Goal: Task Accomplishment & Management: Manage account settings

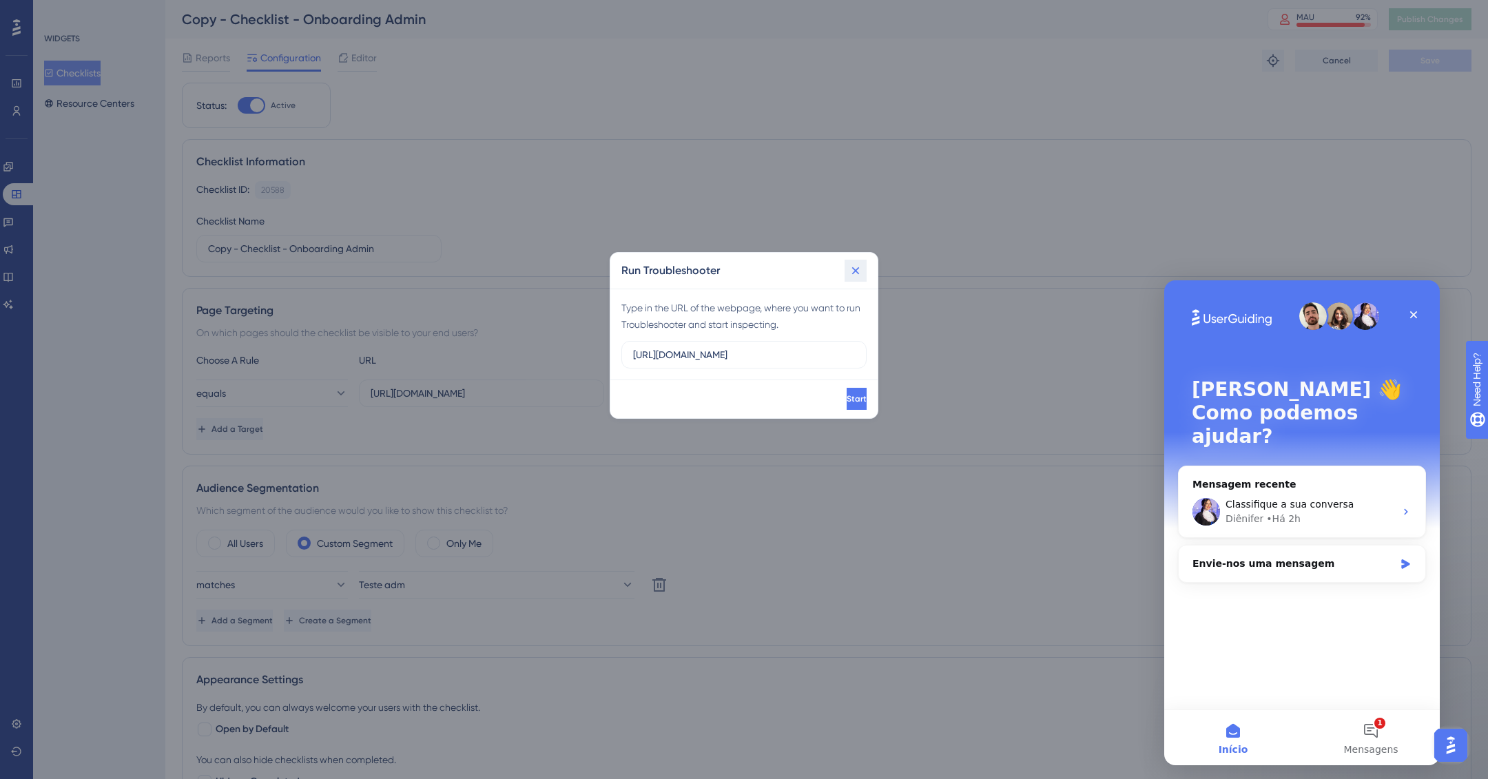
click at [861, 264] on icon at bounding box center [856, 271] width 14 height 14
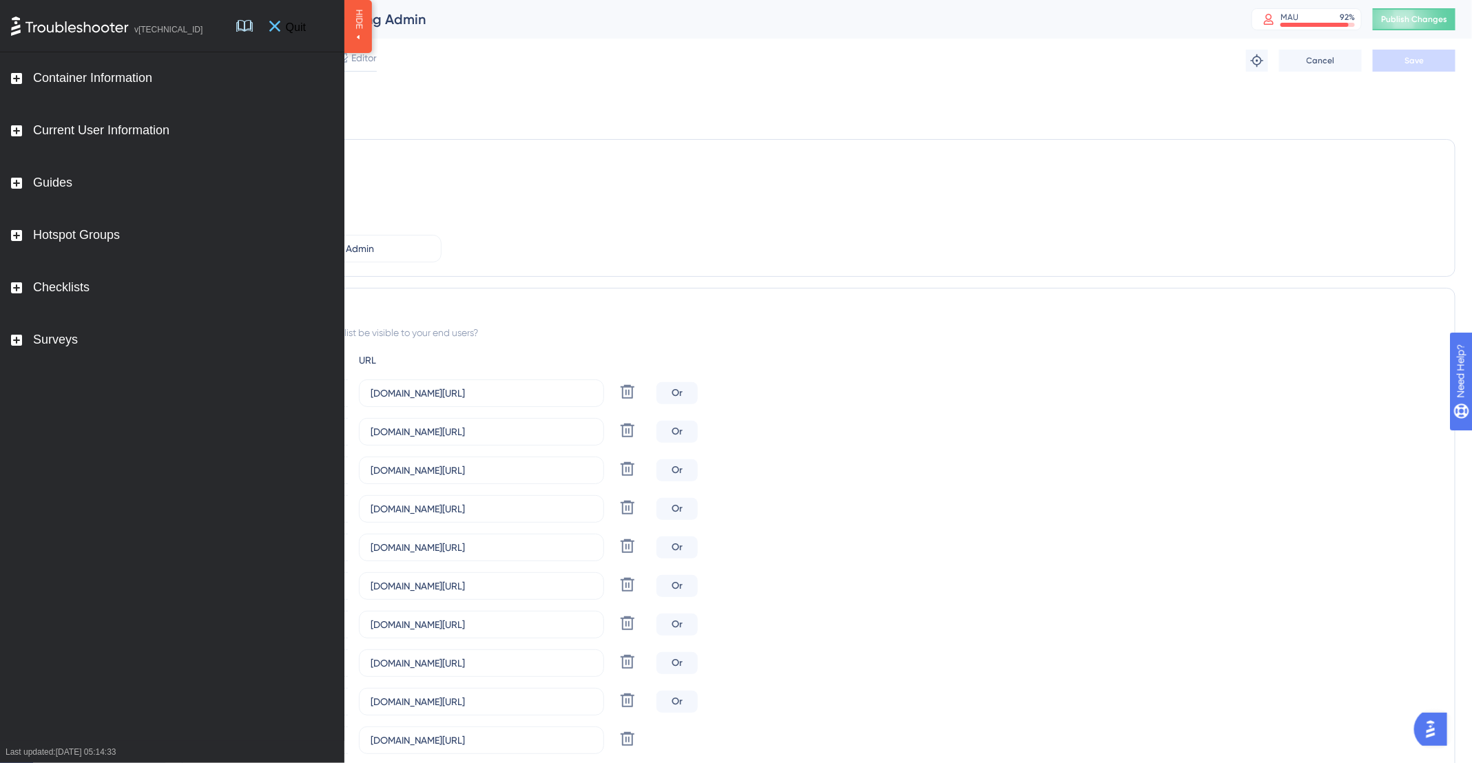
click at [280, 26] on icon at bounding box center [274, 26] width 11 height 11
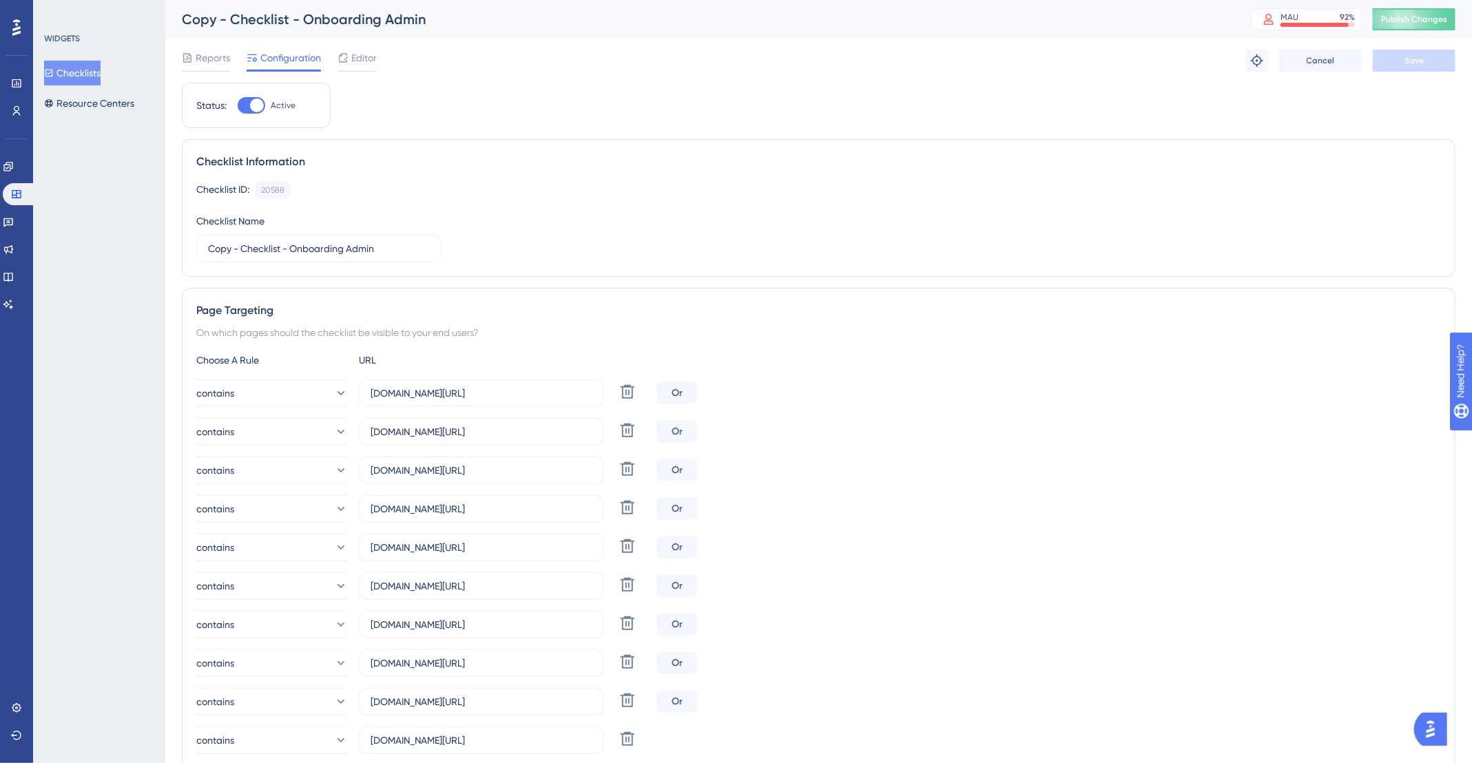
click at [351, 15] on div "Copy - Checklist - Onboarding Admin" at bounding box center [699, 19] width 1035 height 19
click at [391, 25] on div "Copy - Checklist - Onboarding Admin" at bounding box center [699, 19] width 1035 height 19
click at [394, 25] on div "Copy - Checklist - Onboarding Admin" at bounding box center [699, 19] width 1035 height 19
click at [264, 14] on div "Copy - Checklist - Onboarding Admin" at bounding box center [699, 19] width 1035 height 19
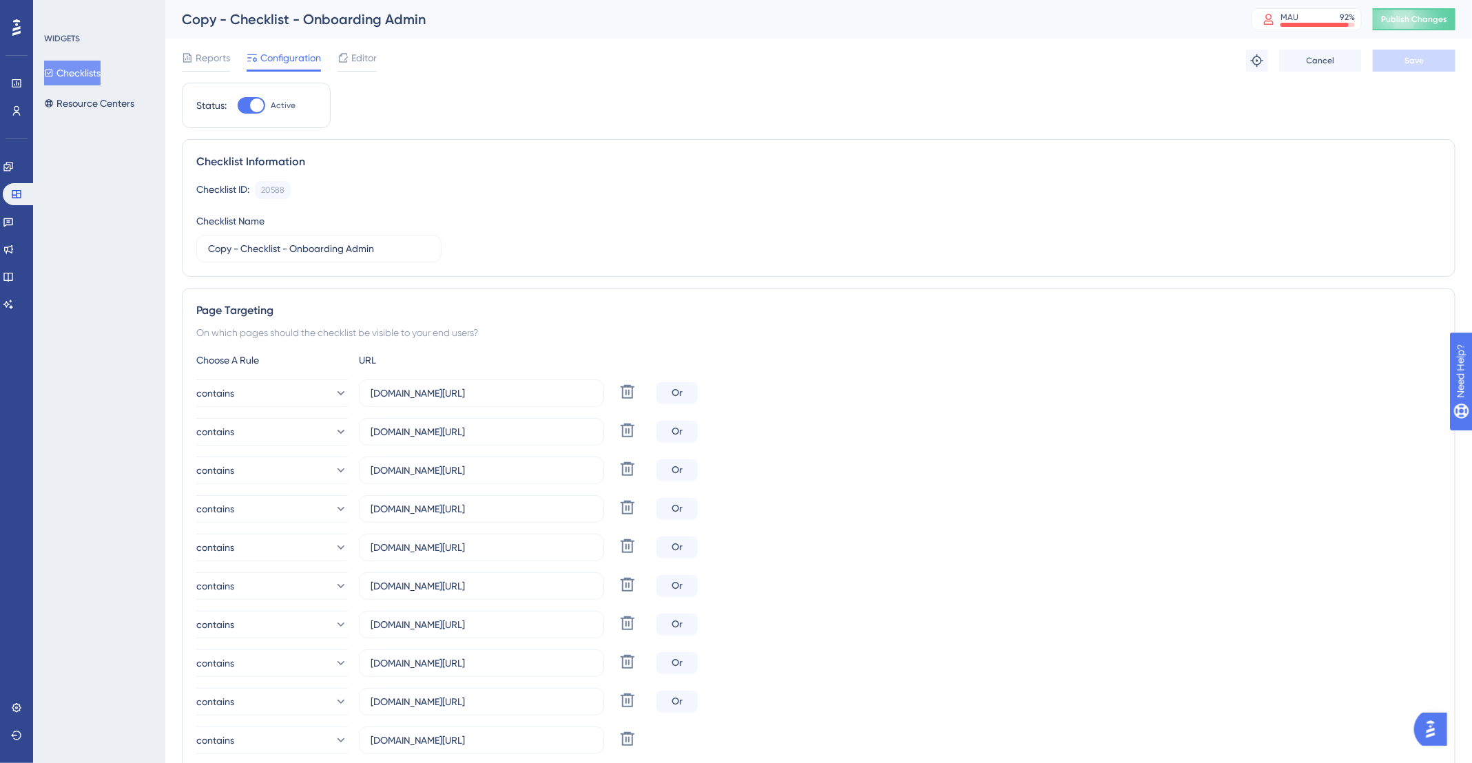
click at [240, 23] on div "Copy - Checklist - Onboarding Admin" at bounding box center [699, 19] width 1035 height 19
click at [238, 23] on div "Copy - Checklist - Onboarding Admin" at bounding box center [699, 19] width 1035 height 19
click at [225, 54] on span "Reports" at bounding box center [213, 58] width 34 height 17
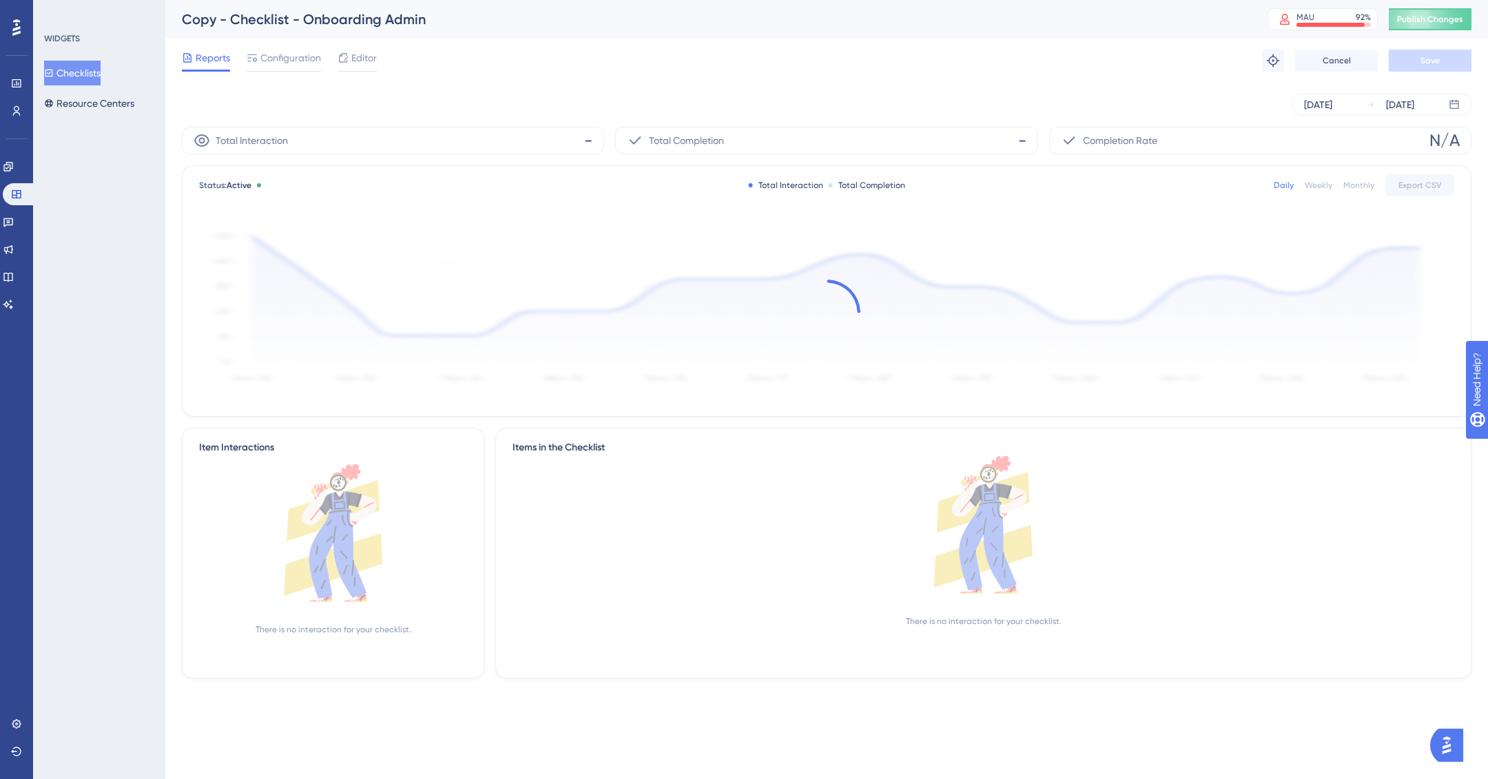
click at [94, 70] on button "Checklists" at bounding box center [72, 73] width 56 height 25
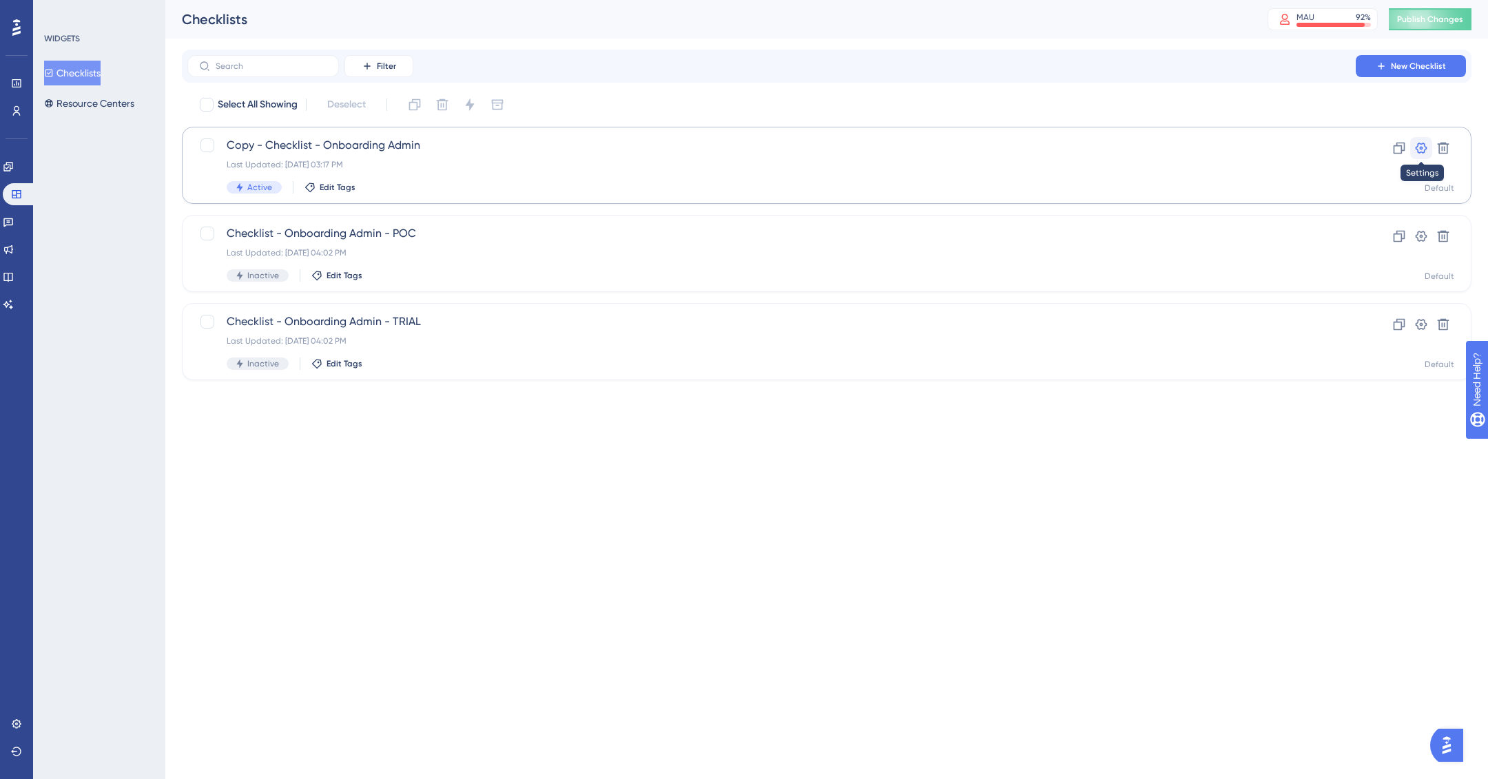
click at [1422, 147] on icon at bounding box center [1421, 148] width 14 height 14
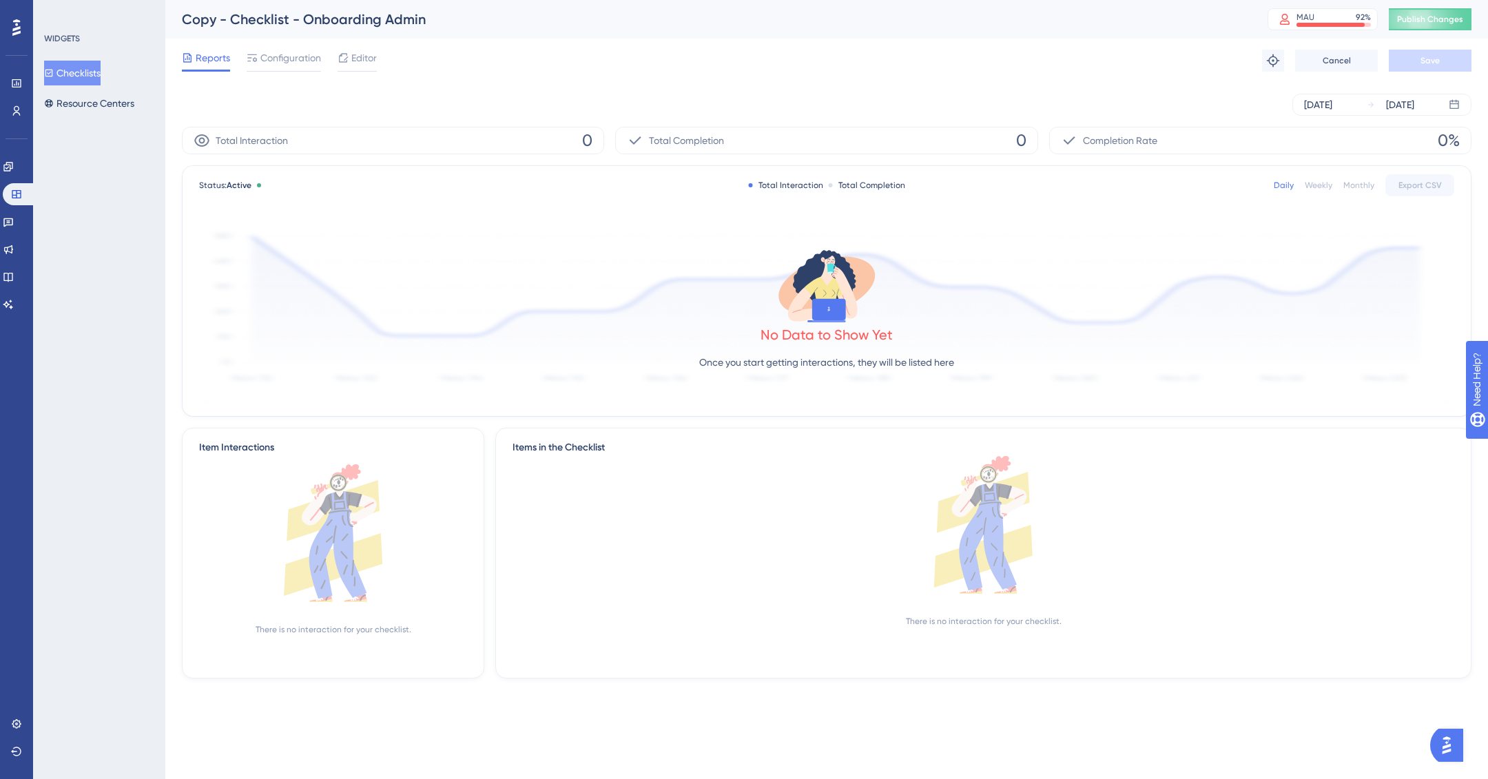
click at [63, 74] on button "Checklists" at bounding box center [72, 73] width 56 height 25
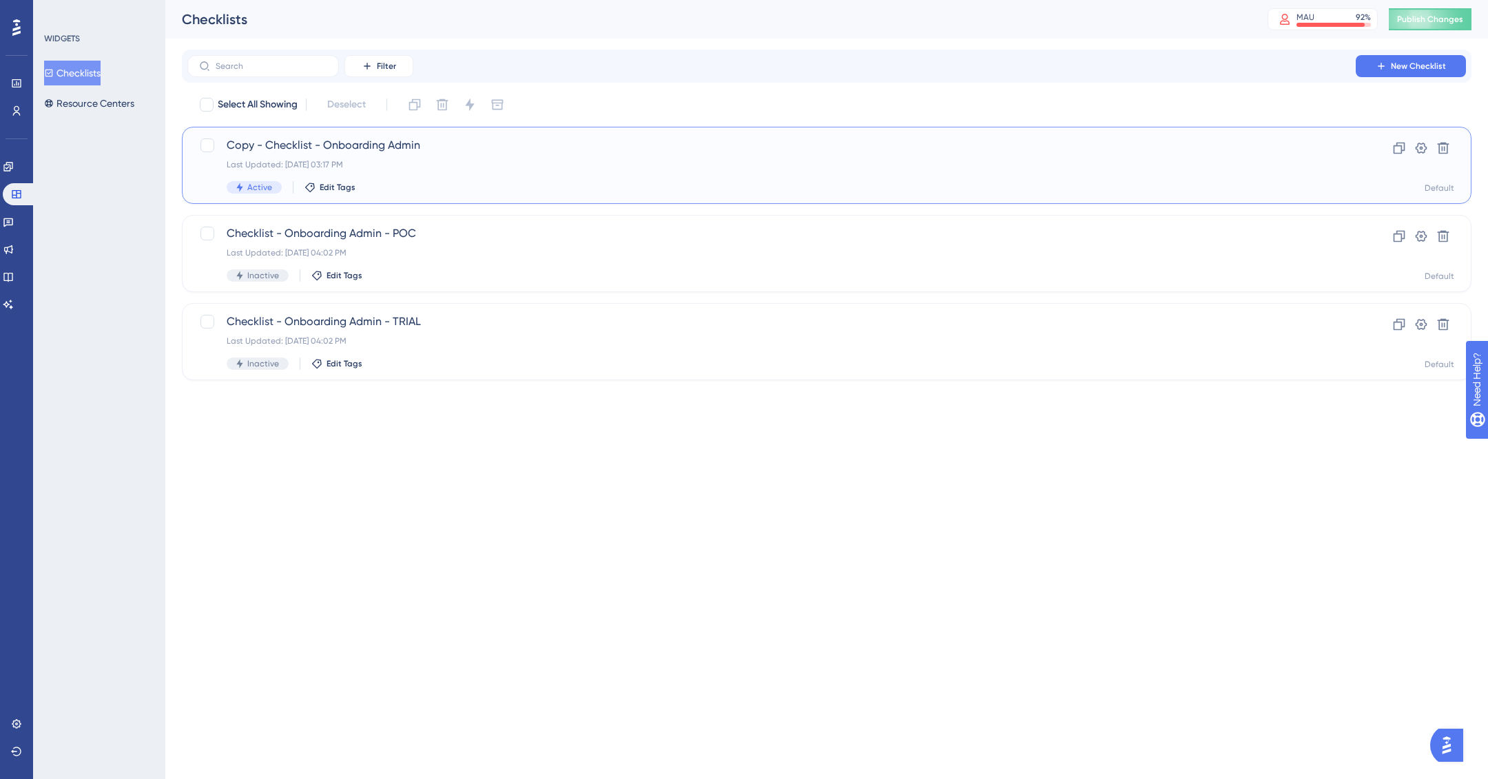
click at [282, 139] on span "Copy - Checklist - Onboarding Admin" at bounding box center [772, 145] width 1090 height 17
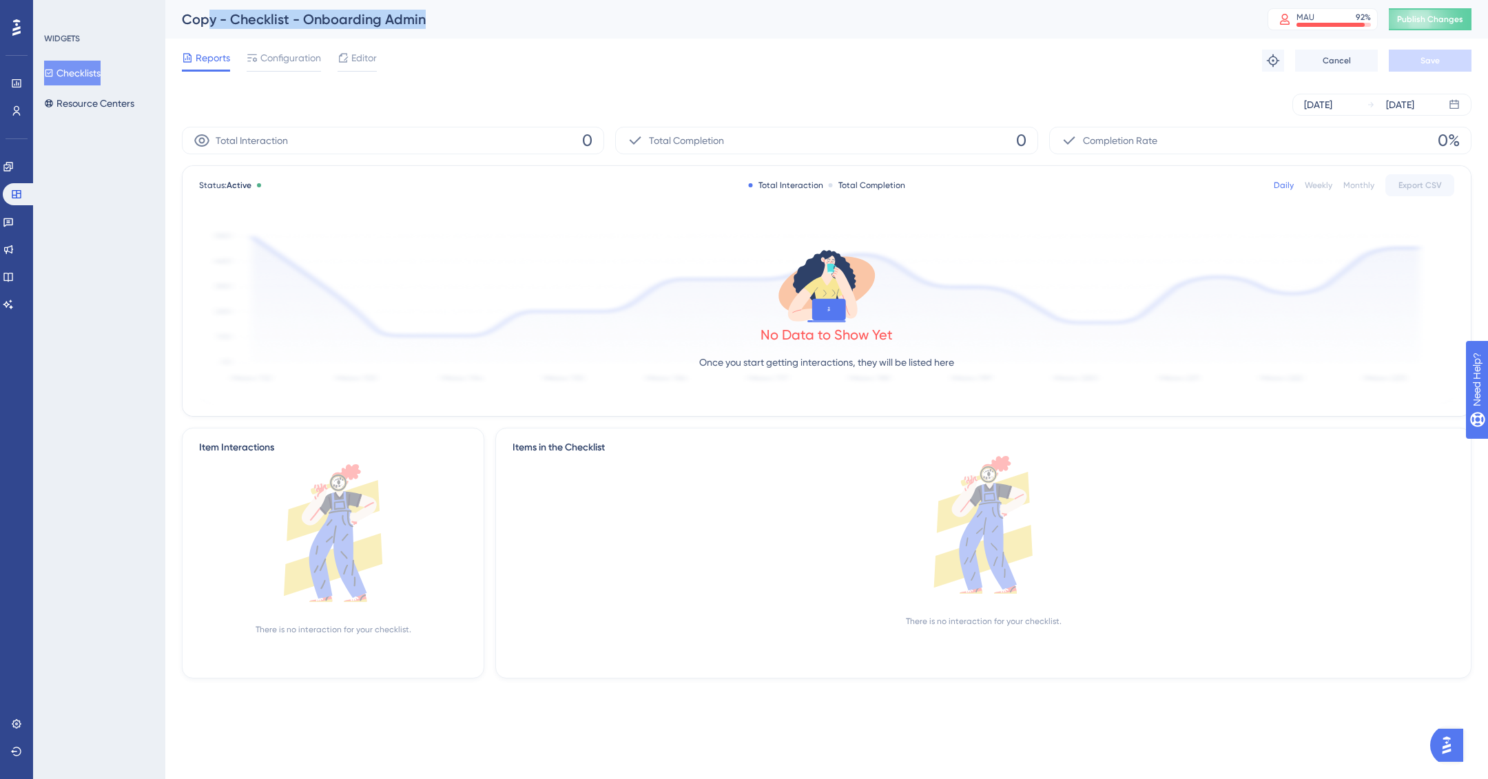
drag, startPoint x: 205, startPoint y: 12, endPoint x: 464, endPoint y: 27, distance: 260.1
click at [464, 27] on div "Copy - Checklist - Onboarding Admin" at bounding box center [707, 19] width 1051 height 19
click at [1349, 58] on span "Cancel" at bounding box center [1336, 60] width 28 height 11
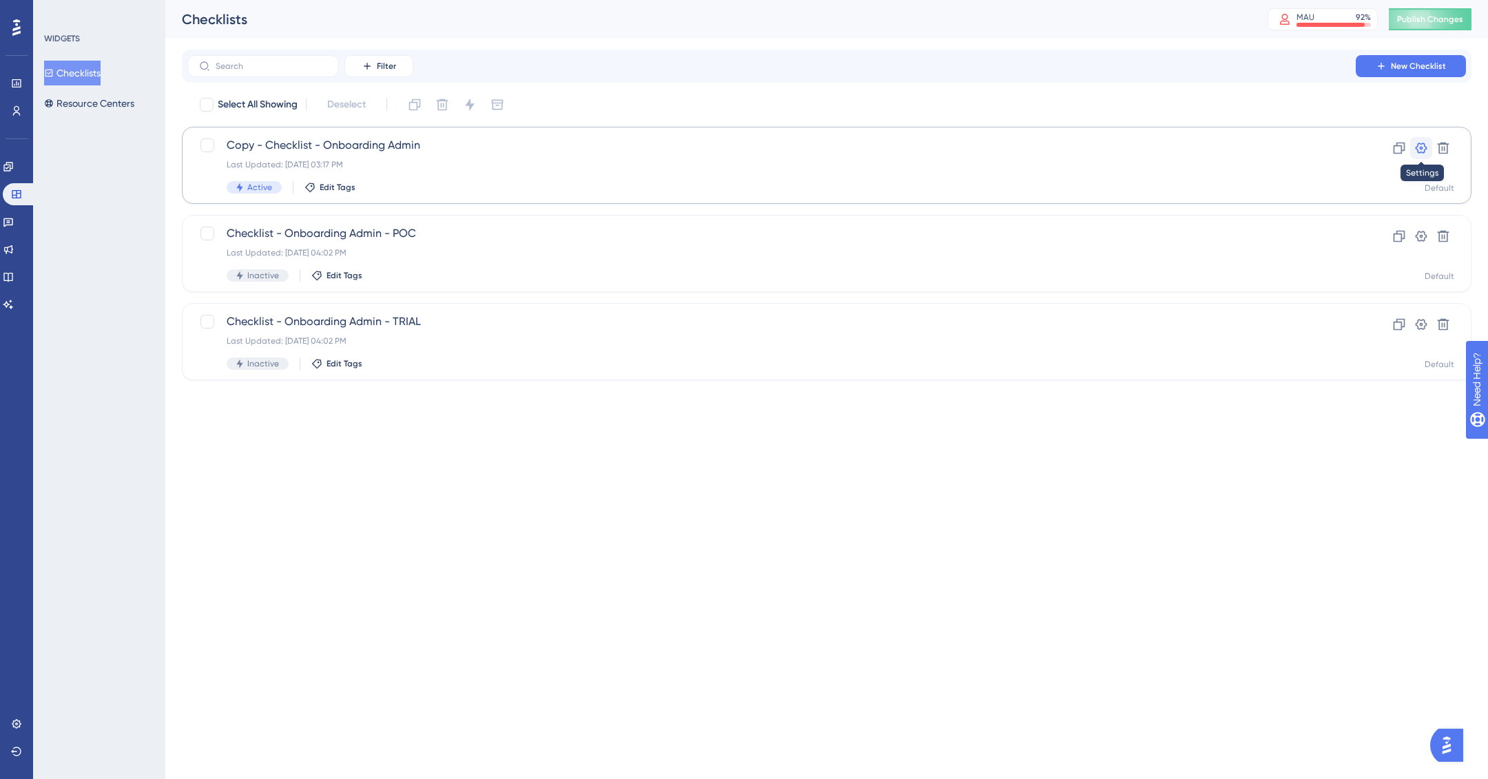
click at [1424, 149] on icon at bounding box center [1421, 148] width 14 height 14
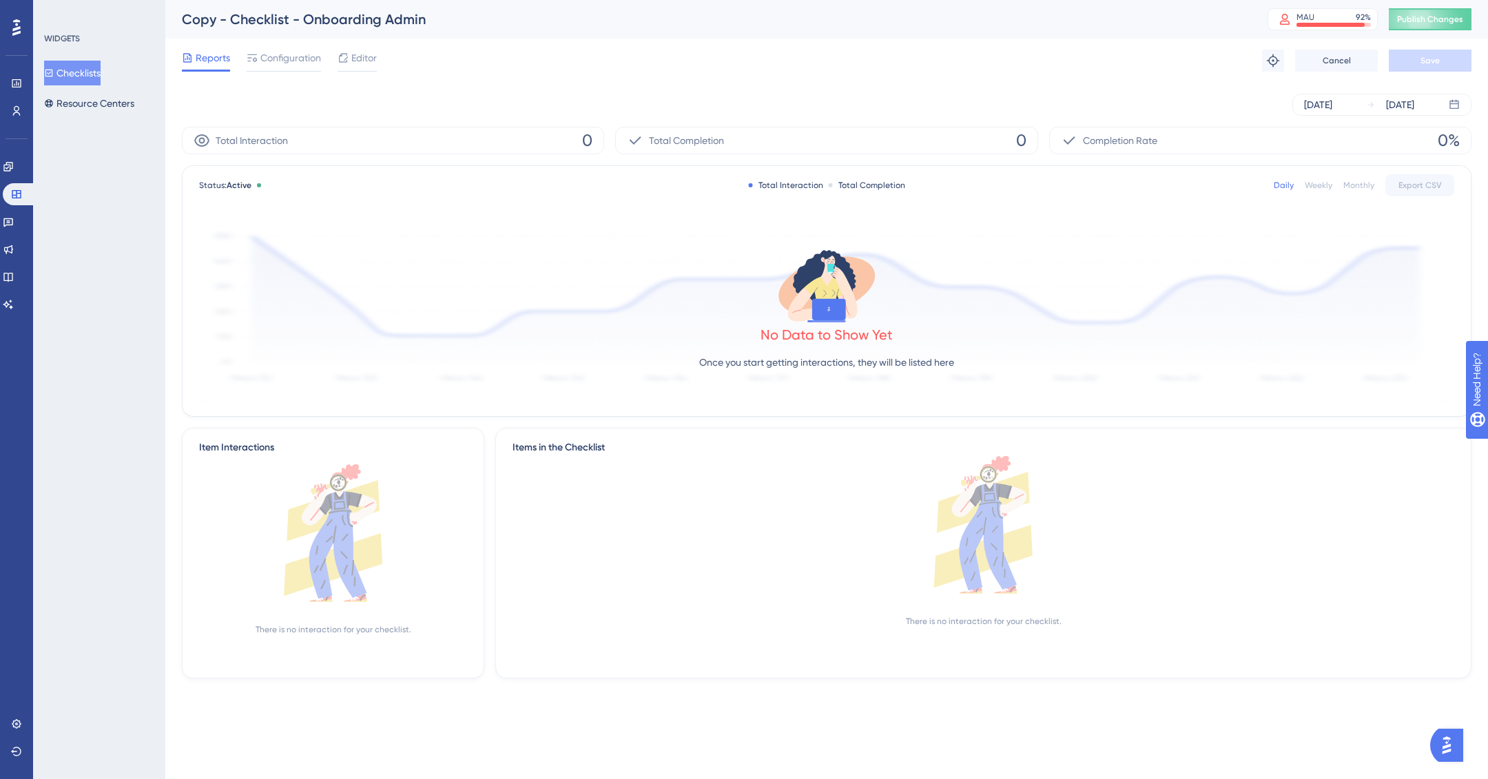
click at [230, 20] on div "Copy - Checklist - Onboarding Admin" at bounding box center [707, 19] width 1051 height 19
drag, startPoint x: 231, startPoint y: 20, endPoint x: 117, endPoint y: 17, distance: 113.7
click at [165, 19] on div "Performance Users Engagement Widgets Feedback Product Updates Knowledge Base AI…" at bounding box center [826, 350] width 1322 height 700
click at [441, 23] on div "Copy - Checklist - Onboarding Admin" at bounding box center [707, 19] width 1051 height 19
click at [296, 54] on span "Configuration" at bounding box center [290, 58] width 61 height 17
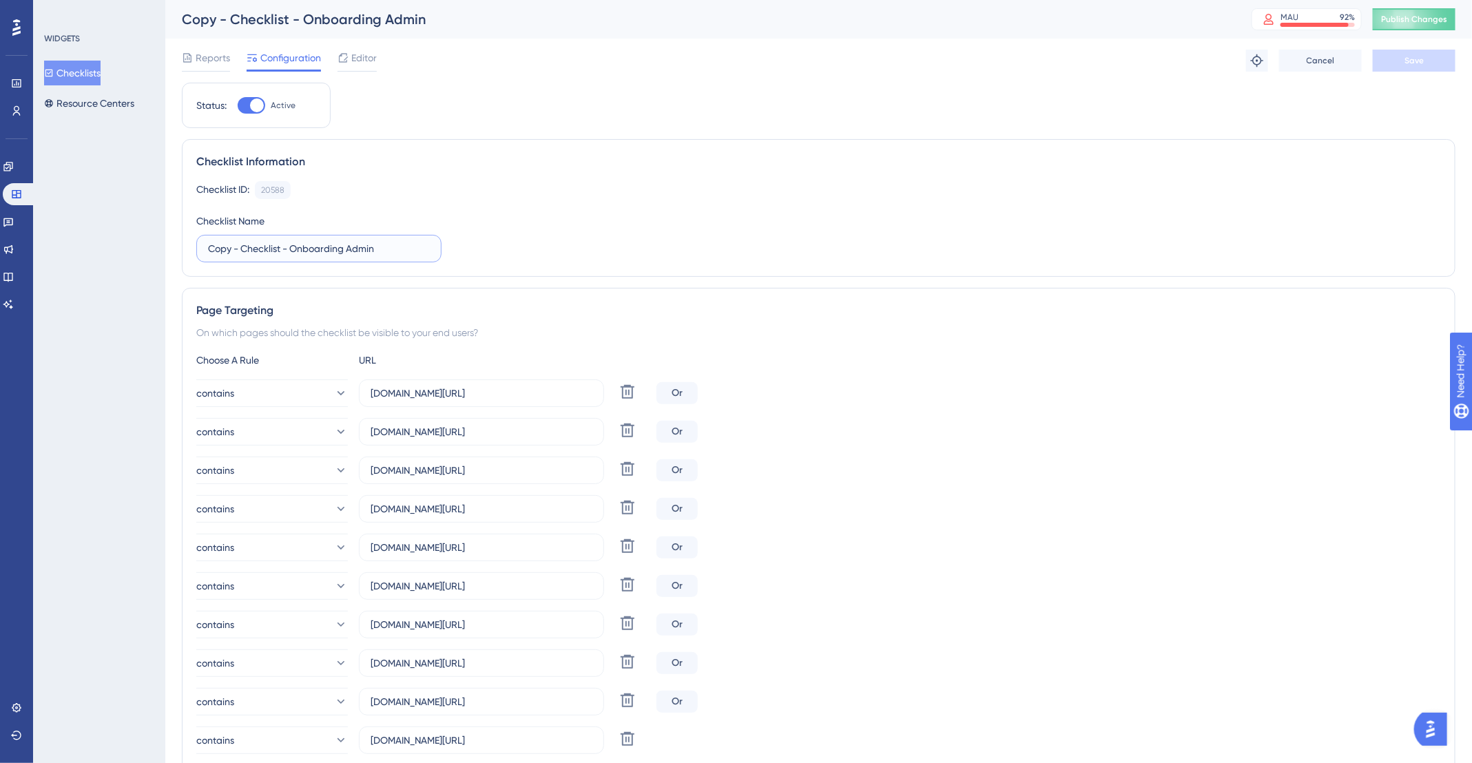
drag, startPoint x: 242, startPoint y: 247, endPoint x: 163, endPoint y: 262, distance: 80.5
click at [229, 261] on div "Checklist Information Checklist ID: 20588 Copy Checklist Name Copy - Checklist …" at bounding box center [819, 208] width 1274 height 138
drag, startPoint x: 240, startPoint y: 253, endPoint x: 201, endPoint y: 238, distance: 42.3
click at [201, 238] on label "Copy - Checklist - Onboarding Admin" at bounding box center [318, 249] width 245 height 28
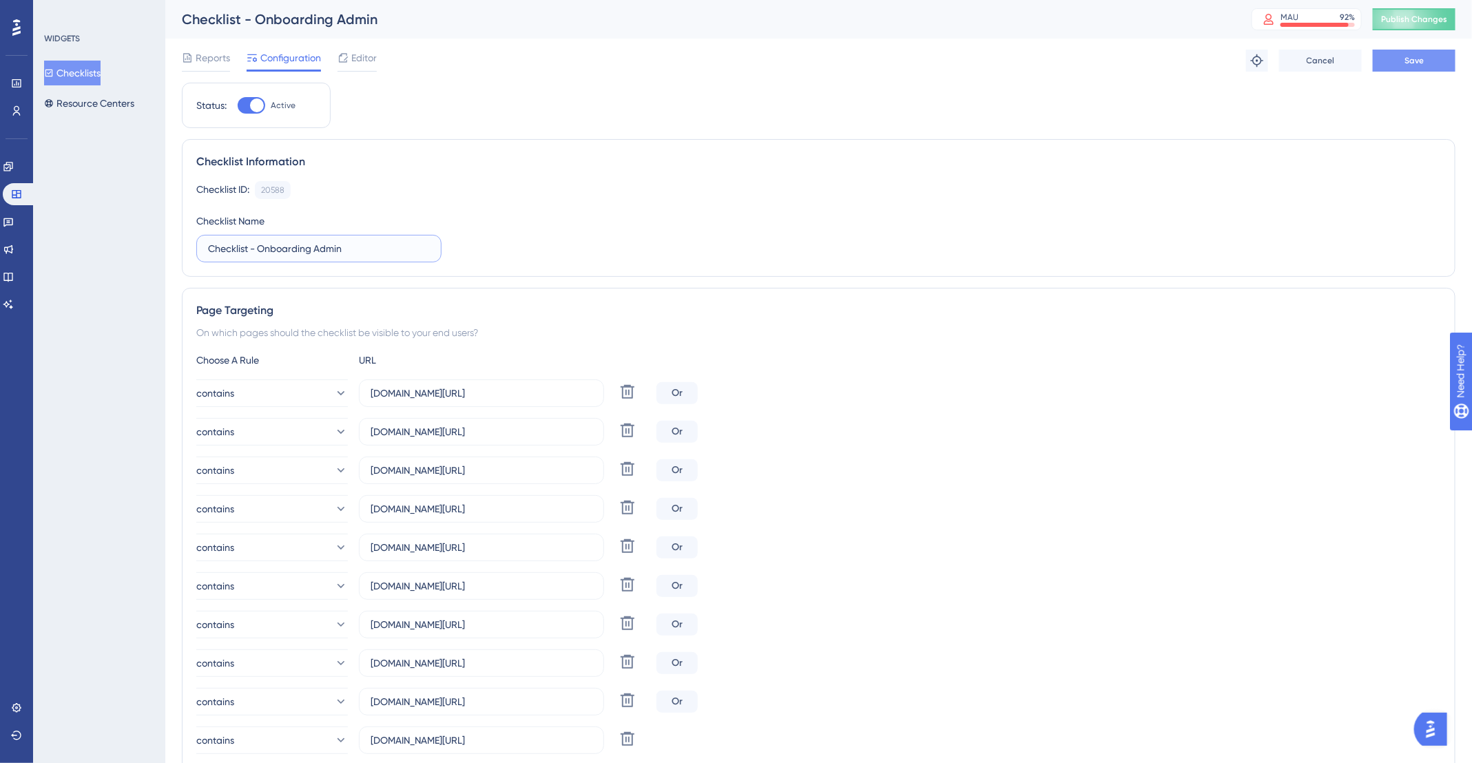
type input "Checklist - Onboarding Admin"
click at [1386, 64] on button "Save" at bounding box center [1414, 61] width 83 height 22
click at [355, 61] on span "Editor" at bounding box center [363, 58] width 25 height 17
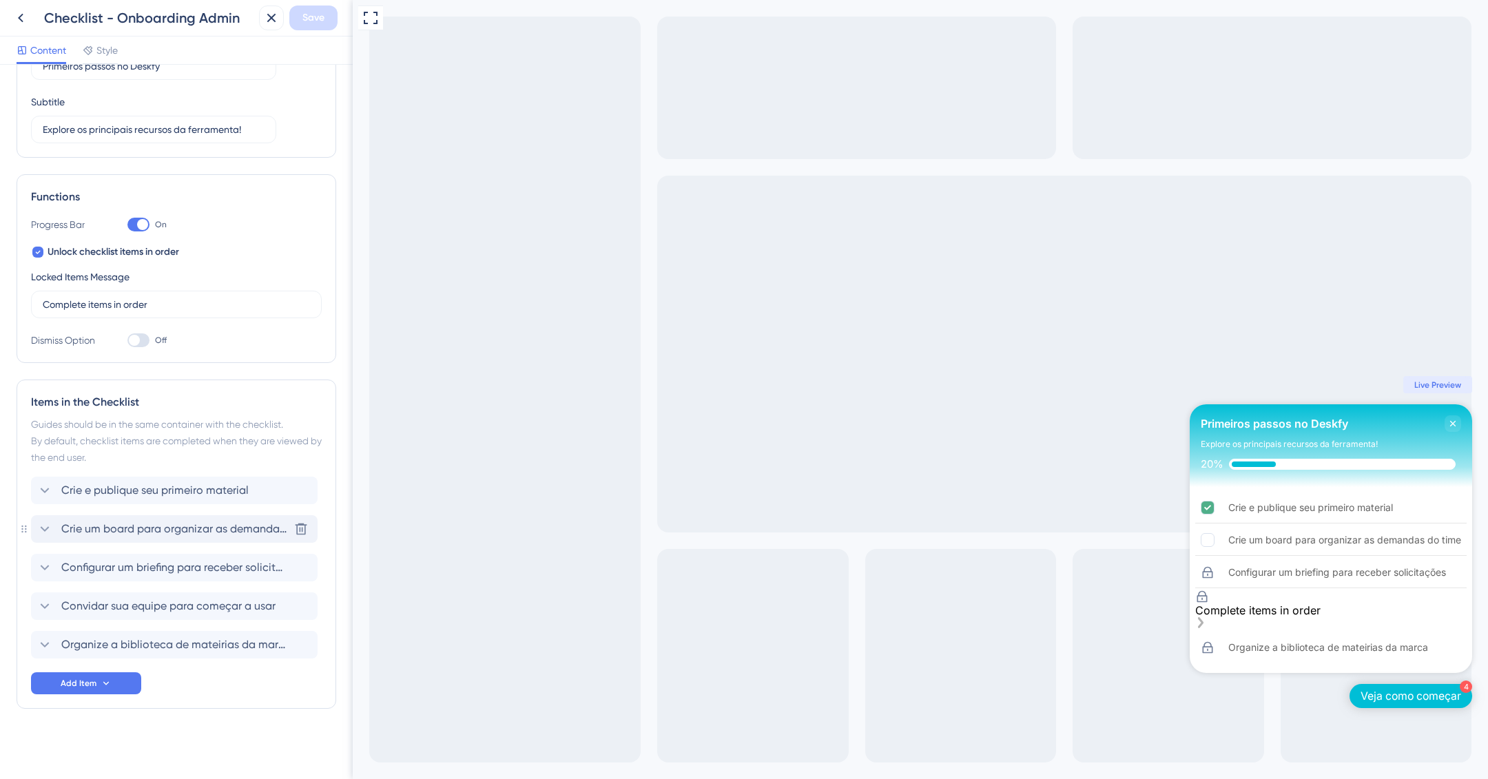
click at [83, 521] on span "Crie um board para organizar as demandas do time" at bounding box center [174, 529] width 227 height 17
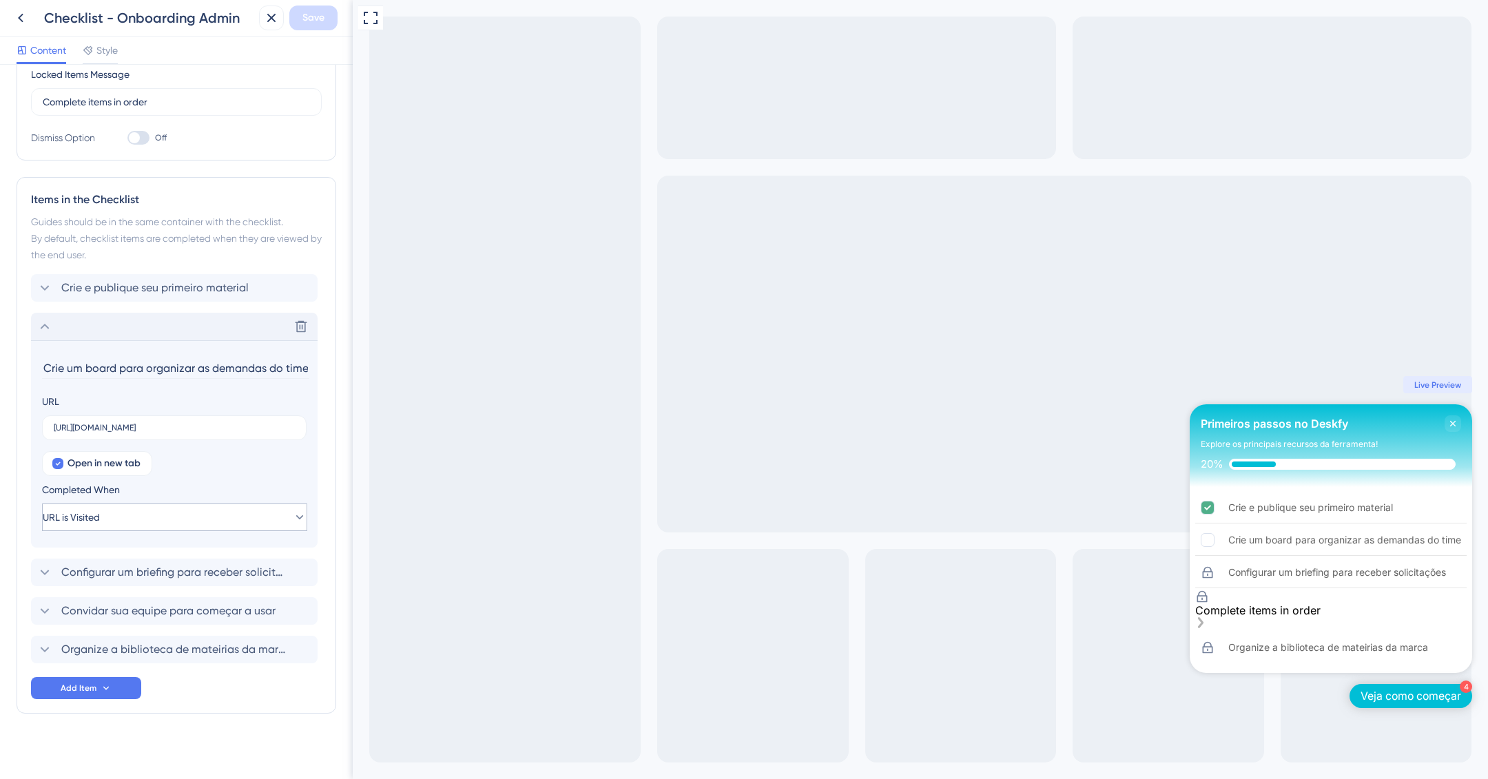
scroll to position [300, 0]
click at [117, 566] on span "Configurar um briefing para receber solicitações" at bounding box center [174, 568] width 227 height 17
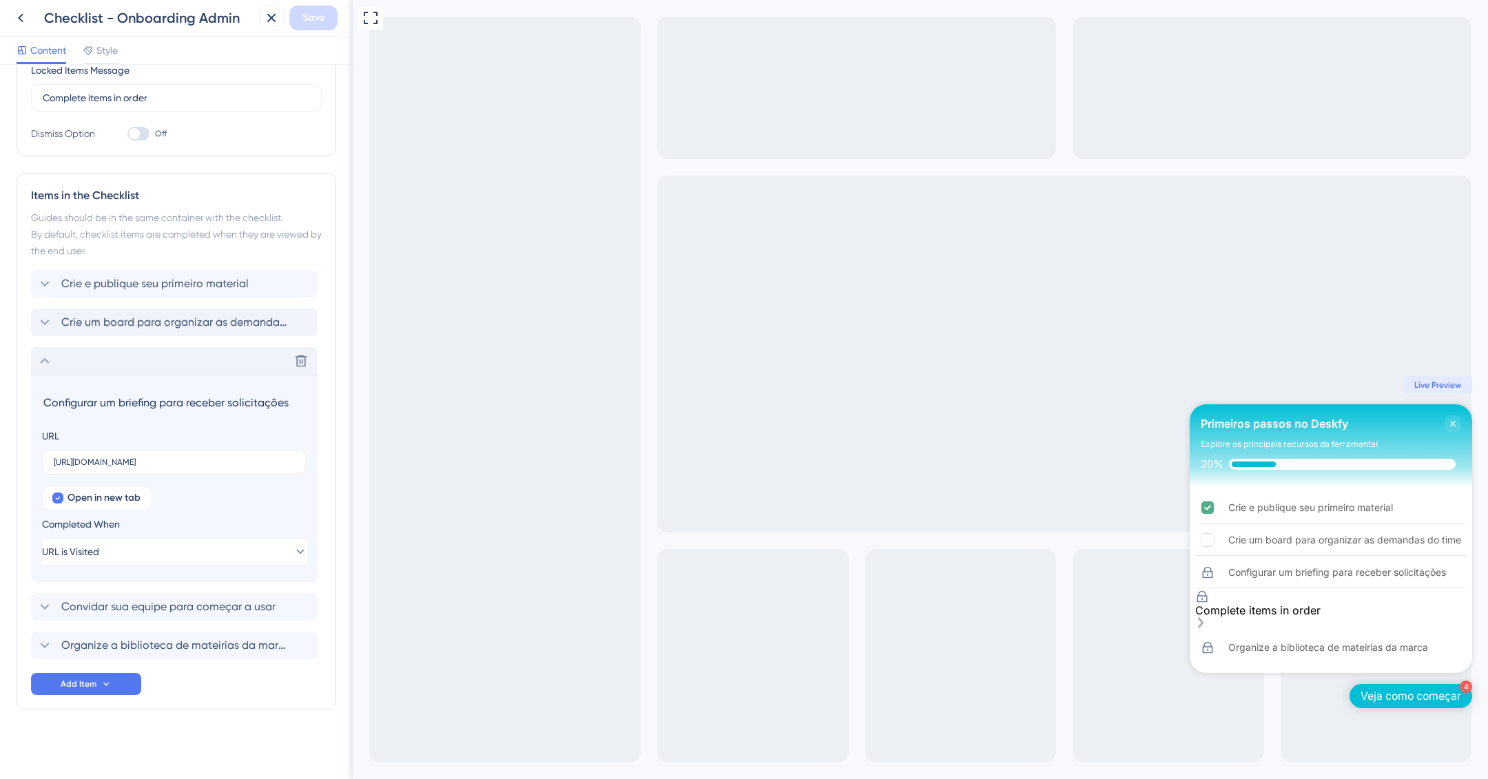
drag, startPoint x: 98, startPoint y: 397, endPoint x: 87, endPoint y: 396, distance: 11.1
click at [87, 396] on input "Configurar um briefing para receber solicitações" at bounding box center [175, 402] width 267 height 21
type input "Configure um briefing para receber solicitações"
click at [137, 599] on span "Convidar sua equipe para começar a usar" at bounding box center [168, 607] width 214 height 17
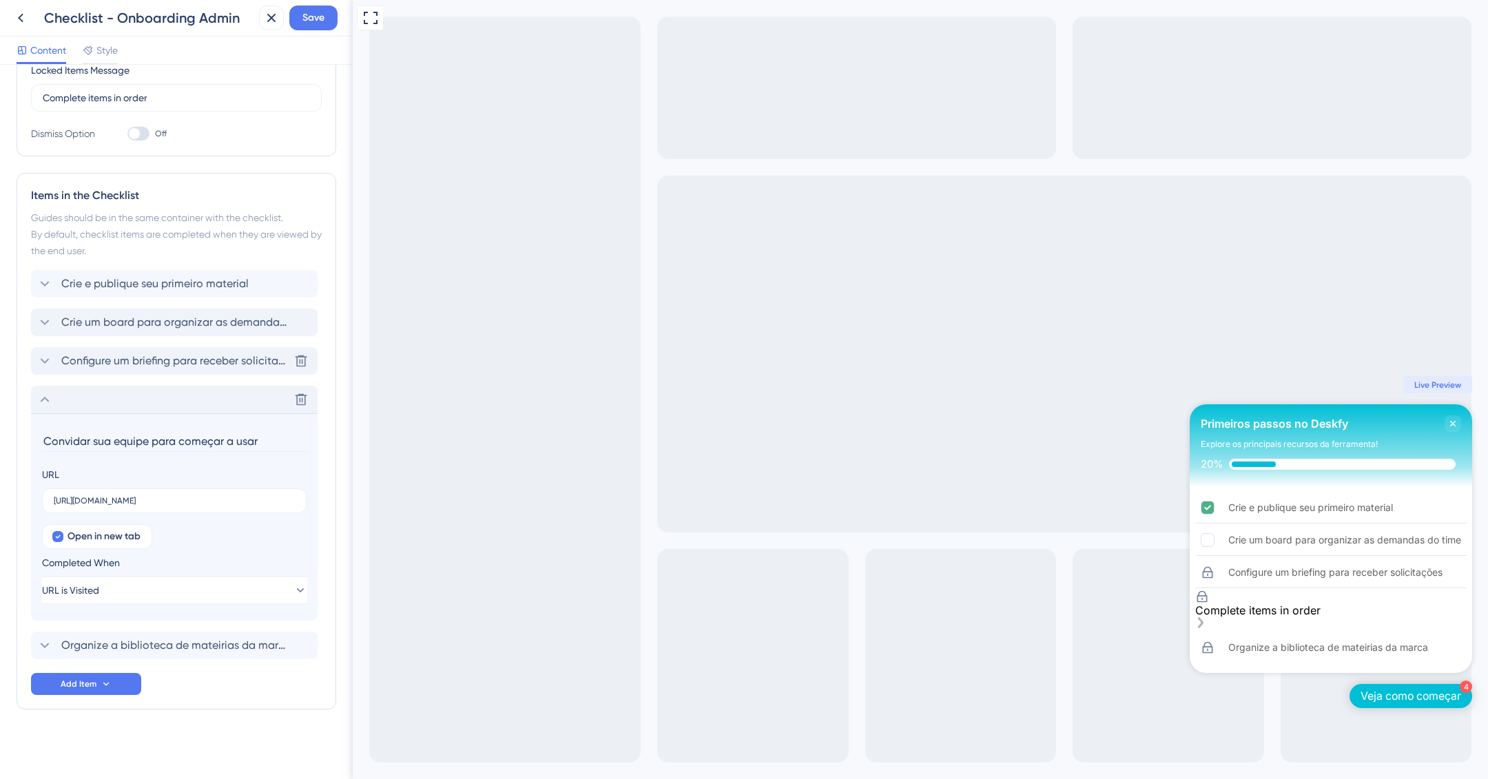
drag, startPoint x: 90, startPoint y: 446, endPoint x: 80, endPoint y: 442, distance: 11.1
click at [80, 442] on input "Convidar sua equipe para começar a usar" at bounding box center [175, 440] width 267 height 21
click at [87, 440] on input "Convidar sua equipe para começar a usar" at bounding box center [175, 440] width 267 height 21
drag, startPoint x: 260, startPoint y: 438, endPoint x: 319, endPoint y: 477, distance: 70.1
click at [267, 441] on input "Convide sua equipe para começar a usar" at bounding box center [175, 440] width 267 height 21
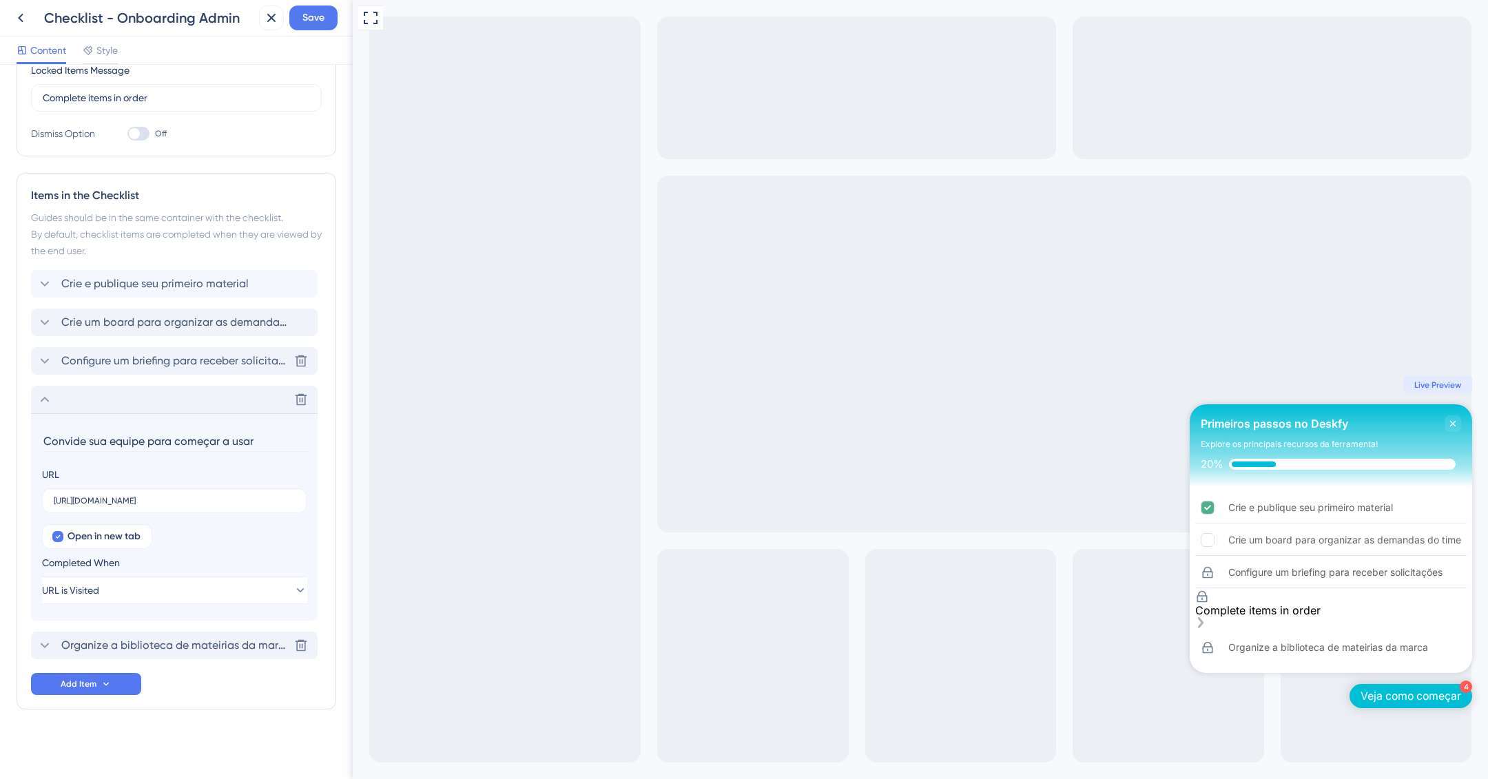
type input "Convide sua equipe para começar a usar"
click at [196, 643] on span "Organize a biblioteca de mateirias da marca" at bounding box center [174, 645] width 227 height 17
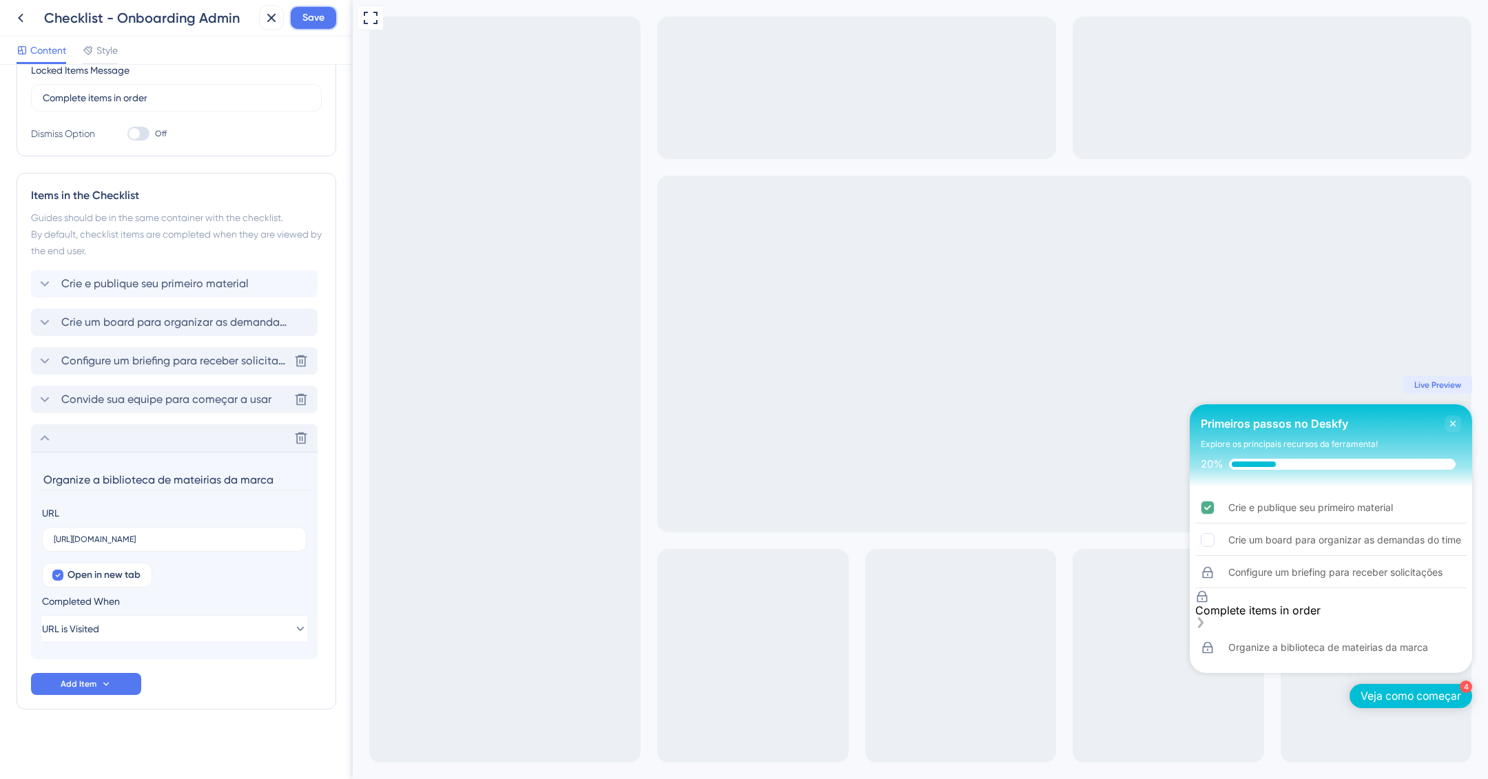
click at [311, 19] on span "Save" at bounding box center [313, 18] width 22 height 17
click at [101, 49] on span "Style" at bounding box center [106, 50] width 21 height 17
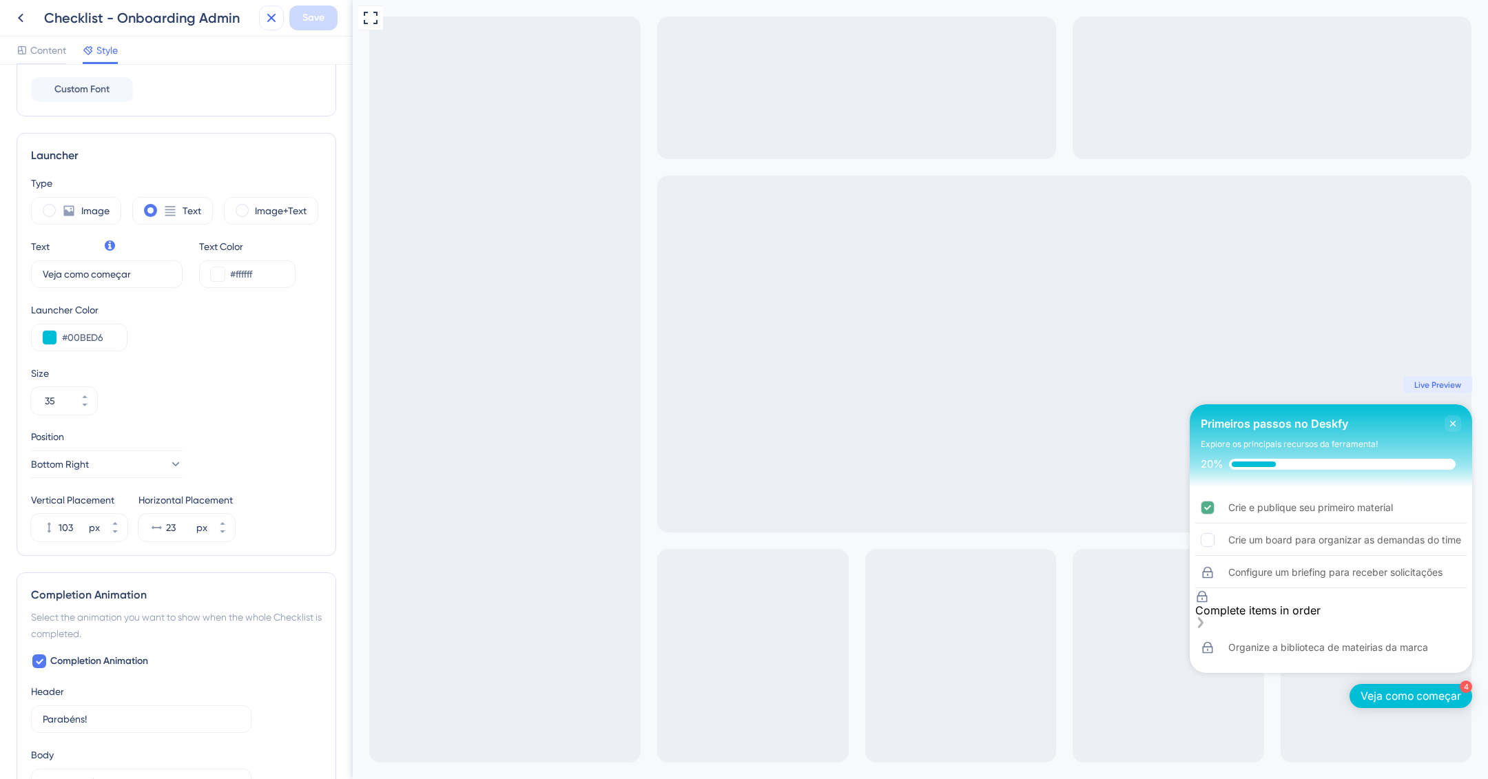
click at [274, 14] on icon at bounding box center [271, 18] width 9 height 9
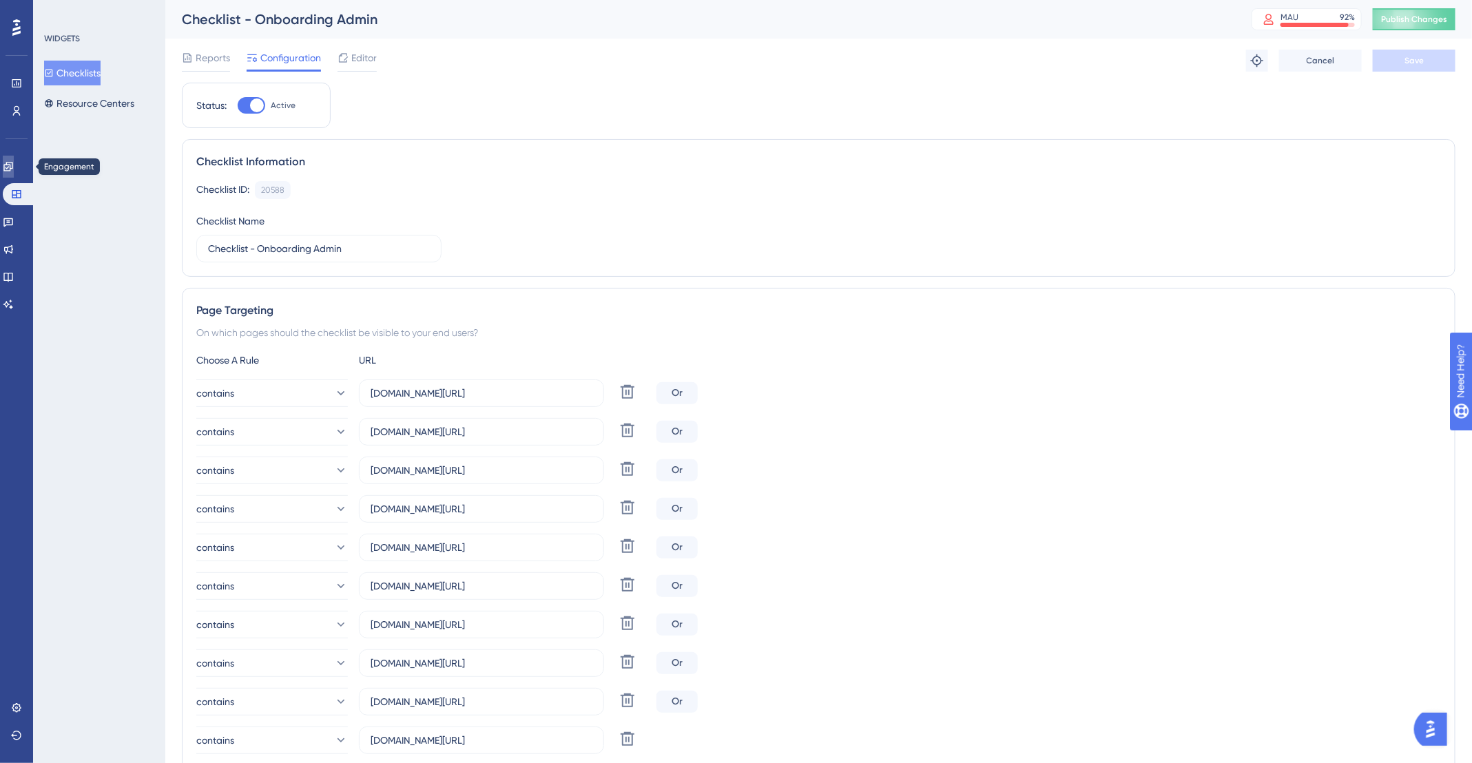
click at [14, 158] on link at bounding box center [8, 167] width 11 height 22
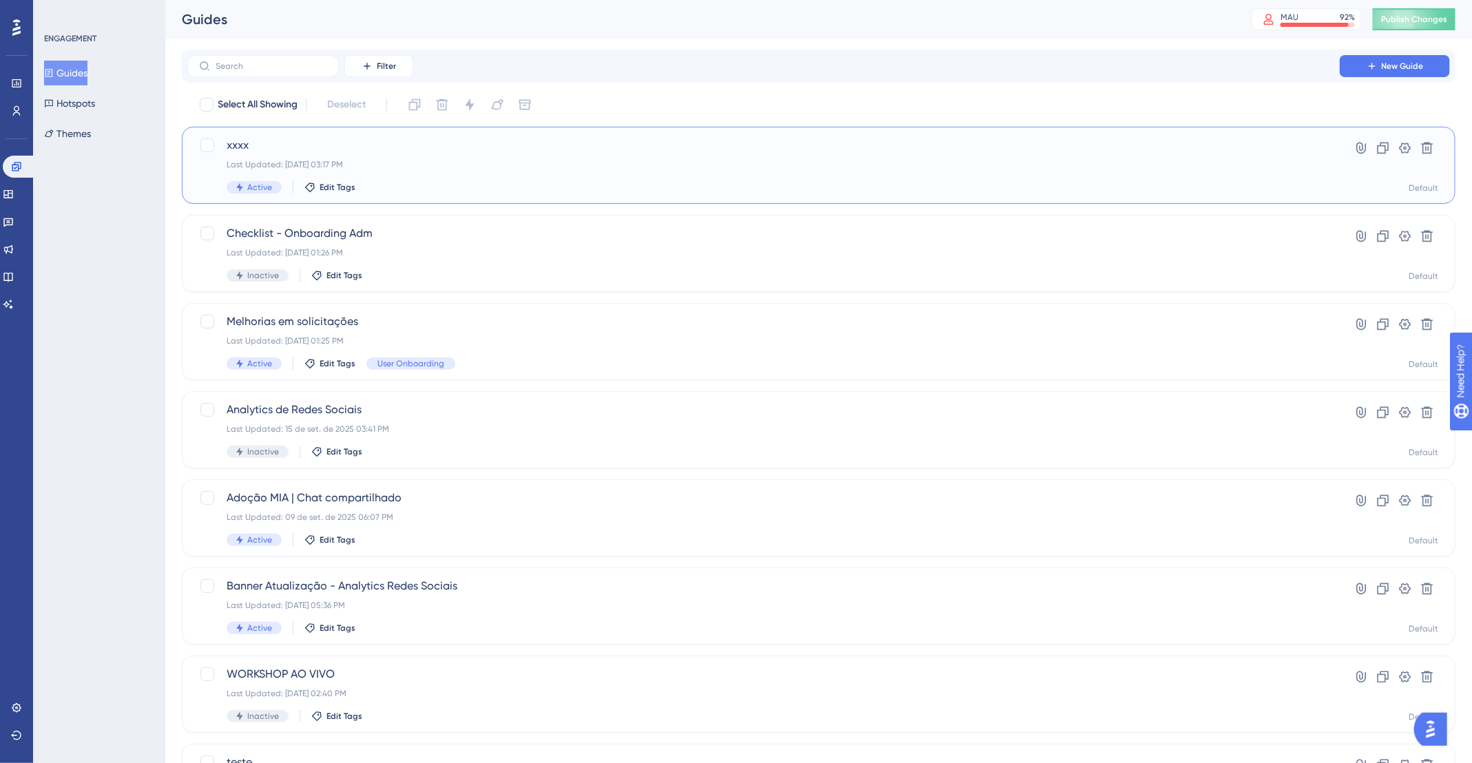
click at [458, 164] on div "Last Updated: 02 de out. de 2025 03:17 PM" at bounding box center [764, 164] width 1074 height 11
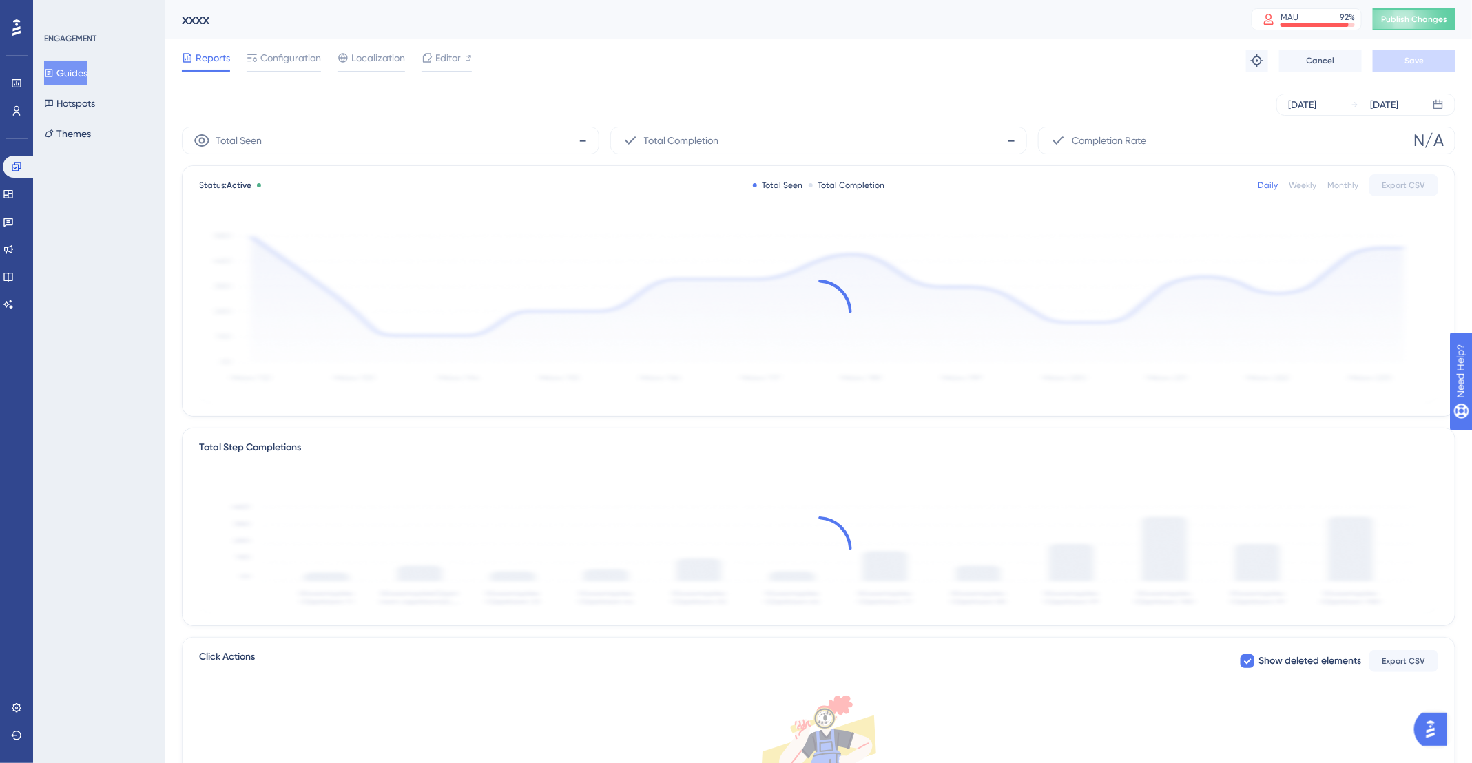
click at [245, 14] on div "xxxx" at bounding box center [699, 19] width 1035 height 19
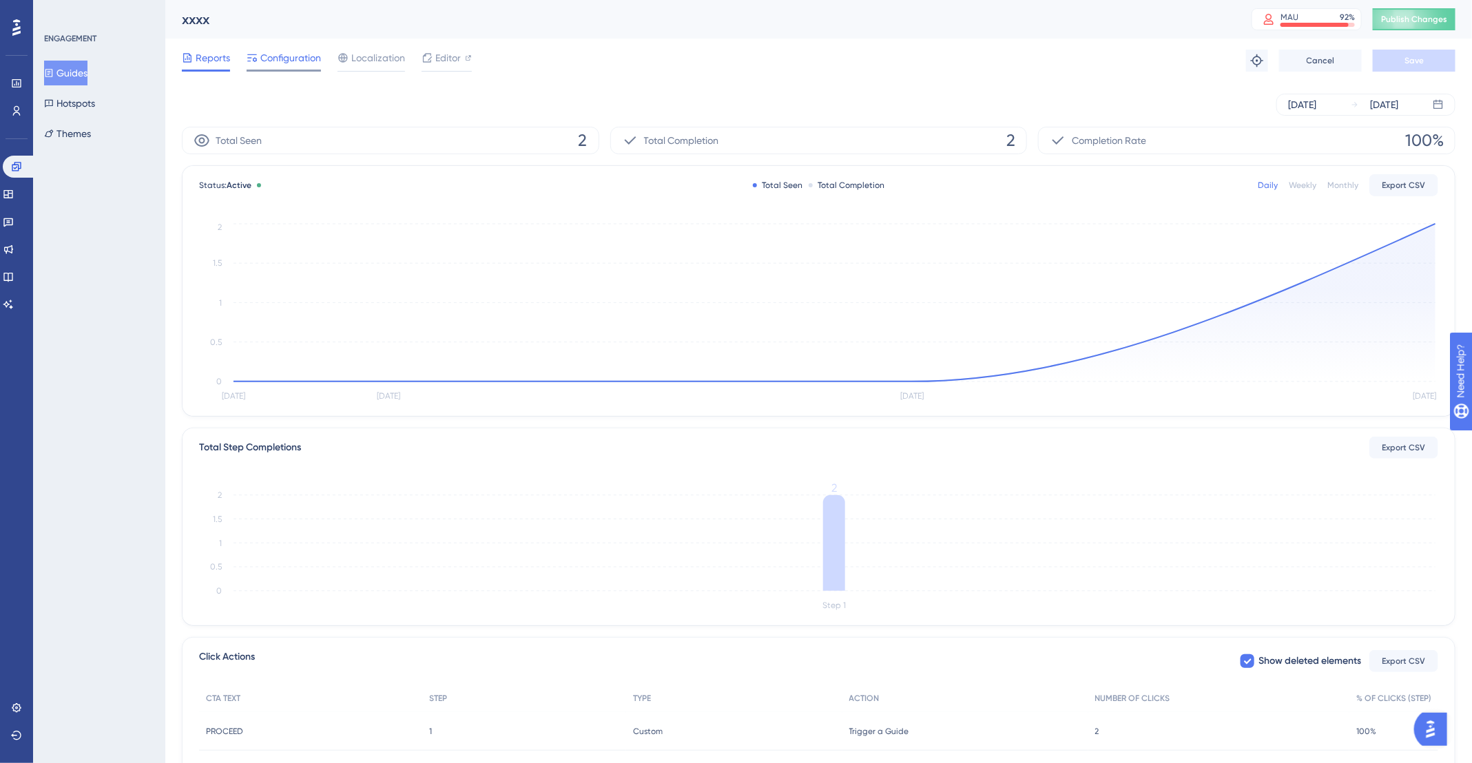
click at [301, 54] on span "Configuration" at bounding box center [290, 58] width 61 height 17
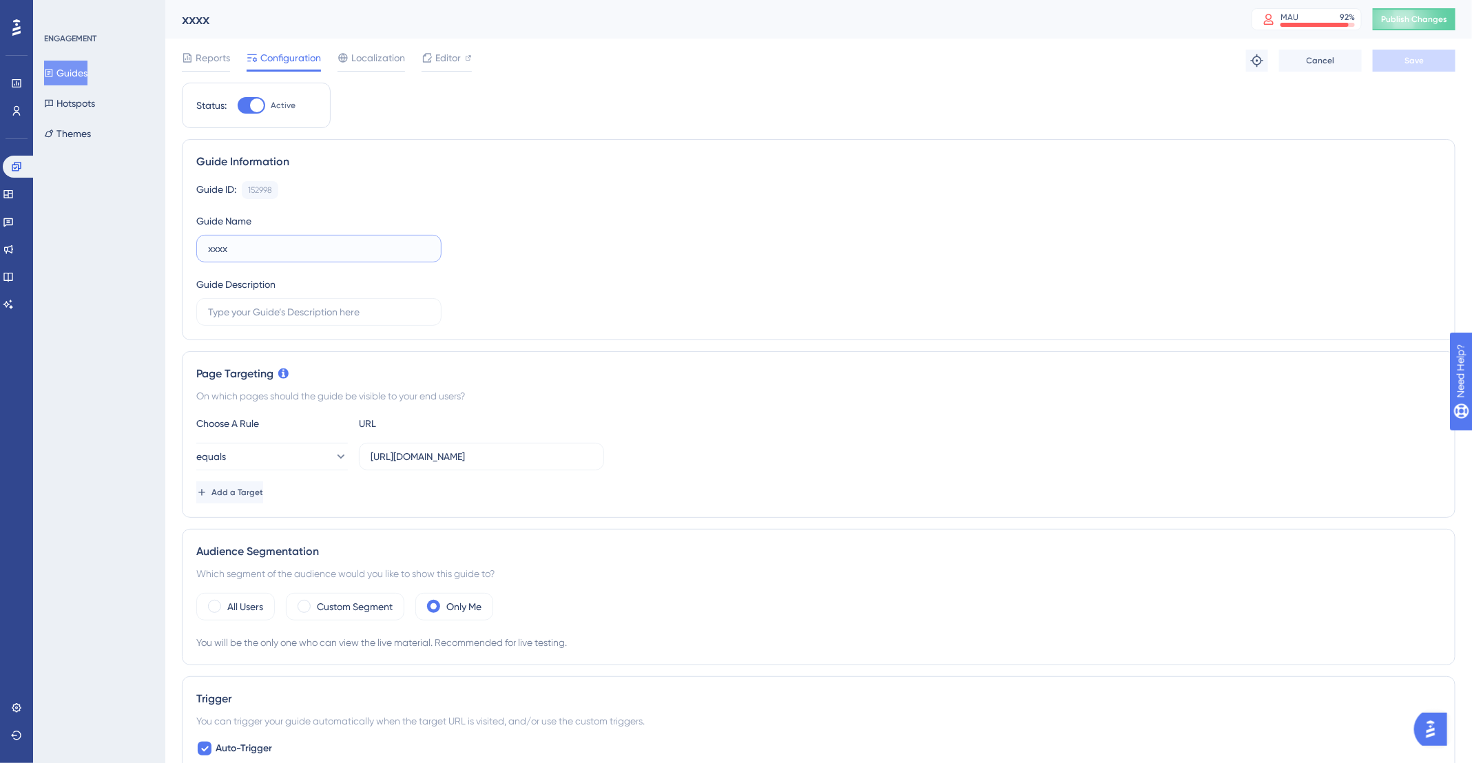
click at [297, 255] on input "xxxx" at bounding box center [319, 248] width 222 height 15
paste input "Pop-up de Boas-vindas (Admin"
click at [319, 247] on input "Pop-up de Boas-vindas (Admin" at bounding box center [319, 248] width 222 height 15
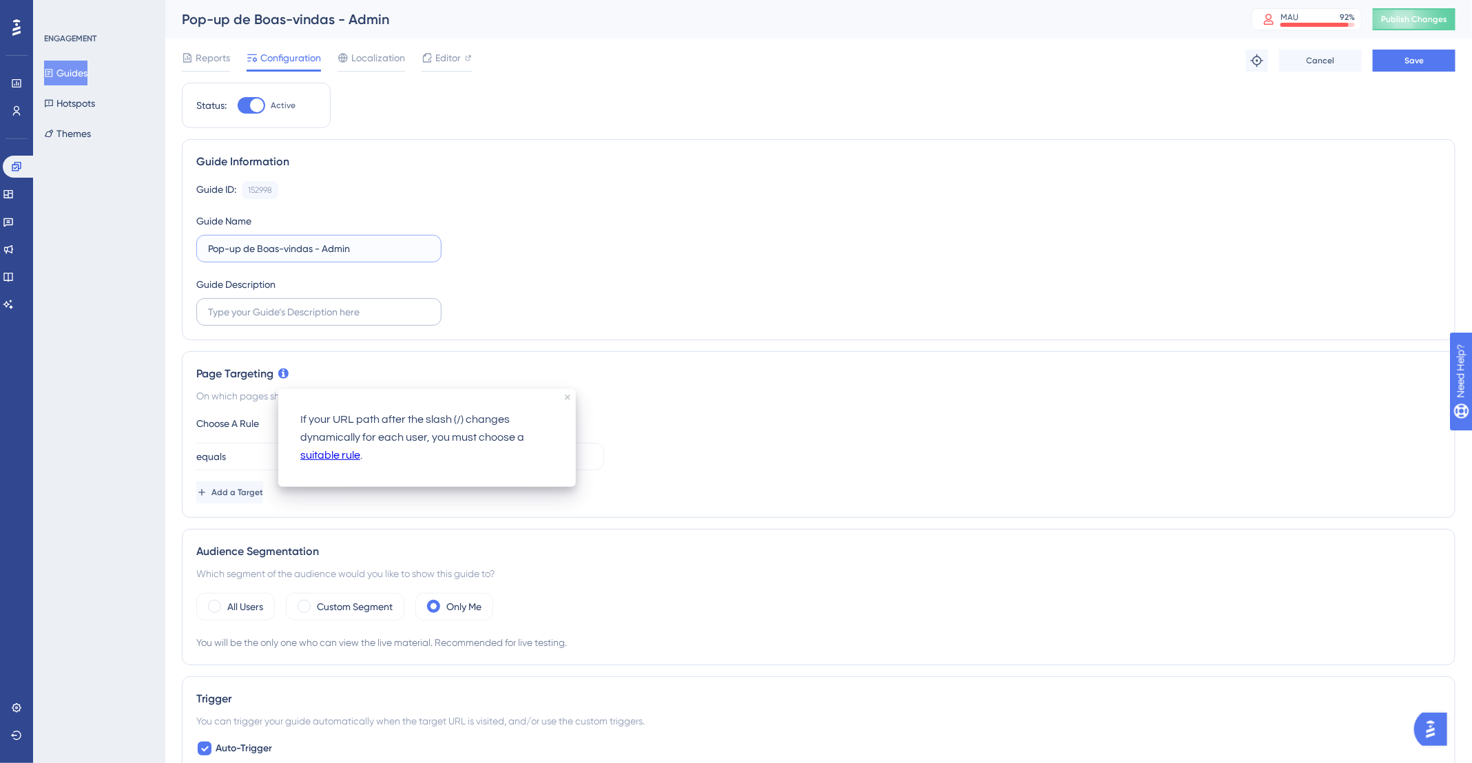
type input "Pop-up de Boas-vindas - Admin"
click at [305, 309] on input "text" at bounding box center [319, 311] width 222 height 15
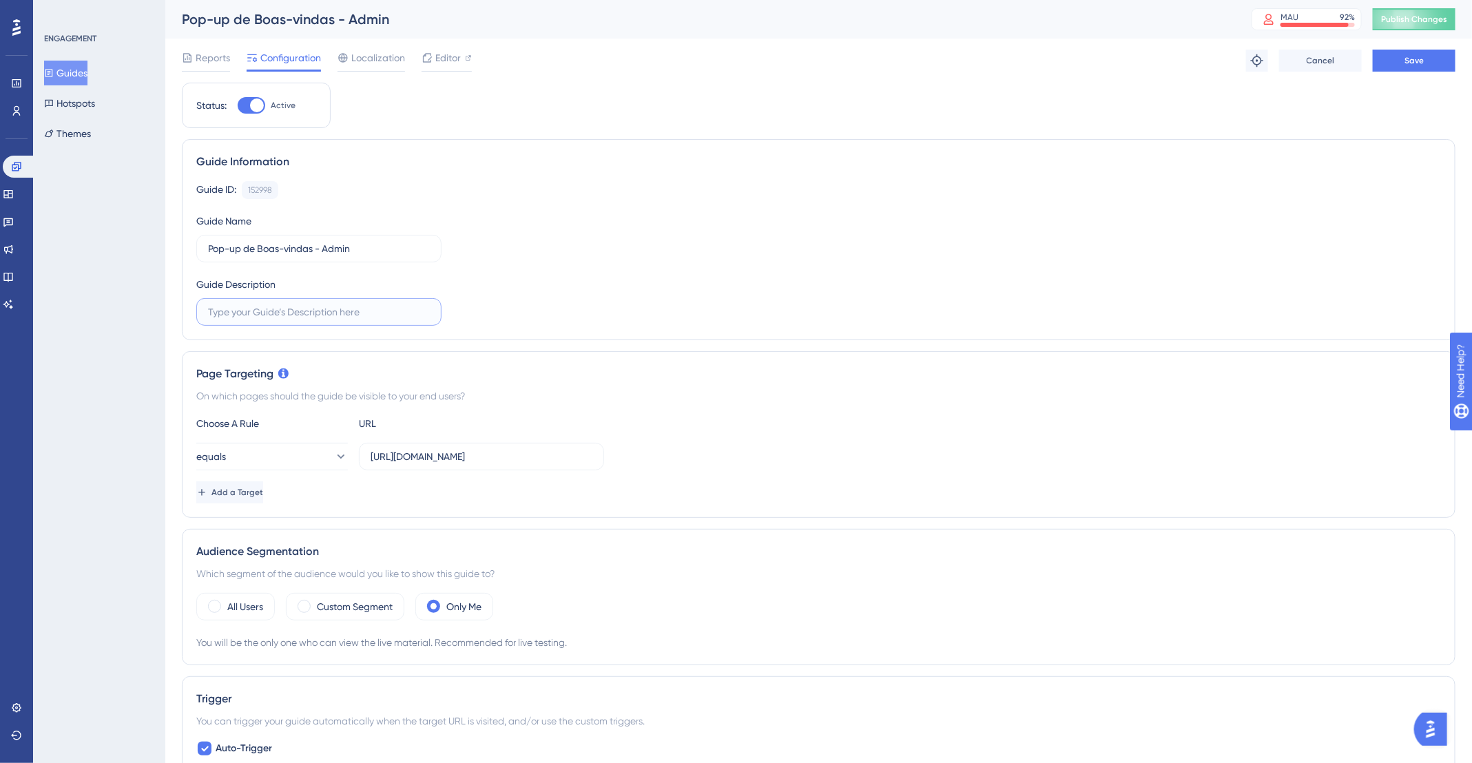
paste input "pós-onboarding CS"
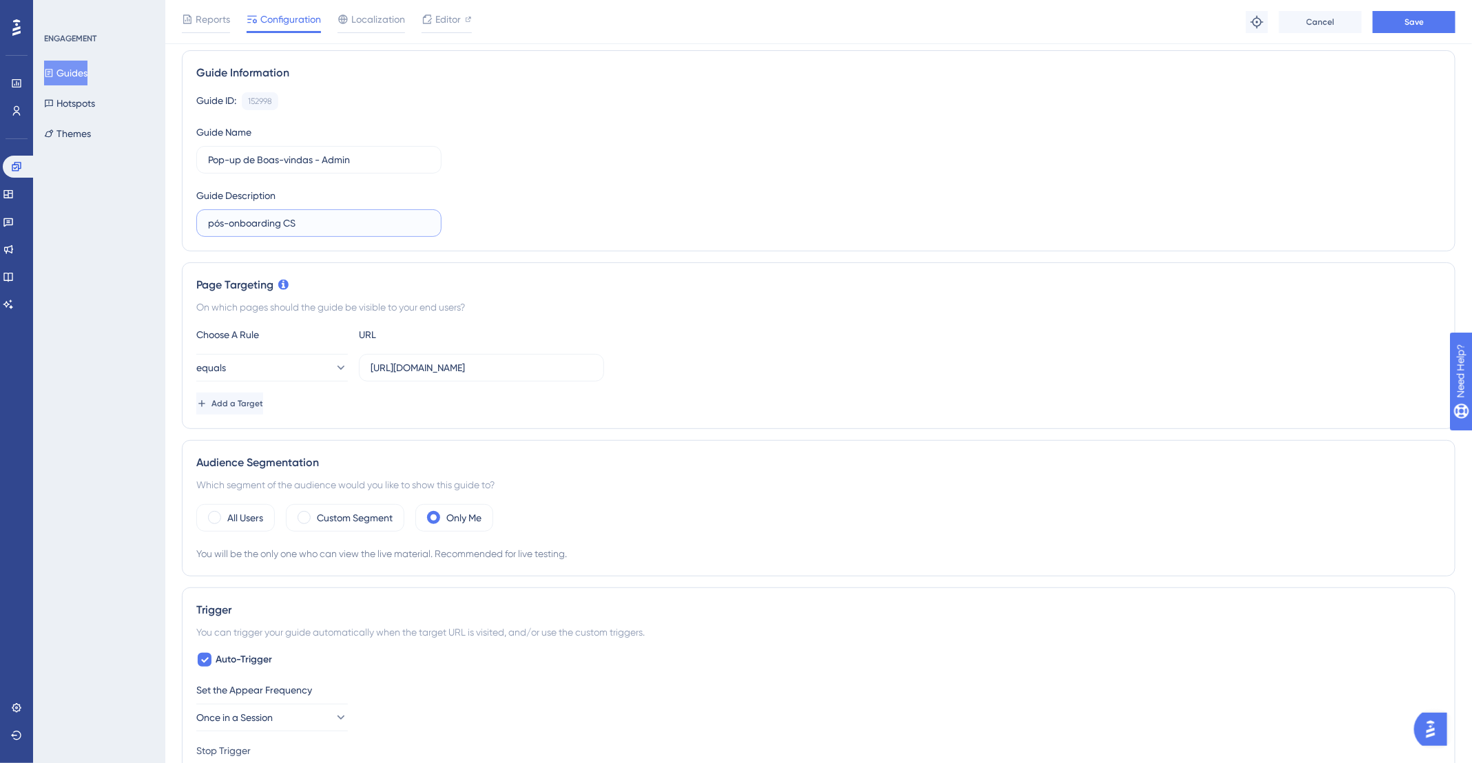
scroll to position [98, 0]
type input "pós-onboarding CS"
drag, startPoint x: 405, startPoint y: 364, endPoint x: 477, endPoint y: 364, distance: 71.6
click at [477, 364] on input "https://app.deskfy.io/home" at bounding box center [482, 364] width 222 height 15
click at [389, 366] on input "https://app.deskfy.io/home" at bounding box center [482, 364] width 222 height 15
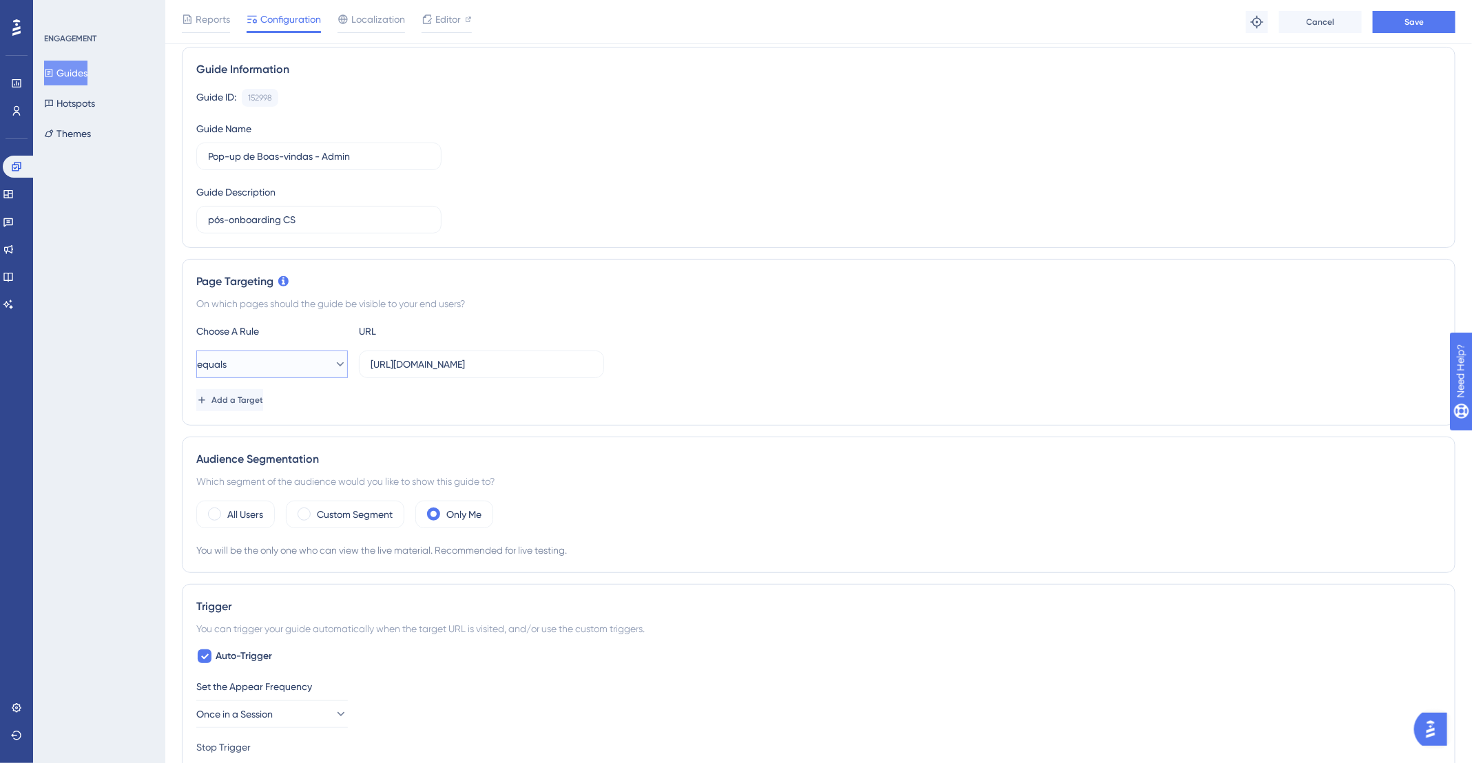
click at [284, 362] on button "equals" at bounding box center [272, 365] width 152 height 28
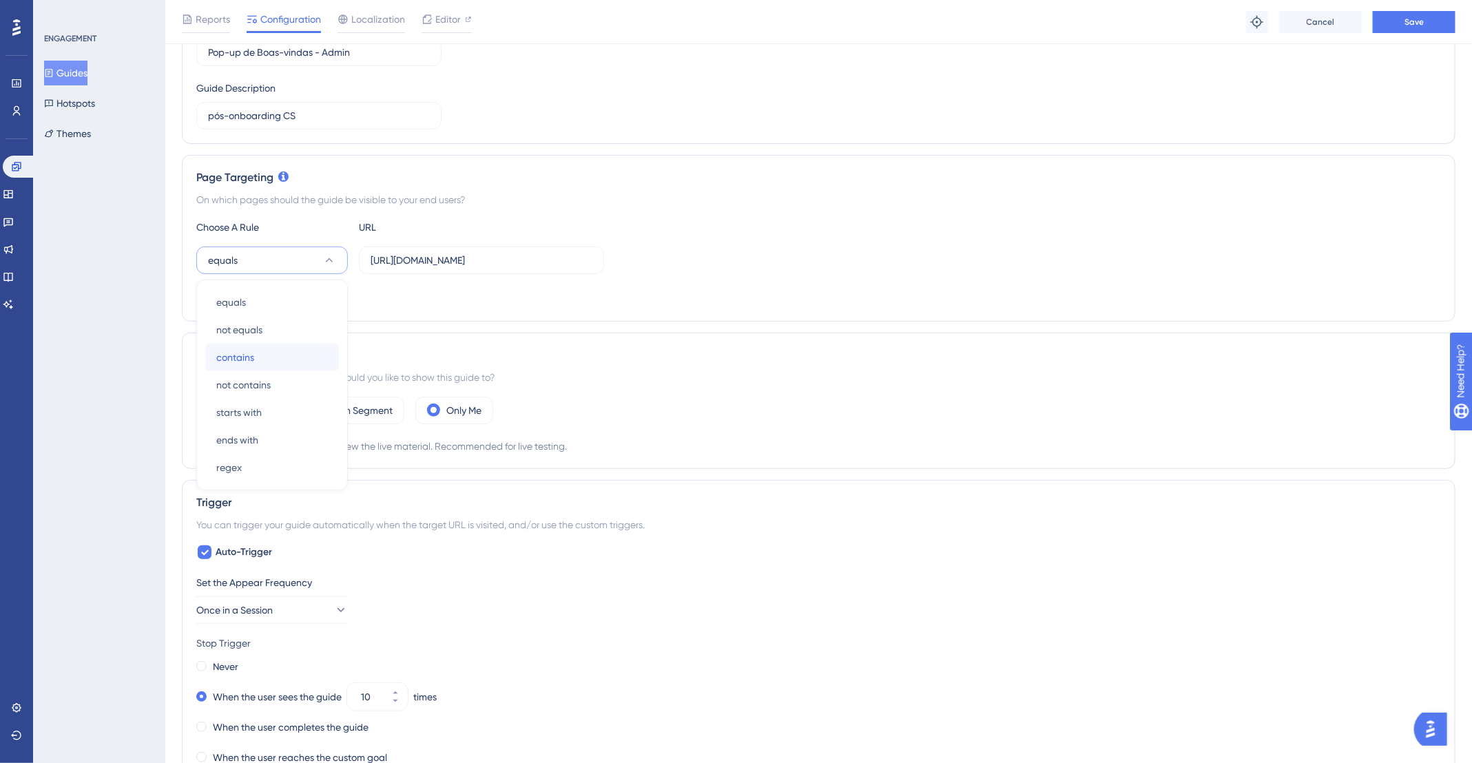
click at [269, 350] on div "contains contains" at bounding box center [272, 358] width 112 height 28
drag, startPoint x: 404, startPoint y: 256, endPoint x: 360, endPoint y: 255, distance: 44.1
click at [360, 255] on label "https://app.deskfy.io/home" at bounding box center [481, 261] width 245 height 28
type input "app.deskfy.io/home"
drag, startPoint x: 364, startPoint y: 256, endPoint x: 431, endPoint y: 257, distance: 66.8
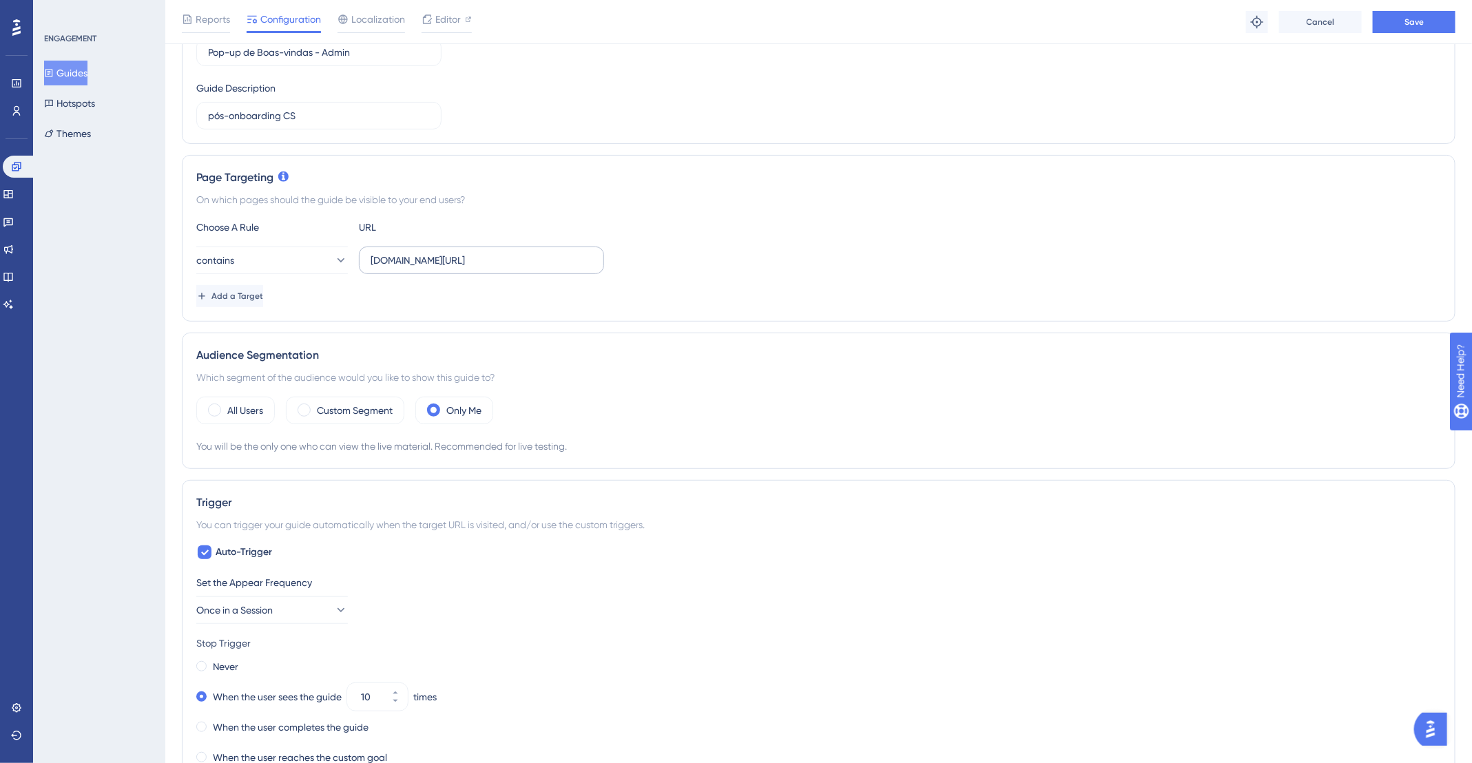
click at [431, 257] on label "app.deskfy.io/home" at bounding box center [481, 261] width 245 height 28
click at [431, 257] on input "app.deskfy.io/home" at bounding box center [482, 260] width 222 height 15
drag, startPoint x: 433, startPoint y: 260, endPoint x: 343, endPoint y: 260, distance: 90.2
click at [343, 260] on div "contains app.deskfy.io/home" at bounding box center [400, 261] width 408 height 28
click at [273, 279] on div "Choose A Rule URL contains app.deskfy.io/home Add a Target" at bounding box center [818, 263] width 1245 height 88
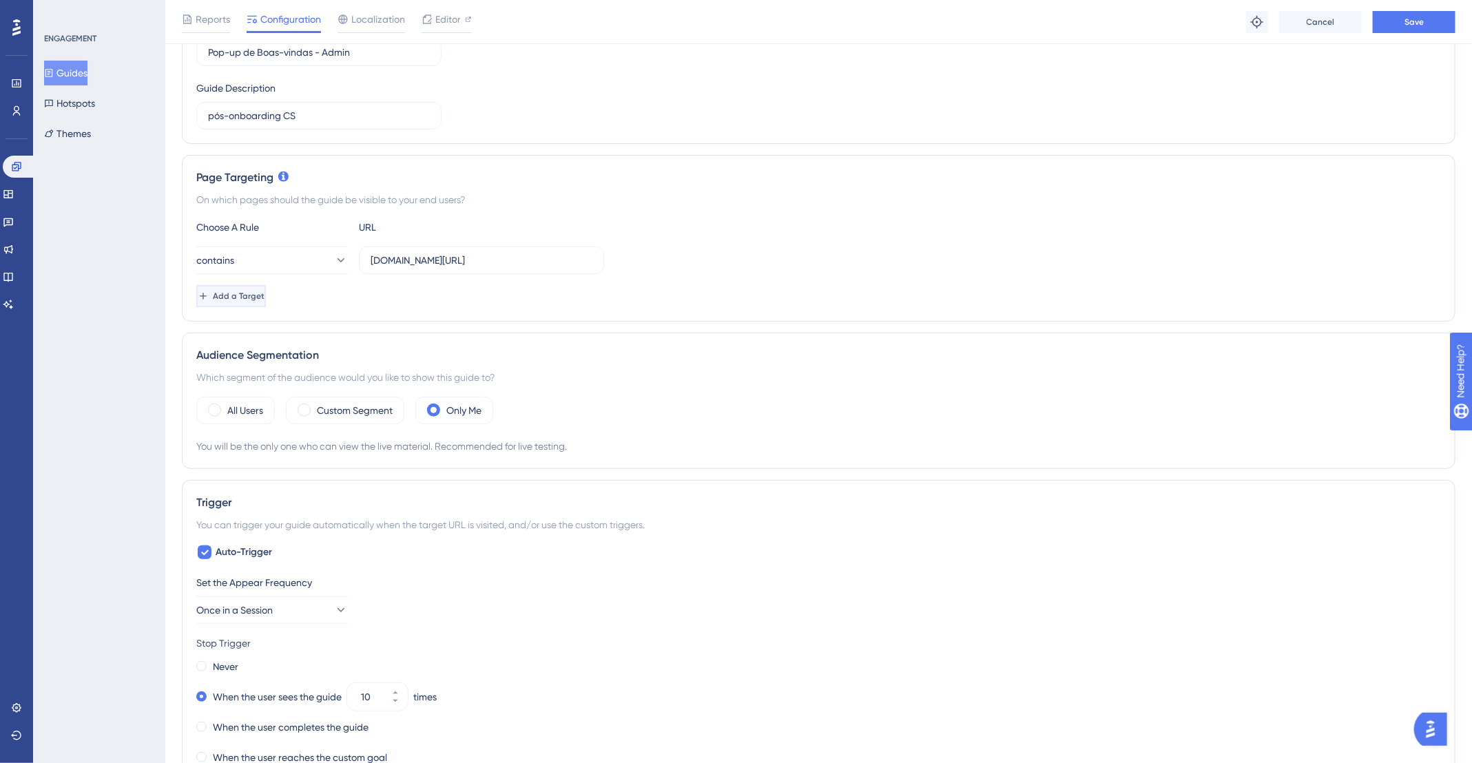
click at [264, 291] on span "Add a Target" at bounding box center [239, 296] width 52 height 11
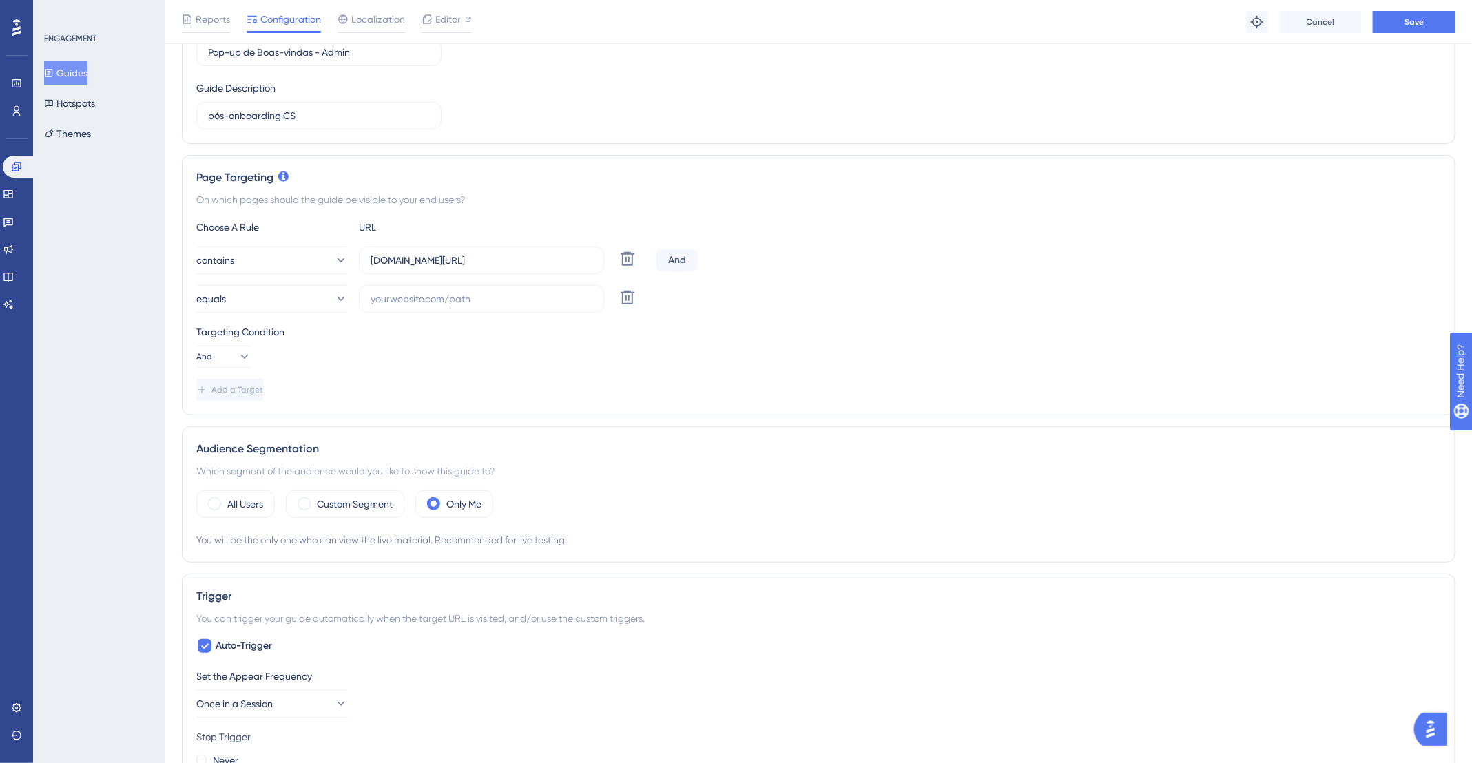
click at [674, 251] on div "And" at bounding box center [676, 260] width 41 height 22
click at [678, 258] on div "And" at bounding box center [676, 260] width 41 height 22
click at [225, 348] on button "And" at bounding box center [223, 357] width 55 height 22
drag, startPoint x: 219, startPoint y: 423, endPoint x: 233, endPoint y: 413, distance: 17.8
click at [220, 422] on span "Or" at bounding box center [216, 423] width 11 height 17
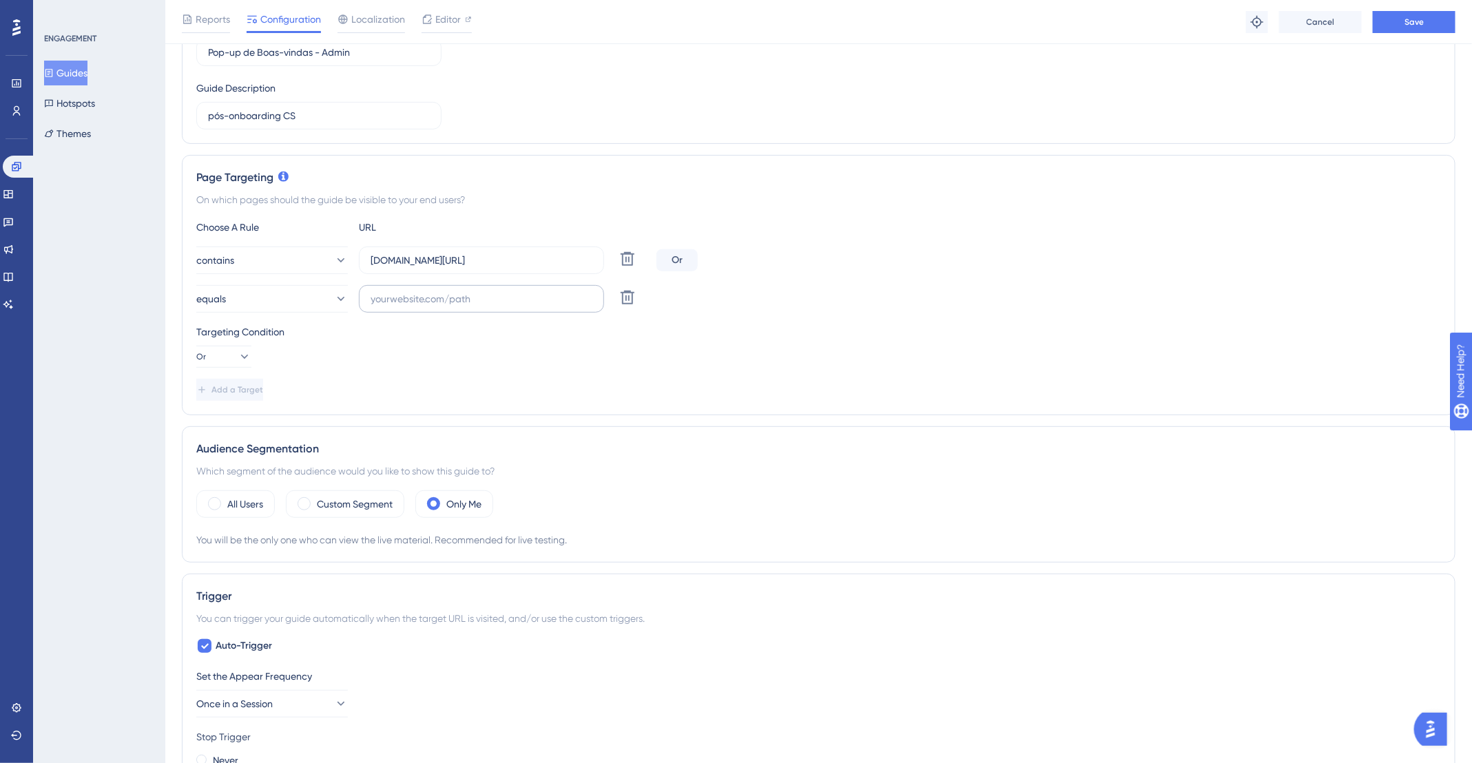
click at [415, 306] on label at bounding box center [481, 299] width 245 height 28
click at [415, 306] on input "text" at bounding box center [482, 298] width 222 height 15
paste input "app.deskfy.io/"
type input "app.deskfy.io/"
click at [242, 293] on button "equals" at bounding box center [272, 299] width 152 height 28
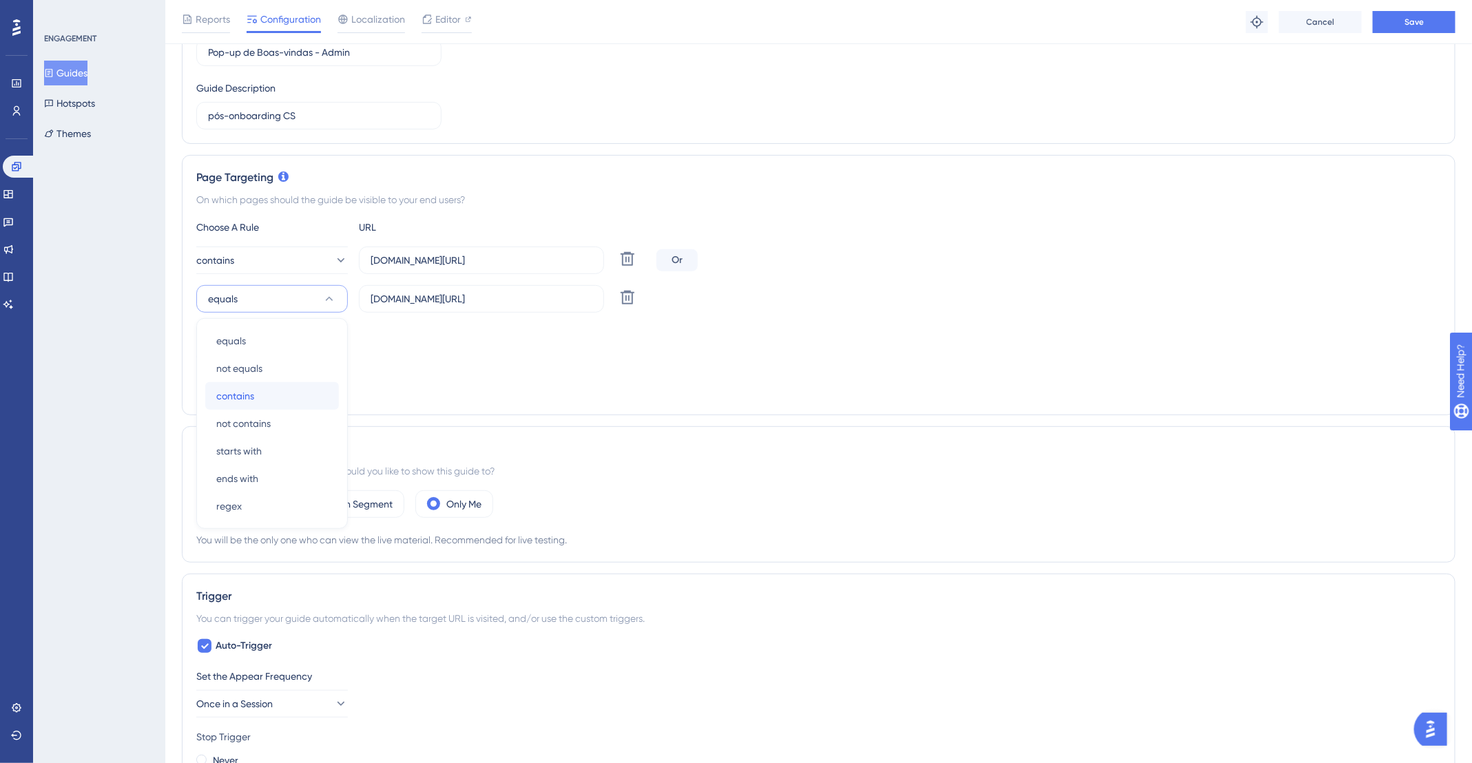
click at [256, 402] on div "contains contains" at bounding box center [272, 396] width 112 height 28
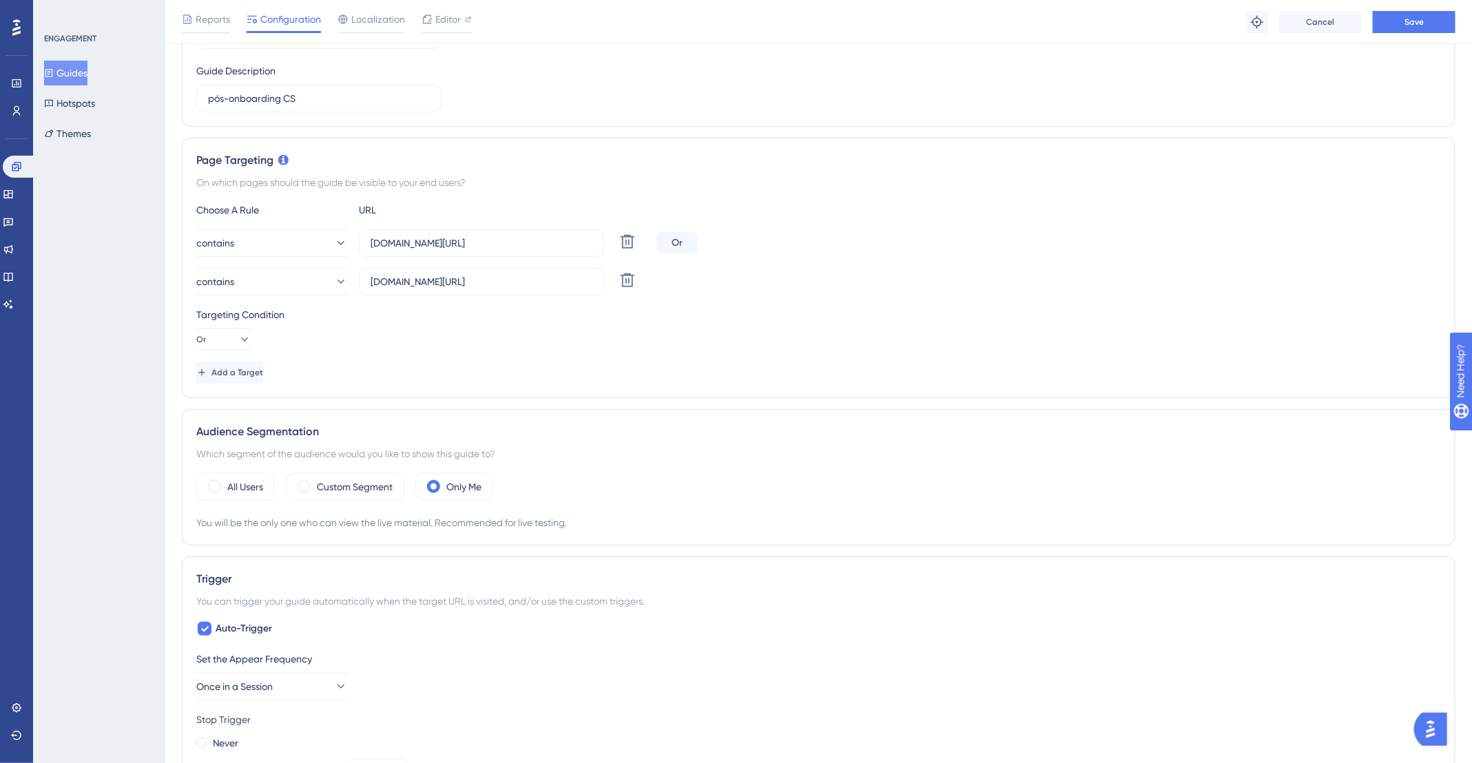
scroll to position [579, 0]
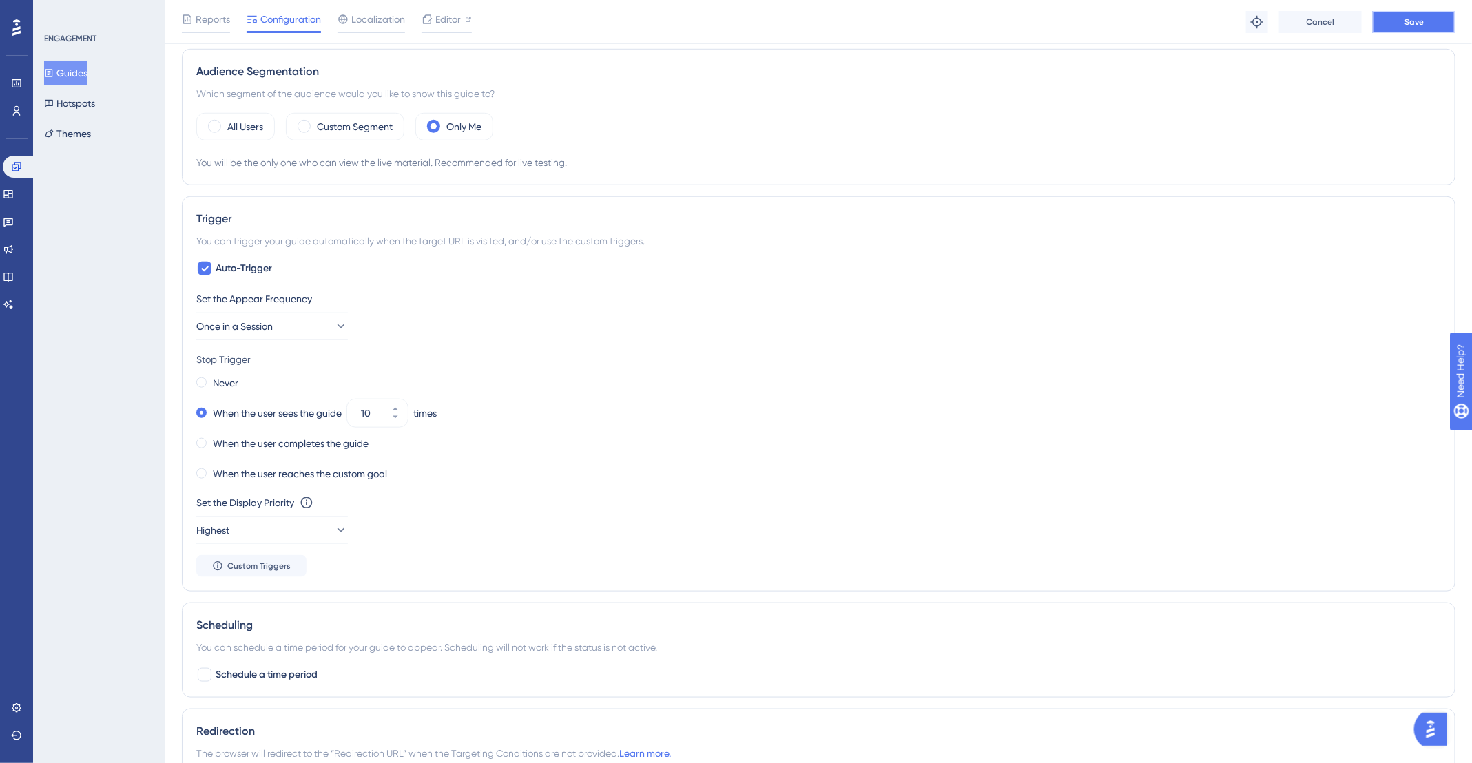
click at [1424, 32] on button "Save" at bounding box center [1414, 22] width 83 height 22
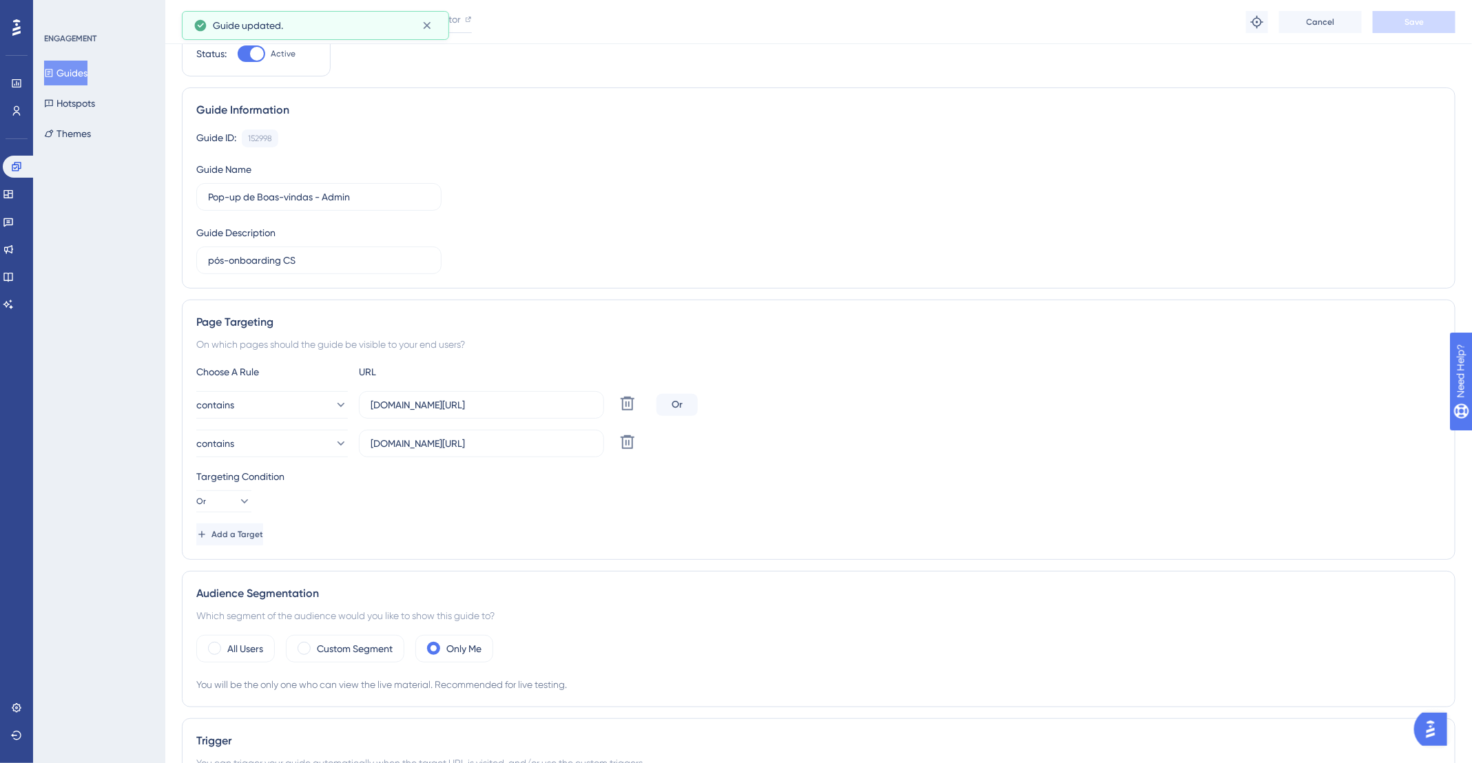
scroll to position [0, 0]
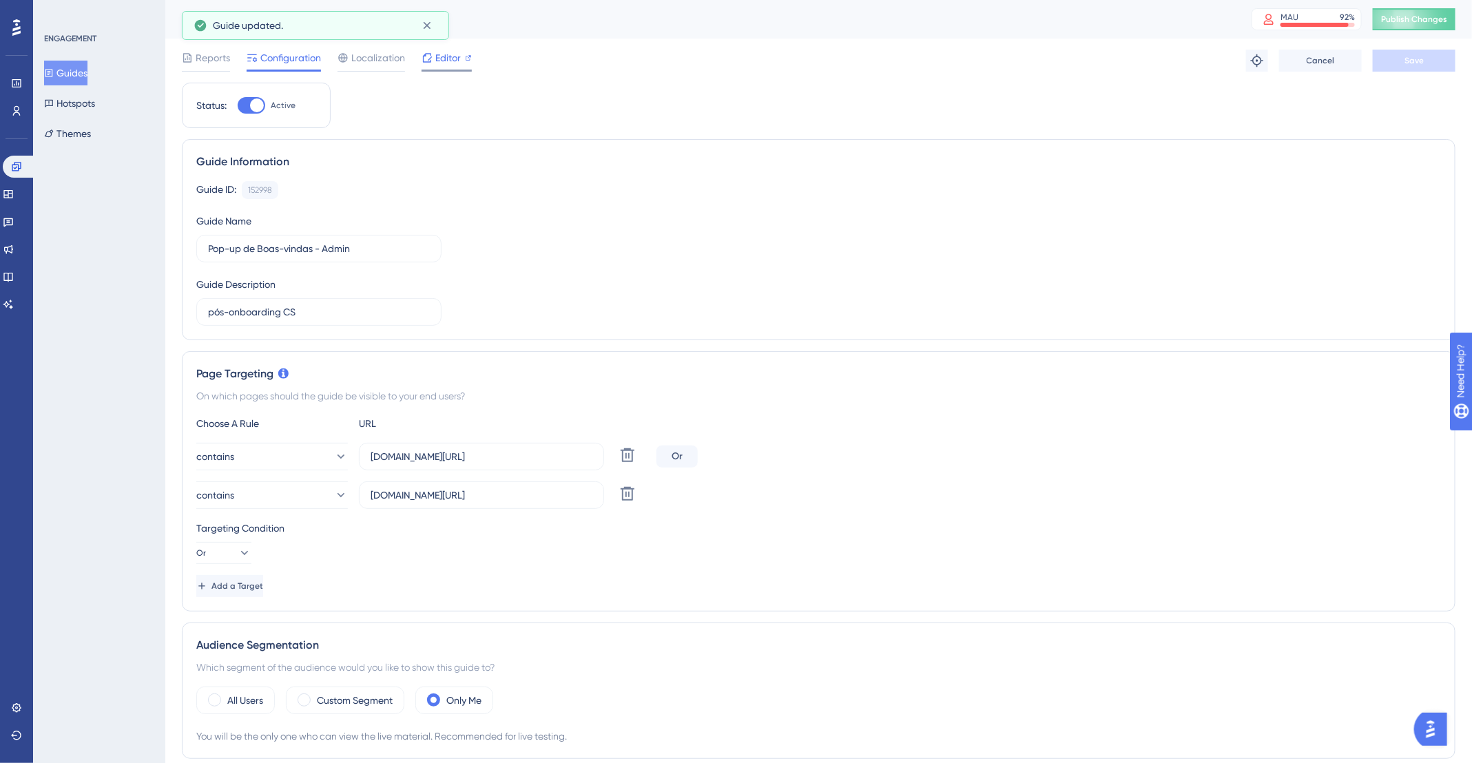
click at [441, 61] on span "Editor" at bounding box center [447, 58] width 25 height 17
click at [1447, 15] on span "Publish Changes" at bounding box center [1414, 19] width 66 height 11
click at [266, 106] on label "Active" at bounding box center [267, 105] width 58 height 17
click at [238, 106] on input "Active" at bounding box center [237, 105] width 1 height 1
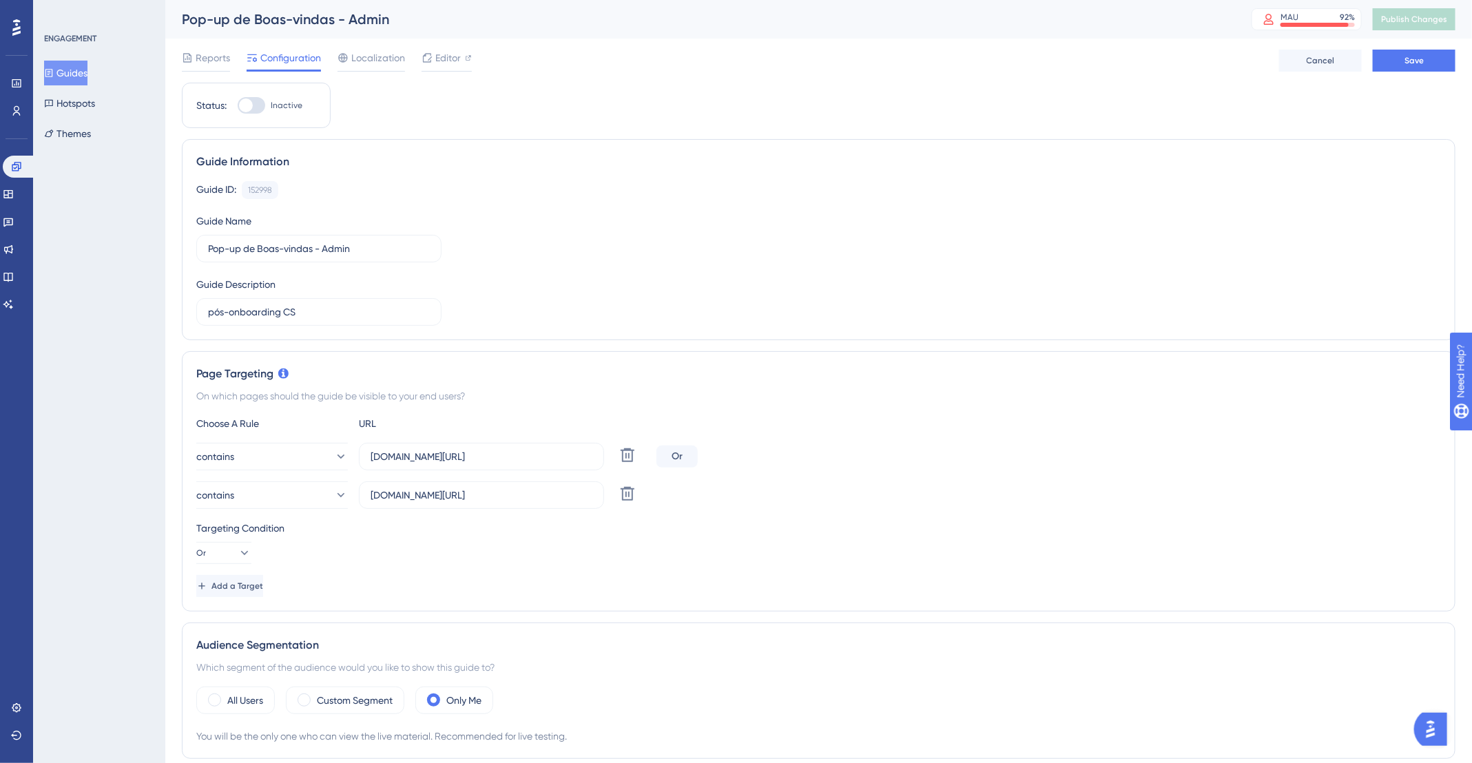
click at [251, 104] on div at bounding box center [246, 105] width 14 height 14
click at [238, 105] on input "Inactive" at bounding box center [237, 105] width 1 height 1
checkbox input "true"
click at [87, 69] on button "Guides" at bounding box center [65, 73] width 43 height 25
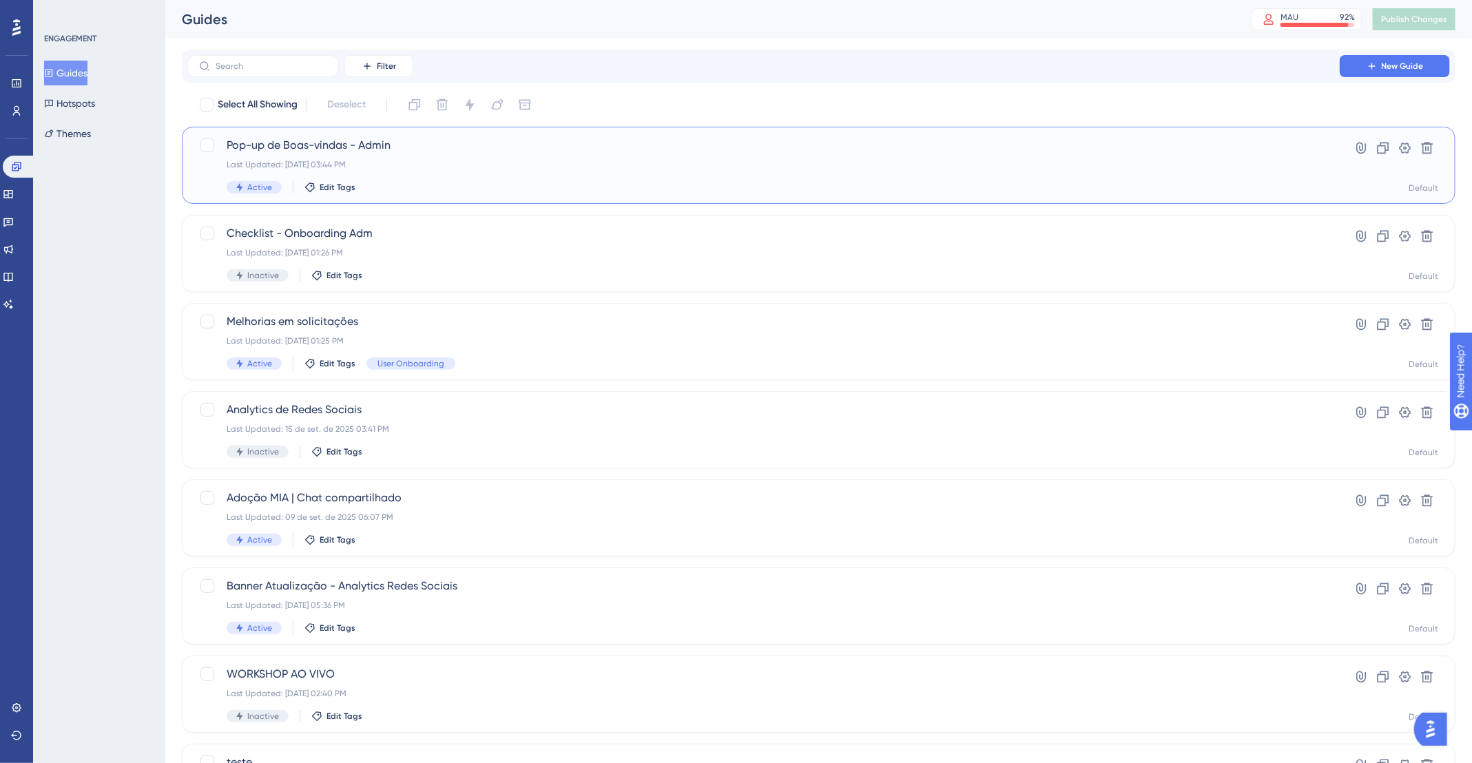
click at [1024, 175] on div "Pop-up de Boas-vindas - Admin Last Updated: 02 de out. de 2025 03:44 PM Active …" at bounding box center [764, 165] width 1074 height 56
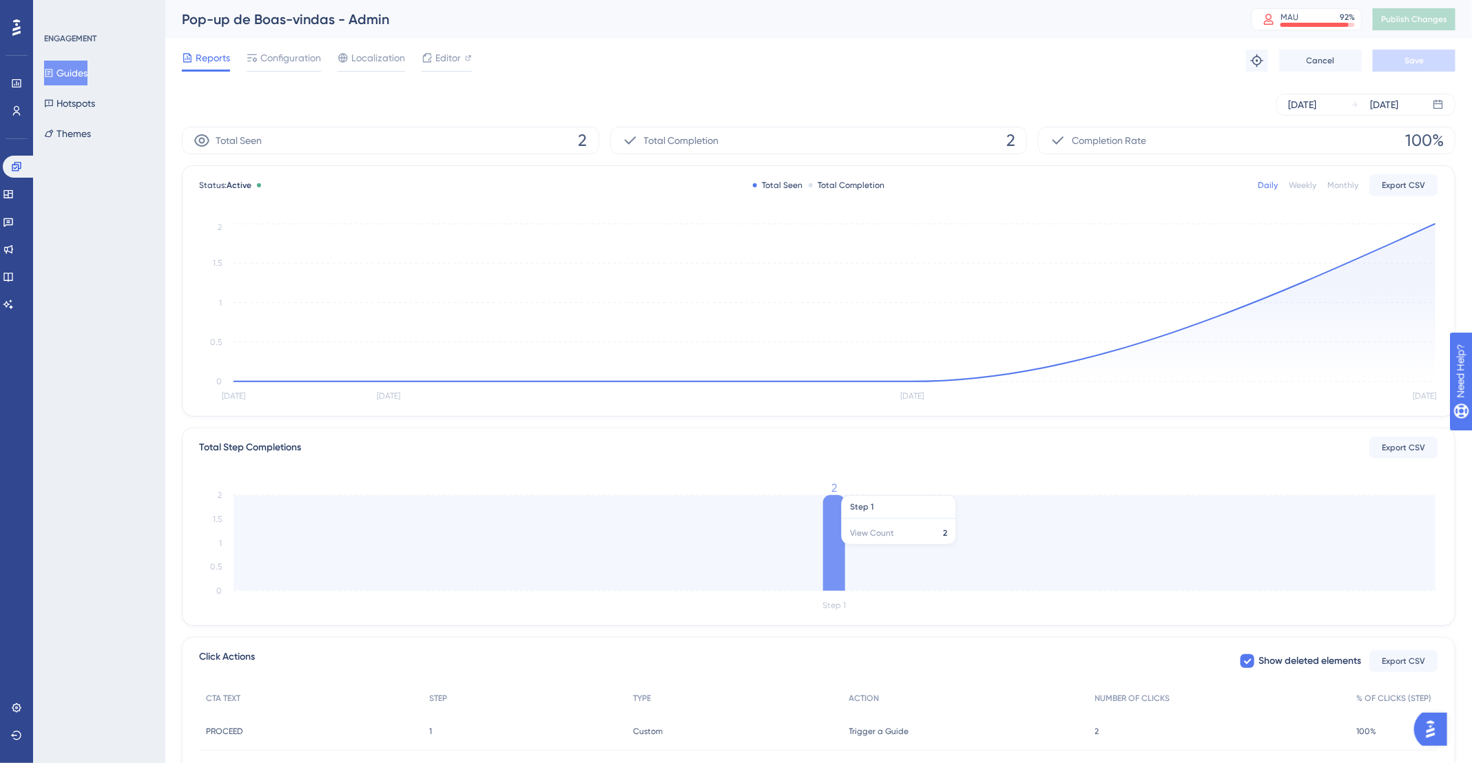
click at [839, 546] on icon at bounding box center [834, 543] width 22 height 96
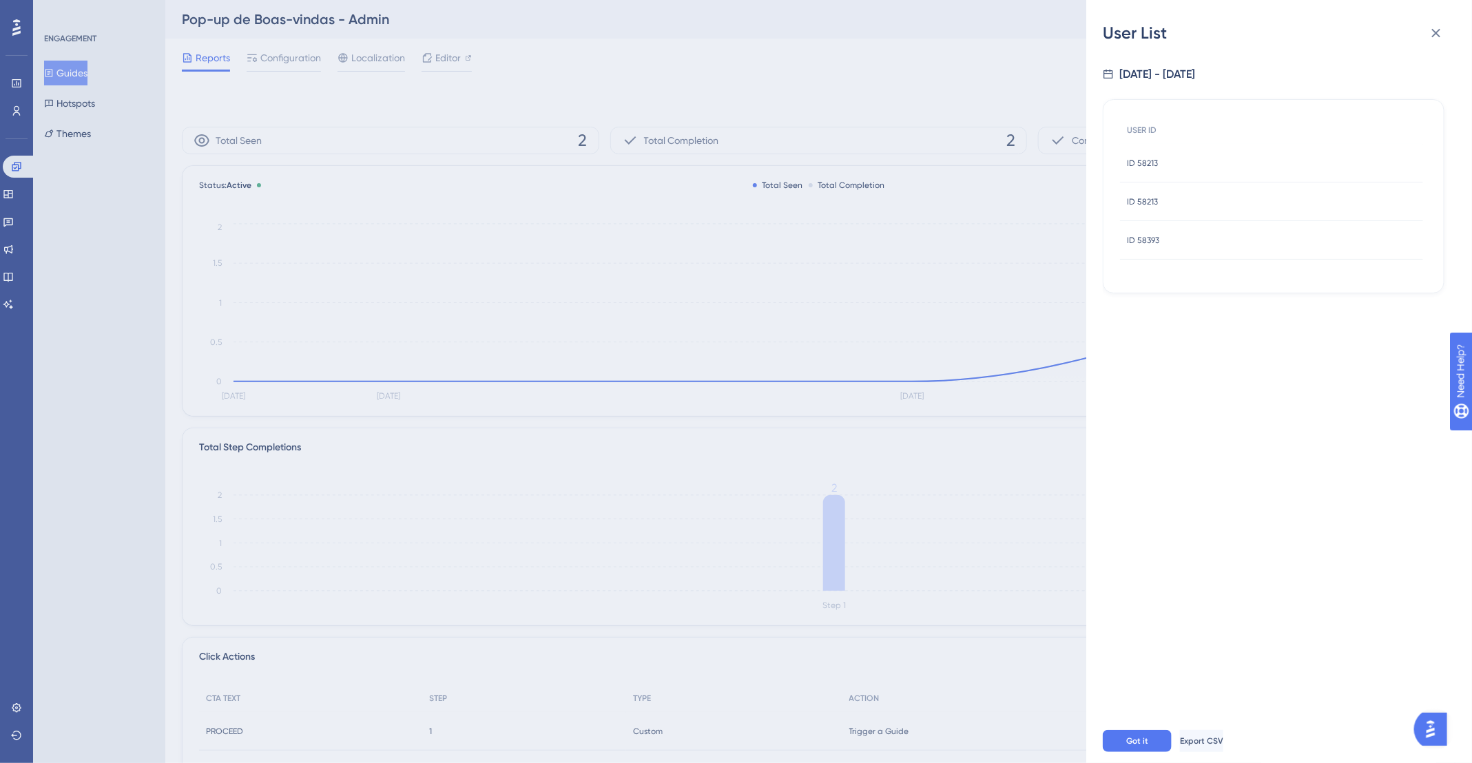
click at [1131, 233] on div "ID 58393 ID 58393" at bounding box center [1143, 240] width 32 height 39
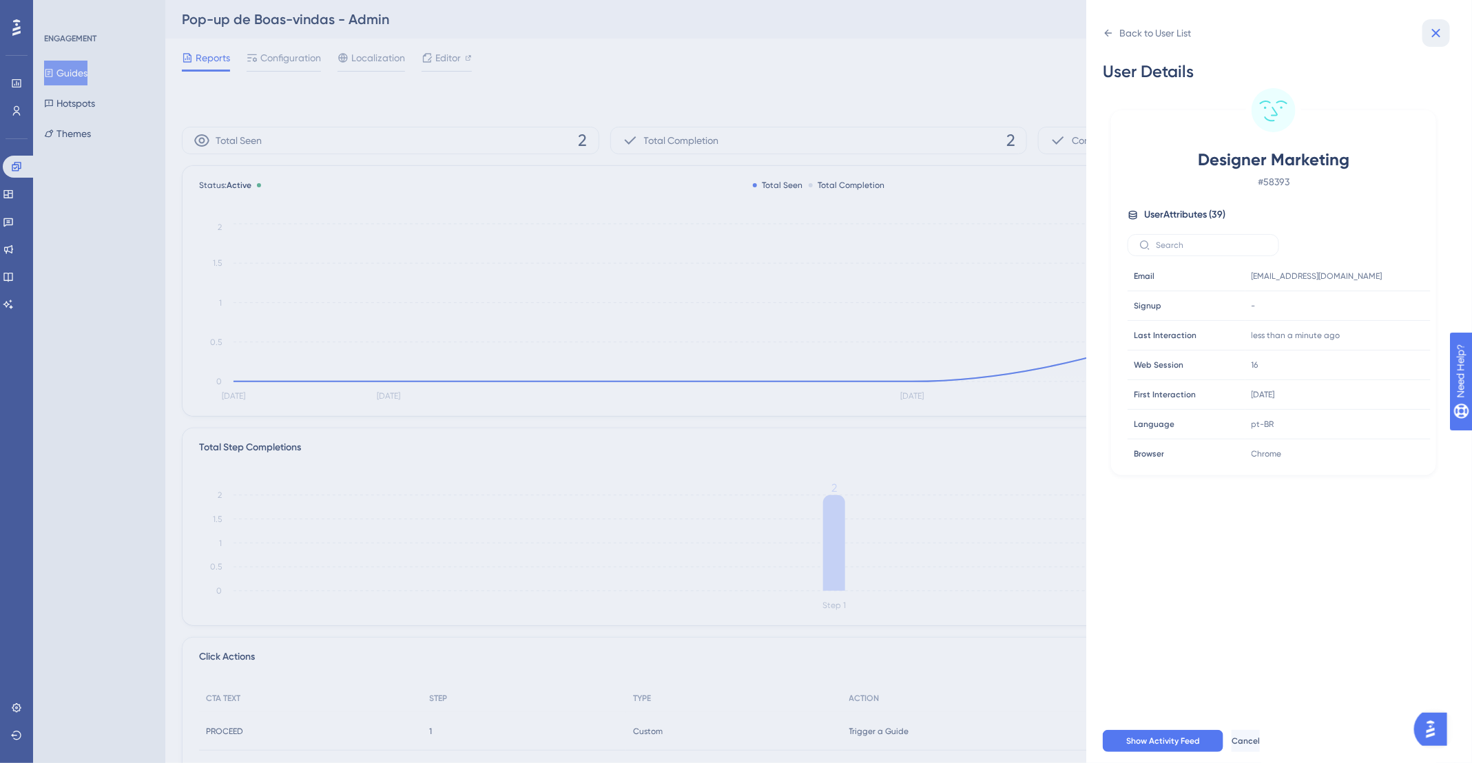
click at [1440, 27] on icon at bounding box center [1436, 33] width 17 height 17
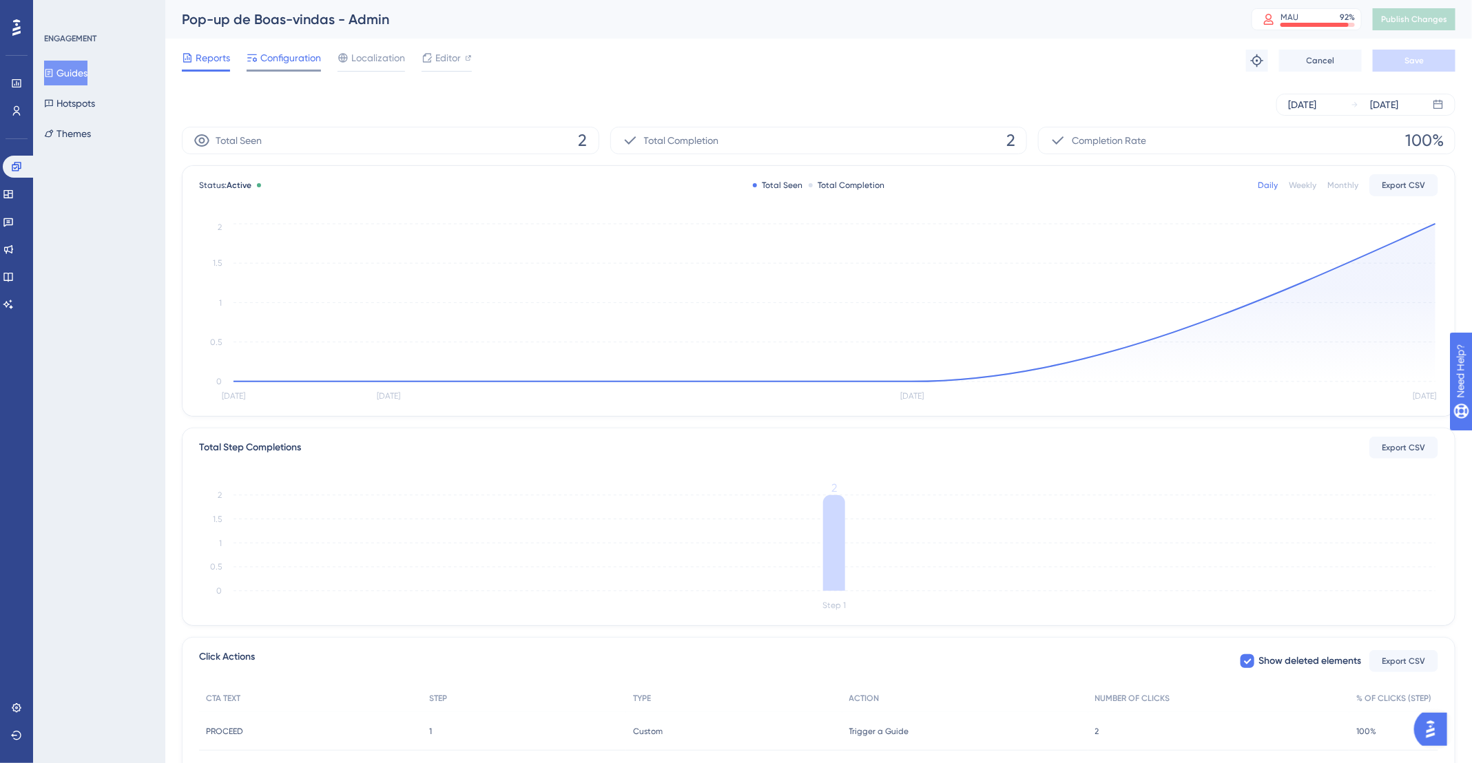
click at [276, 55] on span "Configuration" at bounding box center [290, 58] width 61 height 17
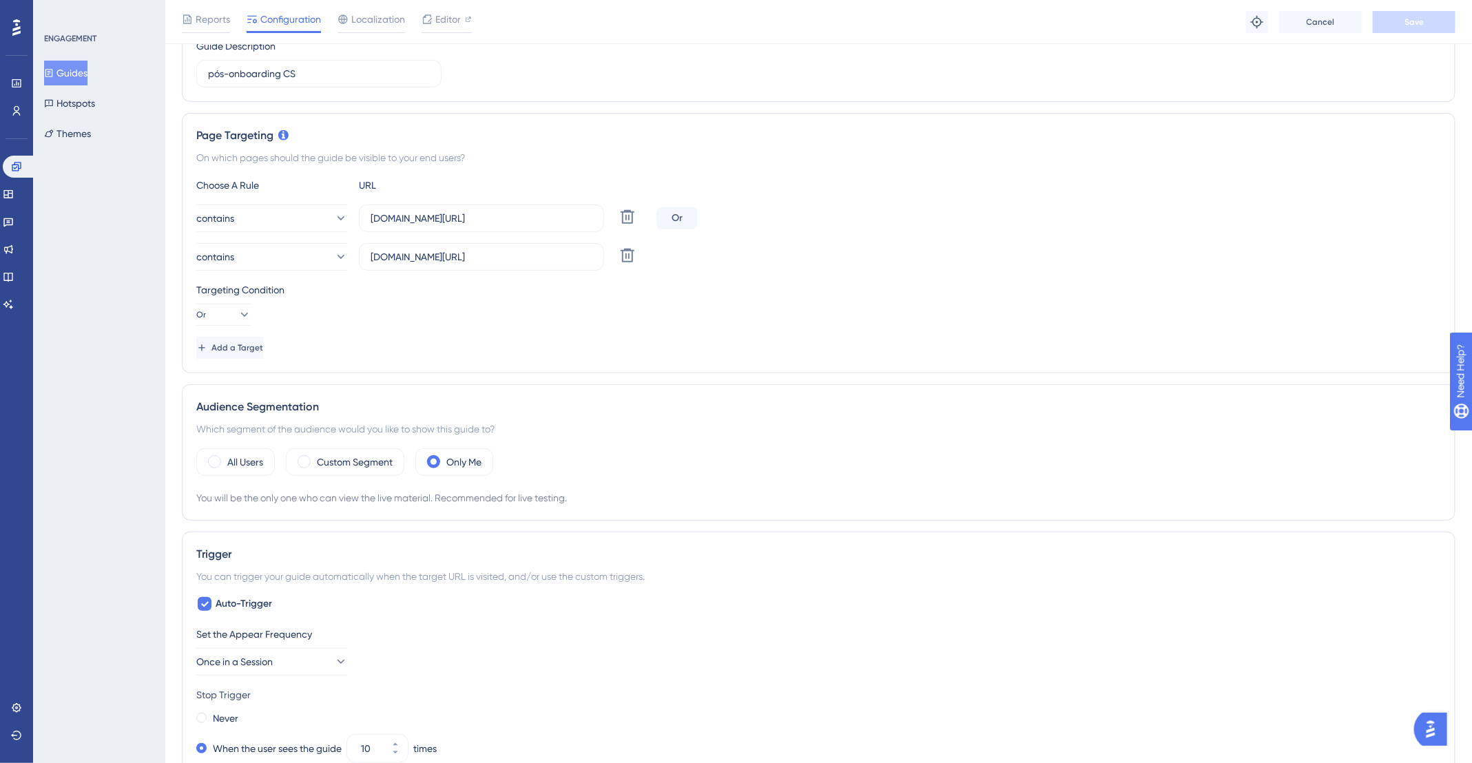
scroll to position [281, 0]
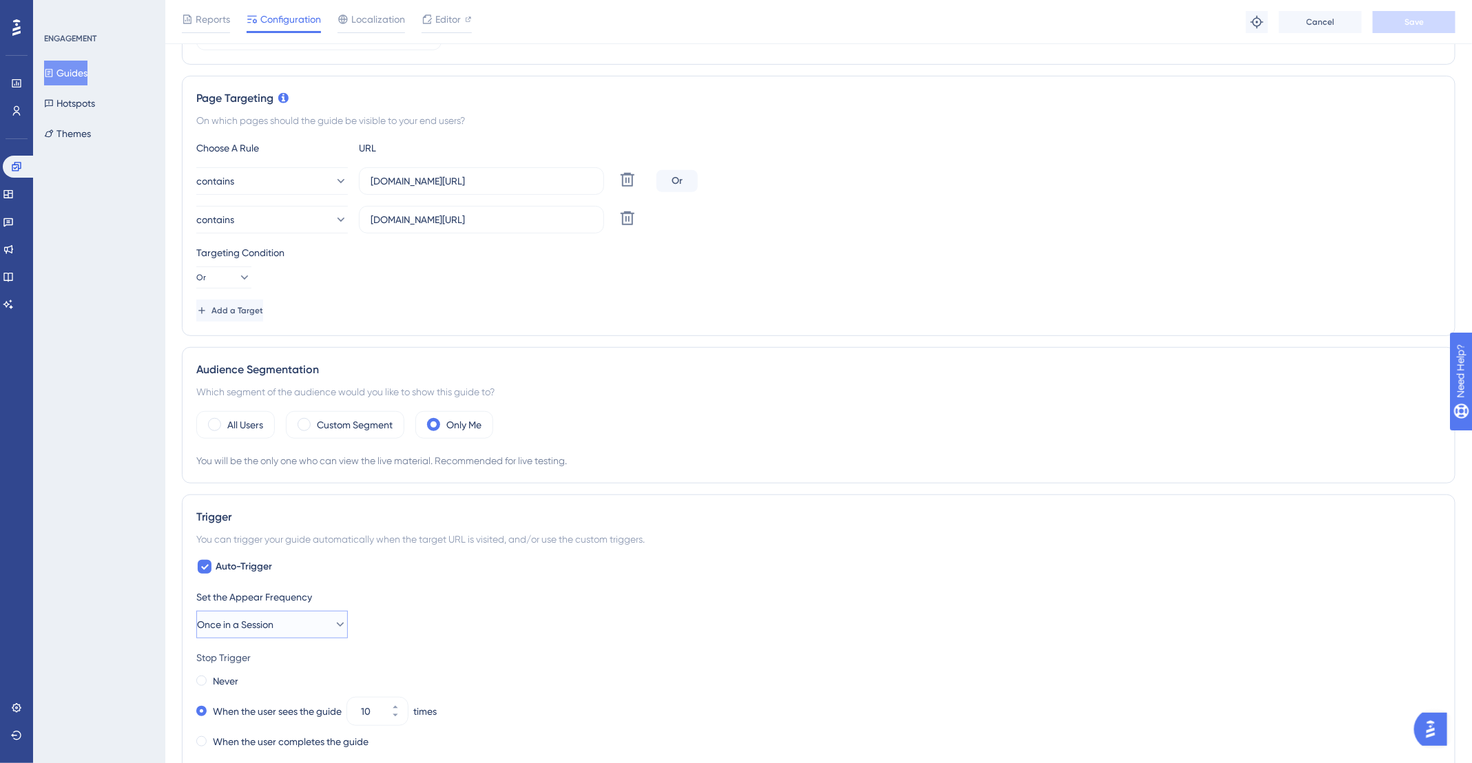
click at [340, 620] on button "Once in a Session" at bounding box center [272, 625] width 152 height 28
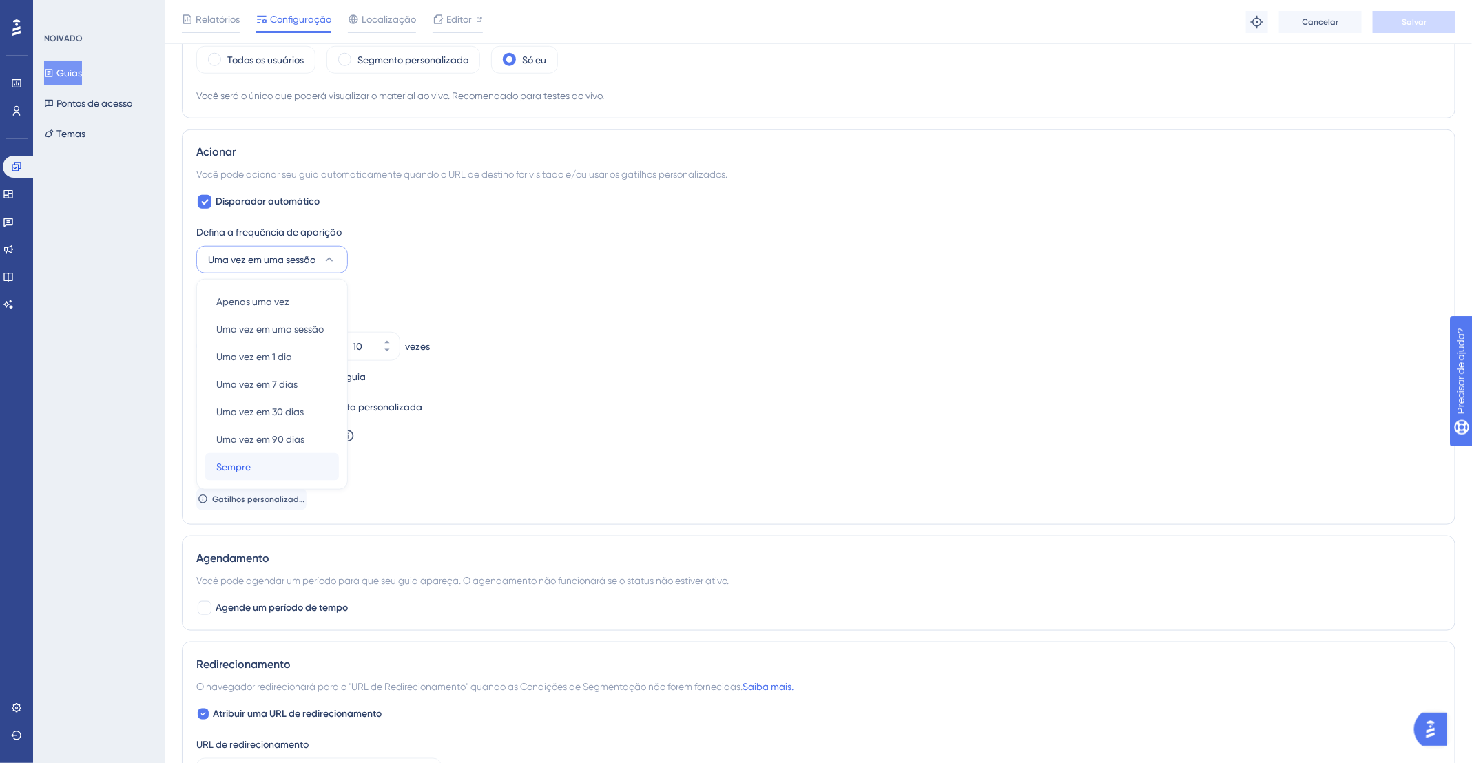
click at [236, 464] on font "Sempre" at bounding box center [233, 466] width 34 height 11
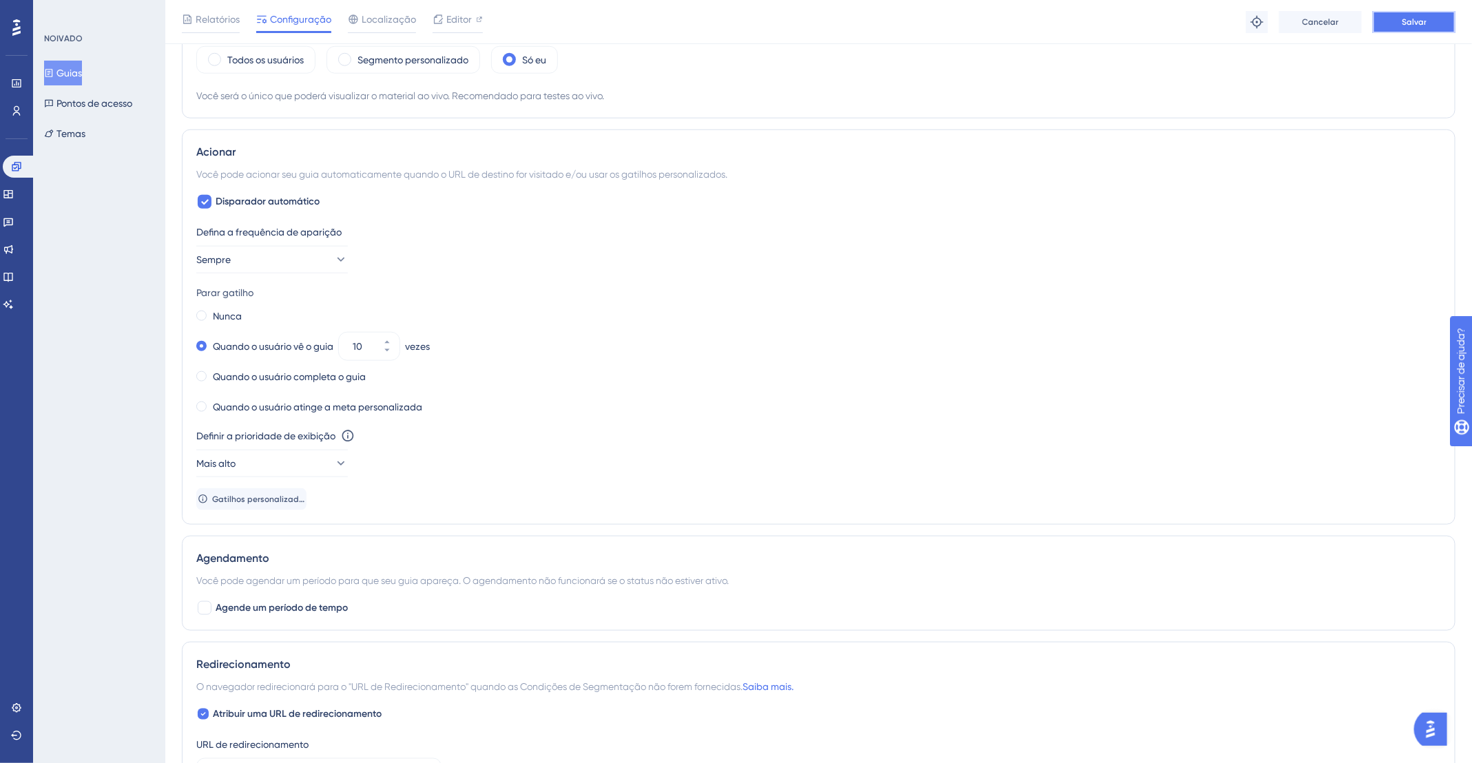
click at [1435, 26] on button "Salvar" at bounding box center [1414, 22] width 83 height 22
click at [361, 402] on font "Quando o usuário atinge a meta personalizada" at bounding box center [317, 407] width 209 height 11
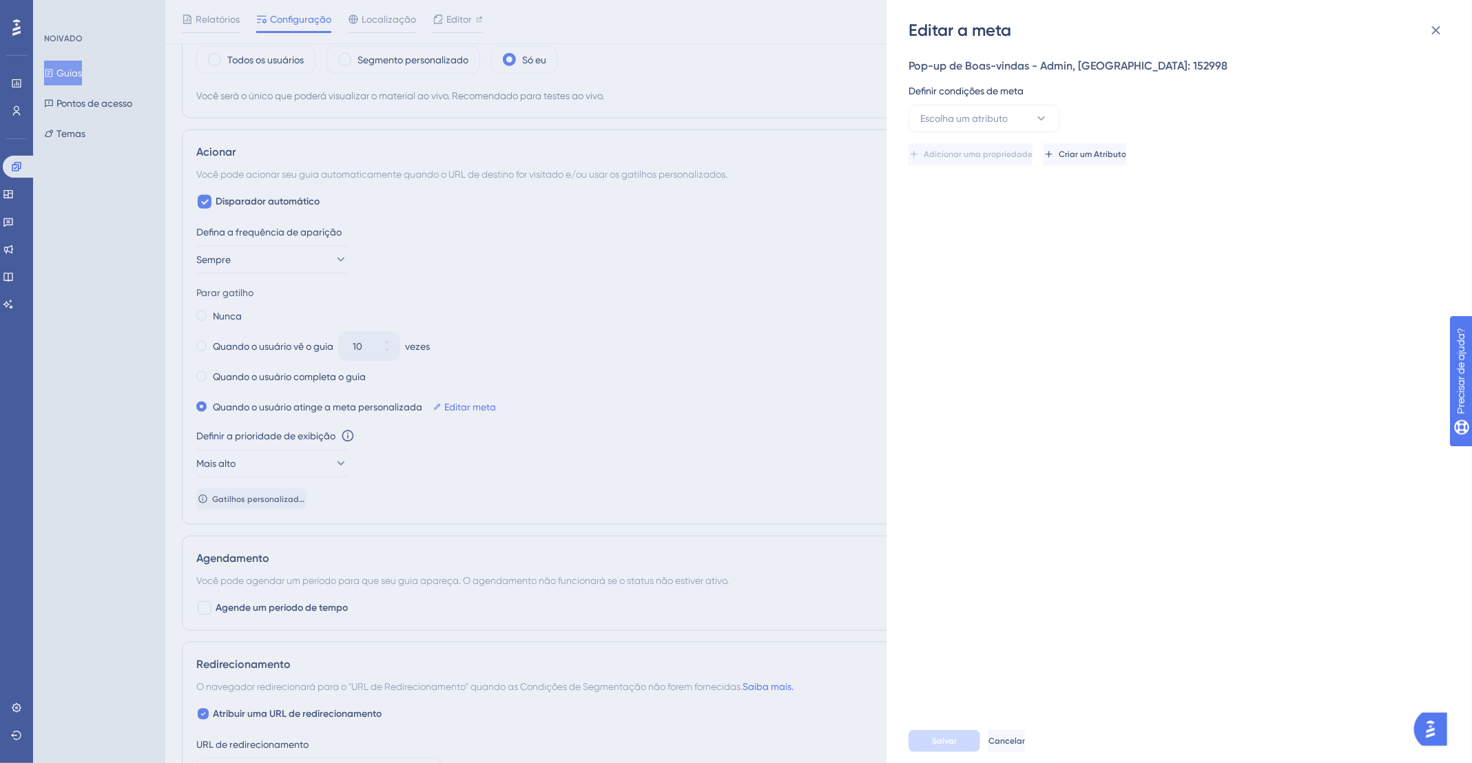
click at [327, 382] on div "Editar a meta Pop-up de Boas-vindas - Admin, ID: 152998 Definir condições de me…" at bounding box center [736, 381] width 1472 height 763
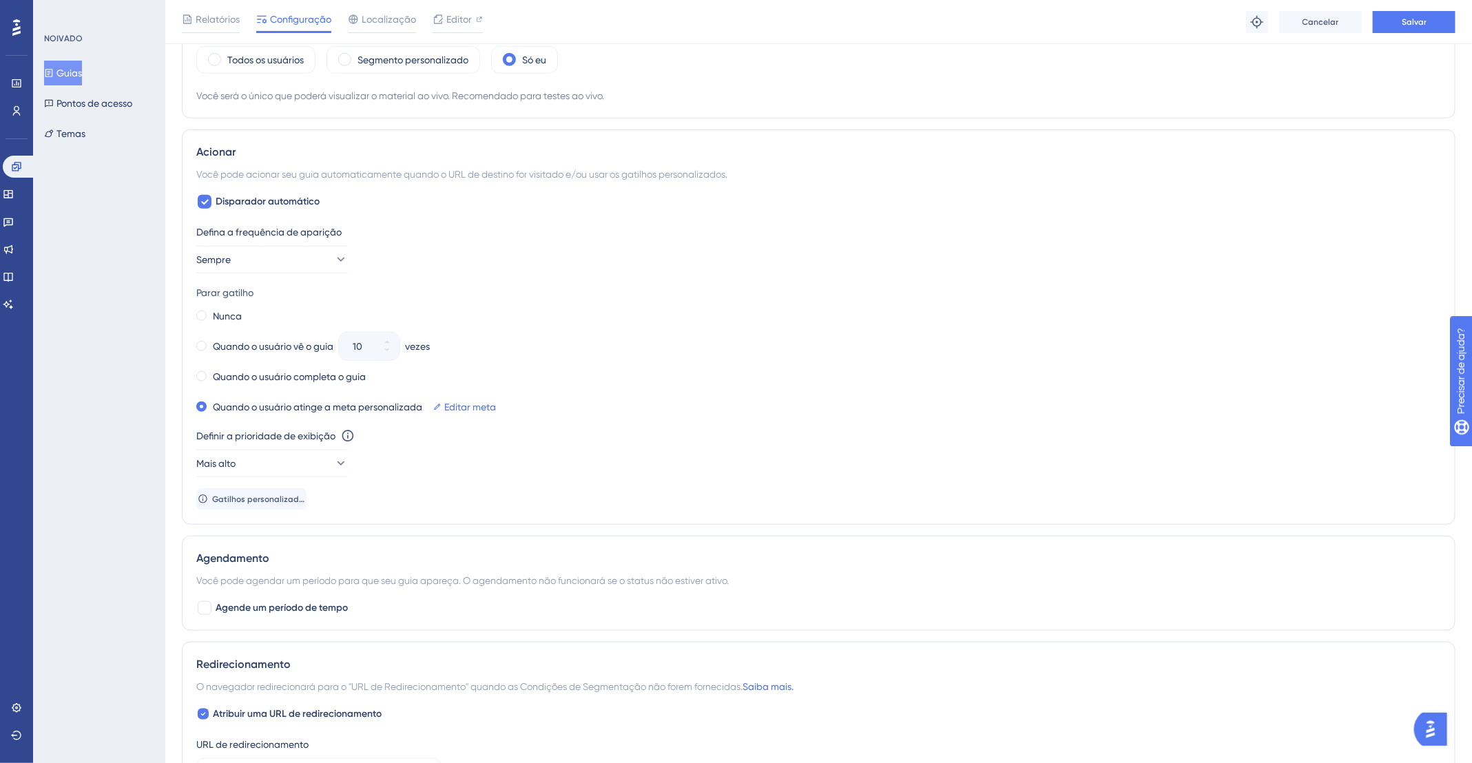
click at [447, 362] on div "Nunca Quando o usuário vê o guia 10 vezes Quando o usuário completa o guia Quan…" at bounding box center [818, 362] width 1245 height 110
click at [202, 341] on span at bounding box center [201, 346] width 10 height 10
click at [211, 343] on input "radio" at bounding box center [211, 343] width 0 height 0
click at [372, 338] on input "10" at bounding box center [362, 346] width 19 height 17
click at [385, 349] on icon at bounding box center [387, 350] width 8 height 8
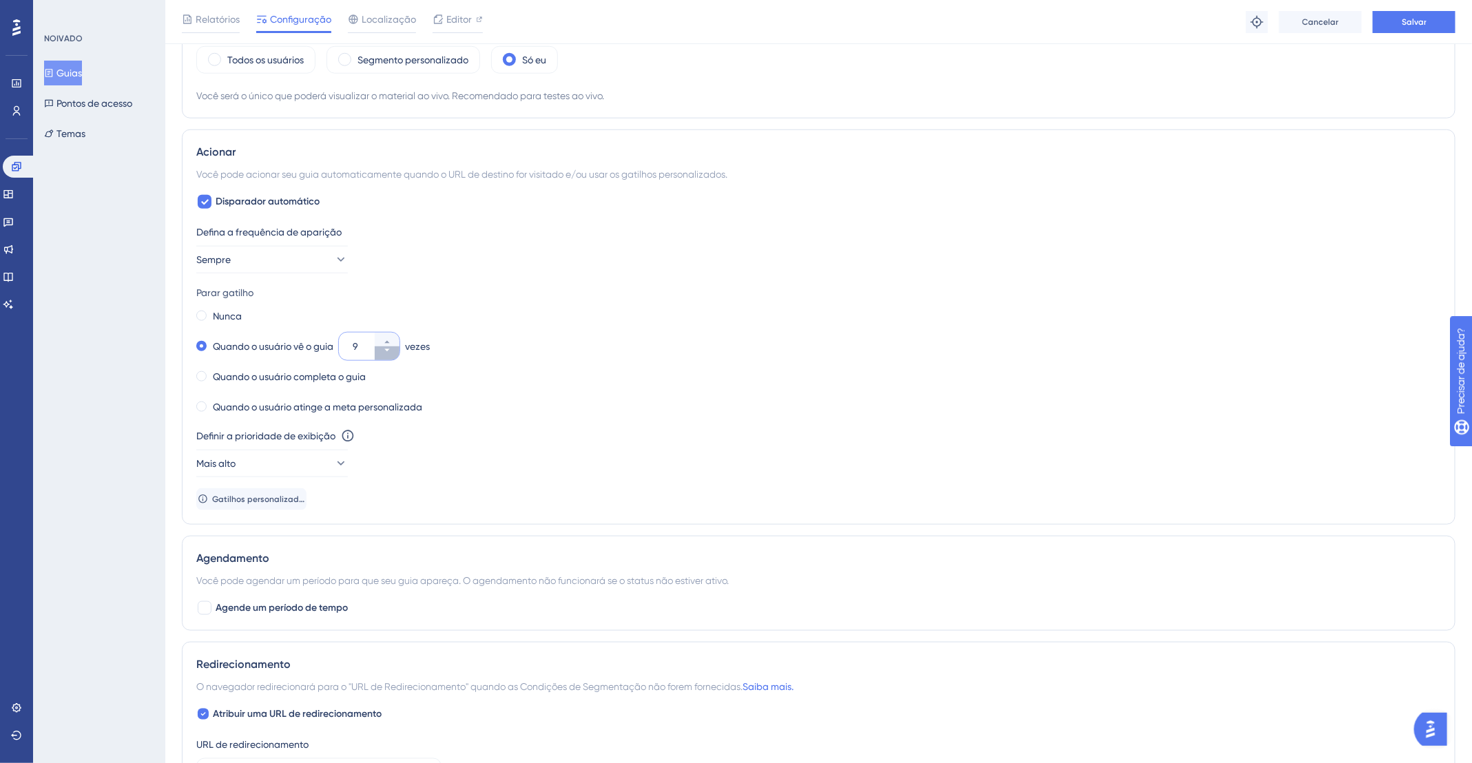
click at [385, 349] on icon at bounding box center [387, 350] width 8 height 8
type input "5"
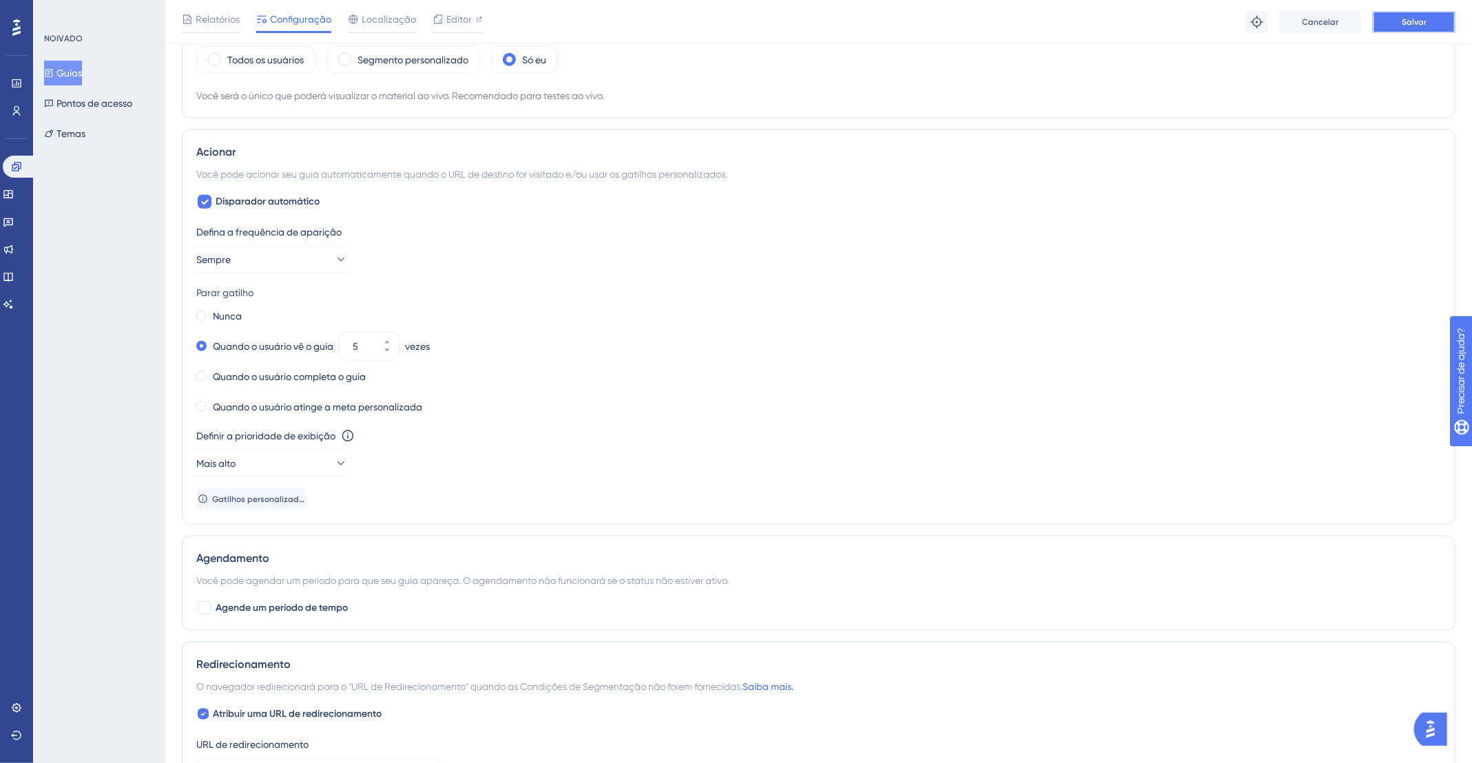
click at [1393, 27] on button "Salvar" at bounding box center [1414, 22] width 83 height 22
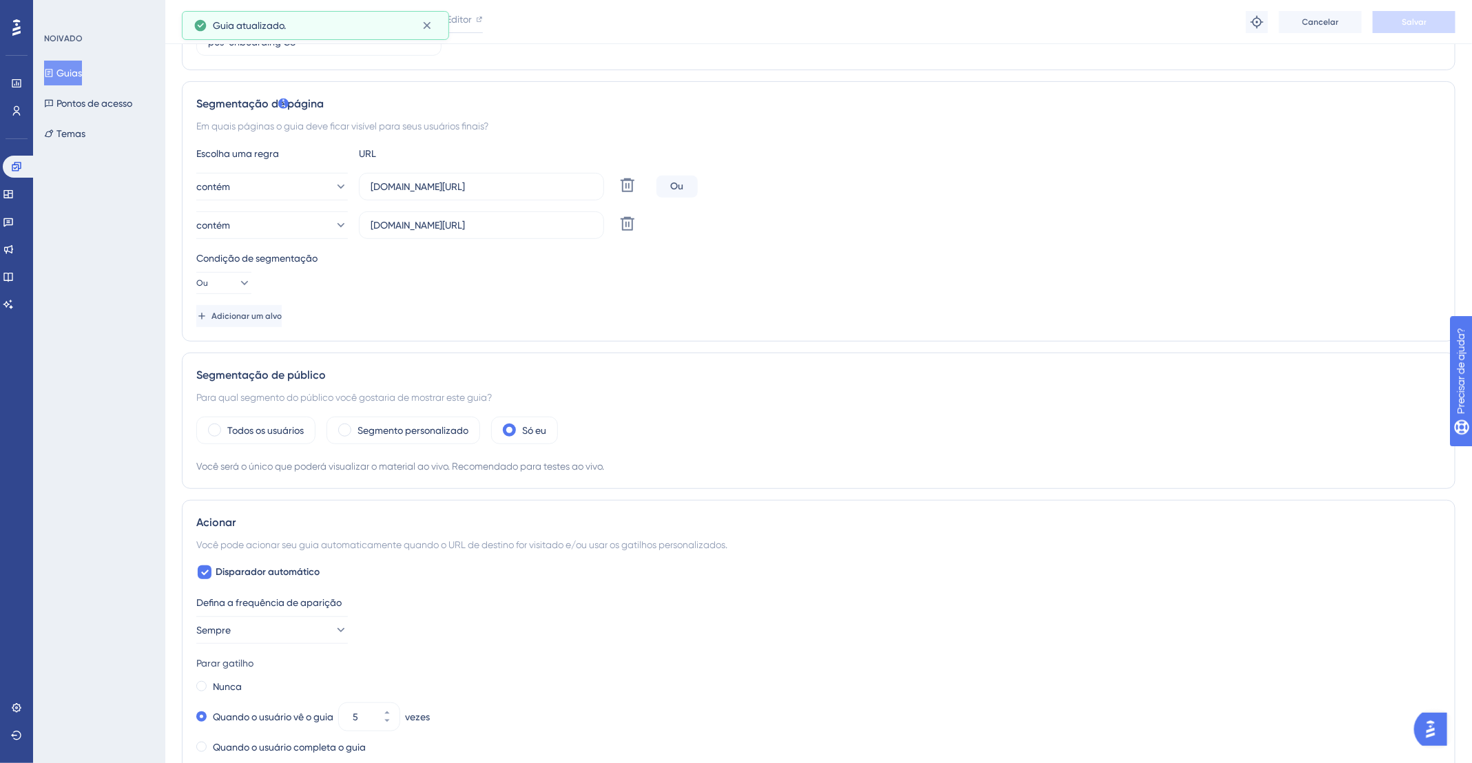
scroll to position [0, 0]
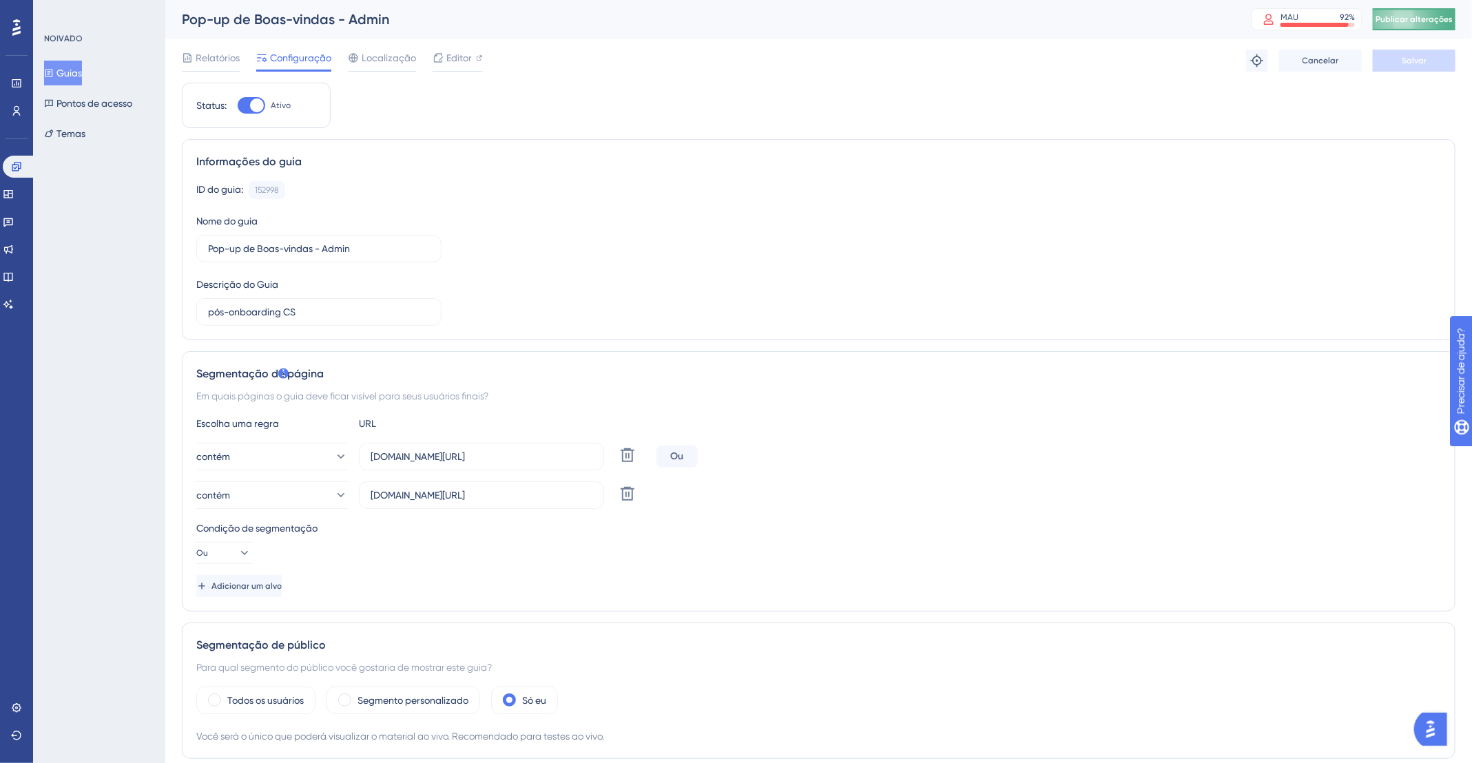
click at [1409, 10] on button "Publicar alterações" at bounding box center [1414, 19] width 83 height 22
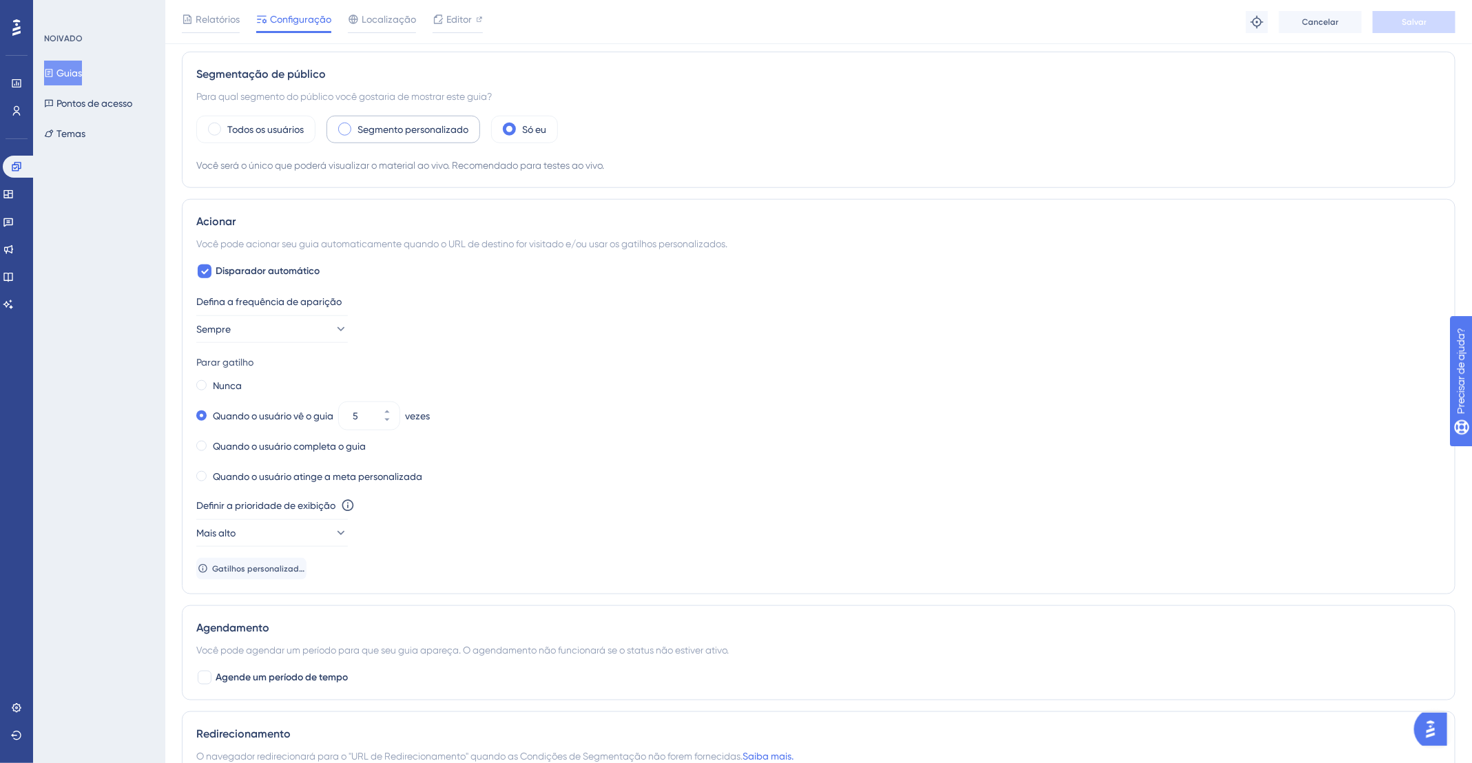
scroll to position [496, 0]
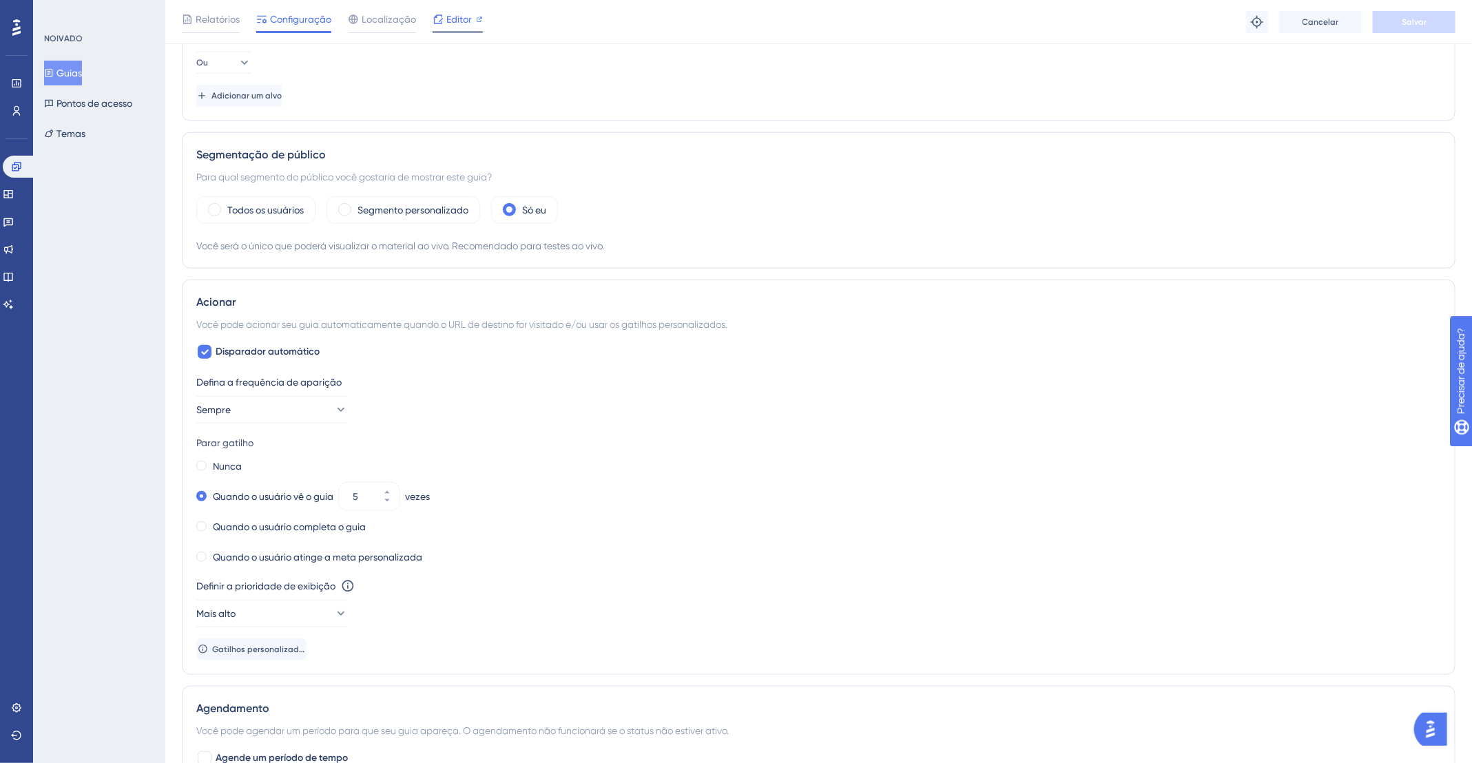
click at [444, 14] on div "Editor" at bounding box center [458, 19] width 50 height 17
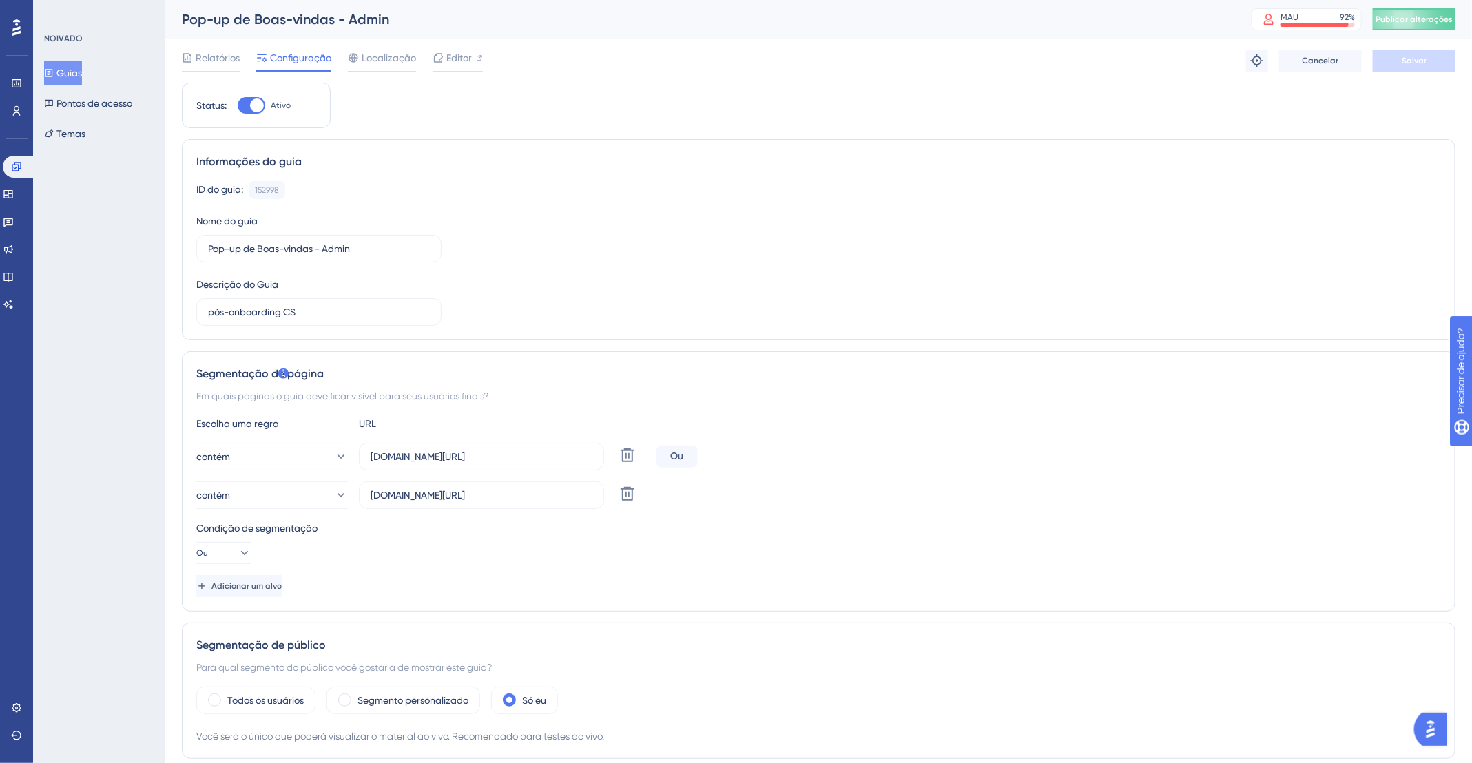
click at [74, 49] on div "NOIVADO Guias Pontos de acesso Temas" at bounding box center [100, 89] width 112 height 113
click at [78, 67] on font "Guias" at bounding box center [68, 72] width 25 height 11
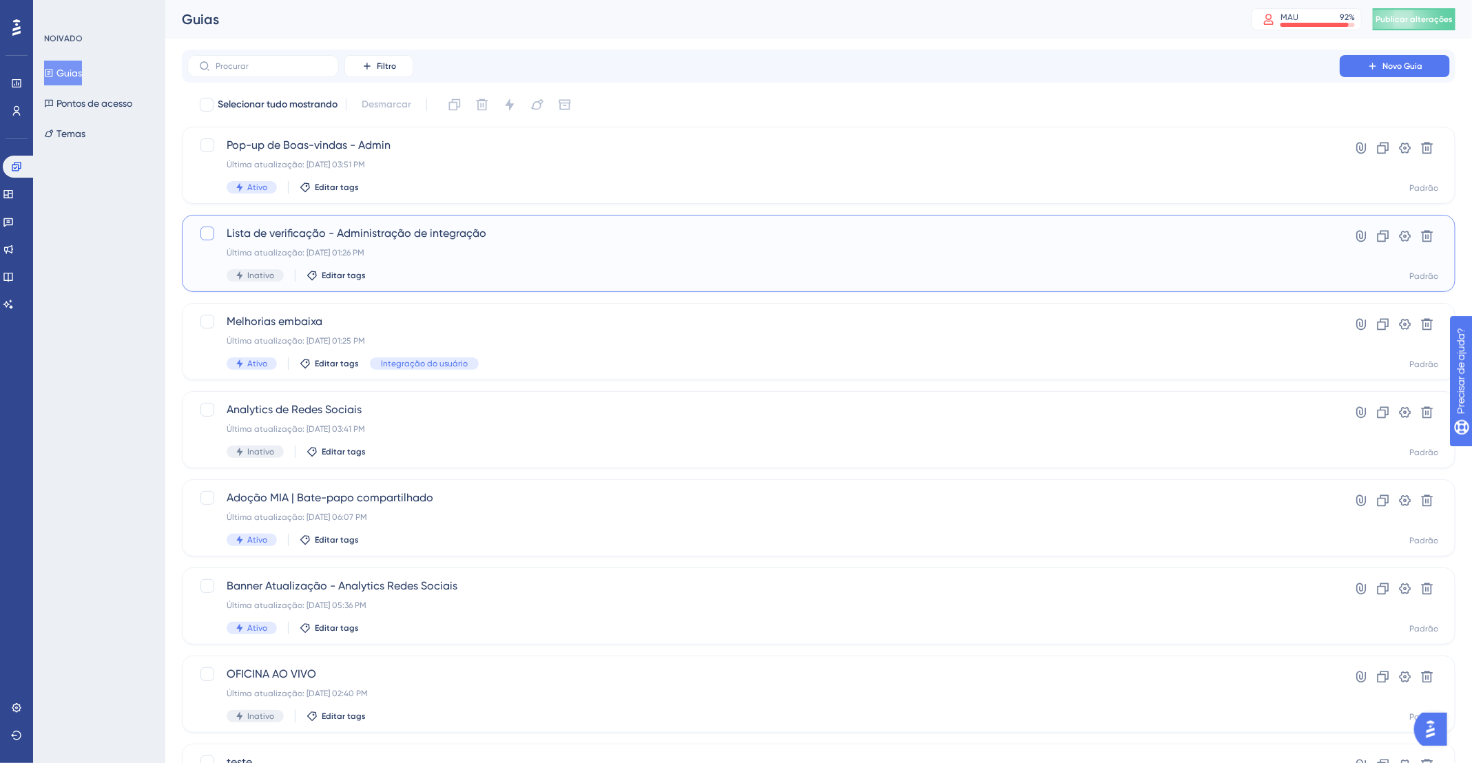
click at [207, 238] on div at bounding box center [207, 234] width 14 height 14
checkbox input "true"
click at [584, 257] on div "Última atualização: 24 de set. de 2025 01:26 PM" at bounding box center [764, 252] width 1074 height 11
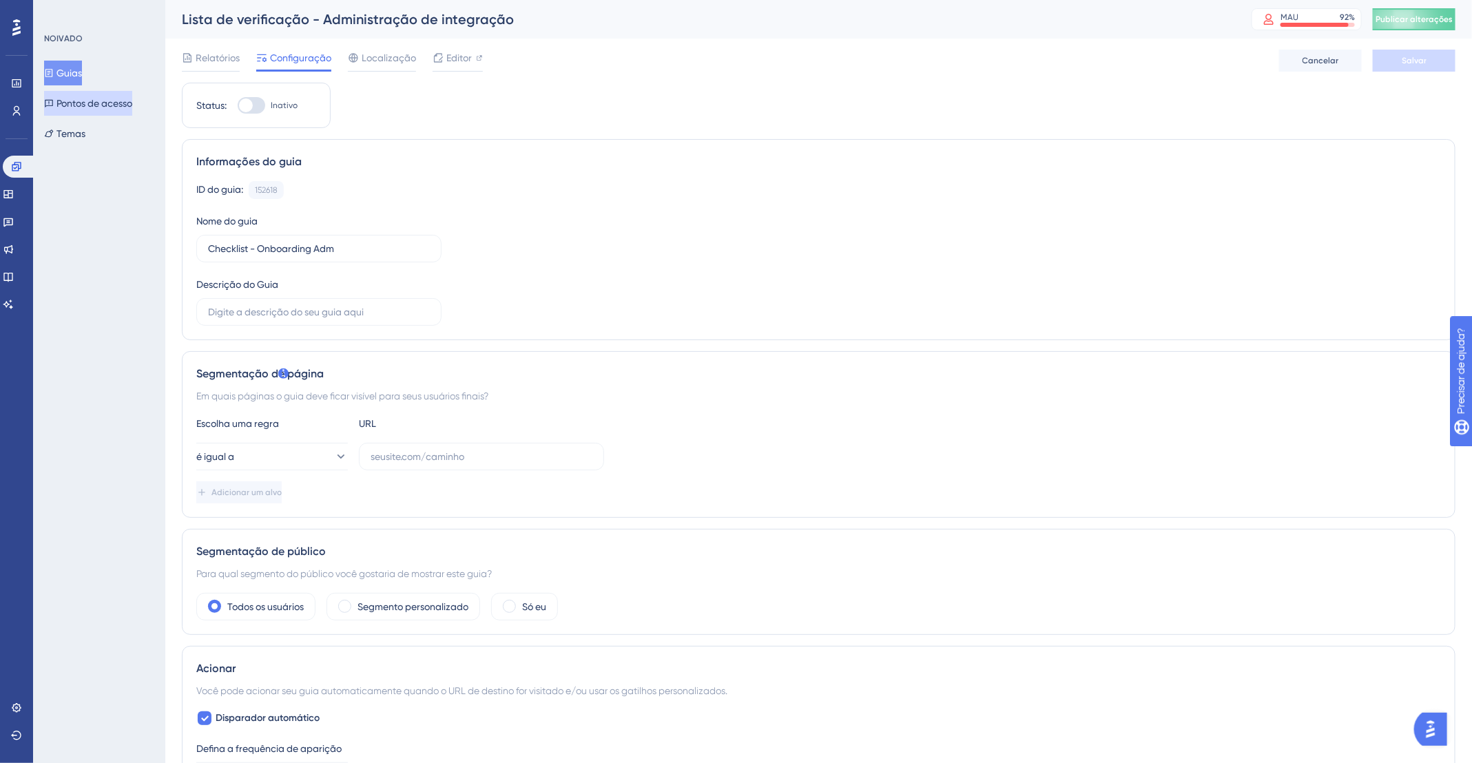
click at [89, 105] on font "Pontos de acesso" at bounding box center [94, 103] width 76 height 11
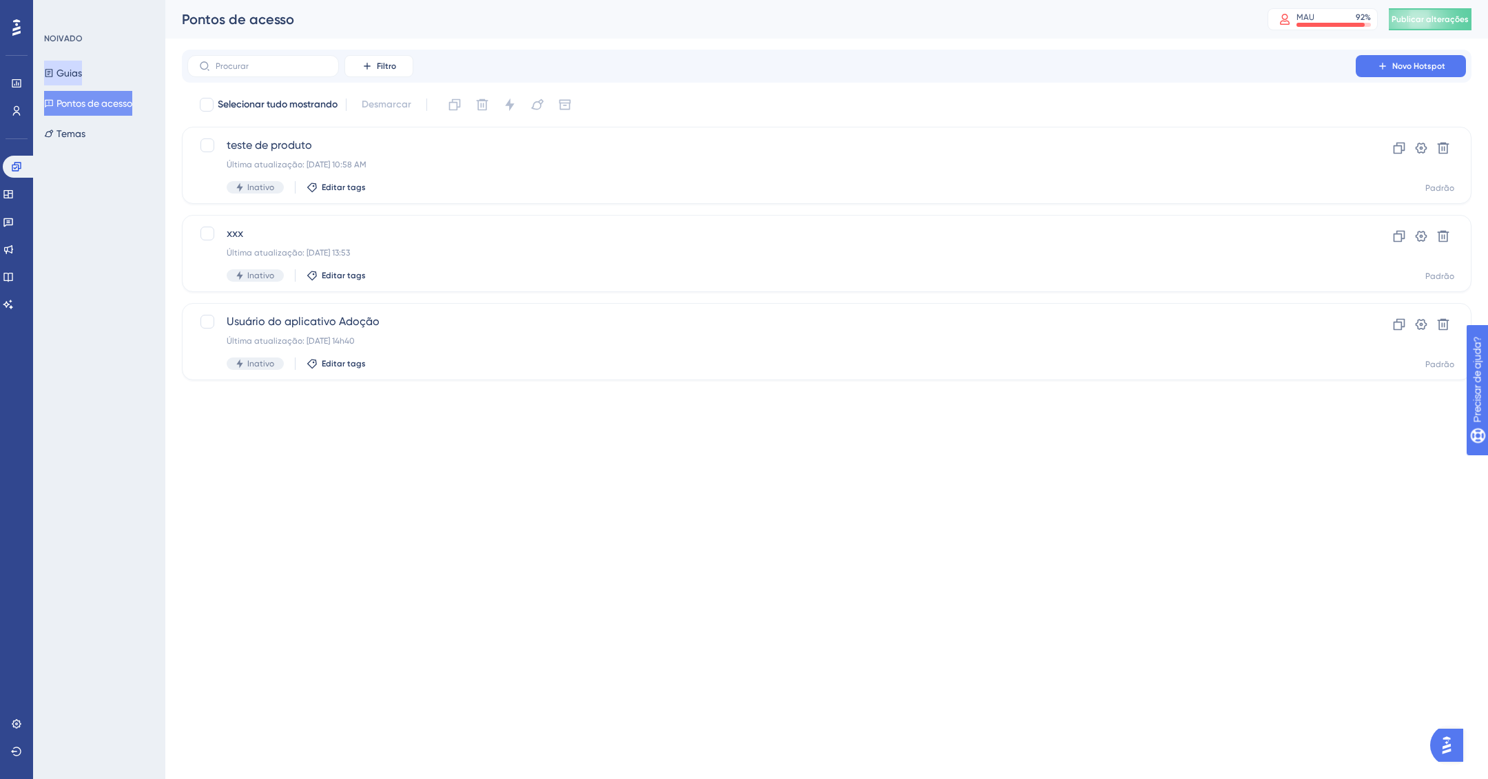
click at [80, 81] on button "Guias" at bounding box center [63, 73] width 38 height 25
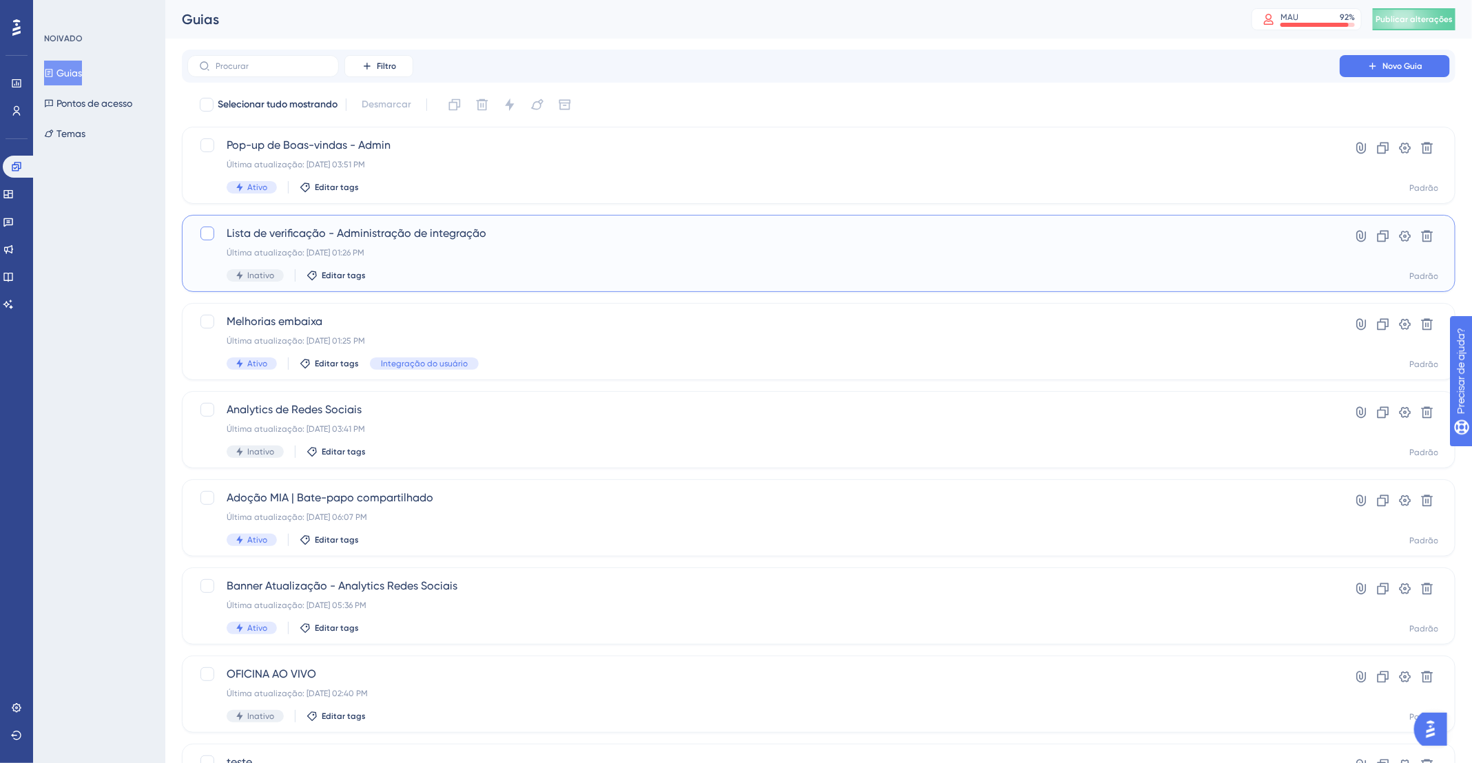
click at [207, 228] on div at bounding box center [207, 234] width 14 height 14
checkbox input "true"
click at [1432, 231] on icon at bounding box center [1428, 237] width 12 height 12
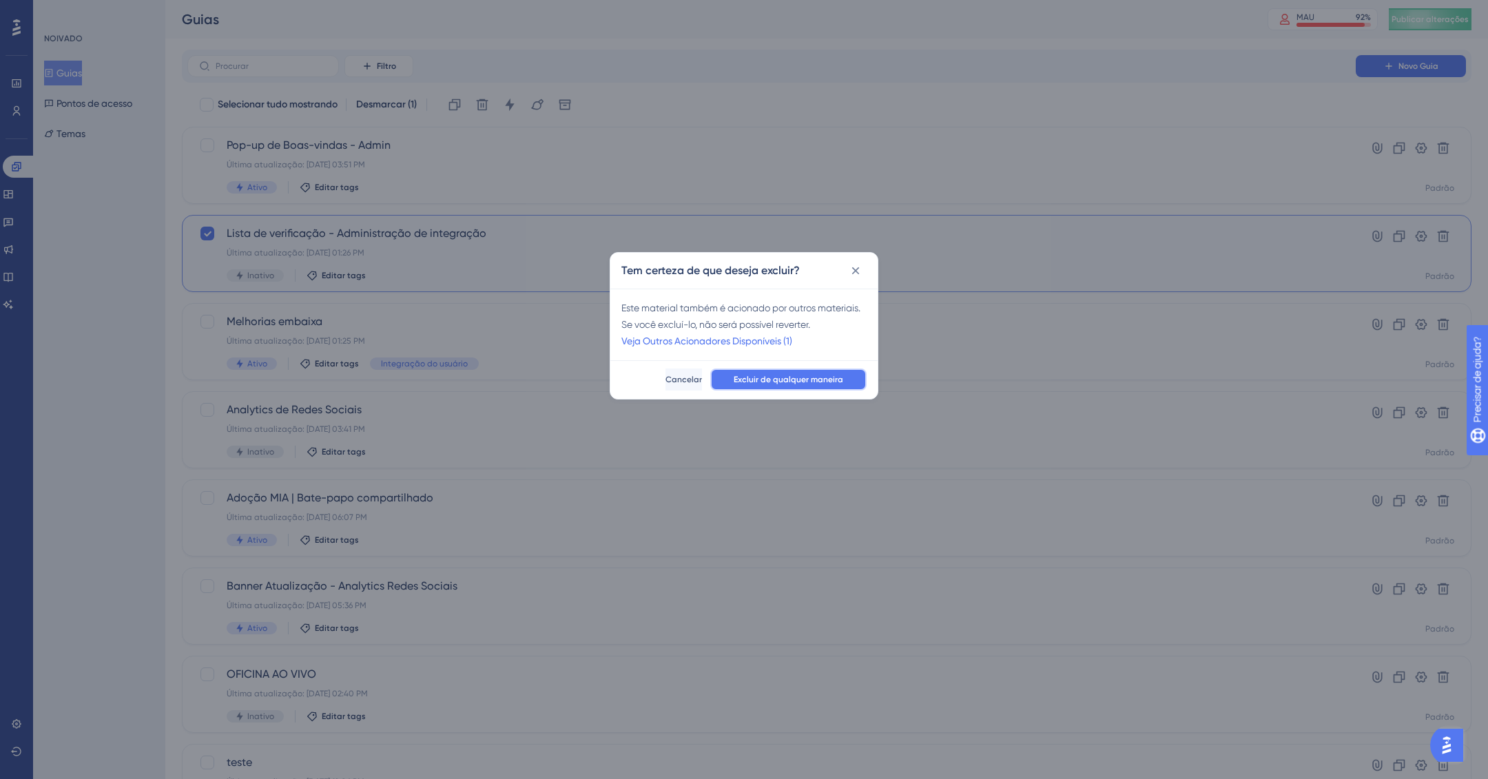
click at [804, 377] on font "Excluir de qualquer maneira" at bounding box center [789, 380] width 110 height 10
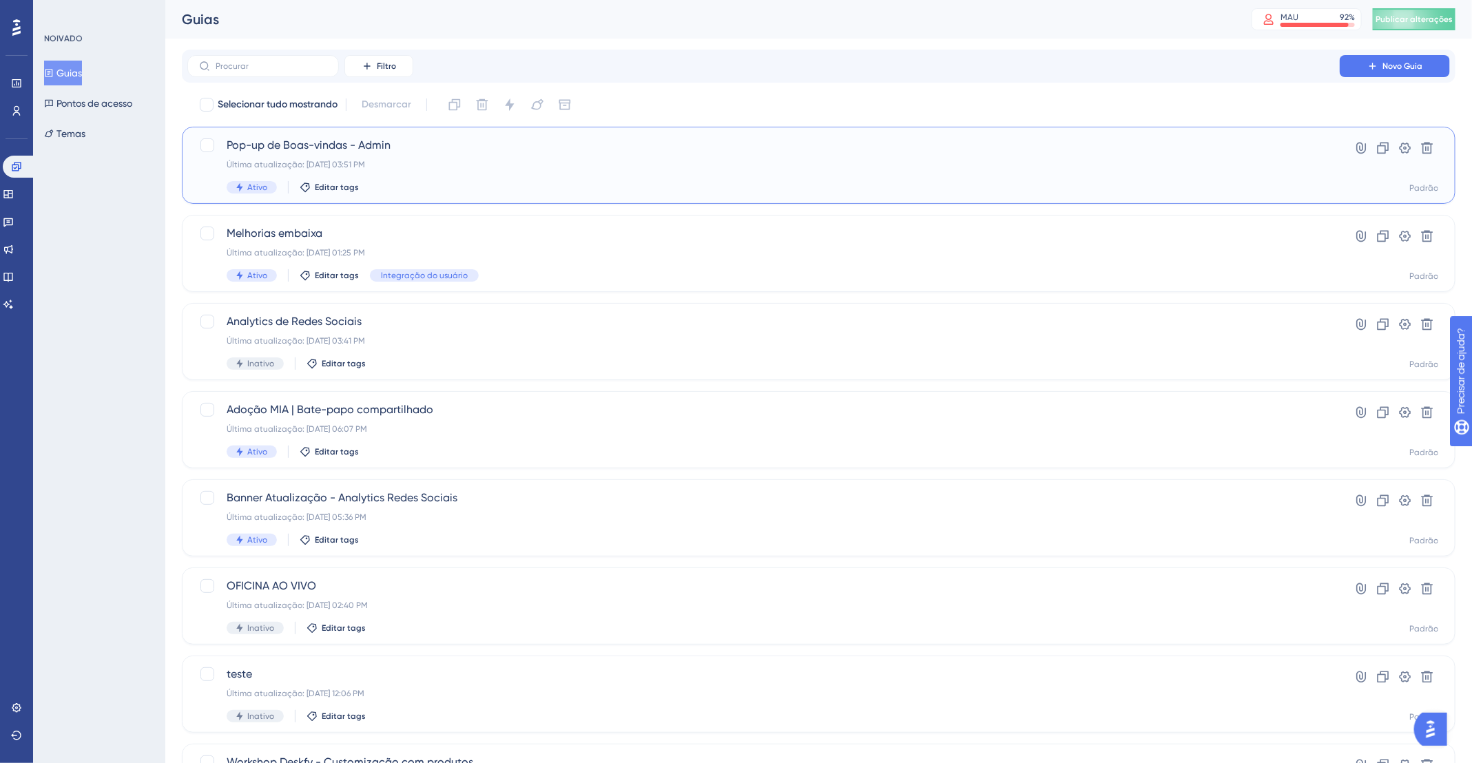
click at [497, 171] on div "Pop-up de Boas-vindas - Admin Última atualização: 02 de out. de 2025 03:51 PM A…" at bounding box center [764, 165] width 1074 height 56
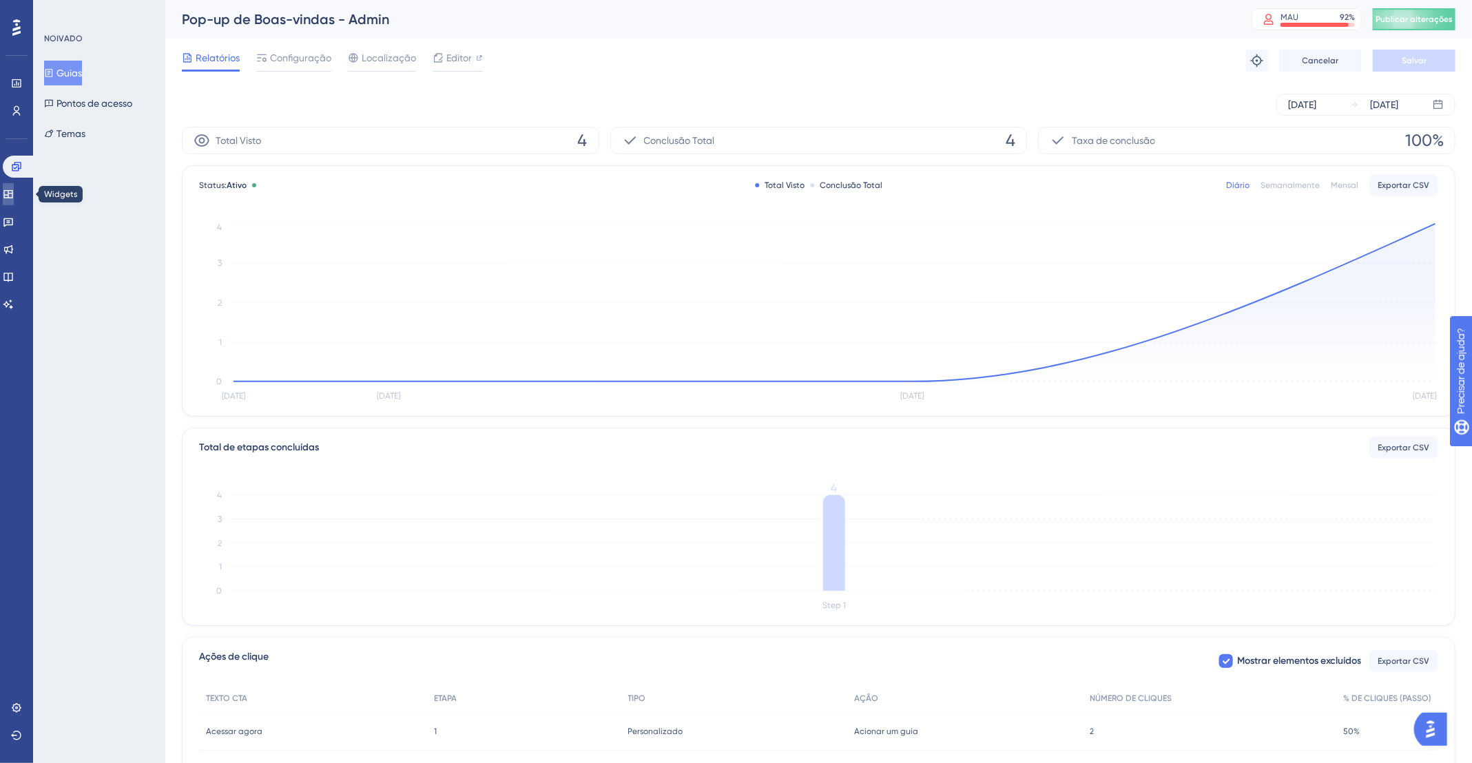
click at [14, 195] on icon at bounding box center [8, 194] width 11 height 11
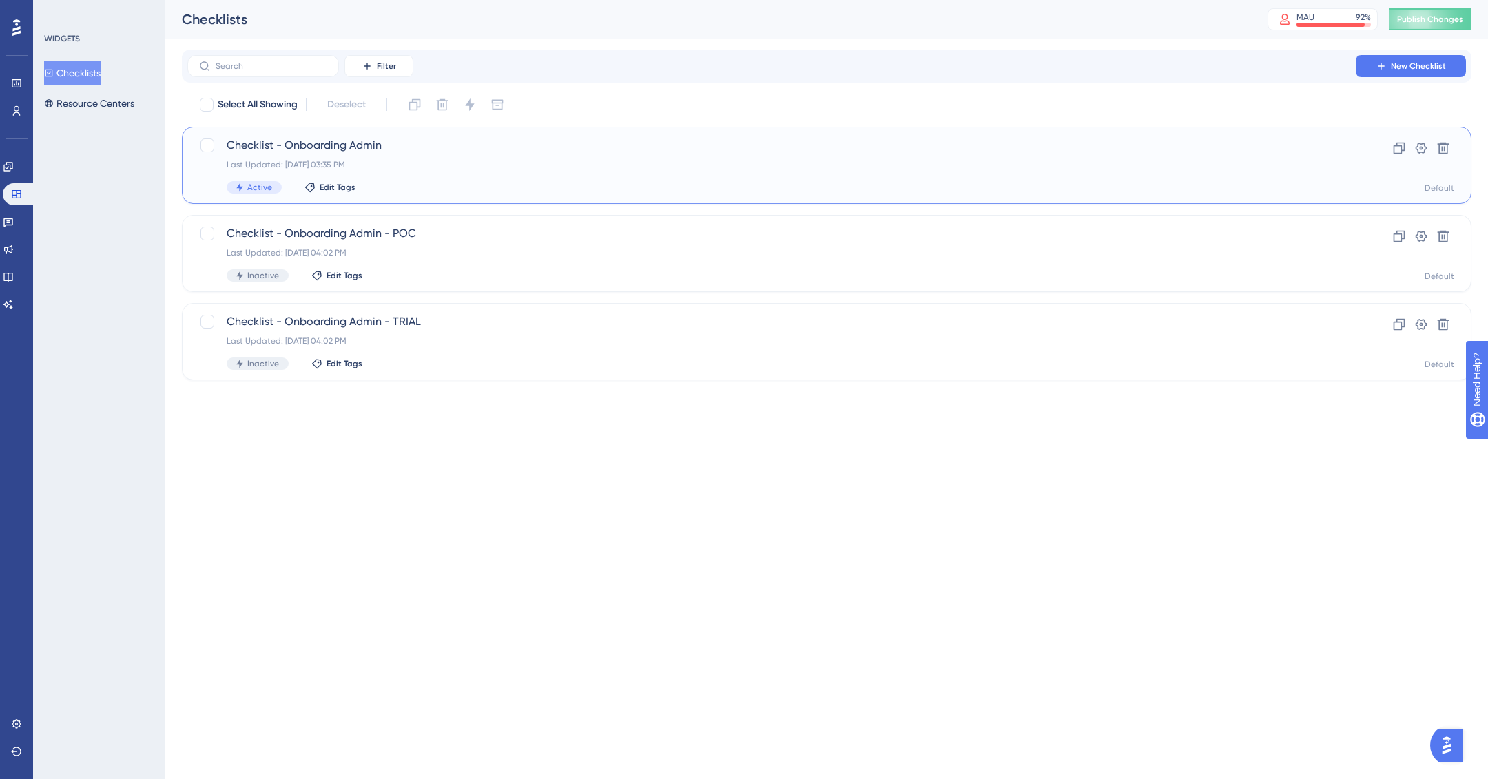
click at [465, 157] on div "Checklist - Onboarding Admin Last Updated: 02 de out. de 2025 03:35 PM Active E…" at bounding box center [772, 165] width 1090 height 56
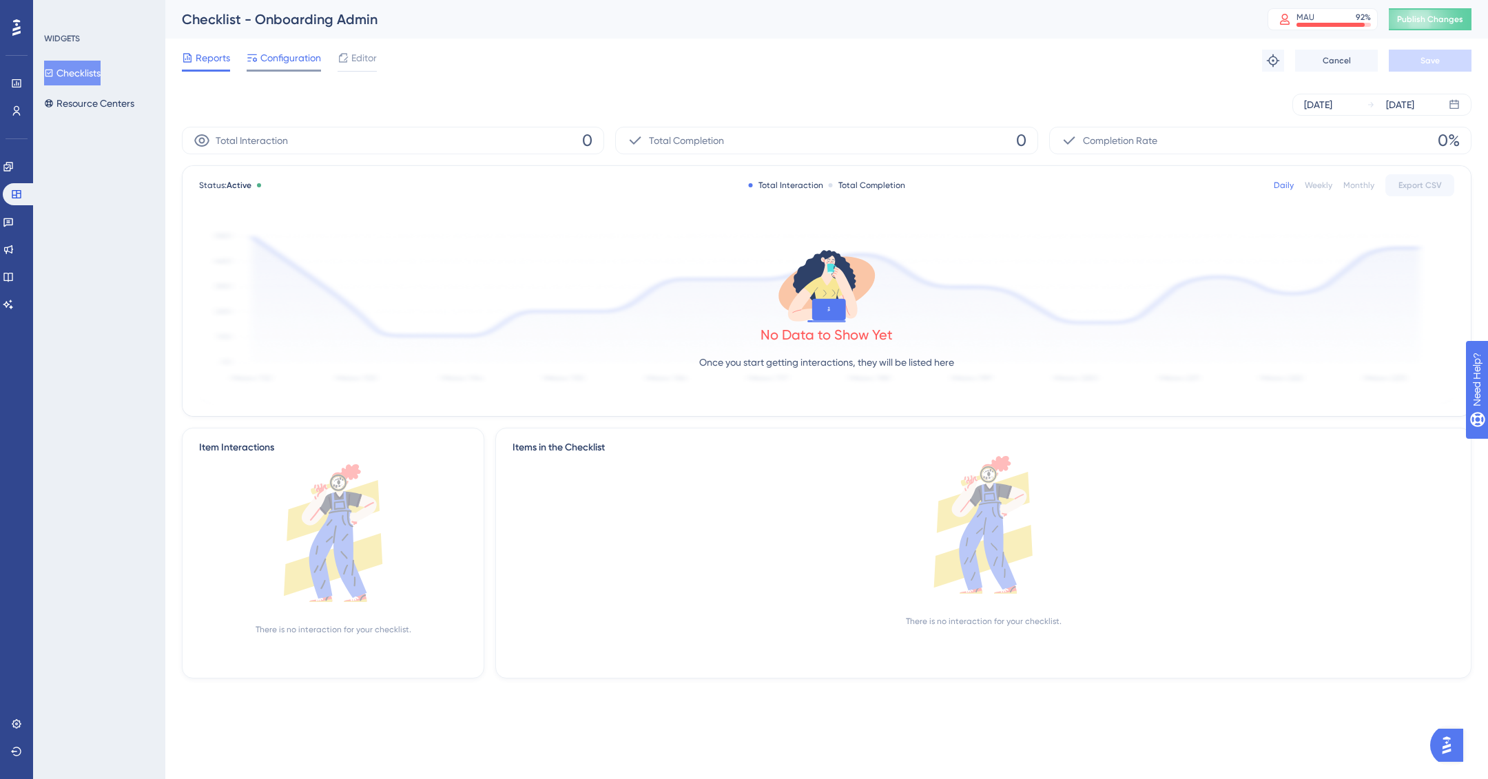
click at [292, 52] on span "Configuration" at bounding box center [290, 58] width 61 height 17
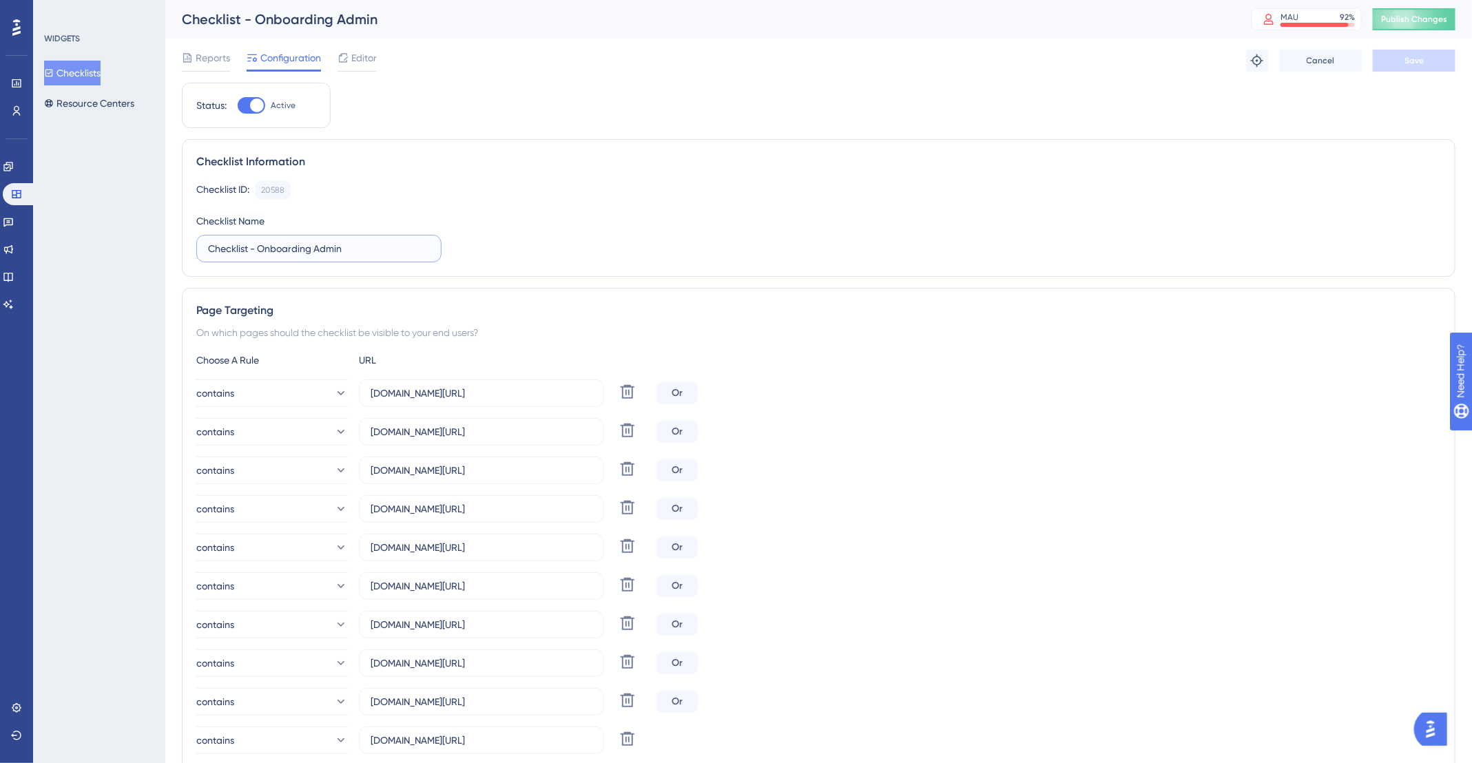
click at [208, 249] on input "Checklist - Onboarding Admin" at bounding box center [319, 248] width 222 height 15
click at [251, 250] on input "Checklist - Onboarding Admin" at bounding box center [319, 248] width 222 height 15
click at [206, 248] on label "Checklist] Onboarding Admin" at bounding box center [318, 249] width 245 height 28
click at [208, 248] on input "Checklist] Onboarding Admin" at bounding box center [319, 248] width 222 height 15
drag, startPoint x: 206, startPoint y: 247, endPoint x: 233, endPoint y: 246, distance: 27.6
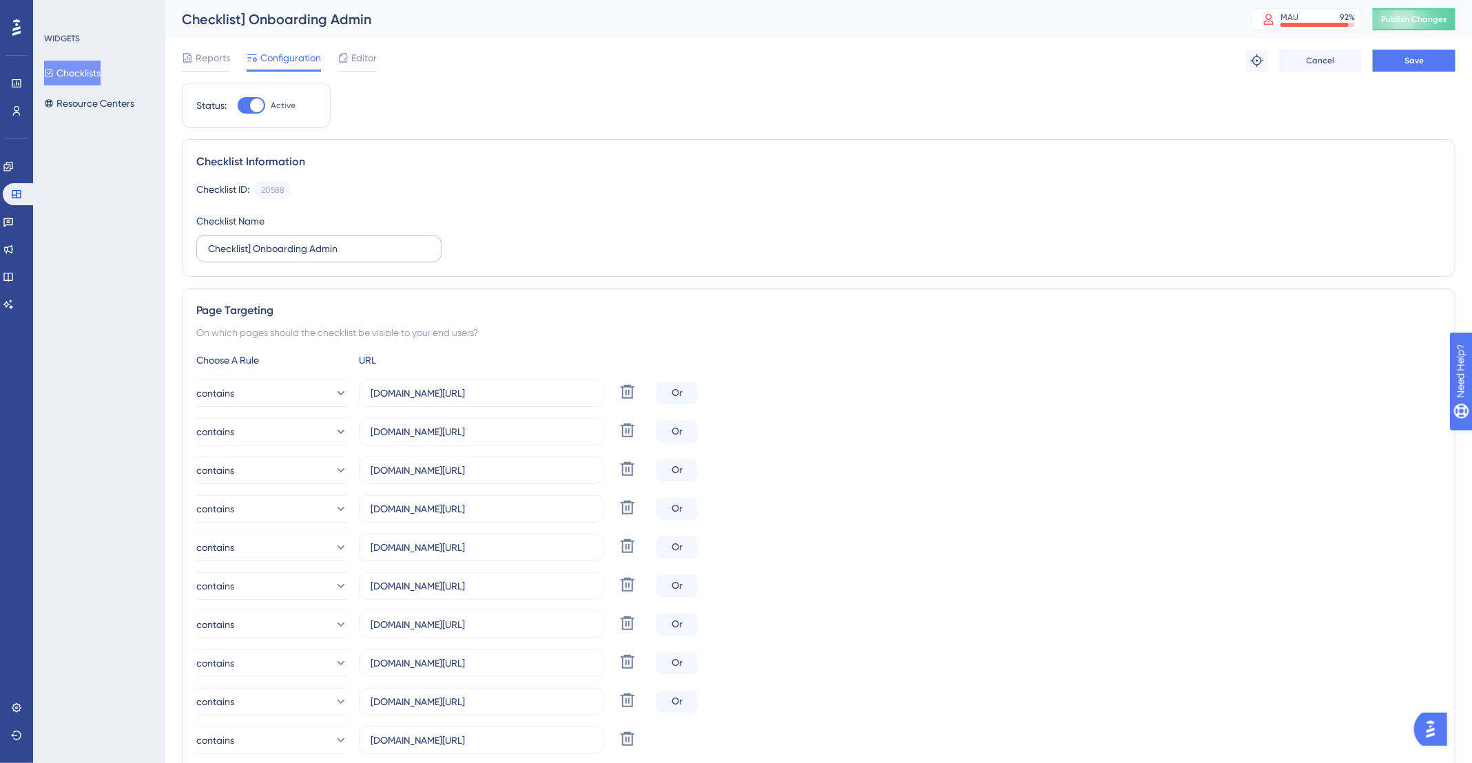
click at [222, 247] on label "Checklist] Onboarding Admin" at bounding box center [318, 249] width 245 height 28
click at [222, 247] on input "Checklist] Onboarding Admin" at bounding box center [319, 248] width 222 height 15
click at [209, 253] on input "Checklist] Onboarding Admin" at bounding box center [319, 248] width 222 height 15
click at [207, 253] on label "Checklist] Onboarding Admin" at bounding box center [318, 249] width 245 height 28
click at [208, 253] on input "Checklist] Onboarding Admin" at bounding box center [319, 248] width 222 height 15
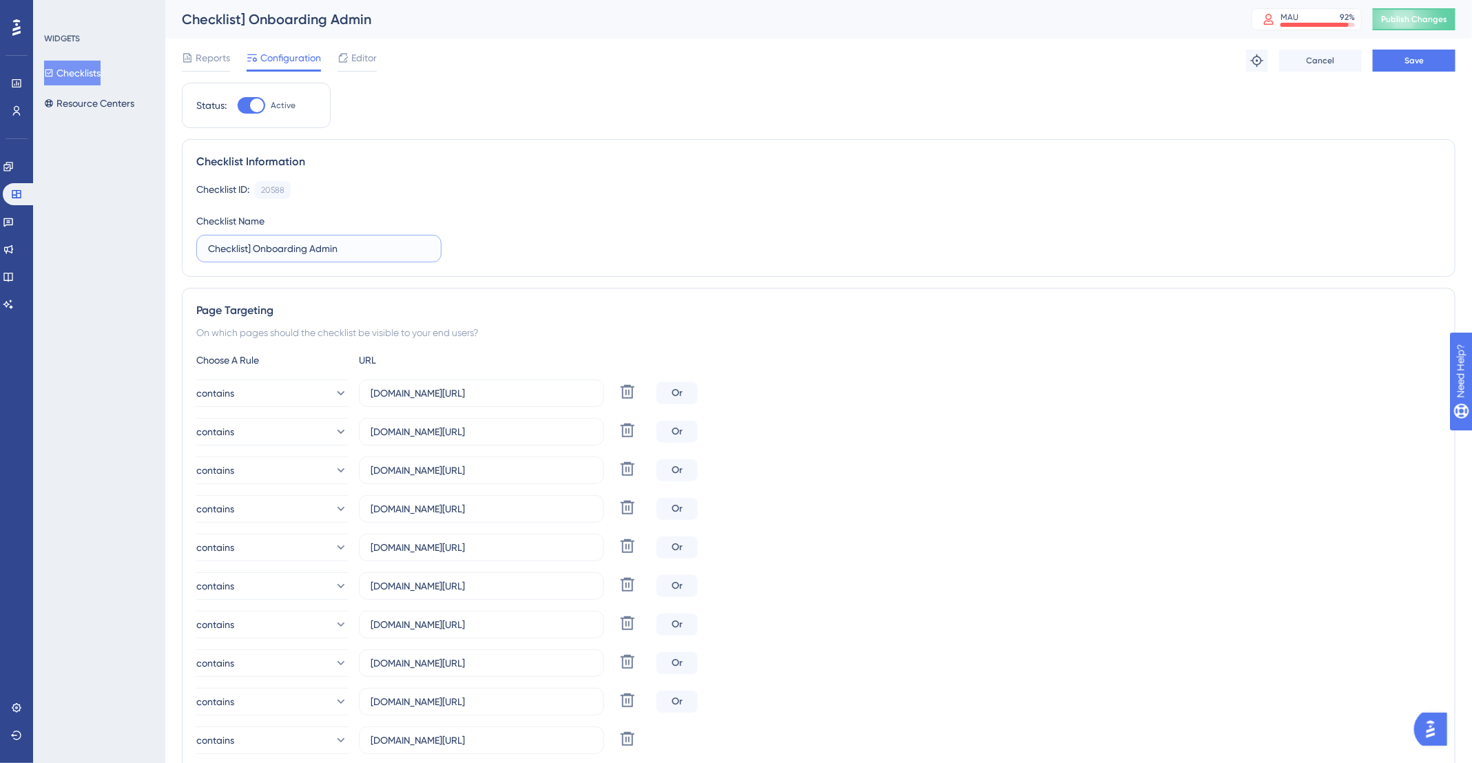
click at [209, 248] on input "Checklist] Onboarding Admin" at bounding box center [319, 248] width 222 height 15
click at [371, 242] on input "[Checklist] Onboarding Admin" at bounding box center [319, 248] width 222 height 15
click at [256, 247] on input "[Checklist] Onboarding Admin - Novos clientes" at bounding box center [319, 248] width 222 height 15
type input "[Checklist] Onboarding Admin - Novos clientes"
click at [1425, 60] on button "Save" at bounding box center [1414, 61] width 83 height 22
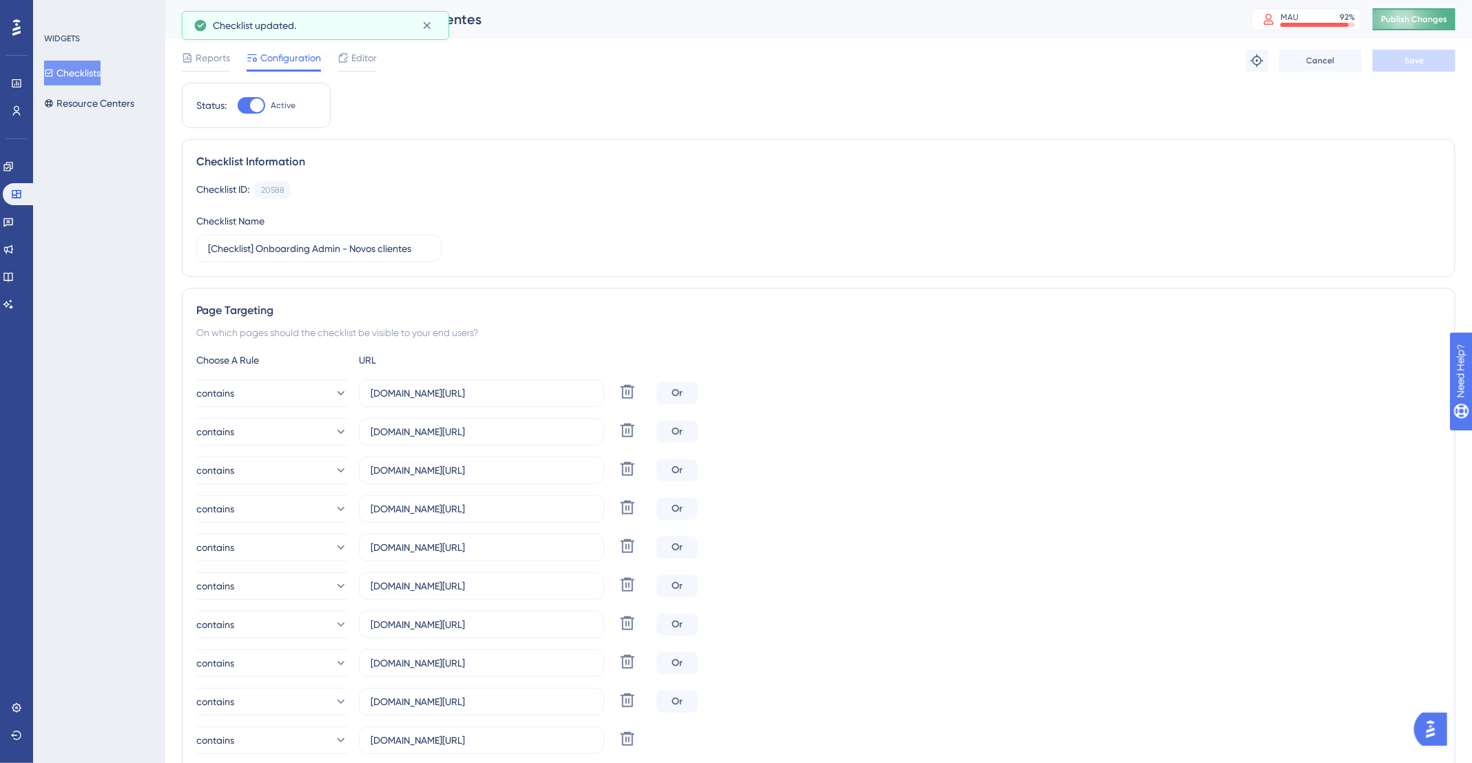
click at [1447, 14] on span "Publish Changes" at bounding box center [1414, 19] width 66 height 11
click at [14, 174] on link at bounding box center [8, 167] width 11 height 22
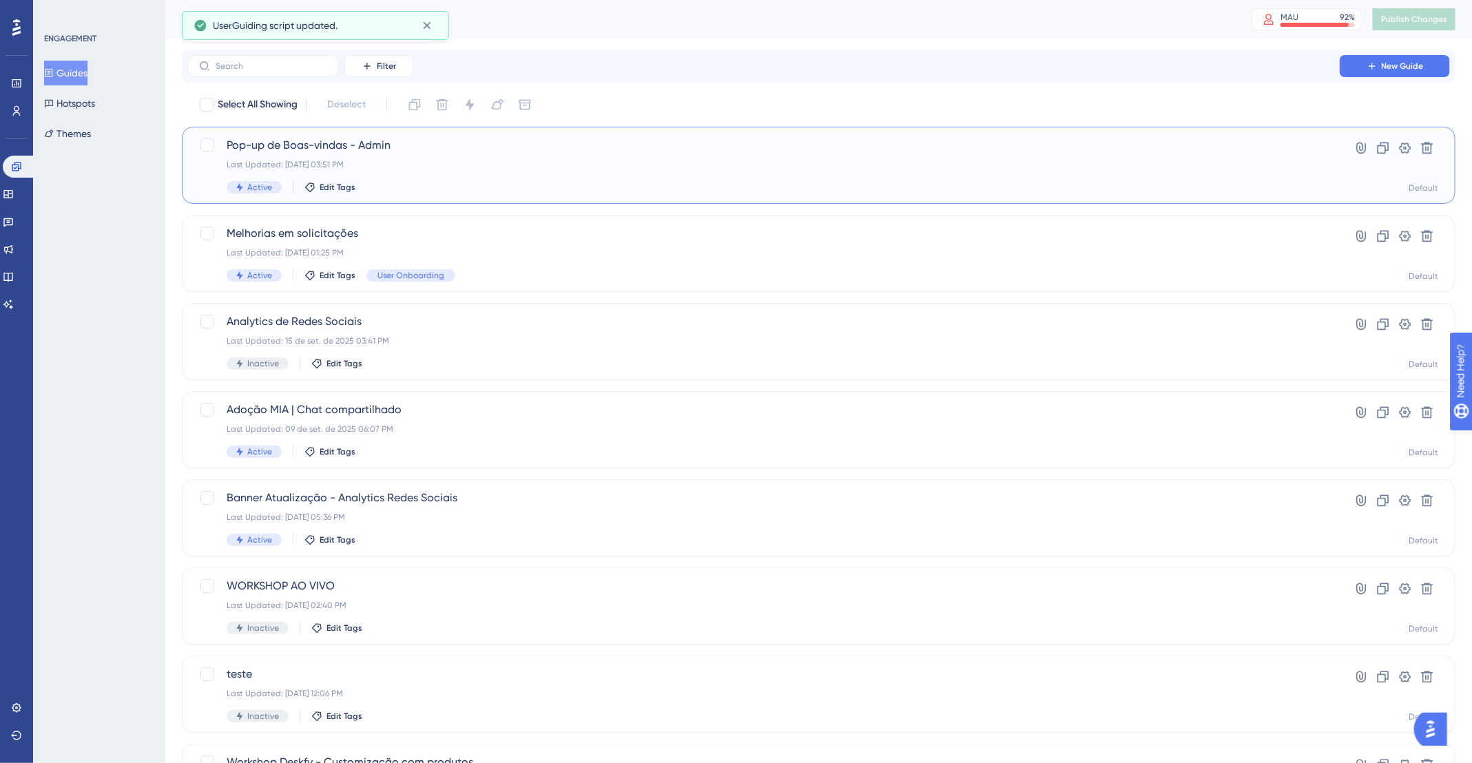
click at [474, 147] on span "Pop-up de Boas-vindas - Admin" at bounding box center [764, 145] width 1074 height 17
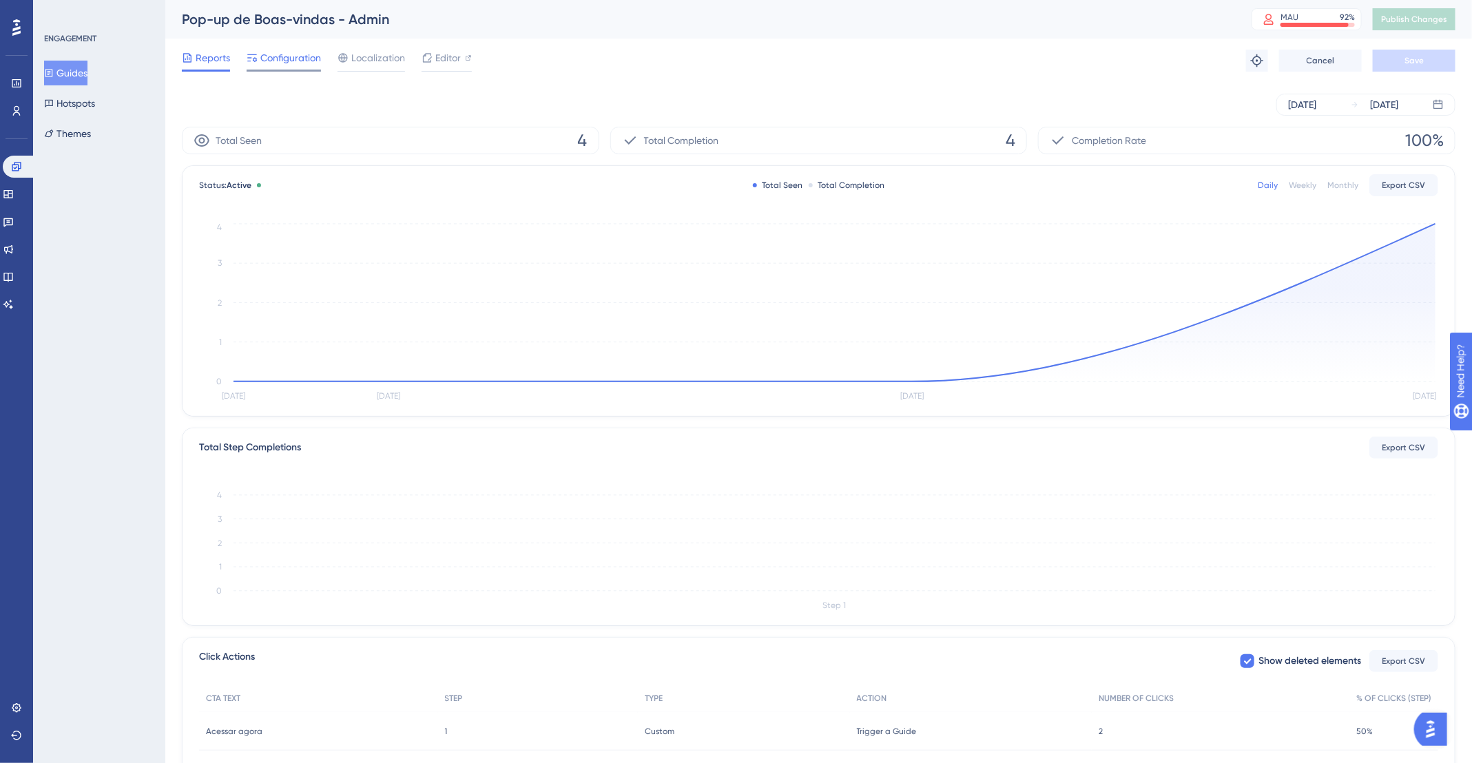
click at [257, 67] on div "Configuration" at bounding box center [284, 61] width 74 height 22
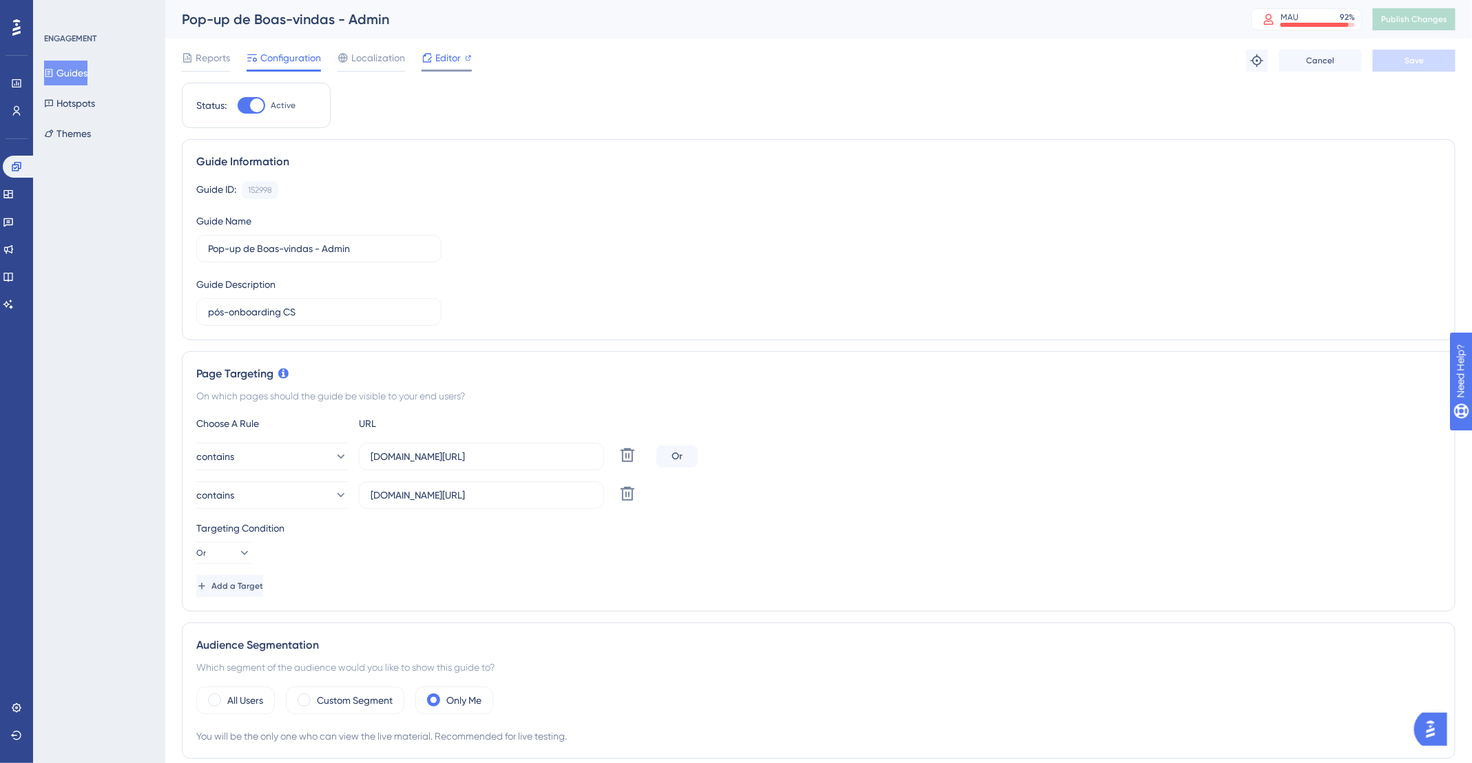
click at [458, 54] on span "Editor" at bounding box center [447, 58] width 25 height 17
click at [1423, 10] on button "Publish Changes" at bounding box center [1414, 19] width 83 height 22
click at [1422, 21] on span "Publish Changes" at bounding box center [1414, 19] width 66 height 11
click at [456, 53] on span "Editor" at bounding box center [447, 58] width 25 height 17
click at [1402, 18] on span "Publish Changes" at bounding box center [1414, 19] width 66 height 11
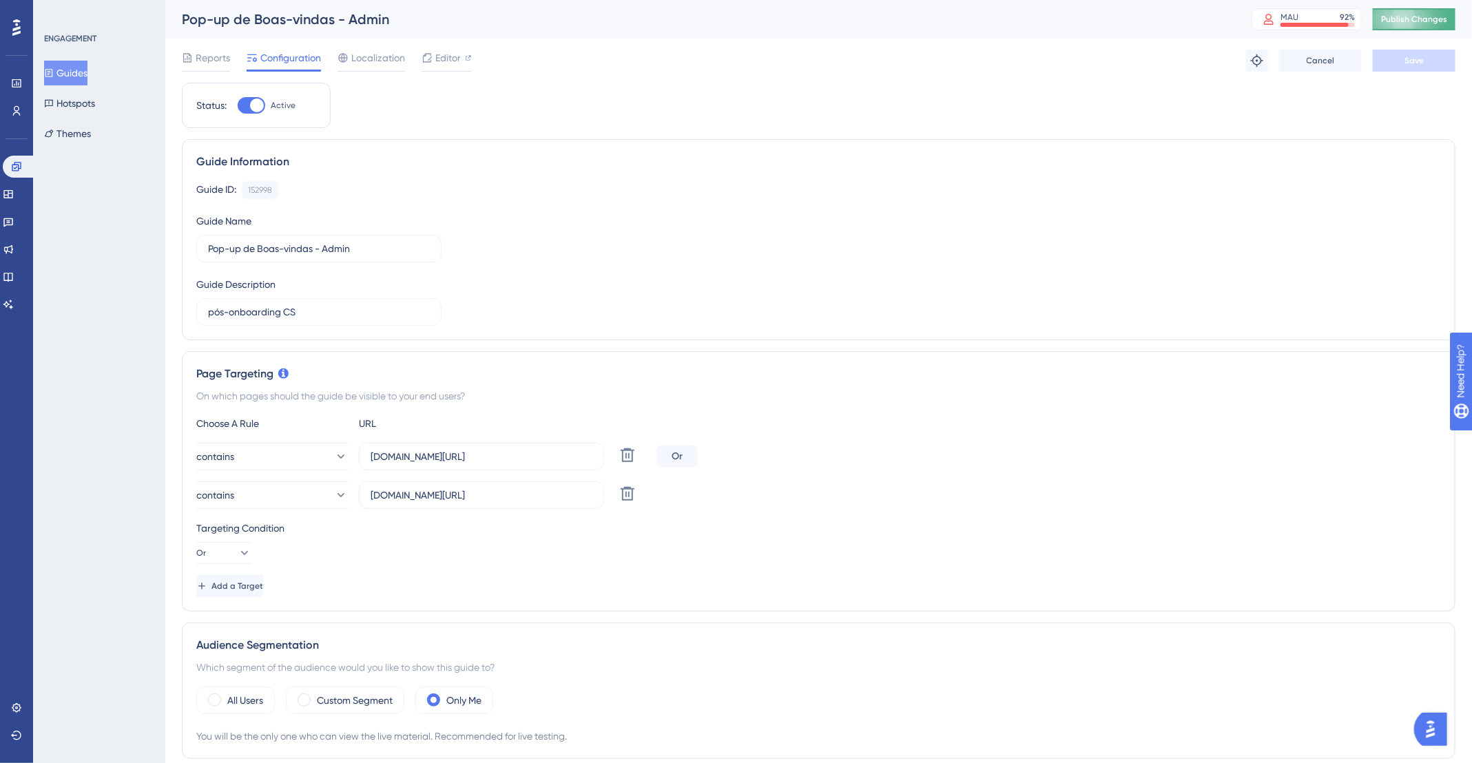
click at [1417, 20] on span "Publish Changes" at bounding box center [1414, 19] width 66 height 11
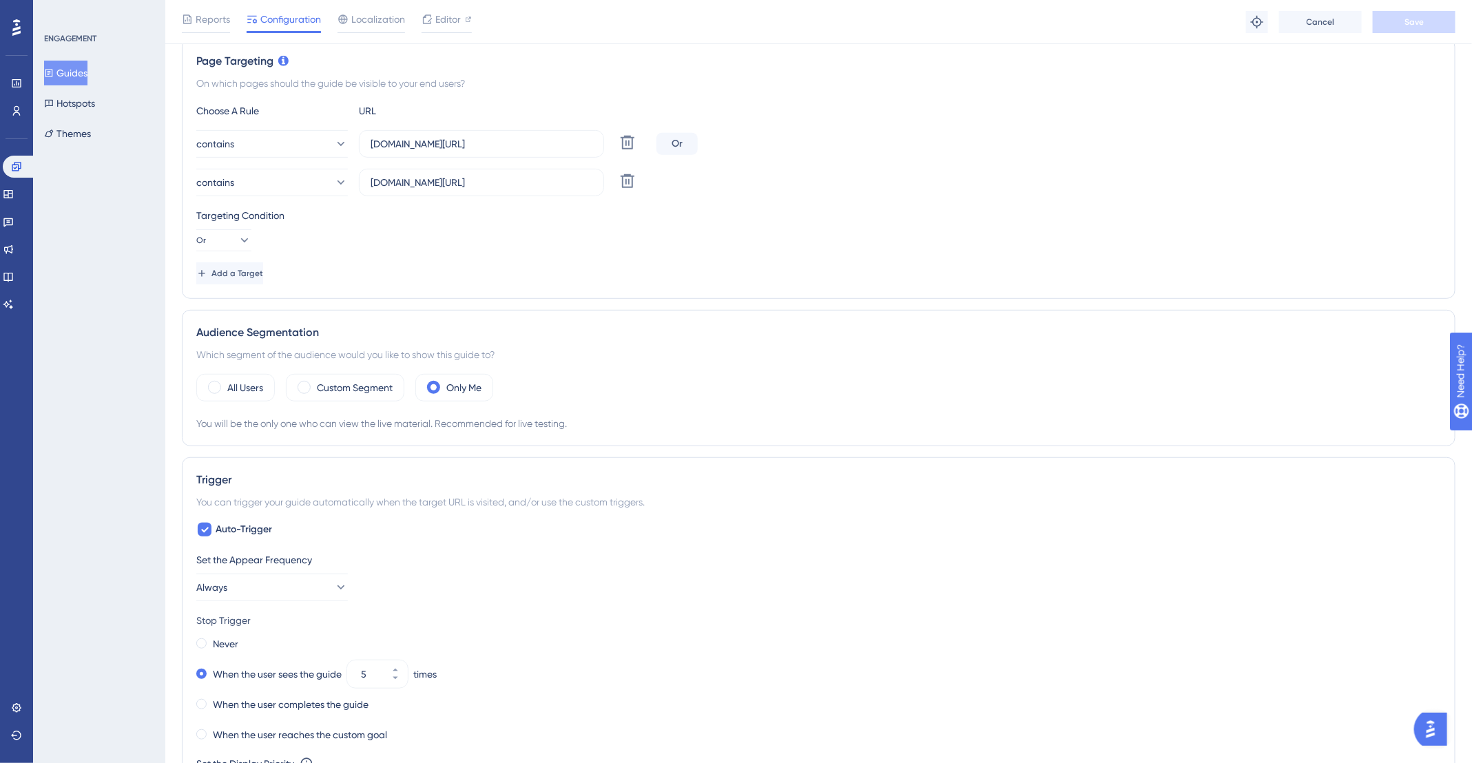
scroll to position [440, 0]
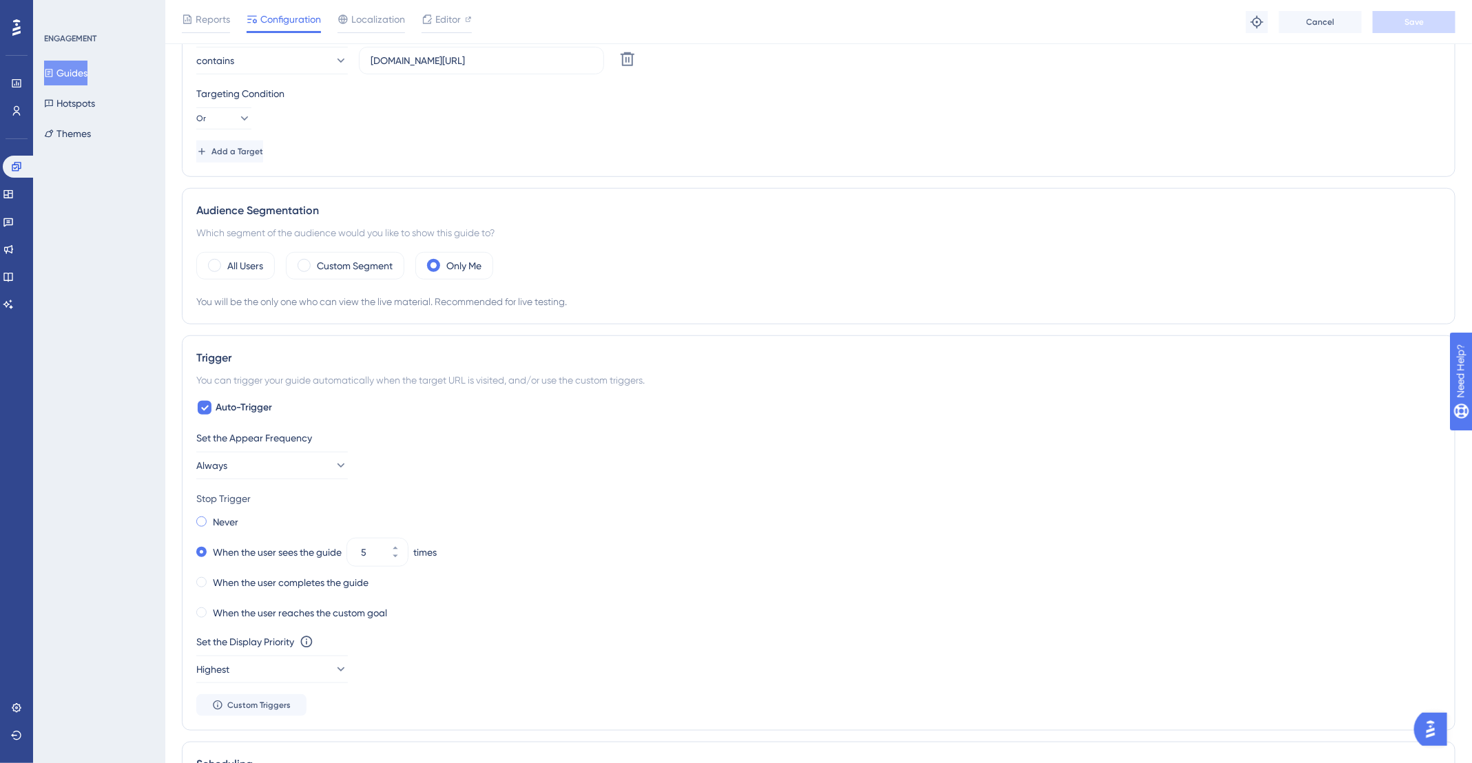
click at [220, 524] on label "Never" at bounding box center [225, 522] width 25 height 17
click at [1391, 21] on button "Save" at bounding box center [1414, 22] width 83 height 22
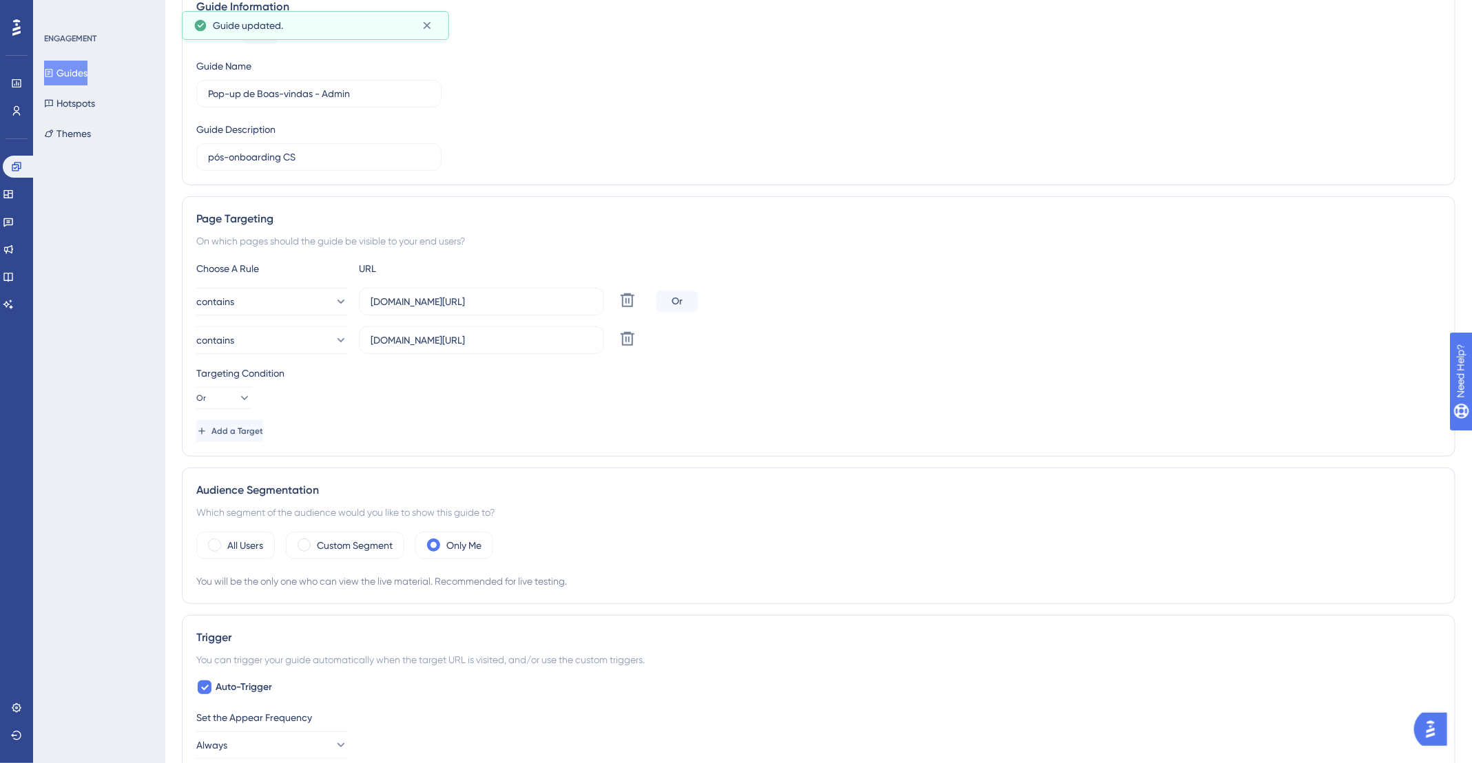
scroll to position [0, 0]
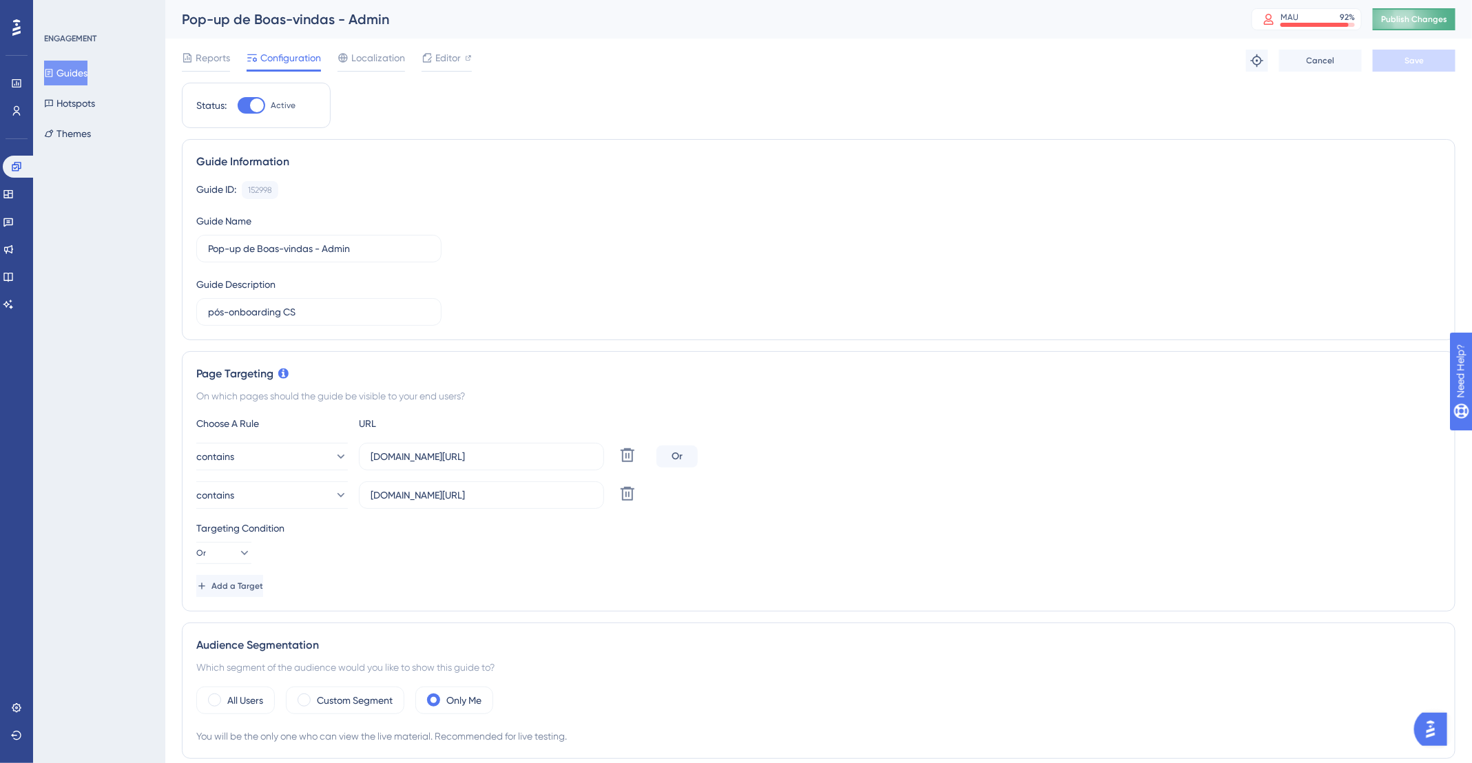
click at [1444, 14] on span "Publish Changes" at bounding box center [1414, 19] width 66 height 11
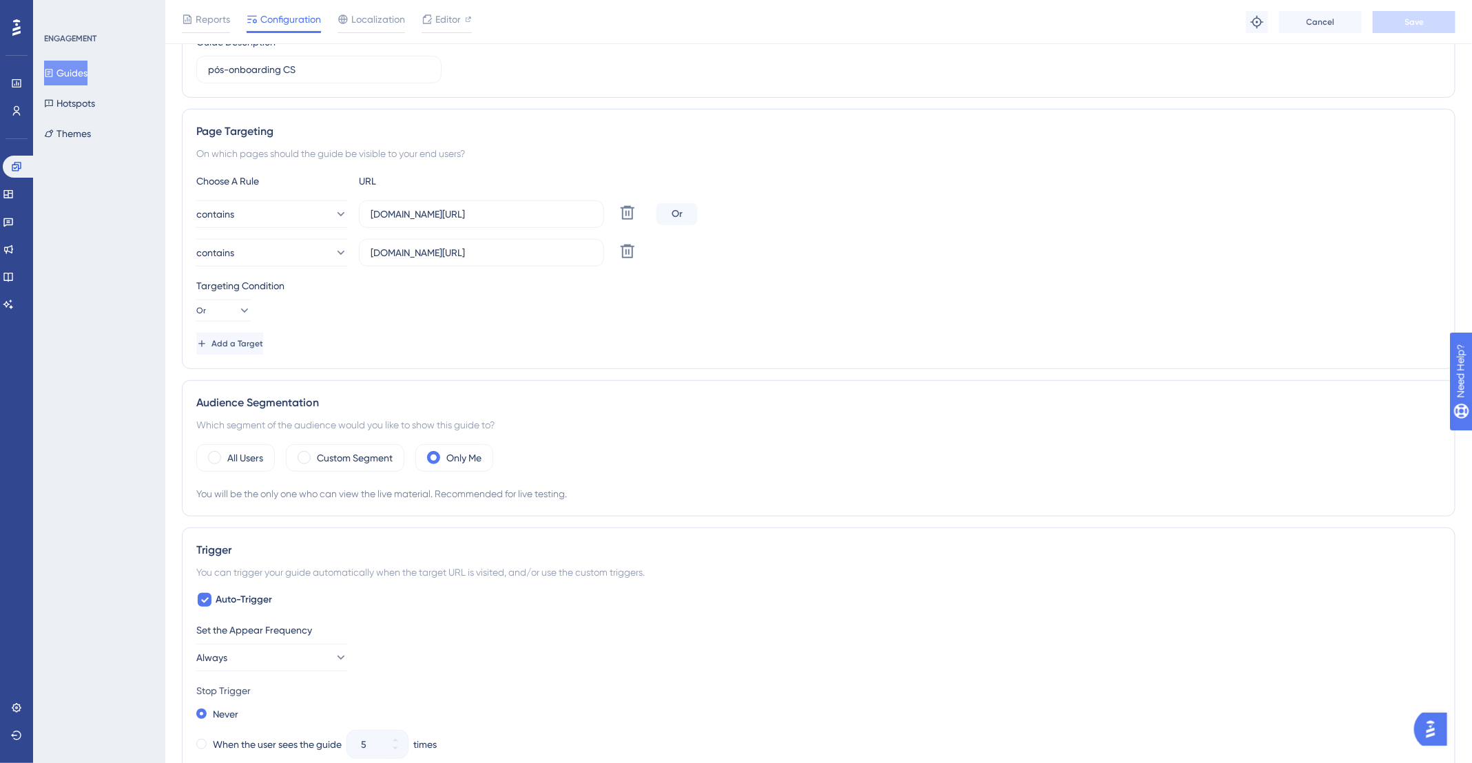
scroll to position [435, 0]
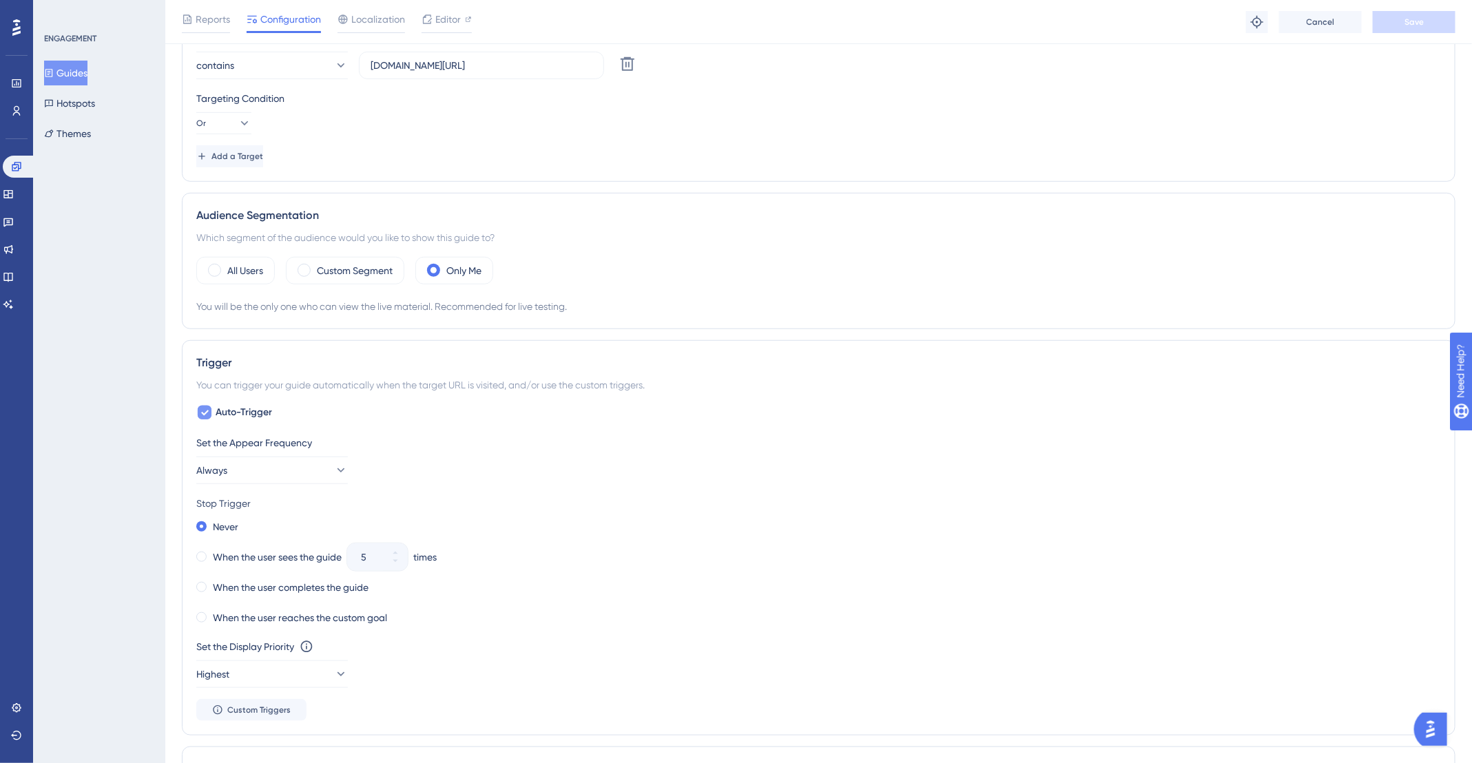
click at [211, 408] on div at bounding box center [204, 412] width 17 height 17
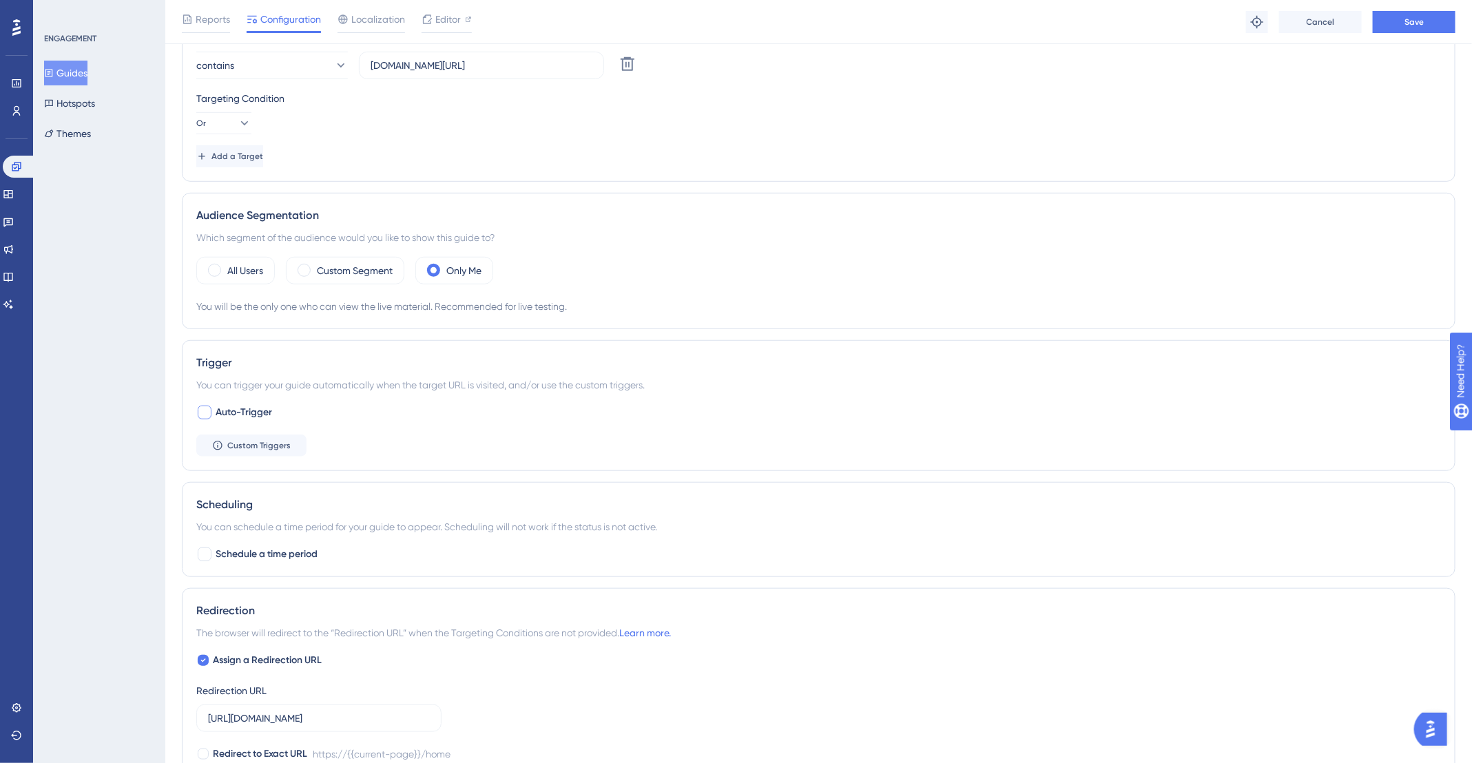
click at [211, 408] on div at bounding box center [204, 412] width 17 height 17
checkbox input "true"
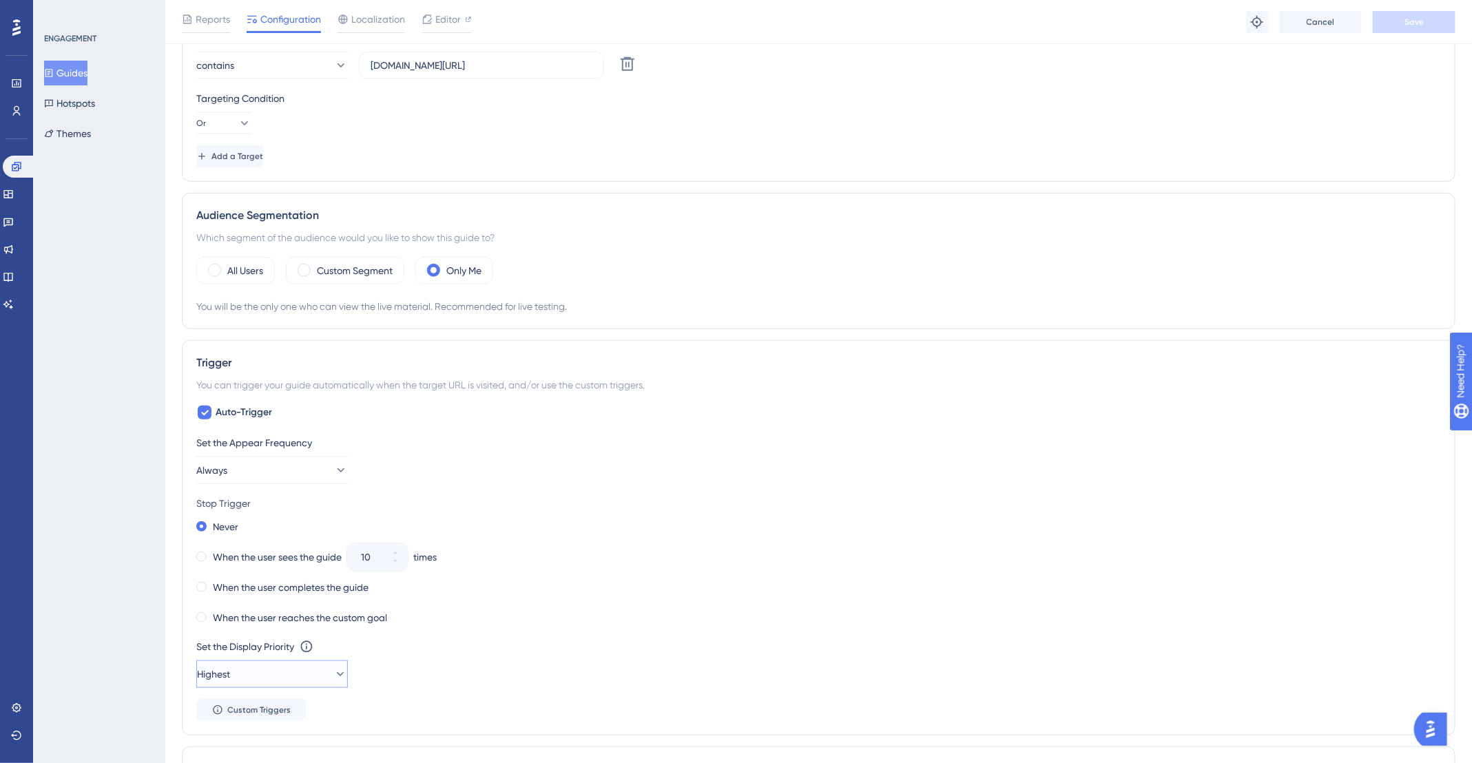
click at [284, 665] on button "Highest" at bounding box center [272, 675] width 152 height 28
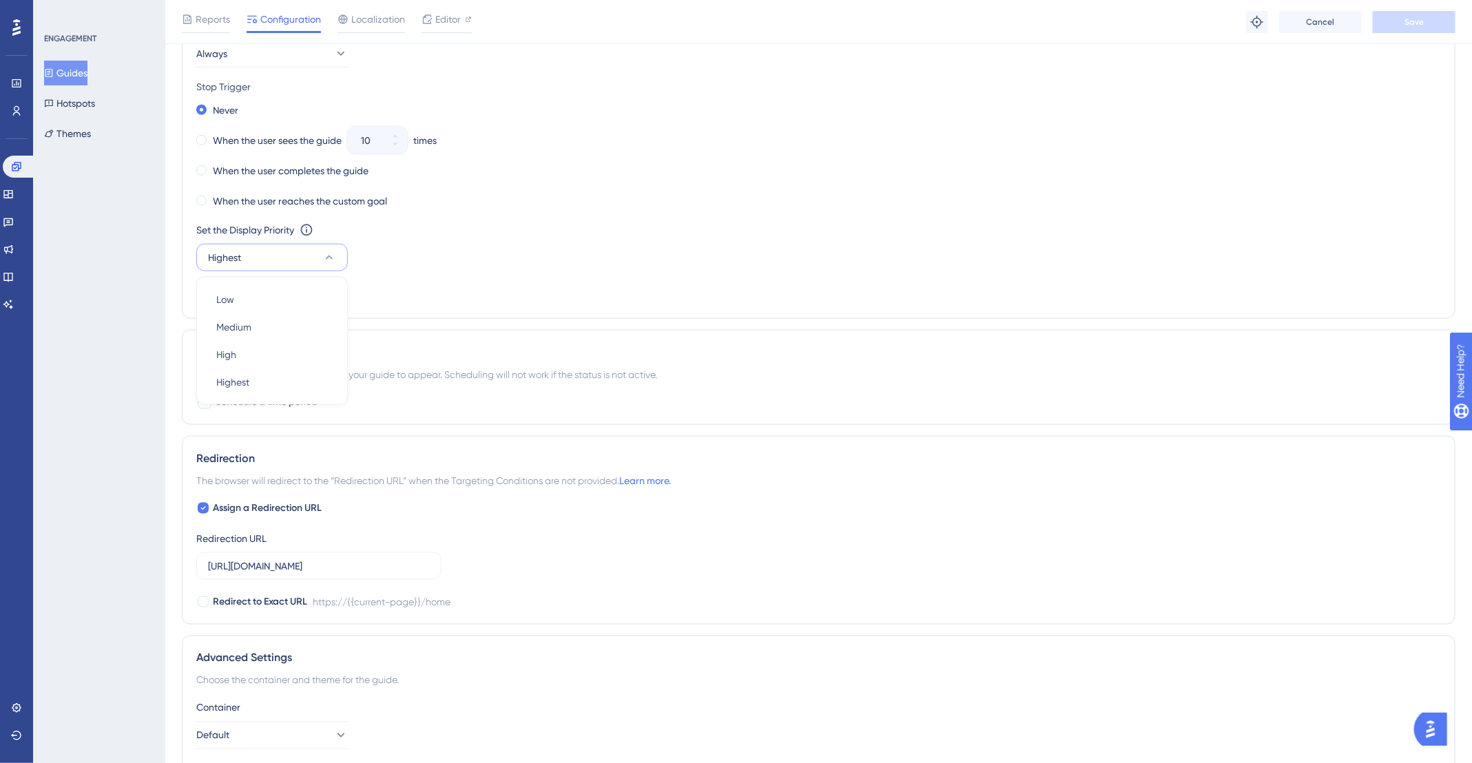
scroll to position [967, 0]
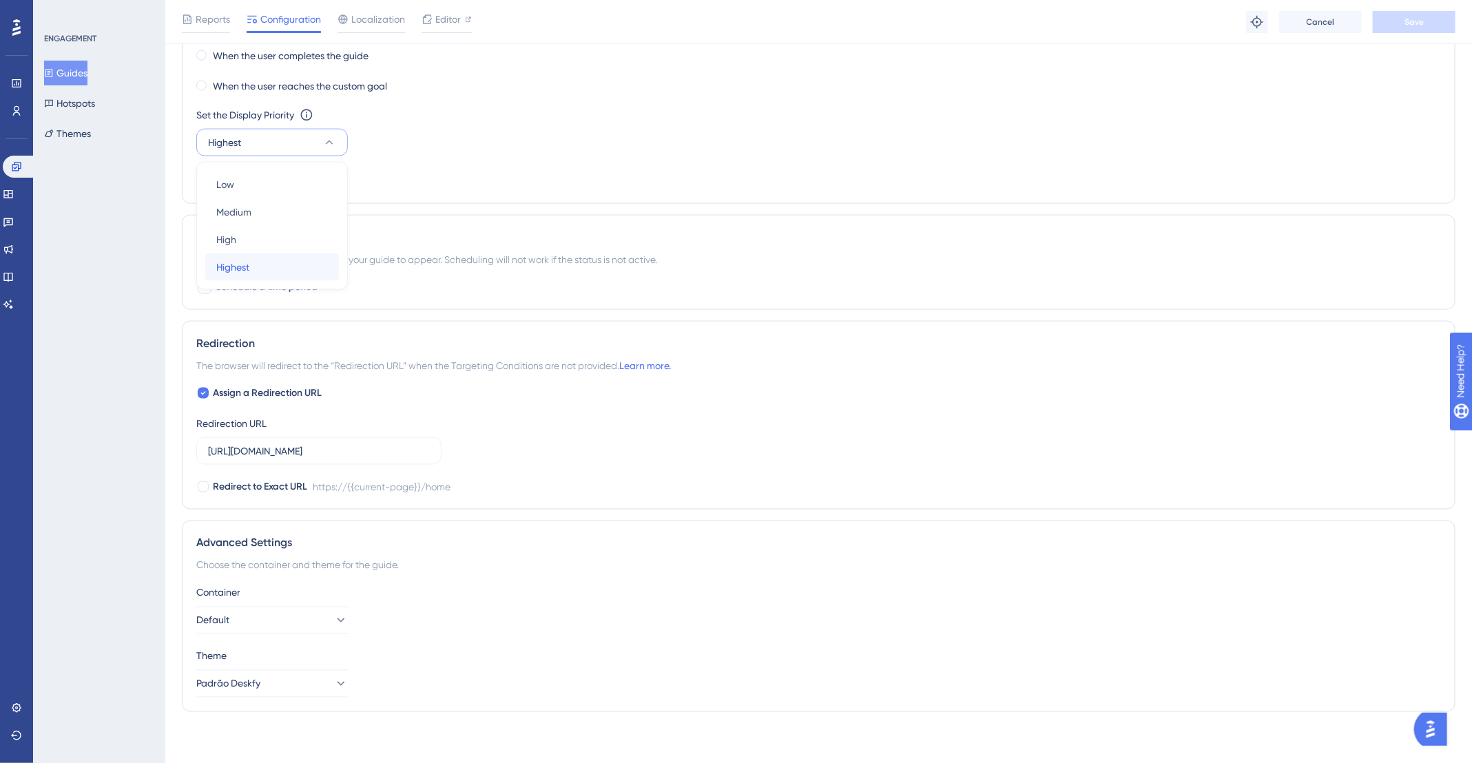
click at [278, 271] on div "Highest Highest" at bounding box center [272, 267] width 112 height 28
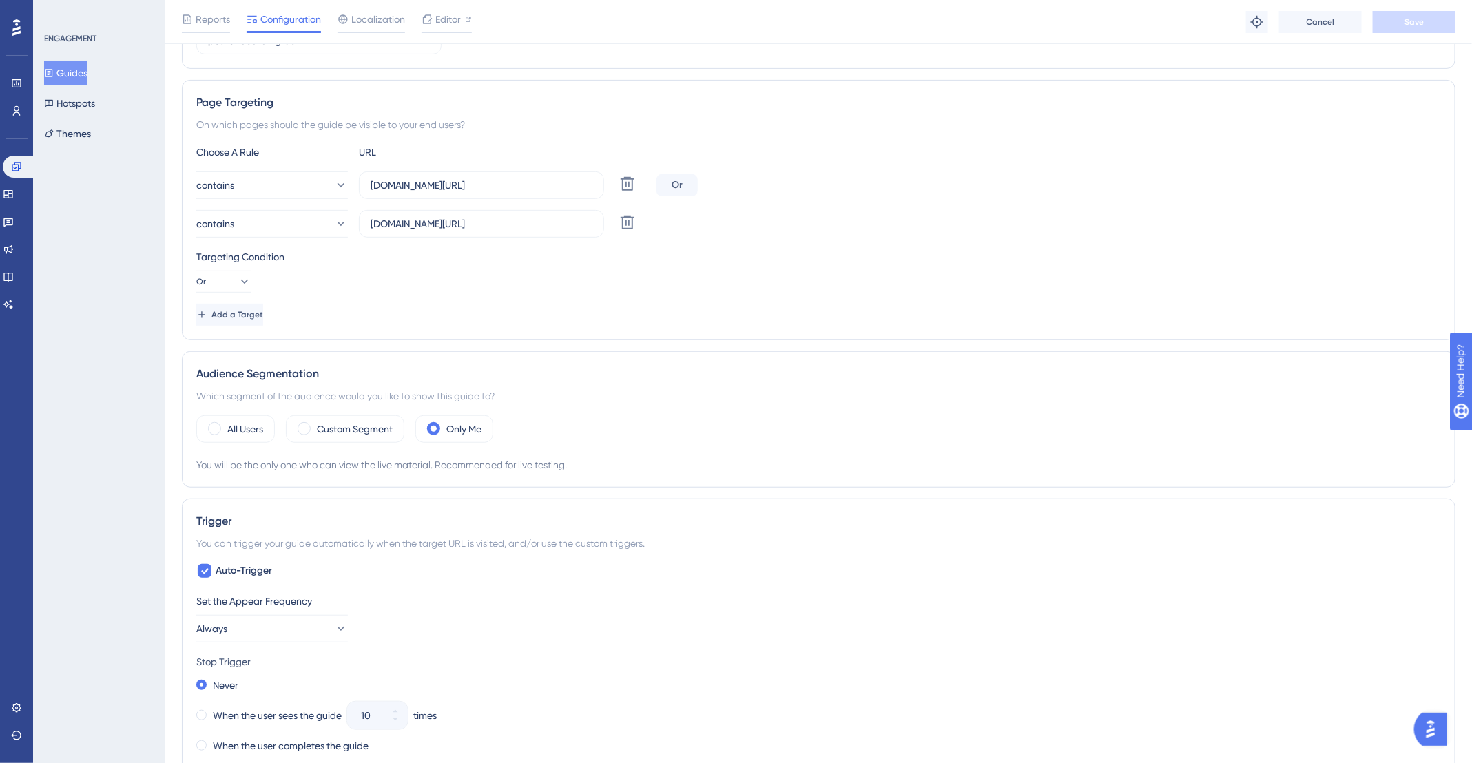
scroll to position [0, 0]
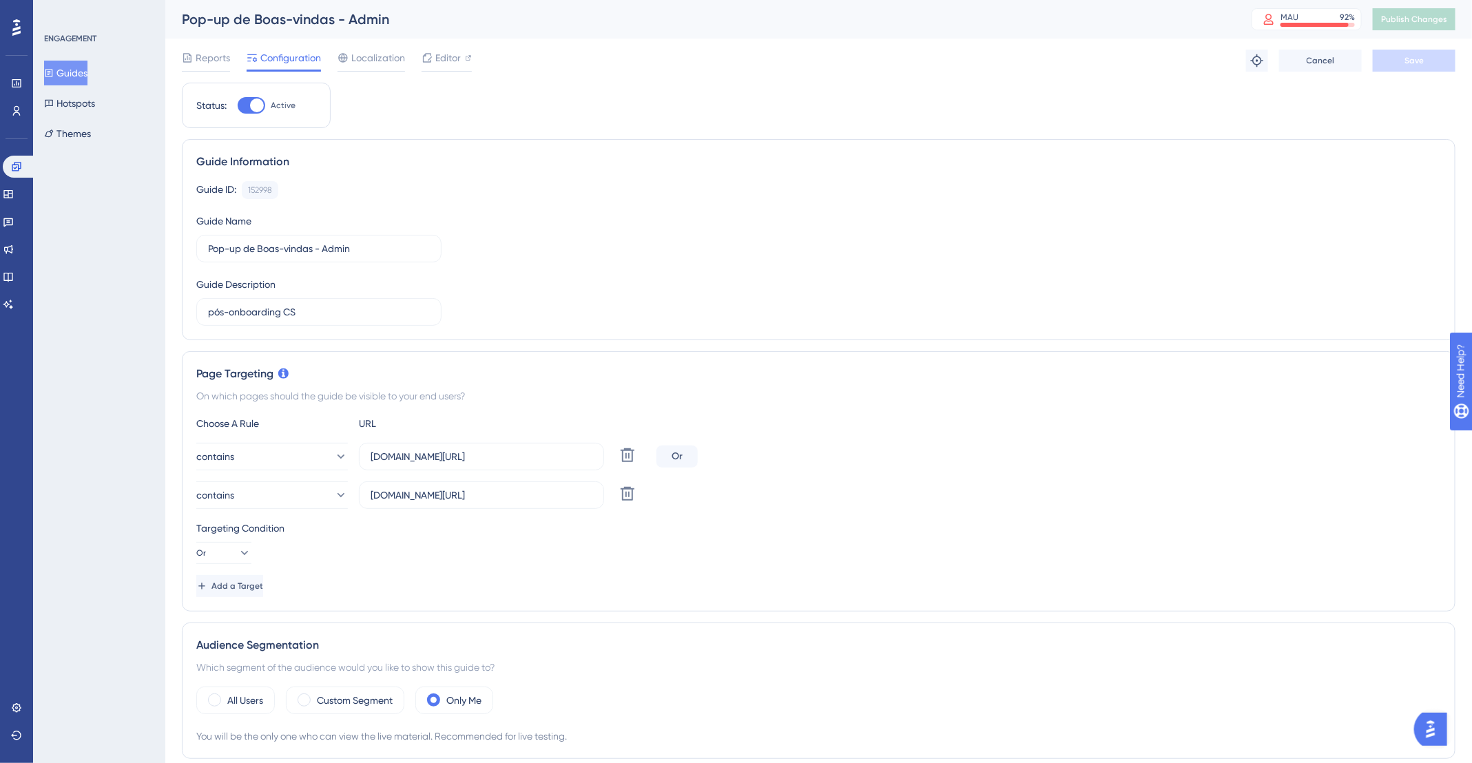
click at [264, 106] on div at bounding box center [252, 105] width 28 height 17
click at [238, 106] on input "Active" at bounding box center [237, 105] width 1 height 1
click at [258, 105] on div at bounding box center [252, 105] width 28 height 17
click at [238, 105] on input "Inactive" at bounding box center [237, 105] width 1 height 1
checkbox input "true"
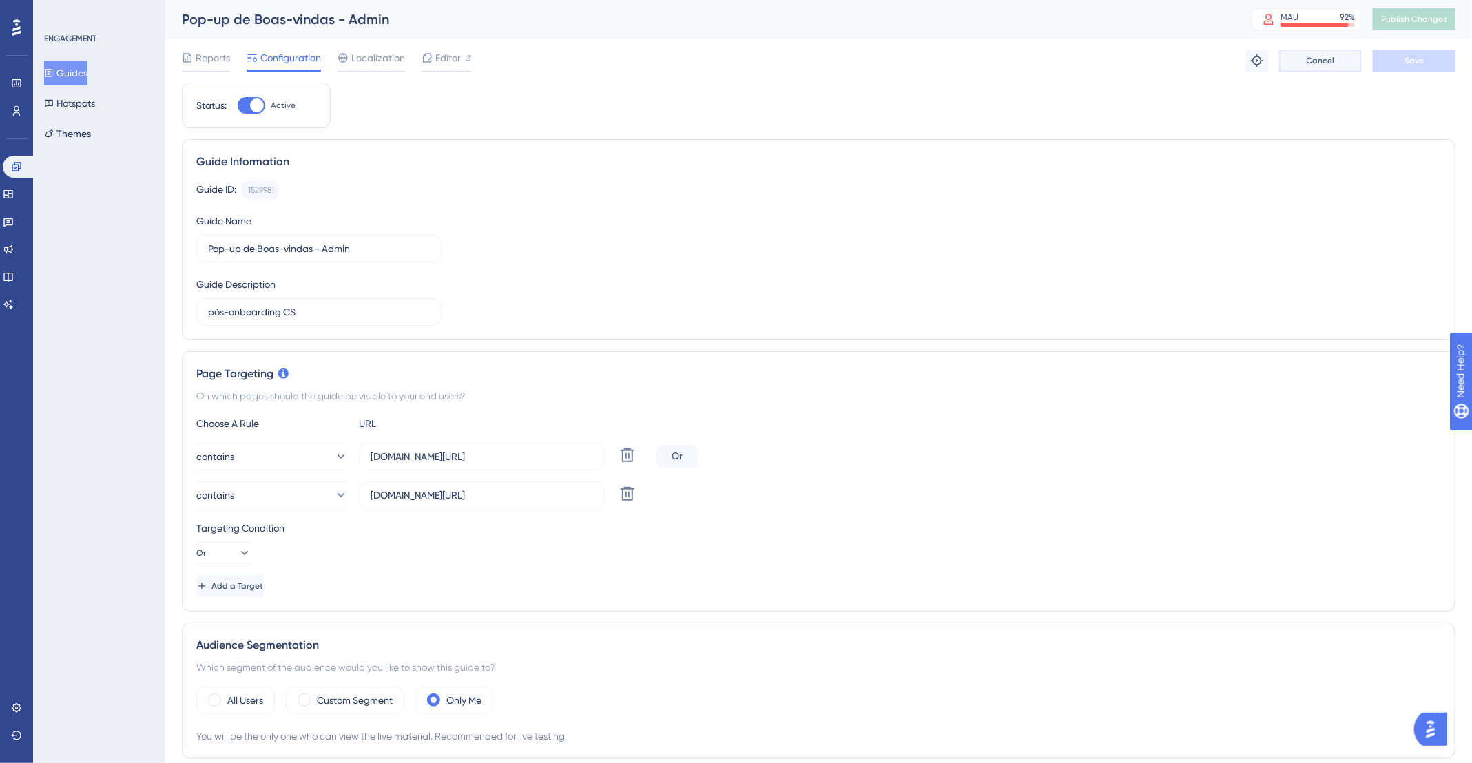
click at [1342, 67] on button "Cancel" at bounding box center [1320, 61] width 83 height 22
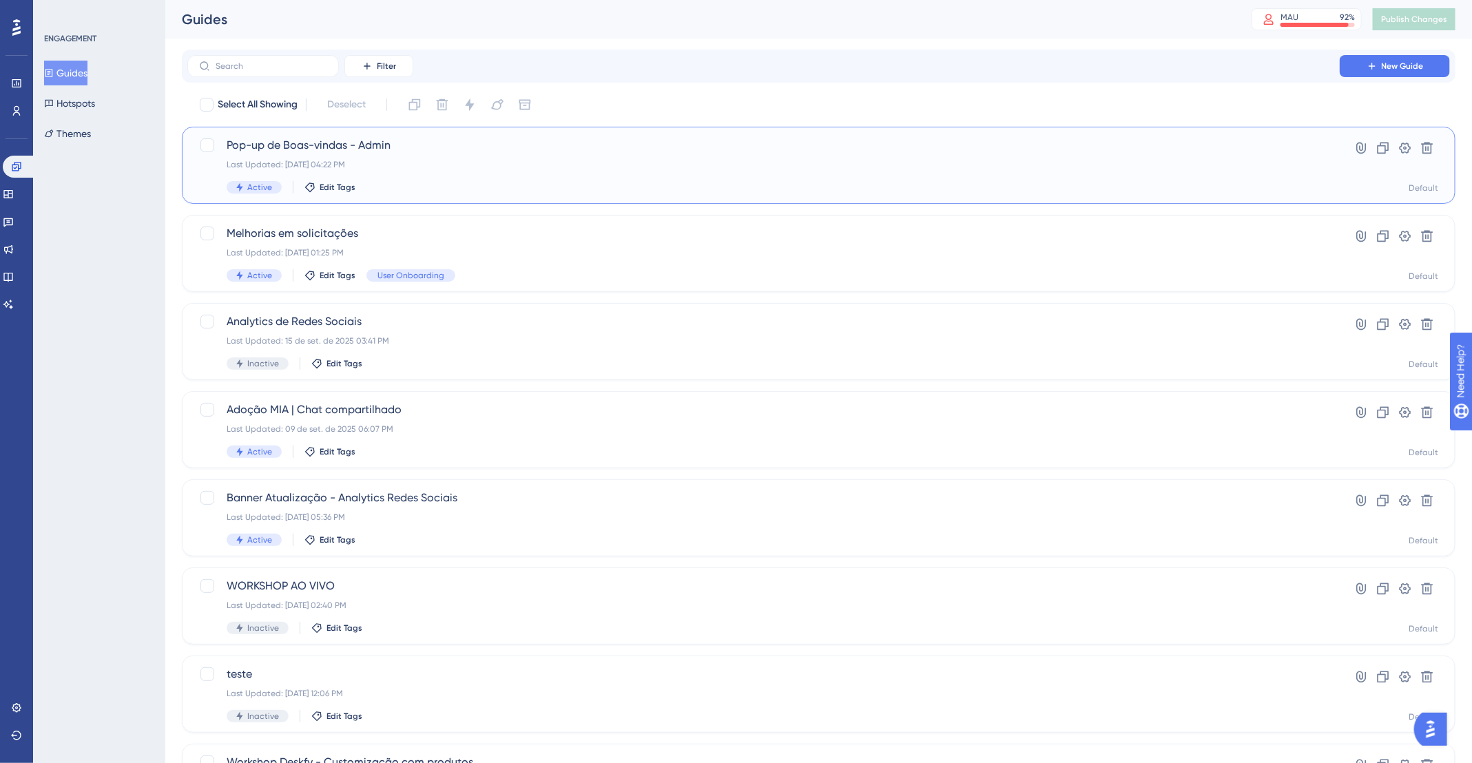
click at [734, 147] on span "Pop-up de Boas-vindas - Admin" at bounding box center [764, 145] width 1074 height 17
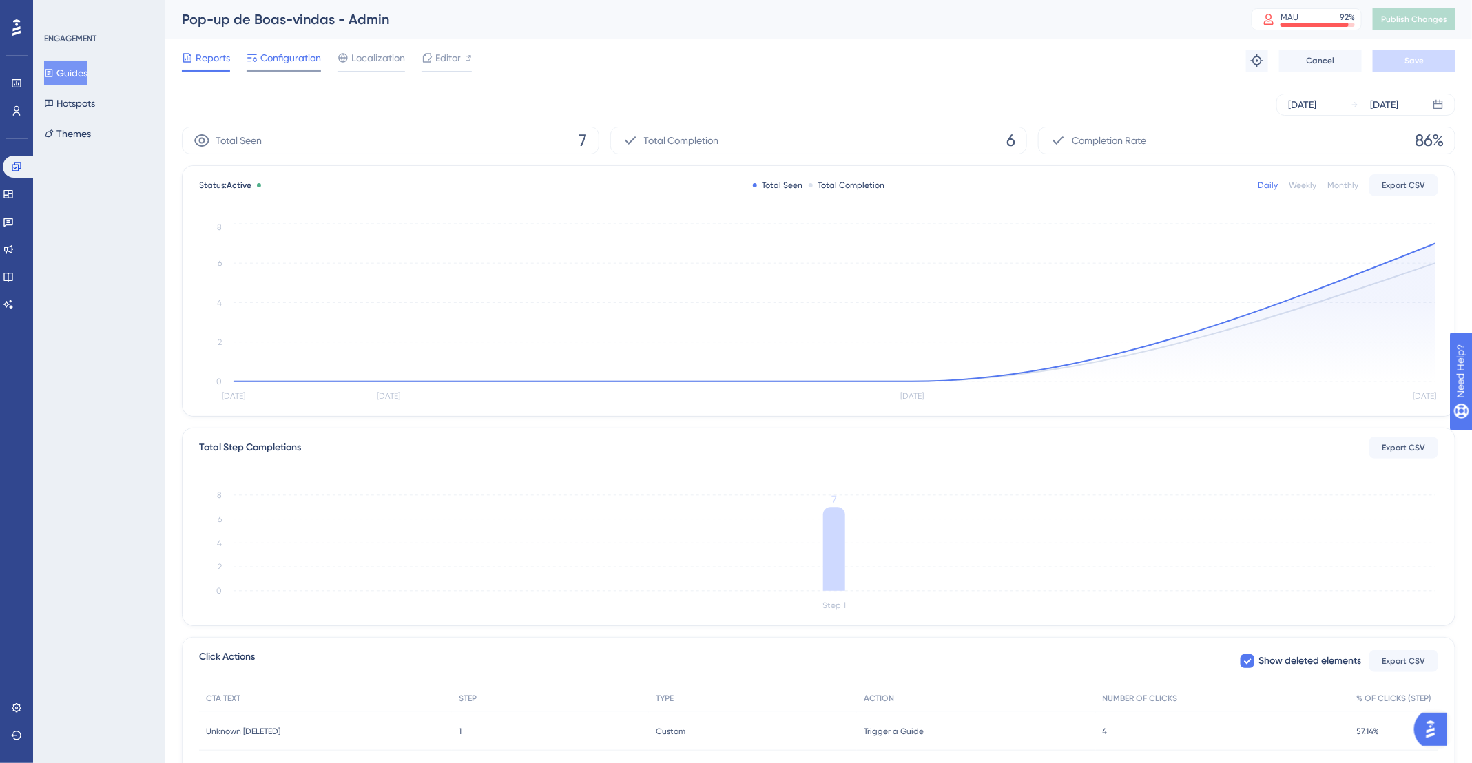
click at [312, 56] on span "Configuration" at bounding box center [290, 58] width 61 height 17
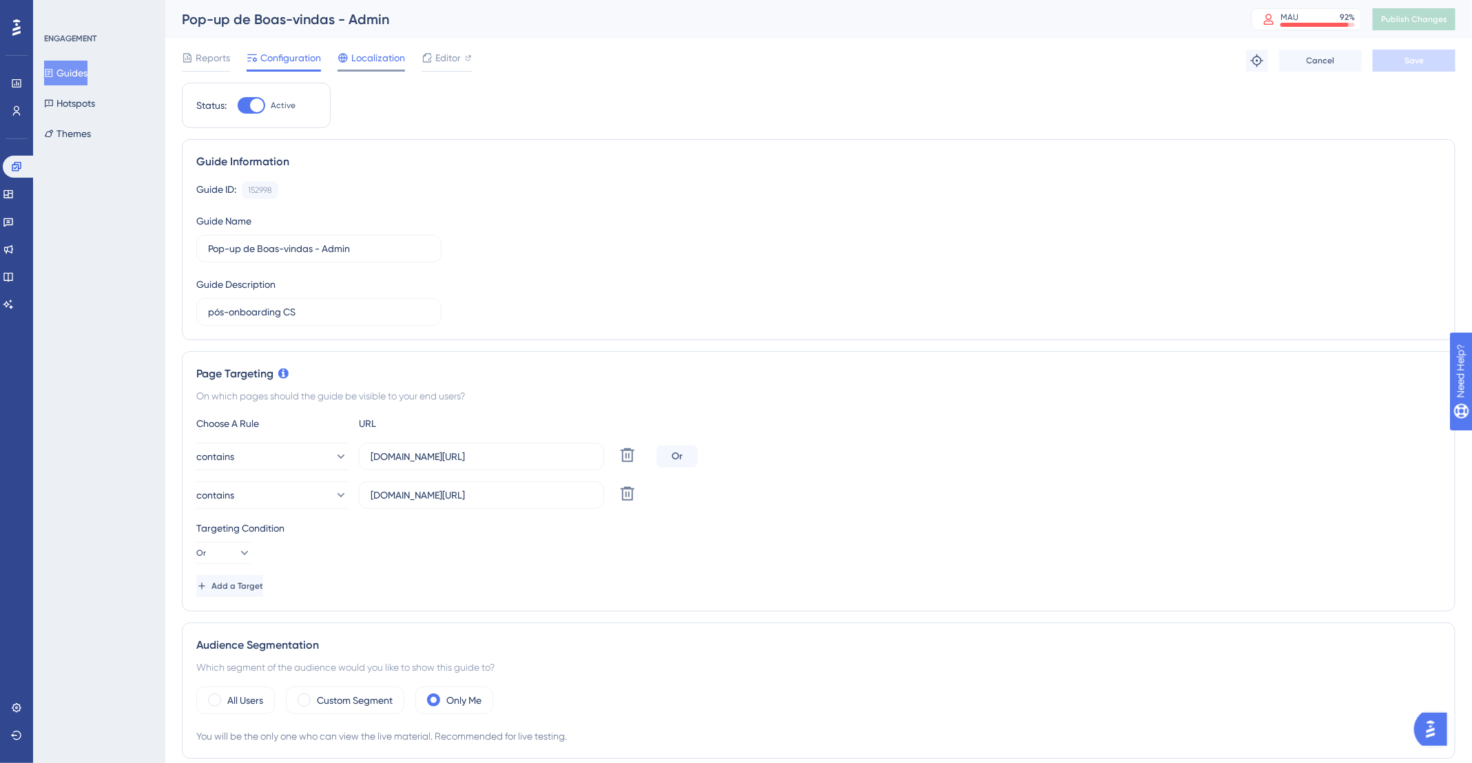
click at [385, 56] on span "Localization" at bounding box center [378, 58] width 54 height 17
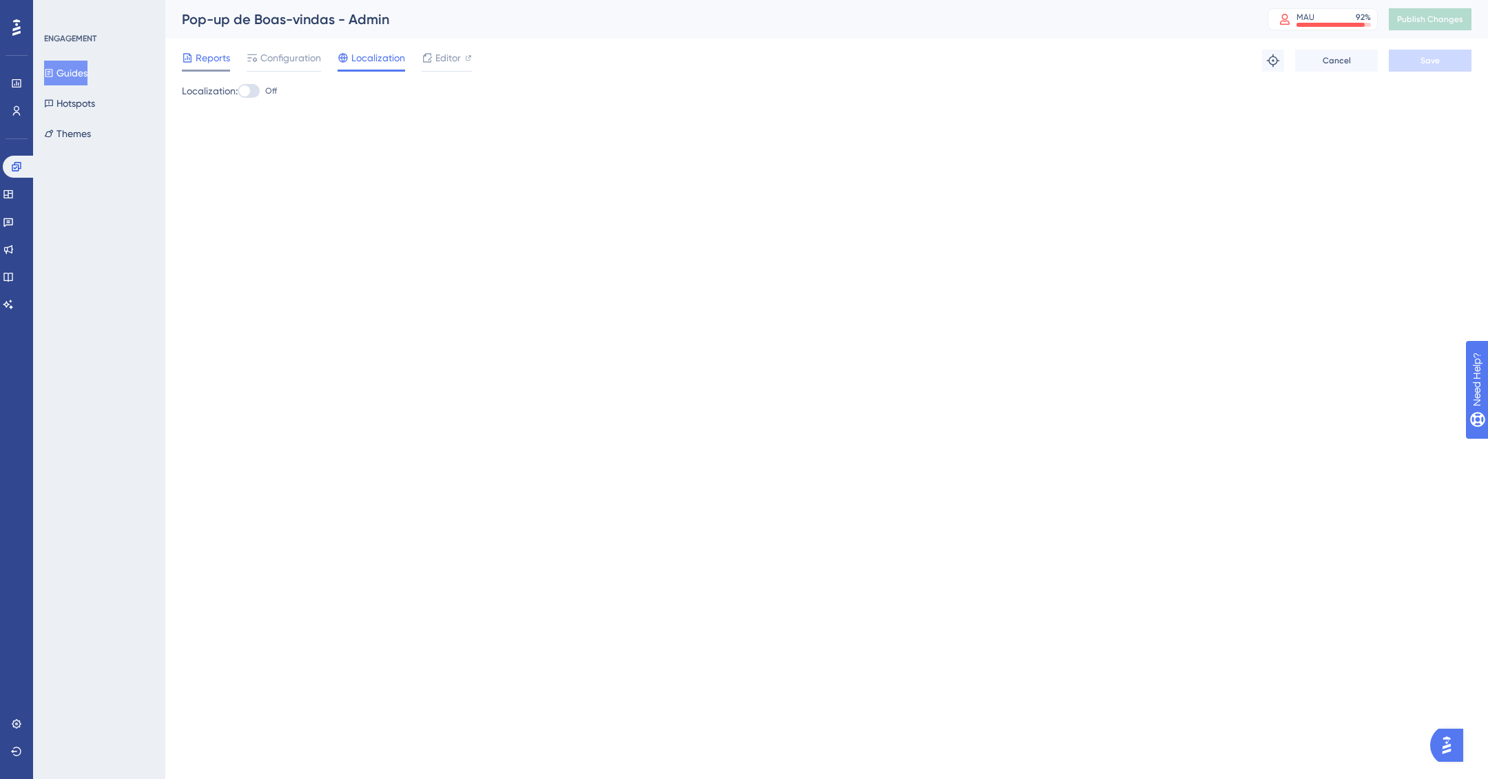
click at [211, 55] on span "Reports" at bounding box center [213, 58] width 34 height 17
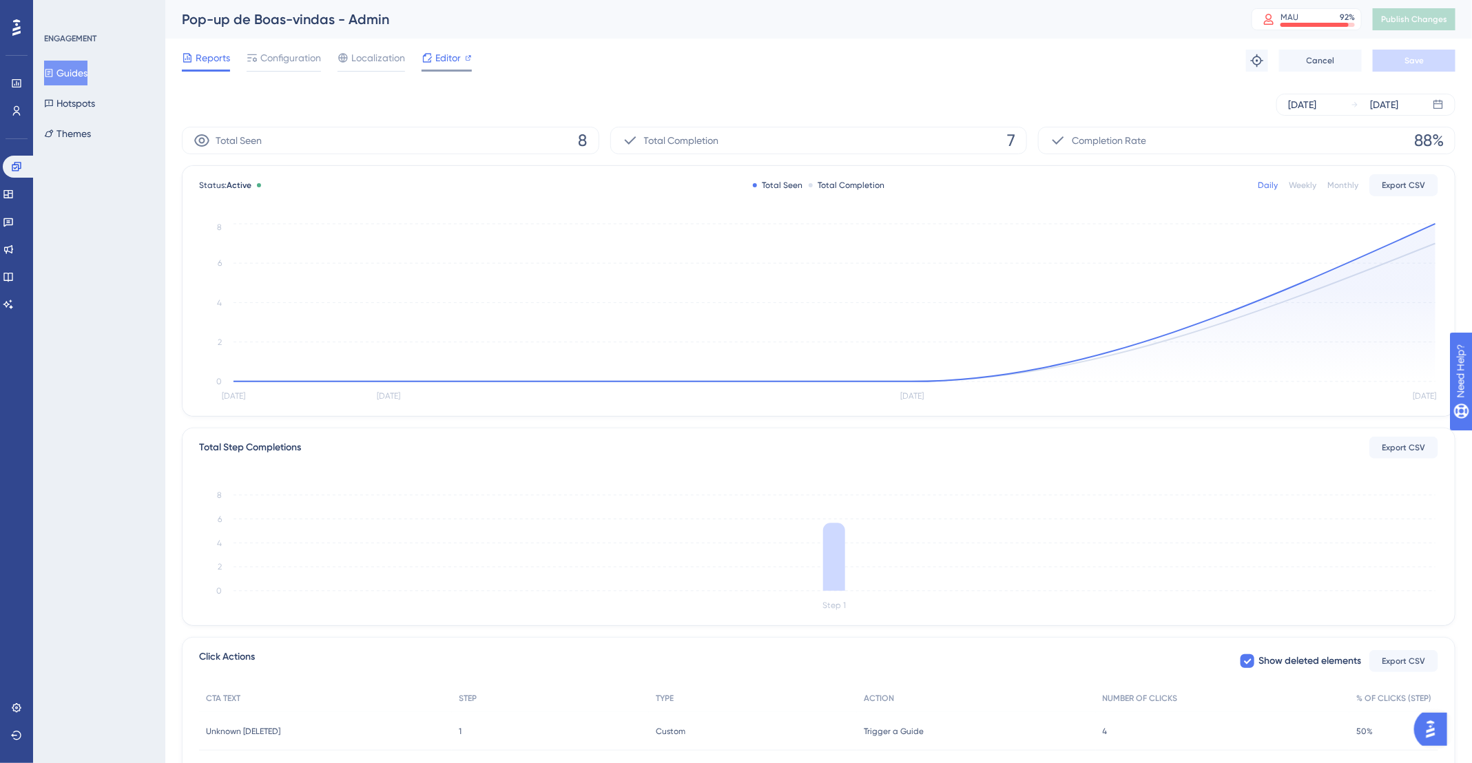
click at [428, 53] on icon at bounding box center [427, 57] width 9 height 9
click at [301, 56] on span "Configuration" at bounding box center [290, 58] width 61 height 17
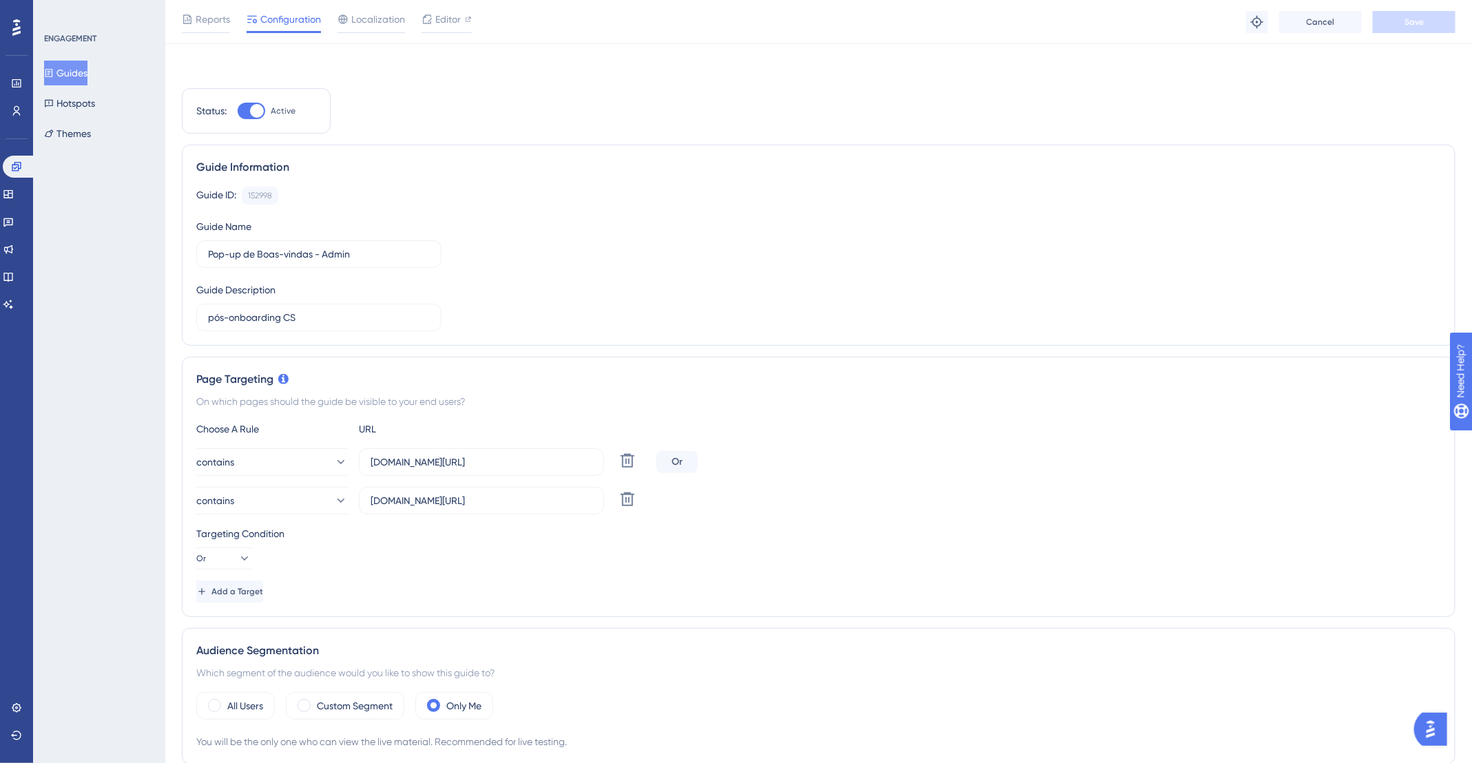
scroll to position [163, 0]
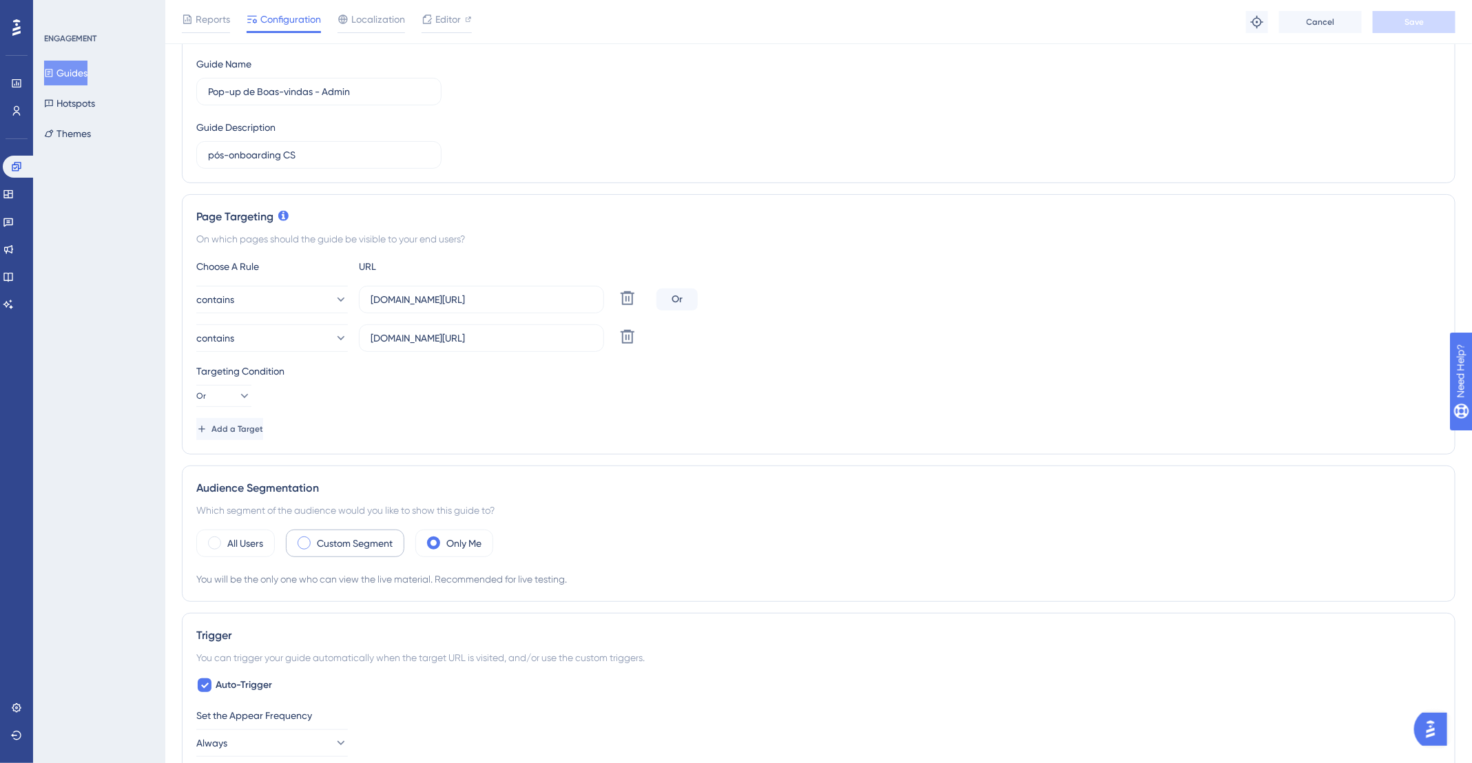
click at [322, 539] on label "Custom Segment" at bounding box center [355, 543] width 76 height 17
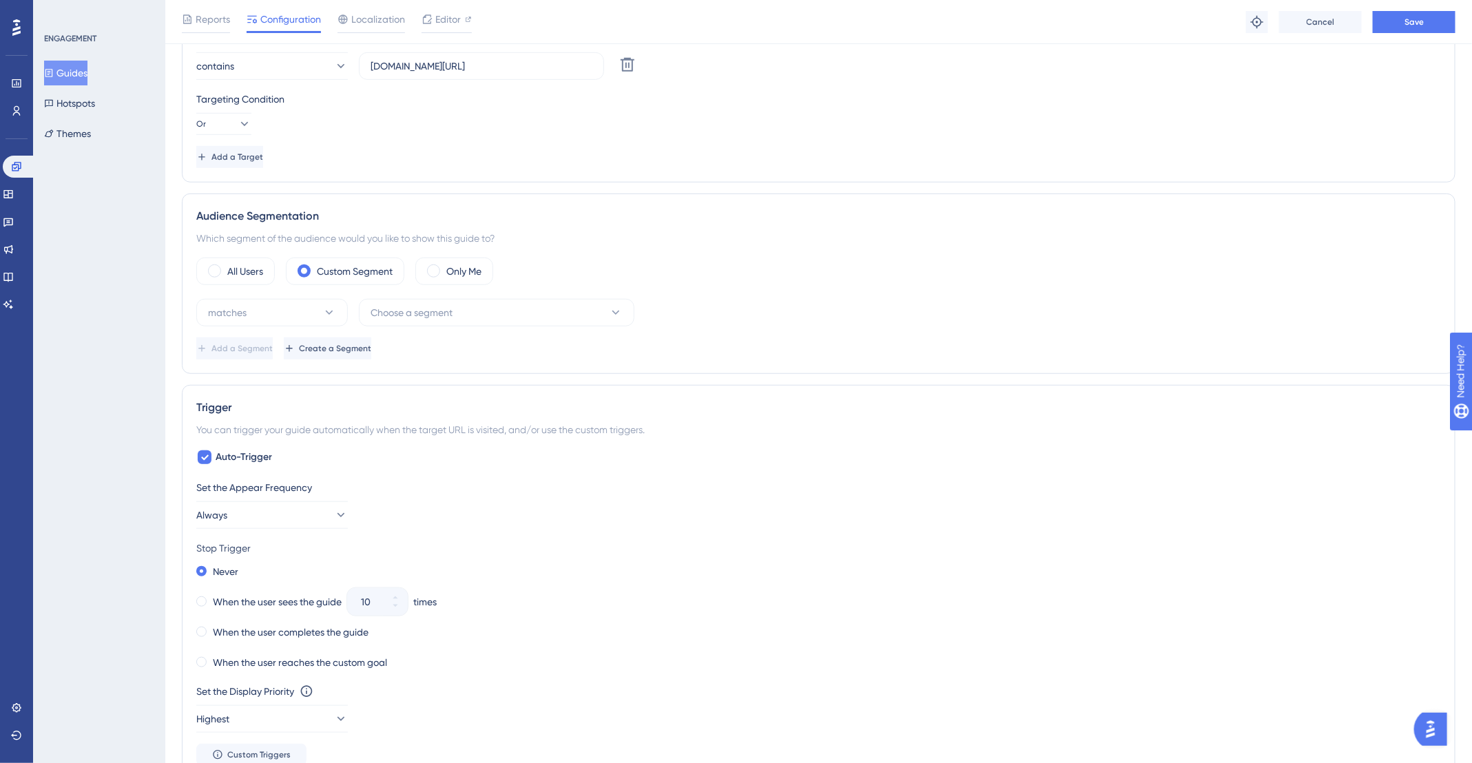
scroll to position [481, 0]
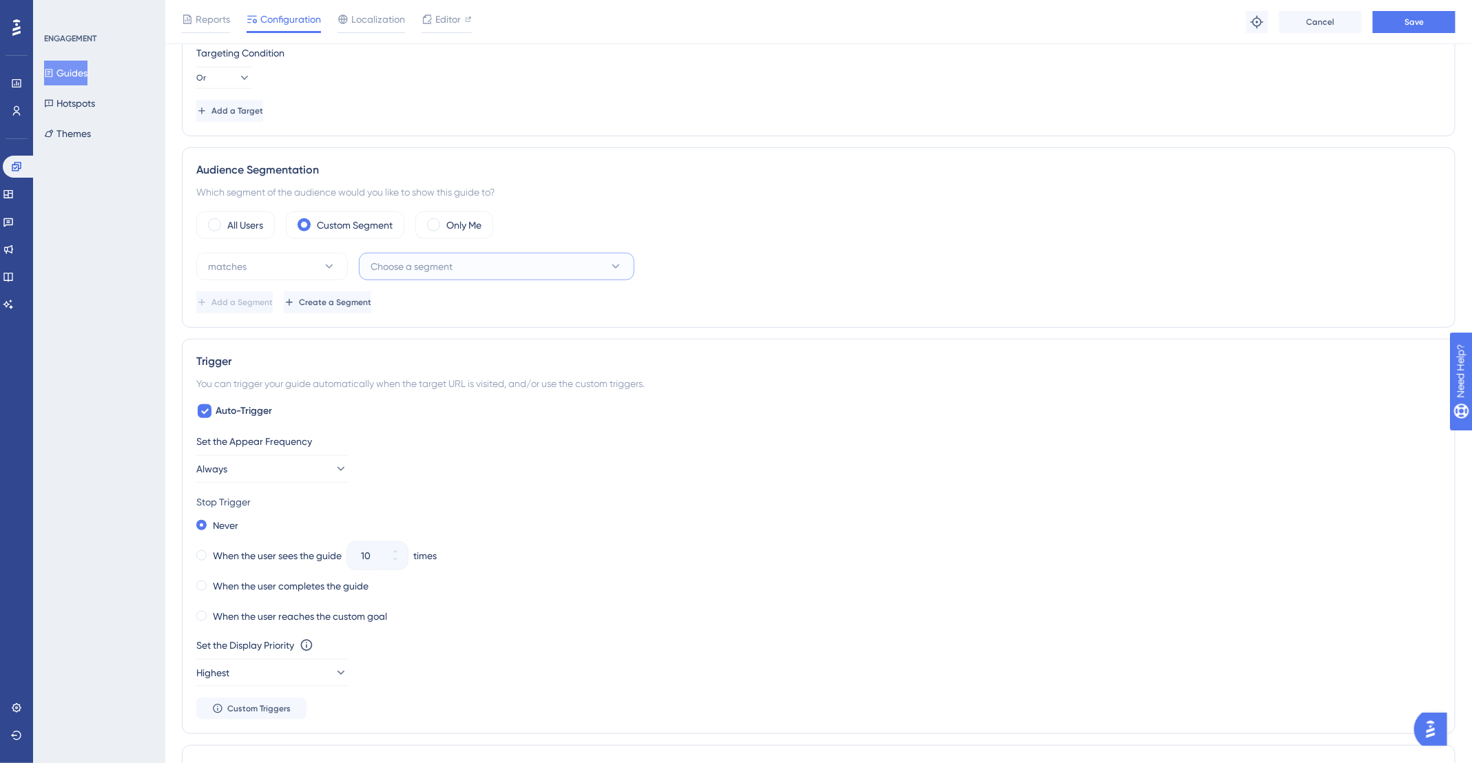
click at [414, 254] on button "Choose a segment" at bounding box center [497, 267] width 276 height 28
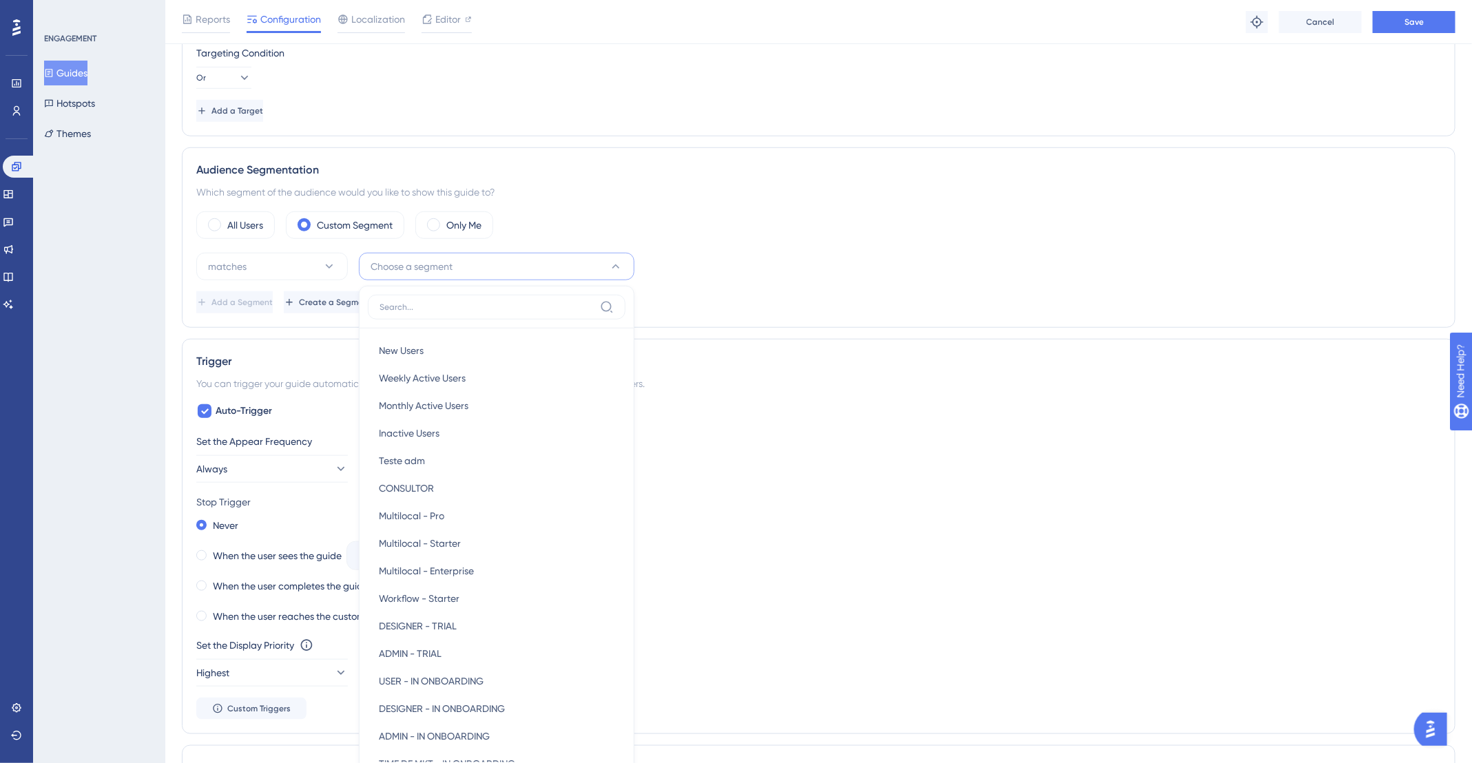
scroll to position [621, 0]
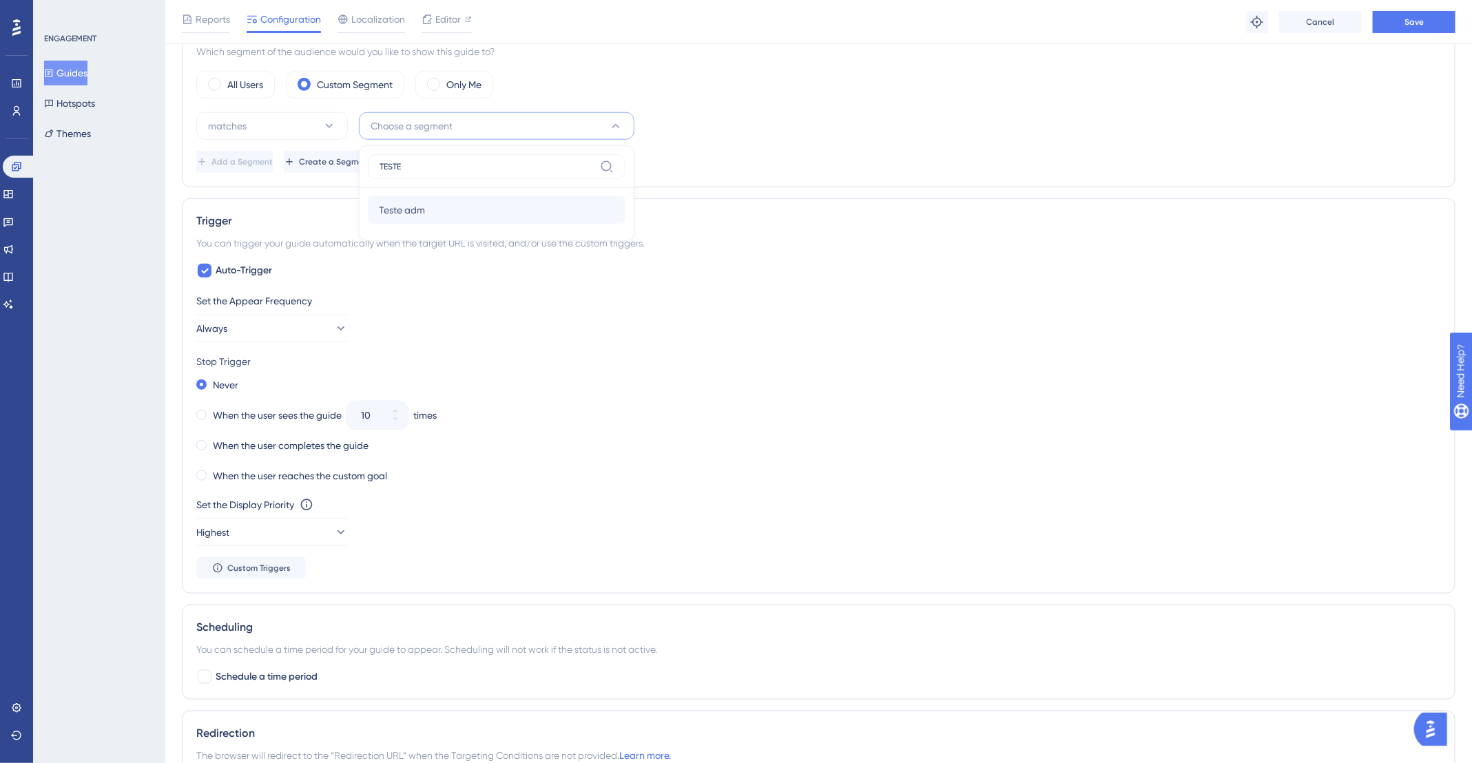
type input "TESTE"
click at [428, 200] on div "Teste adm Teste adm" at bounding box center [497, 210] width 236 height 28
click at [1422, 19] on button "Save" at bounding box center [1414, 22] width 83 height 22
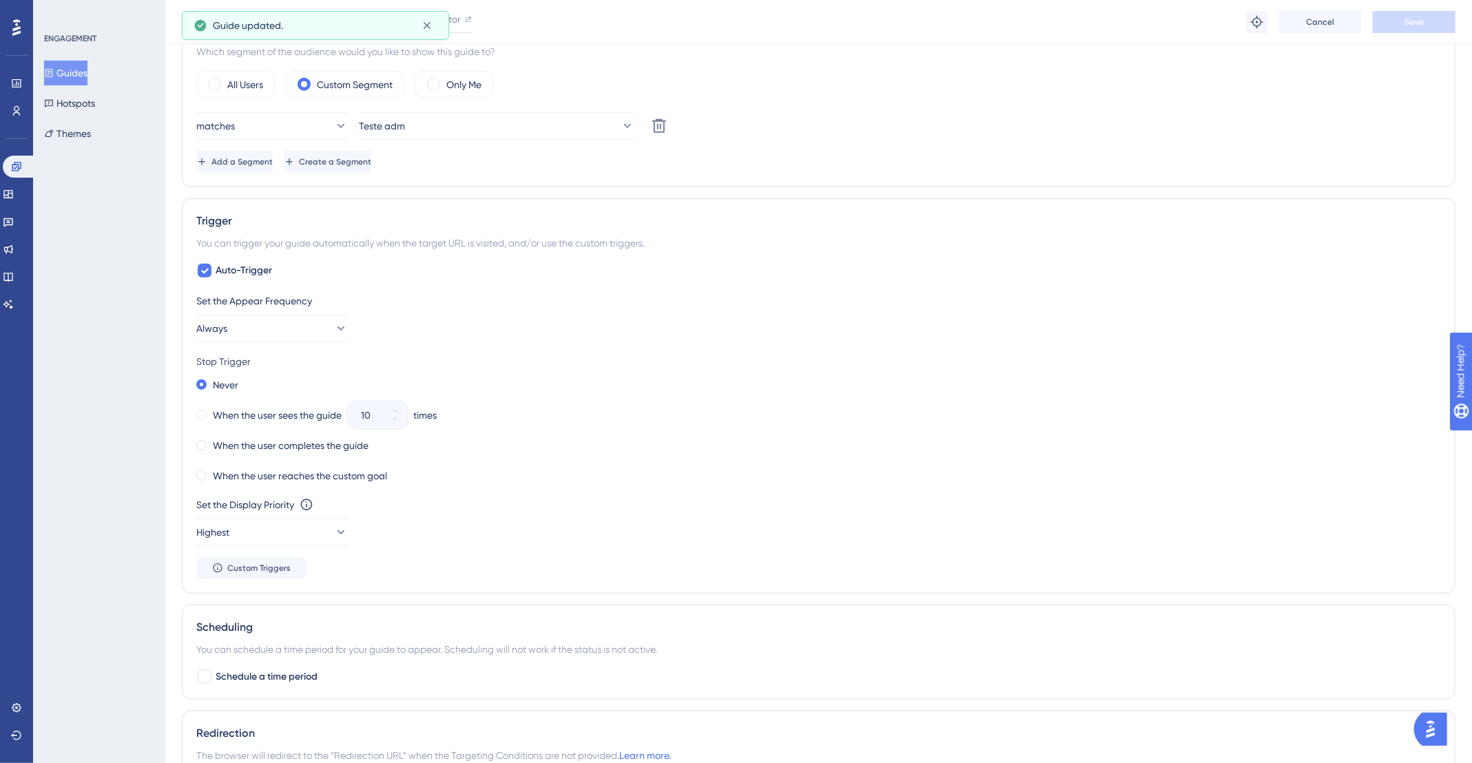
scroll to position [0, 0]
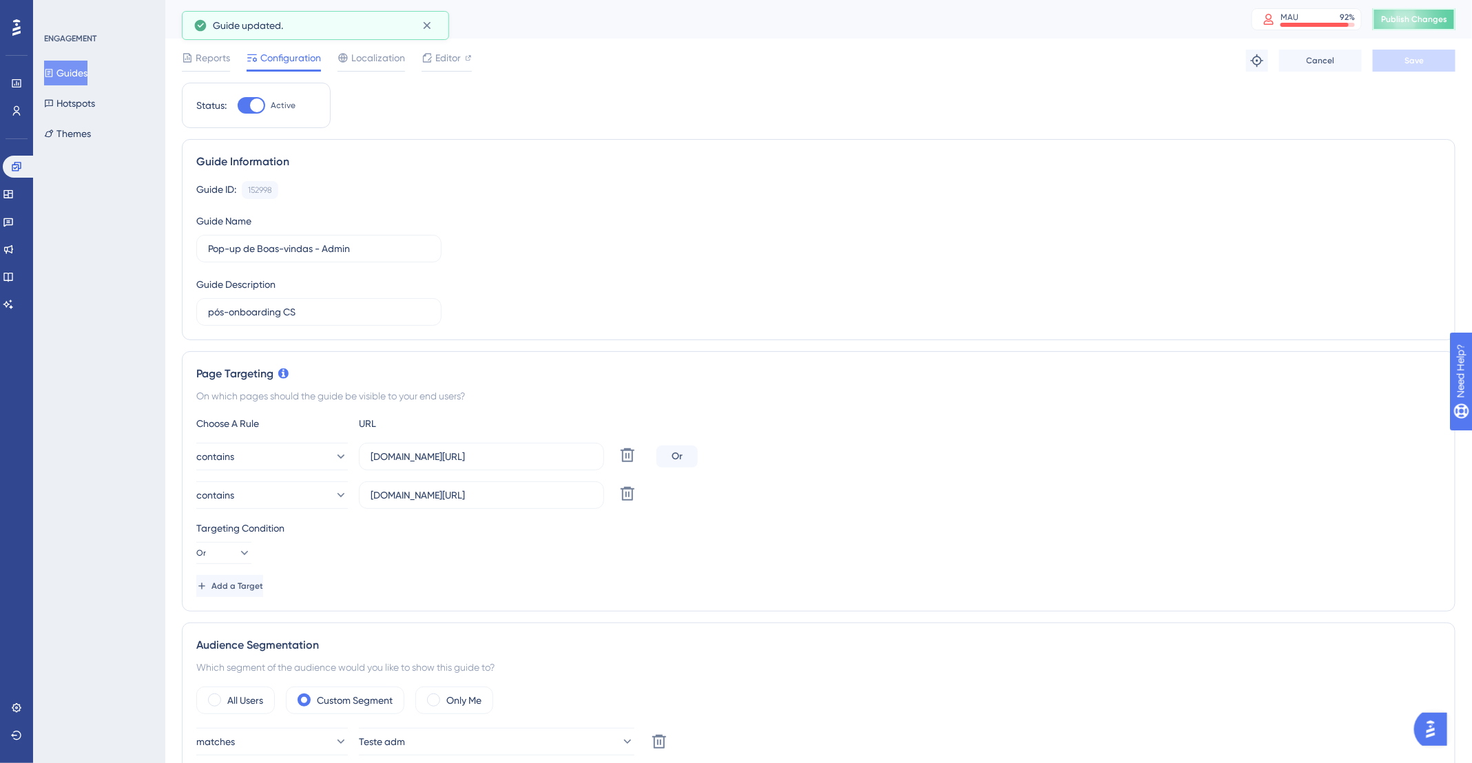
click at [1402, 20] on span "Publish Changes" at bounding box center [1414, 19] width 66 height 11
click at [432, 59] on icon at bounding box center [427, 57] width 11 height 11
click at [1437, 21] on span "Publish Changes" at bounding box center [1414, 19] width 66 height 11
click at [1437, 14] on span "Publish Changes" at bounding box center [1414, 19] width 66 height 11
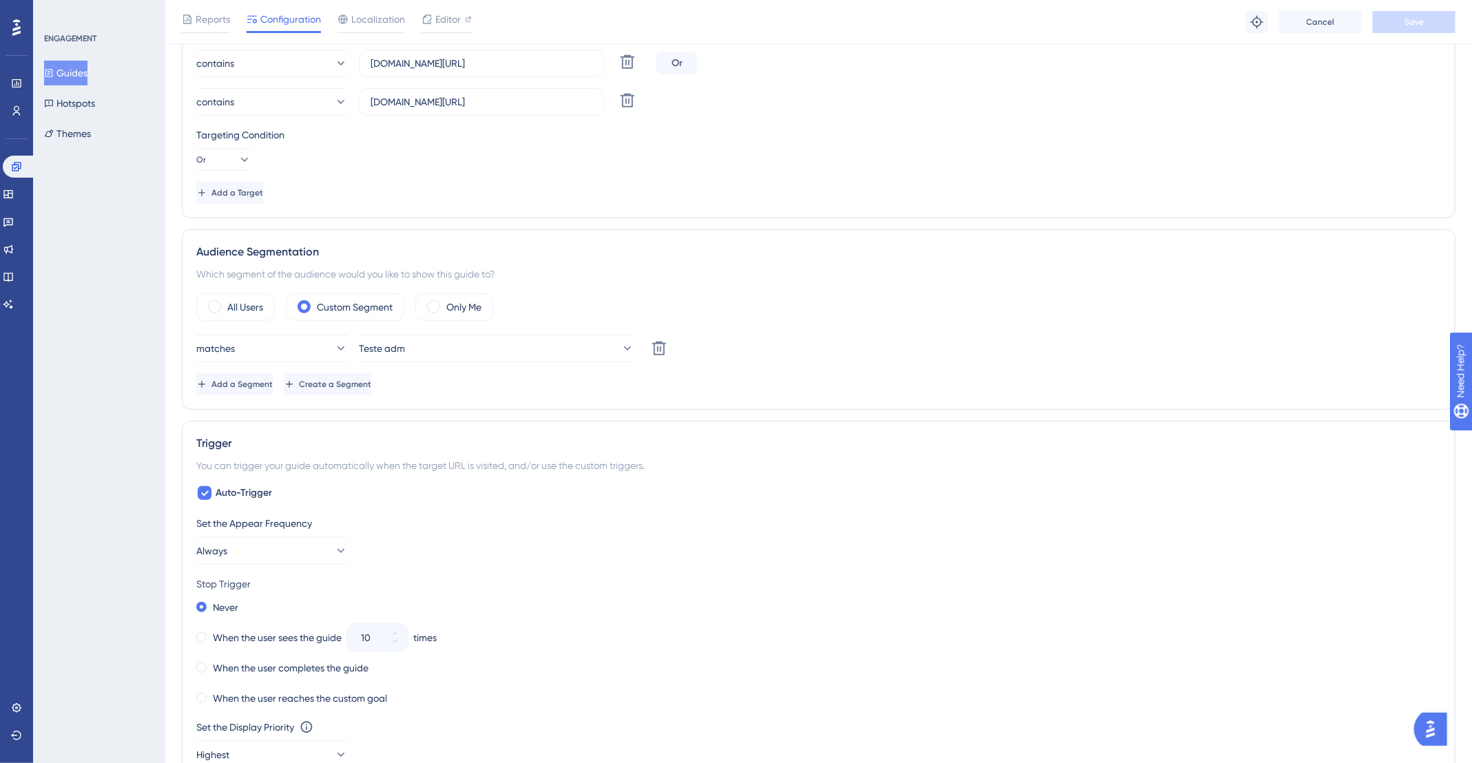
scroll to position [570, 0]
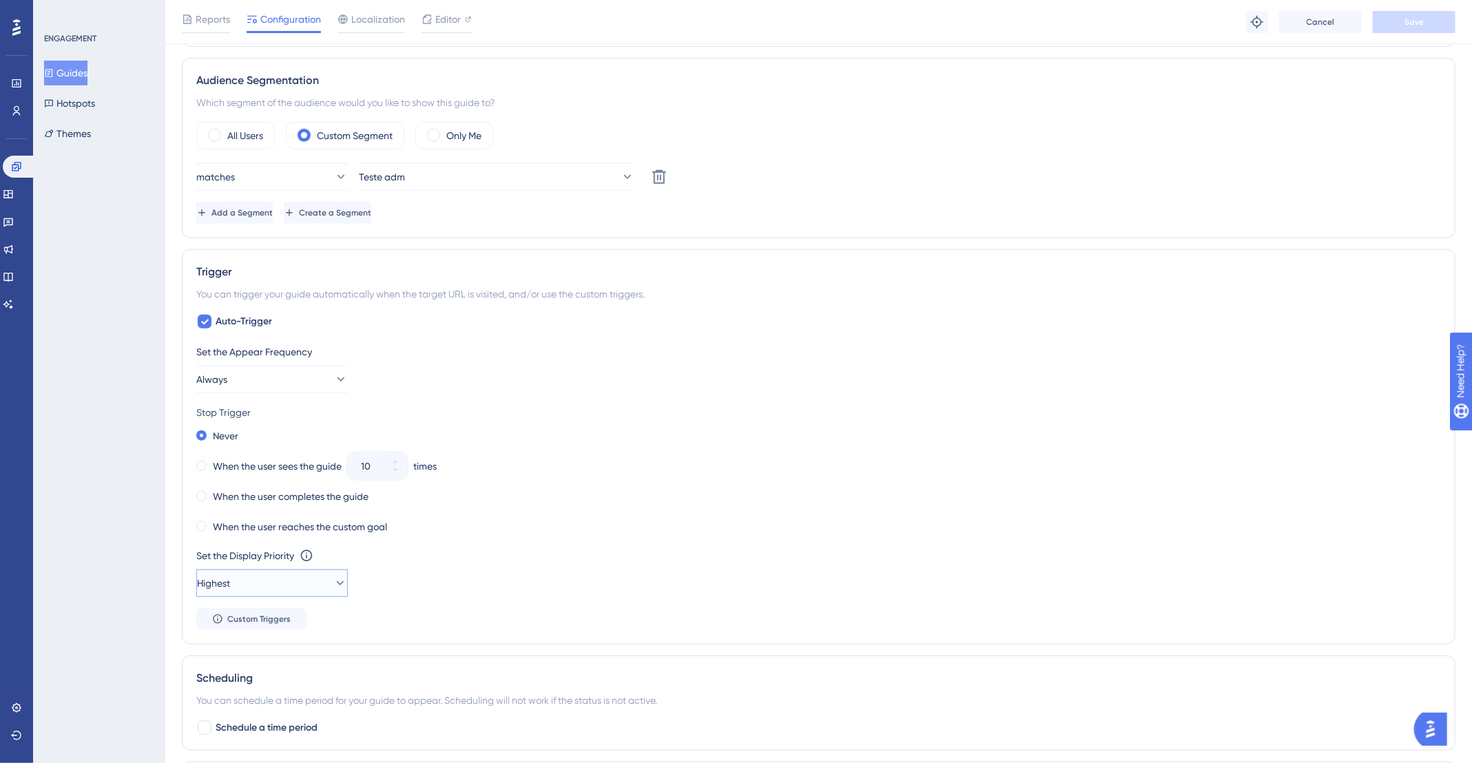
click at [230, 586] on span "Highest" at bounding box center [213, 583] width 33 height 17
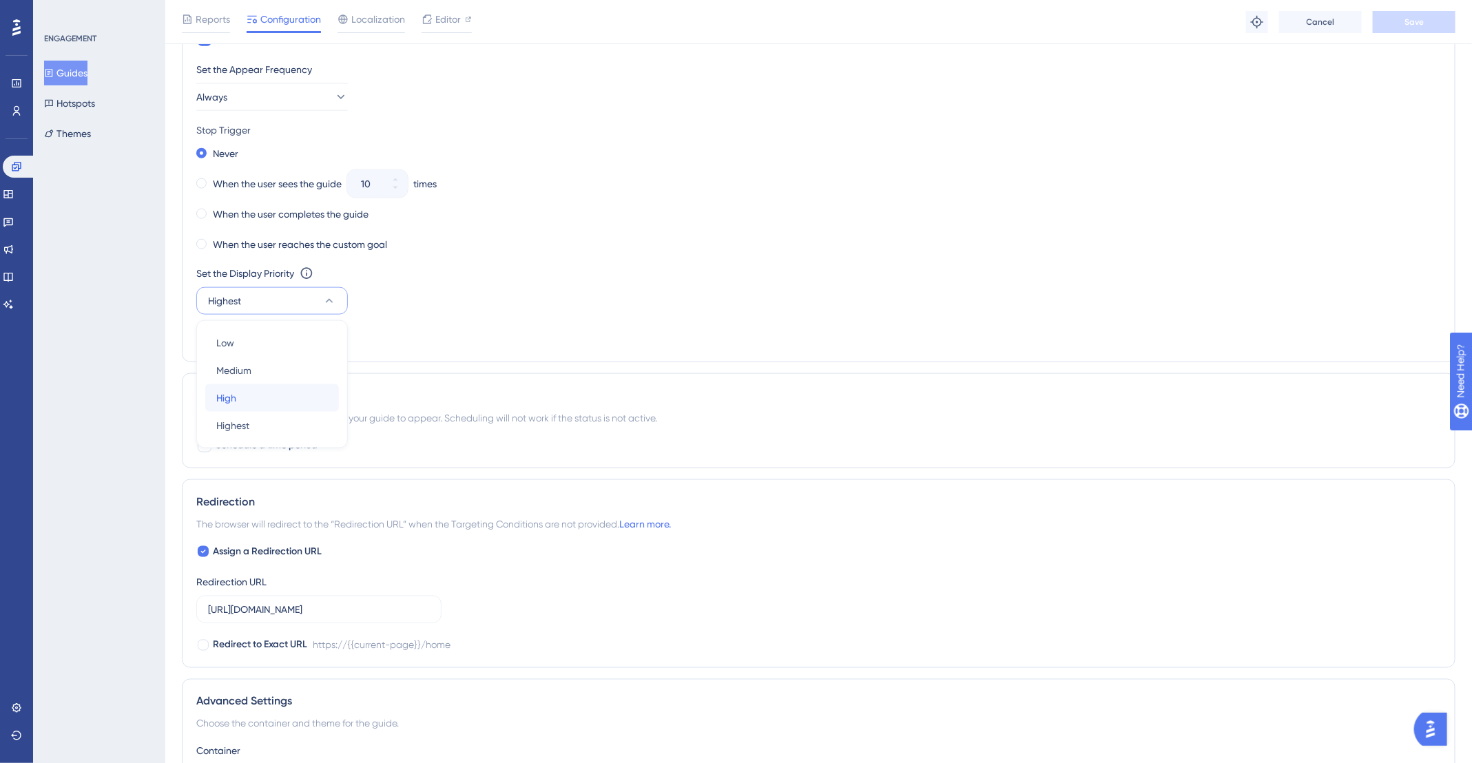
click at [262, 395] on div "High High" at bounding box center [272, 398] width 112 height 28
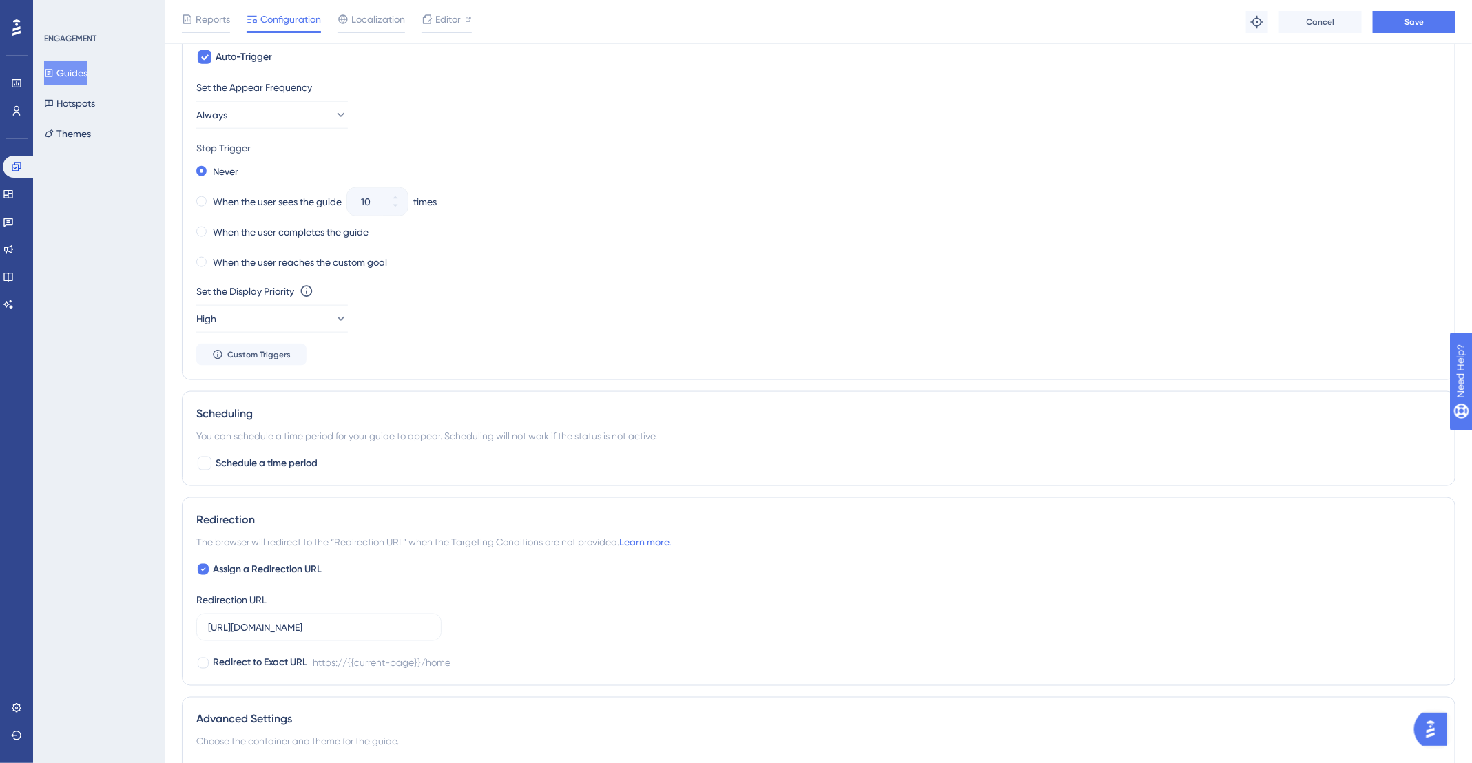
scroll to position [0, 0]
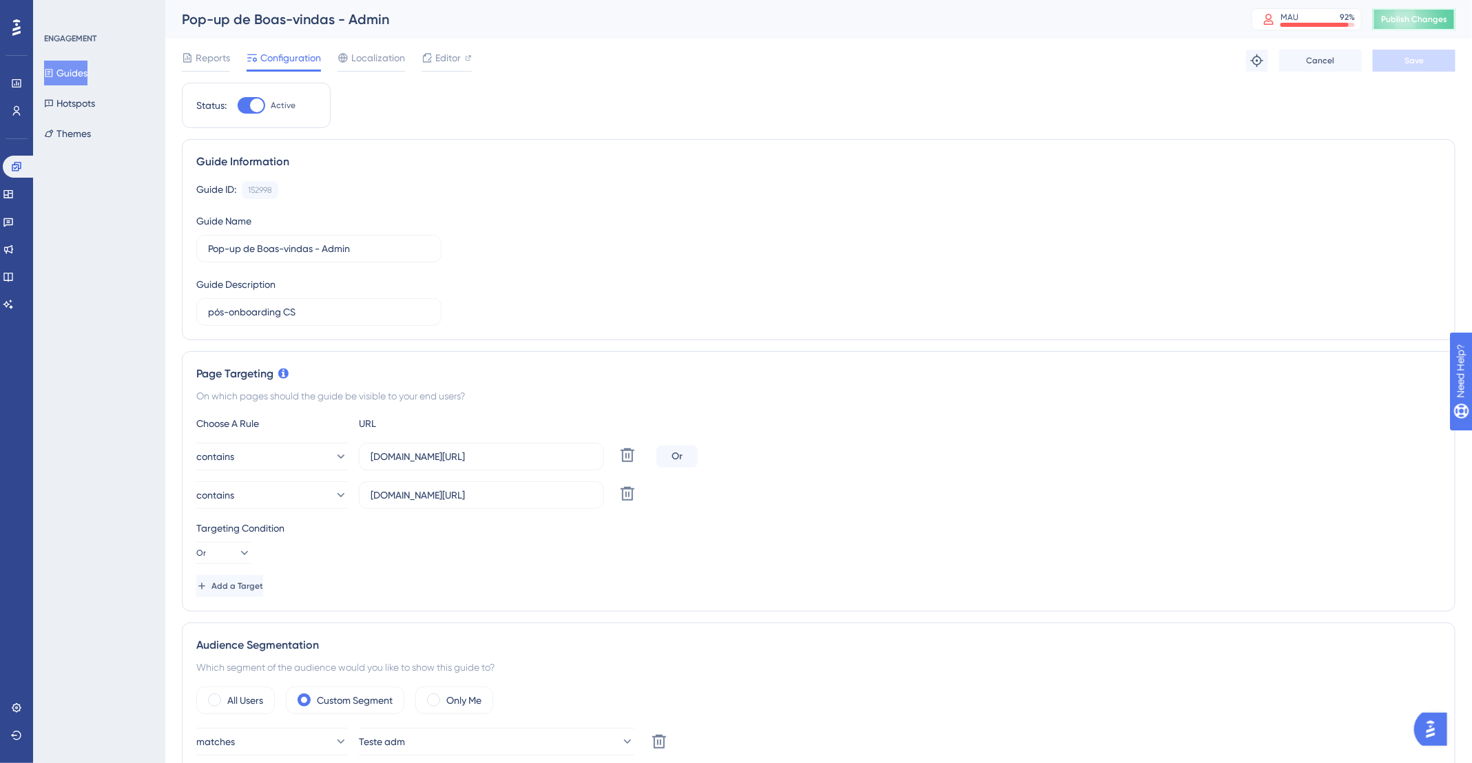
click at [1426, 19] on span "Publish Changes" at bounding box center [1414, 19] width 66 height 11
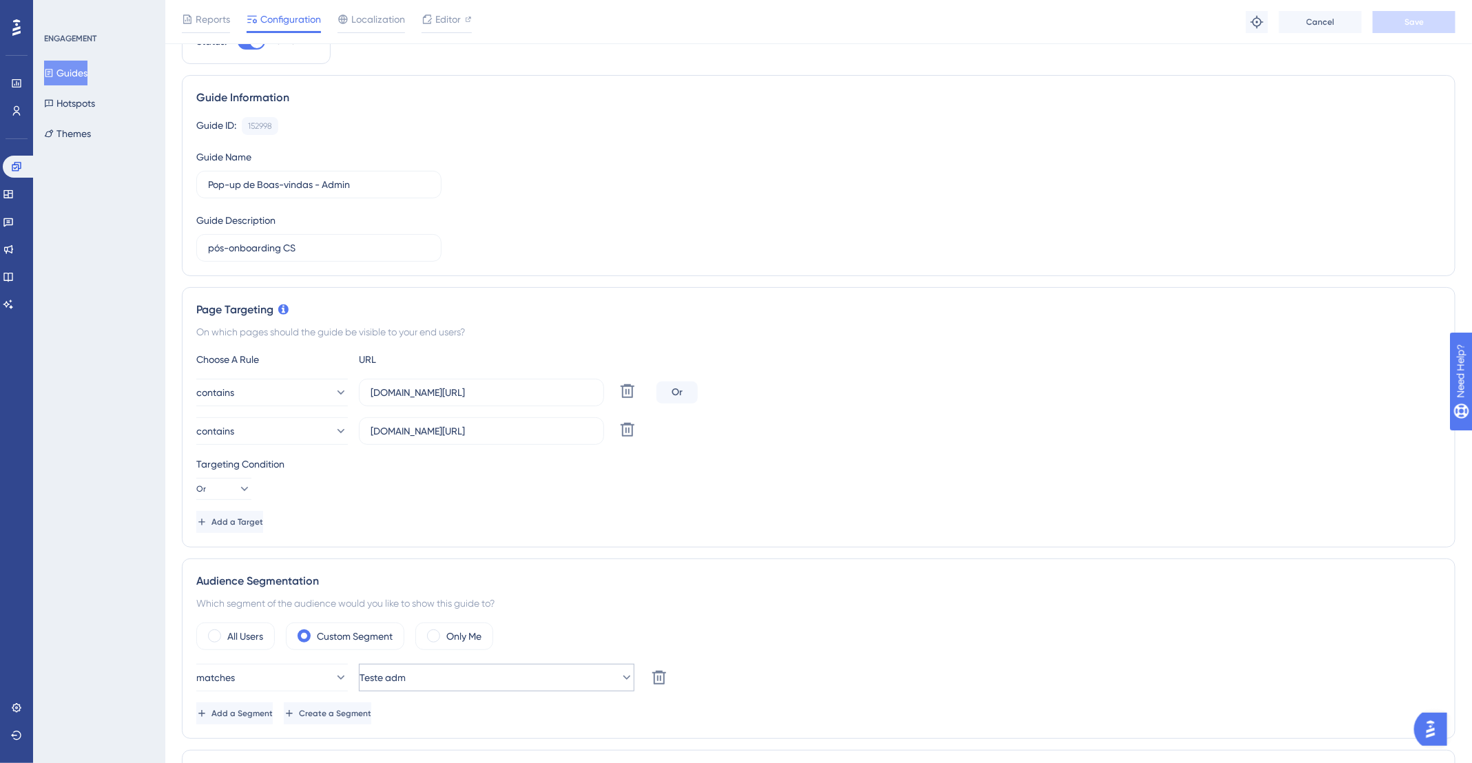
scroll to position [196, 0]
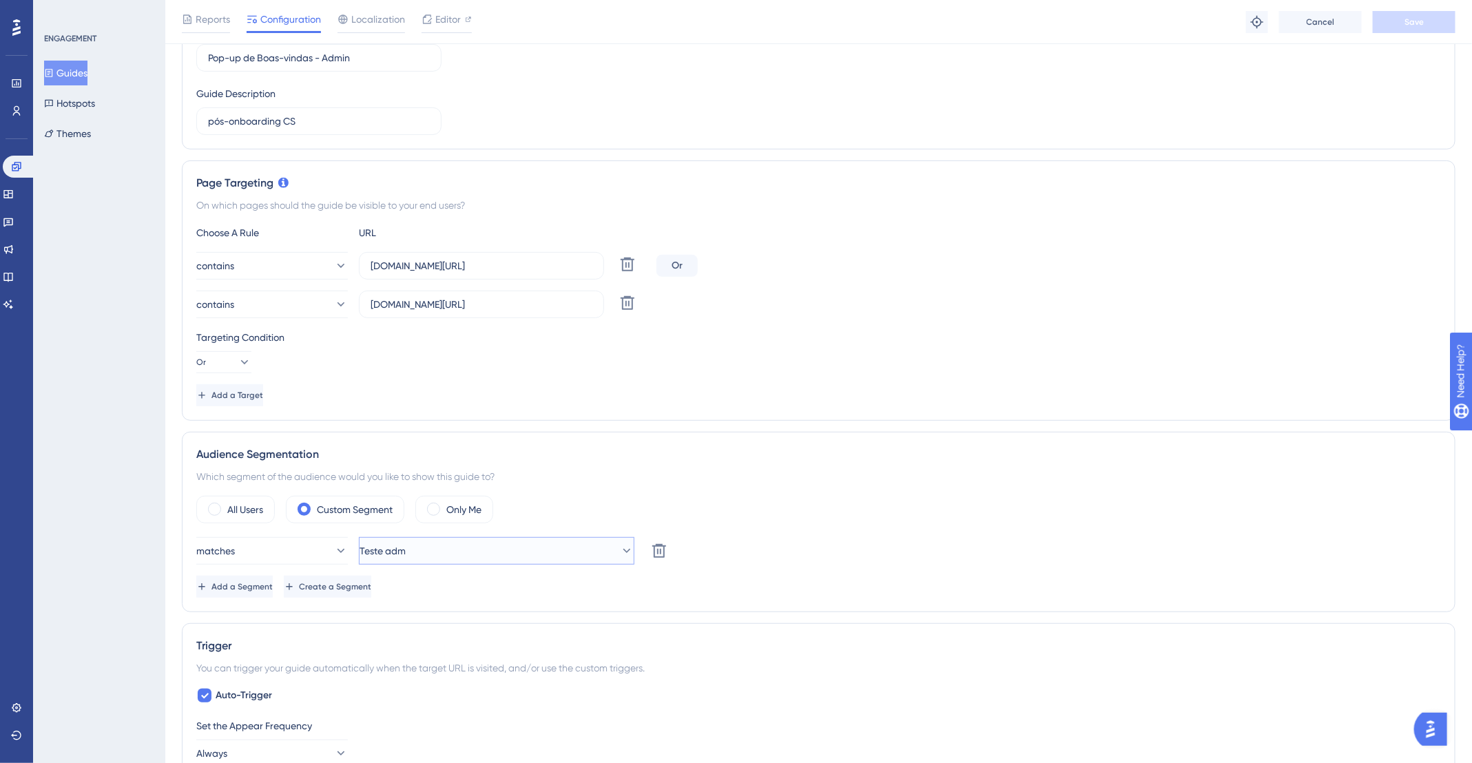
click at [492, 549] on button "Teste adm" at bounding box center [497, 551] width 276 height 28
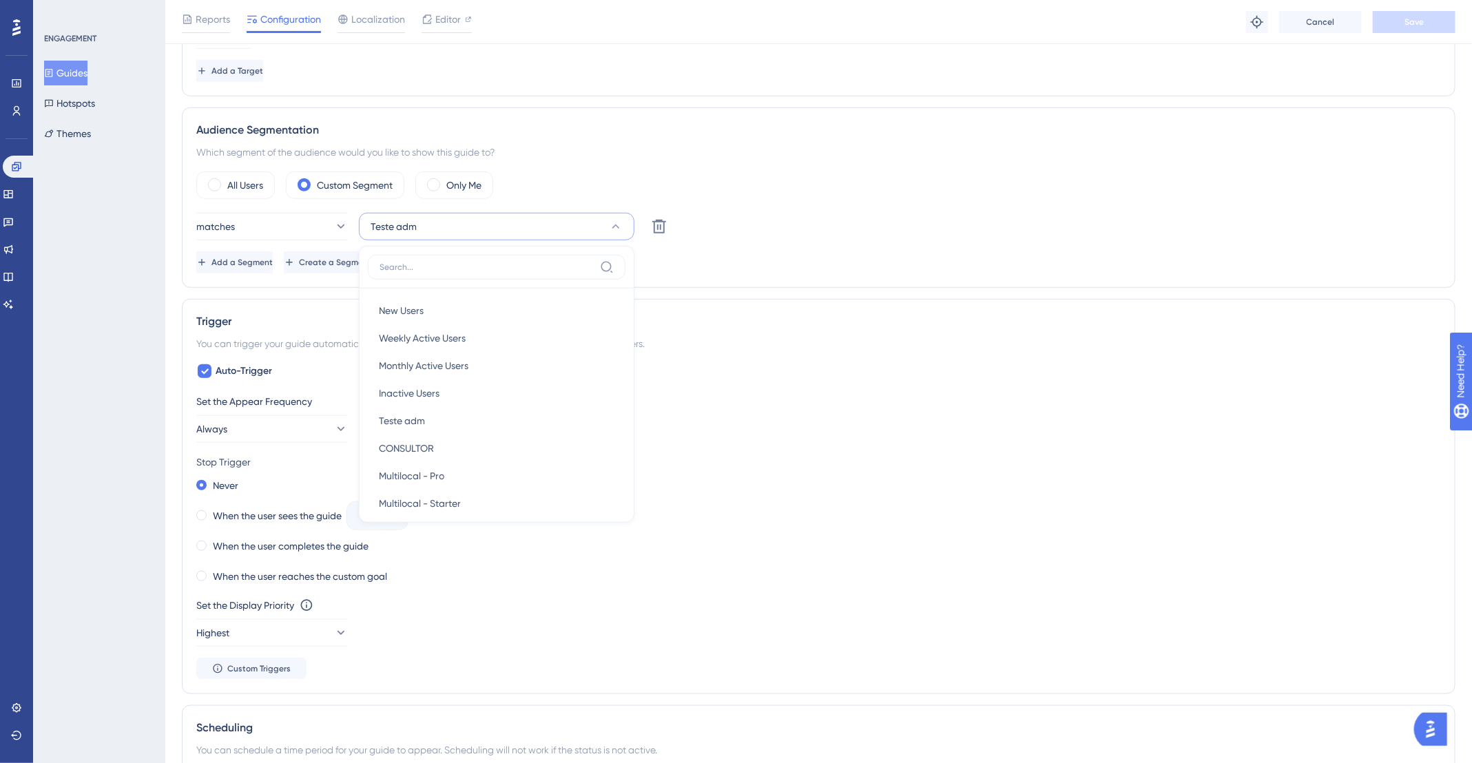
click at [926, 351] on div "Trigger You can trigger your guide automatically when the target URL is visited…" at bounding box center [819, 496] width 1274 height 395
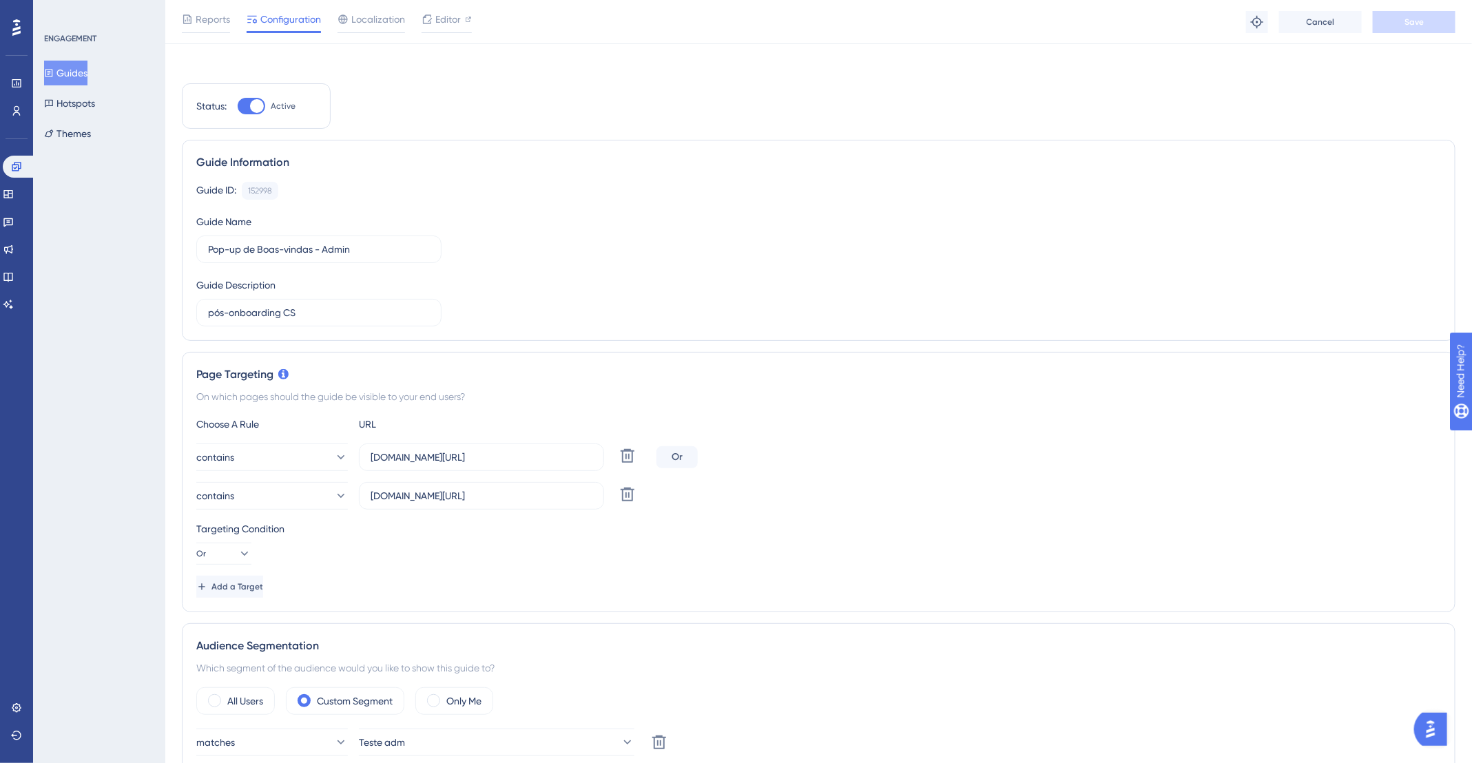
scroll to position [0, 0]
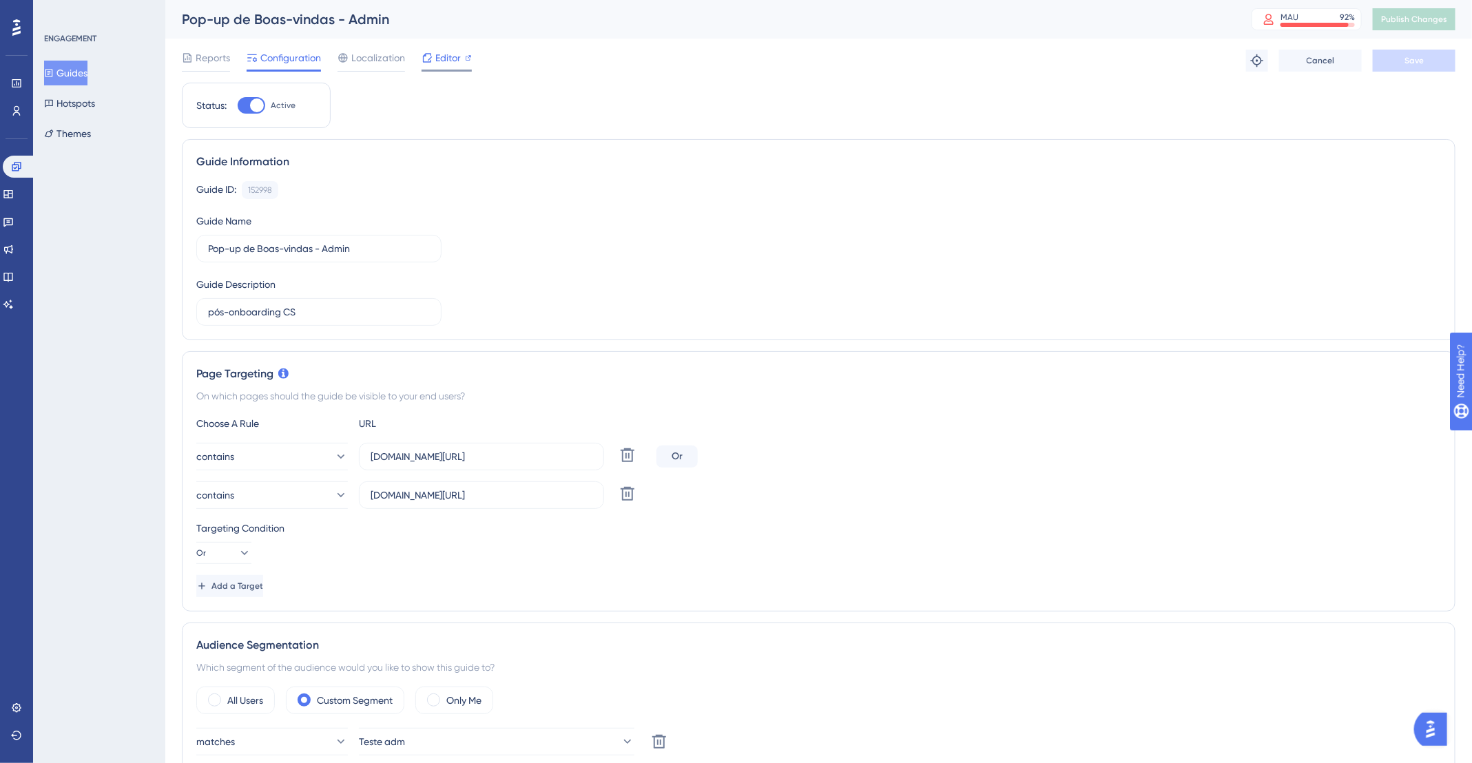
click at [456, 54] on span "Editor" at bounding box center [447, 58] width 25 height 17
click at [1446, 15] on button "Publish Changes" at bounding box center [1414, 19] width 83 height 22
click at [1447, 23] on span "Publish Changes" at bounding box center [1414, 19] width 66 height 11
click at [14, 219] on icon at bounding box center [8, 221] width 11 height 11
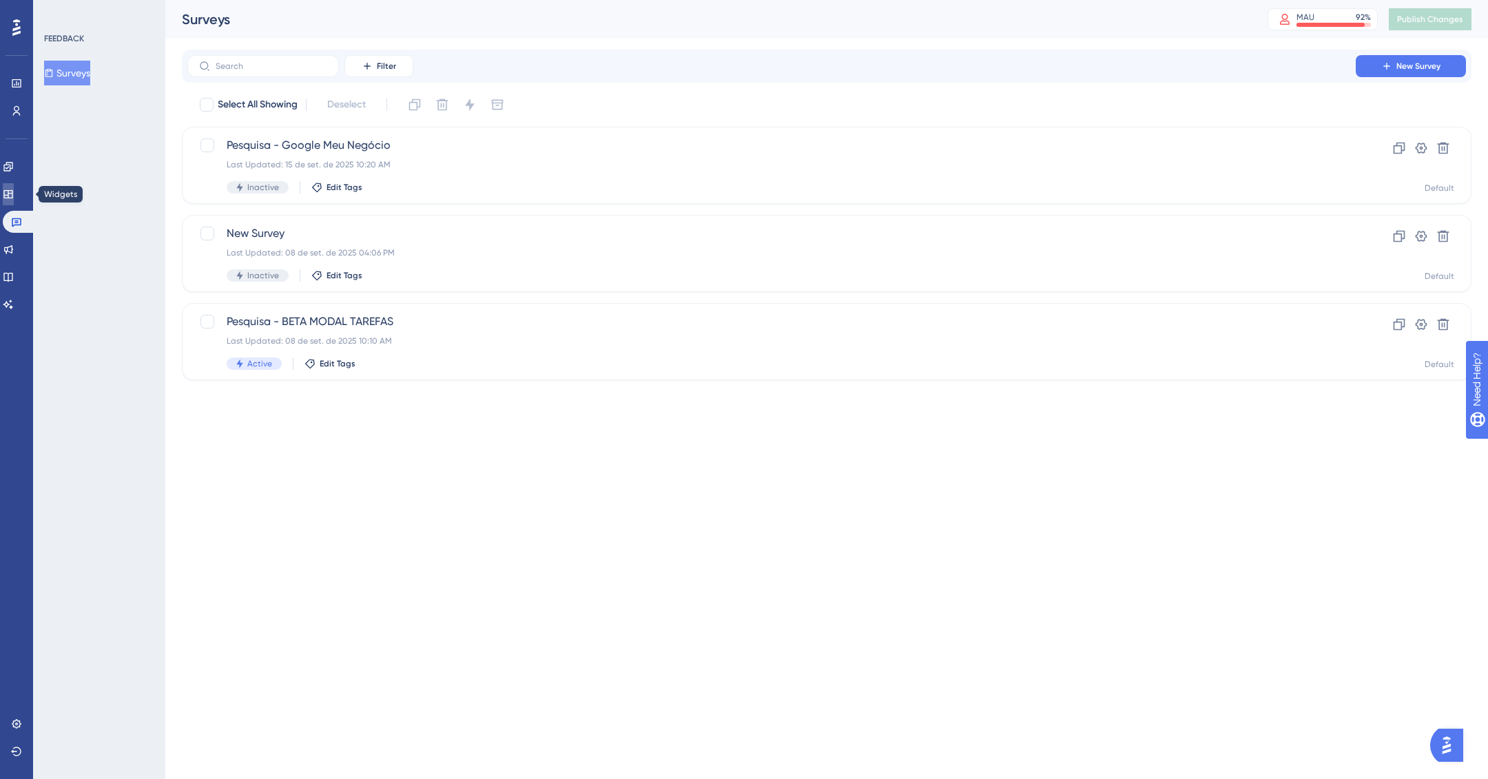
click at [14, 192] on icon at bounding box center [8, 194] width 11 height 11
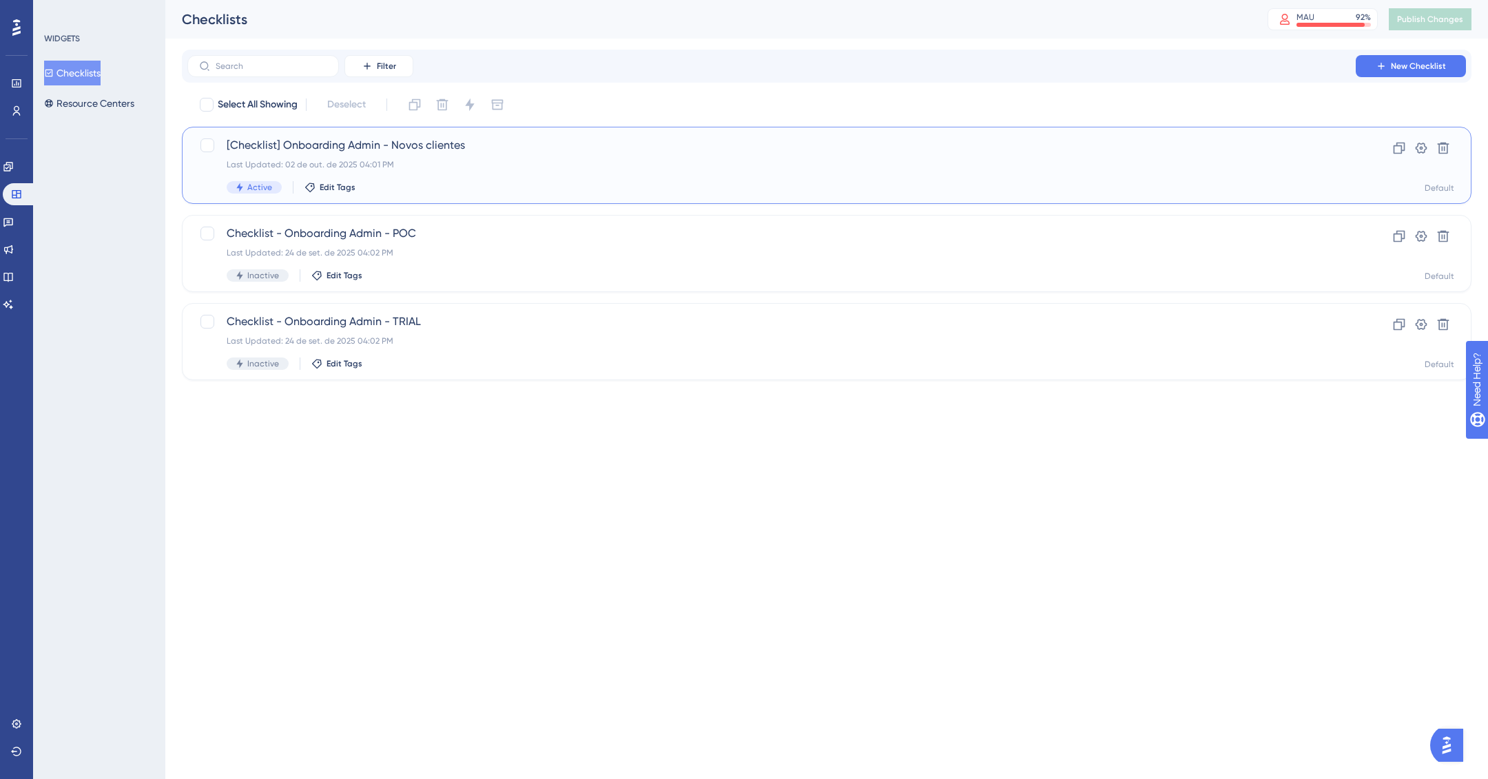
click at [397, 168] on div "Last Updated: 02 de out. de 2025 04:01 PM" at bounding box center [772, 164] width 1090 height 11
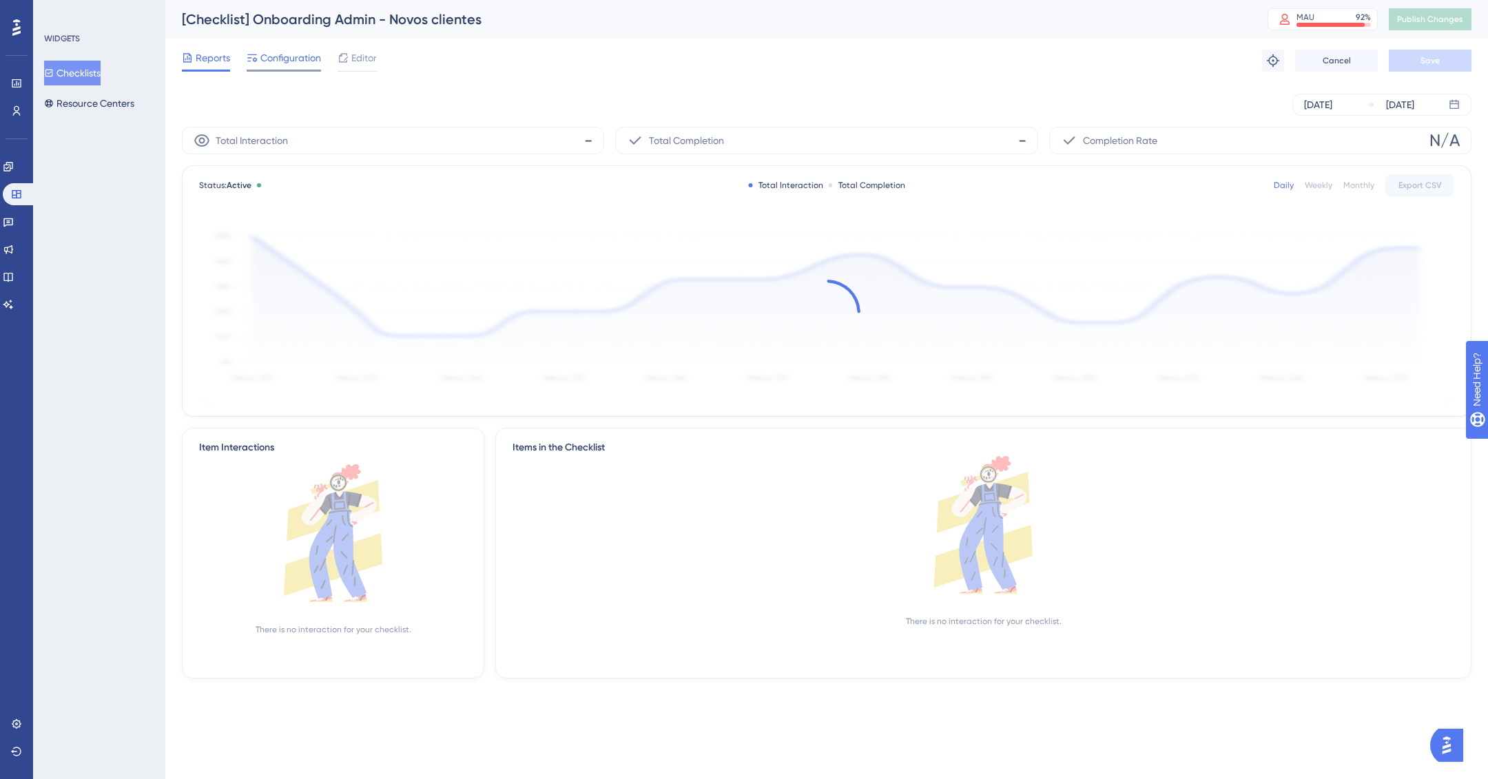
click at [274, 56] on span "Configuration" at bounding box center [290, 58] width 61 height 17
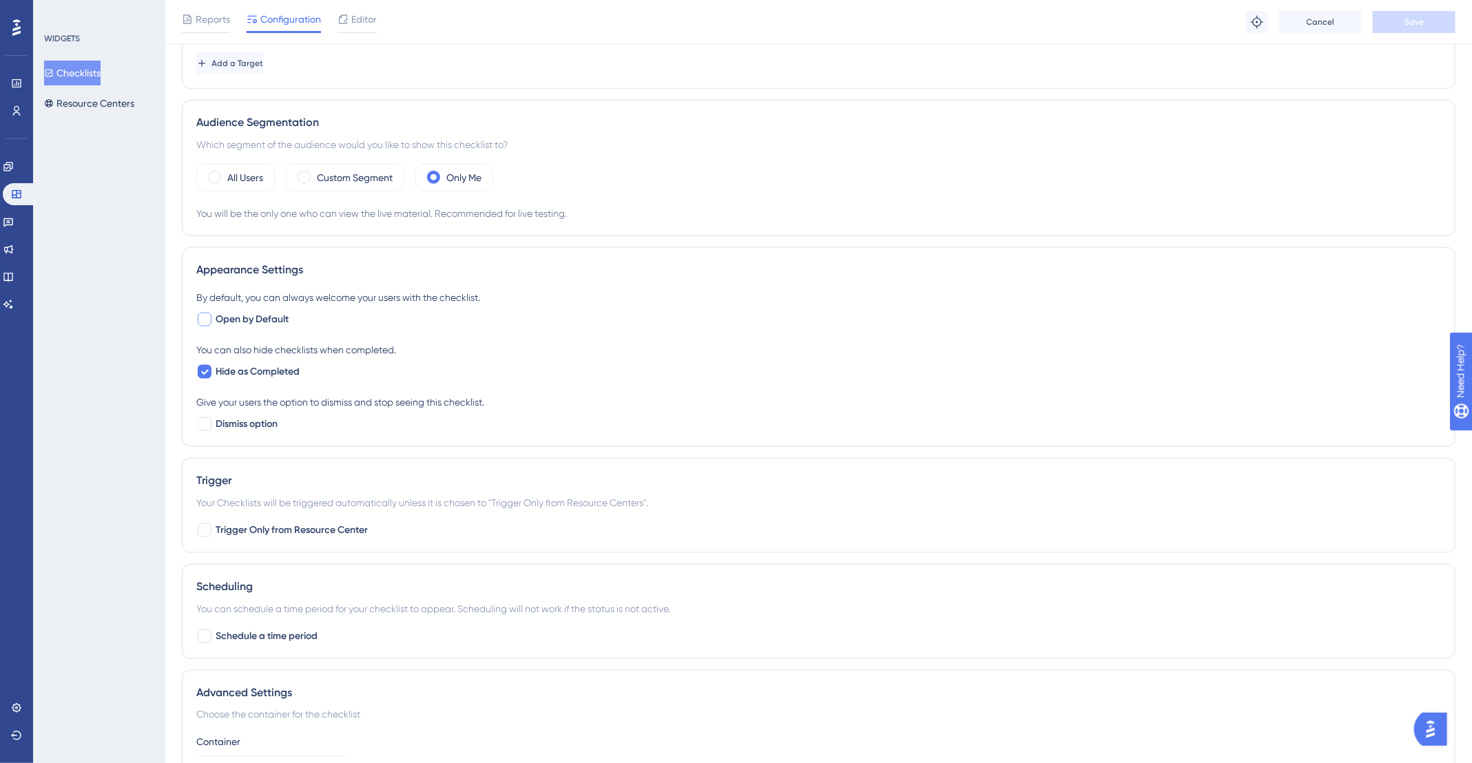
scroll to position [819, 0]
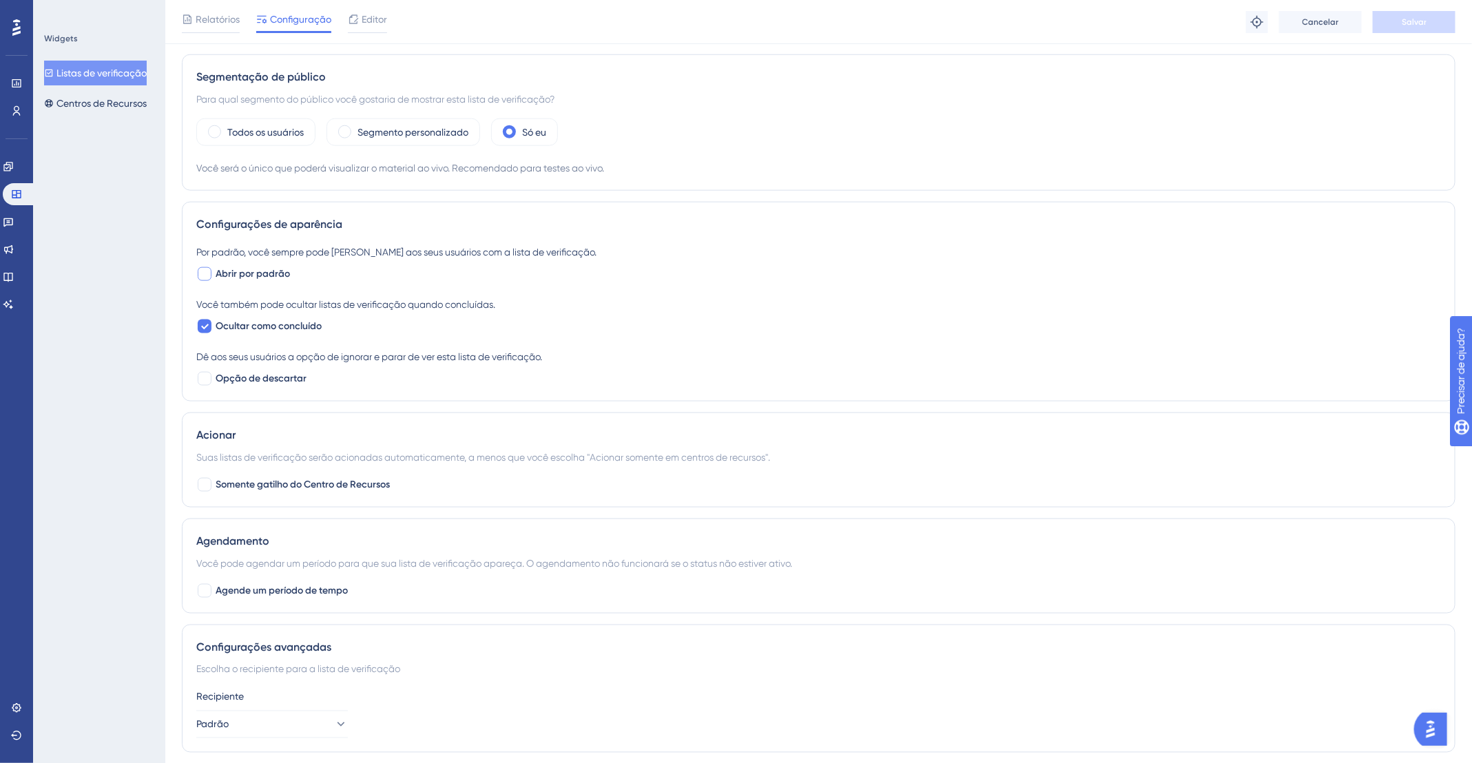
click at [210, 270] on div at bounding box center [205, 274] width 14 height 14
checkbox input "true"
click at [1405, 31] on button "Salvar" at bounding box center [1414, 22] width 83 height 22
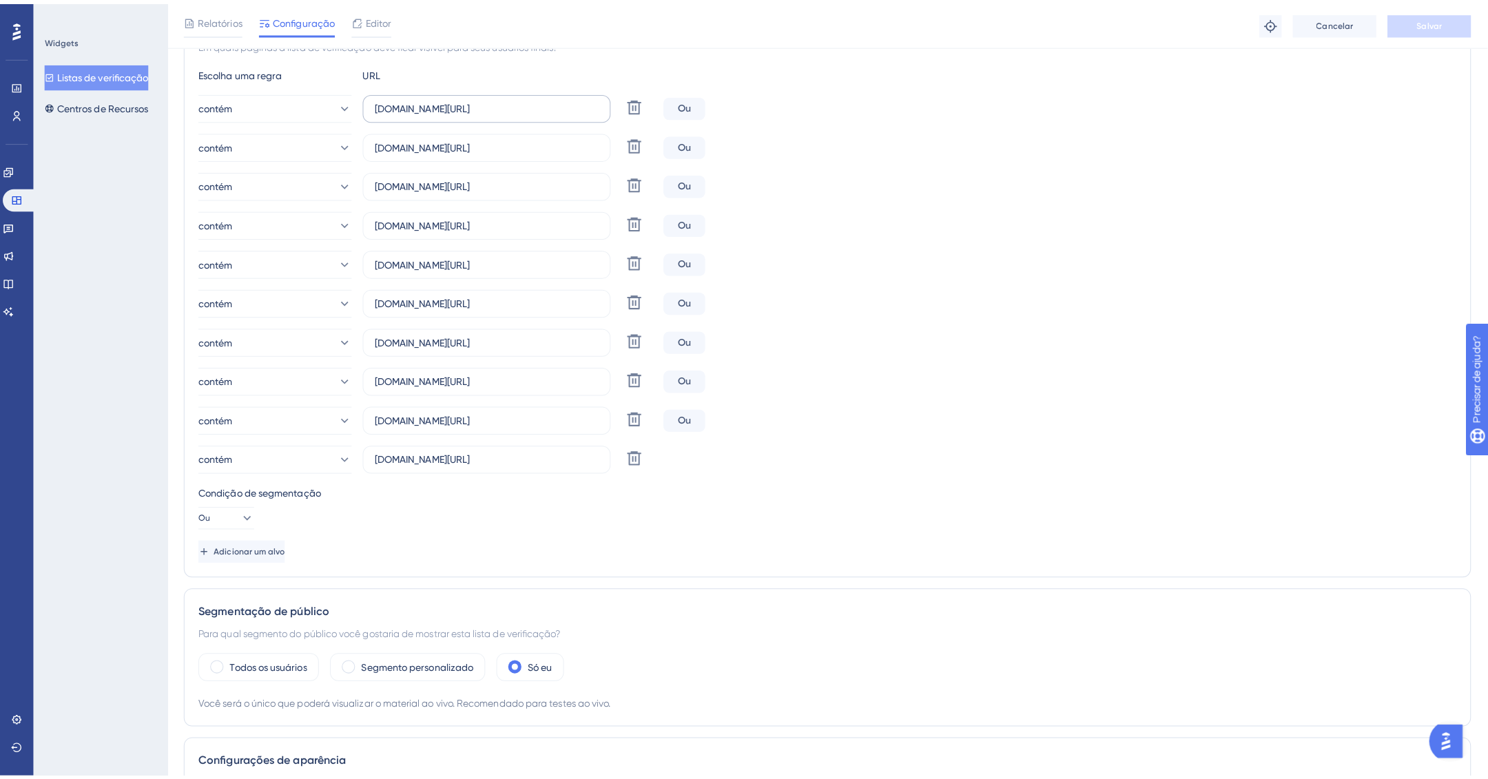
scroll to position [0, 0]
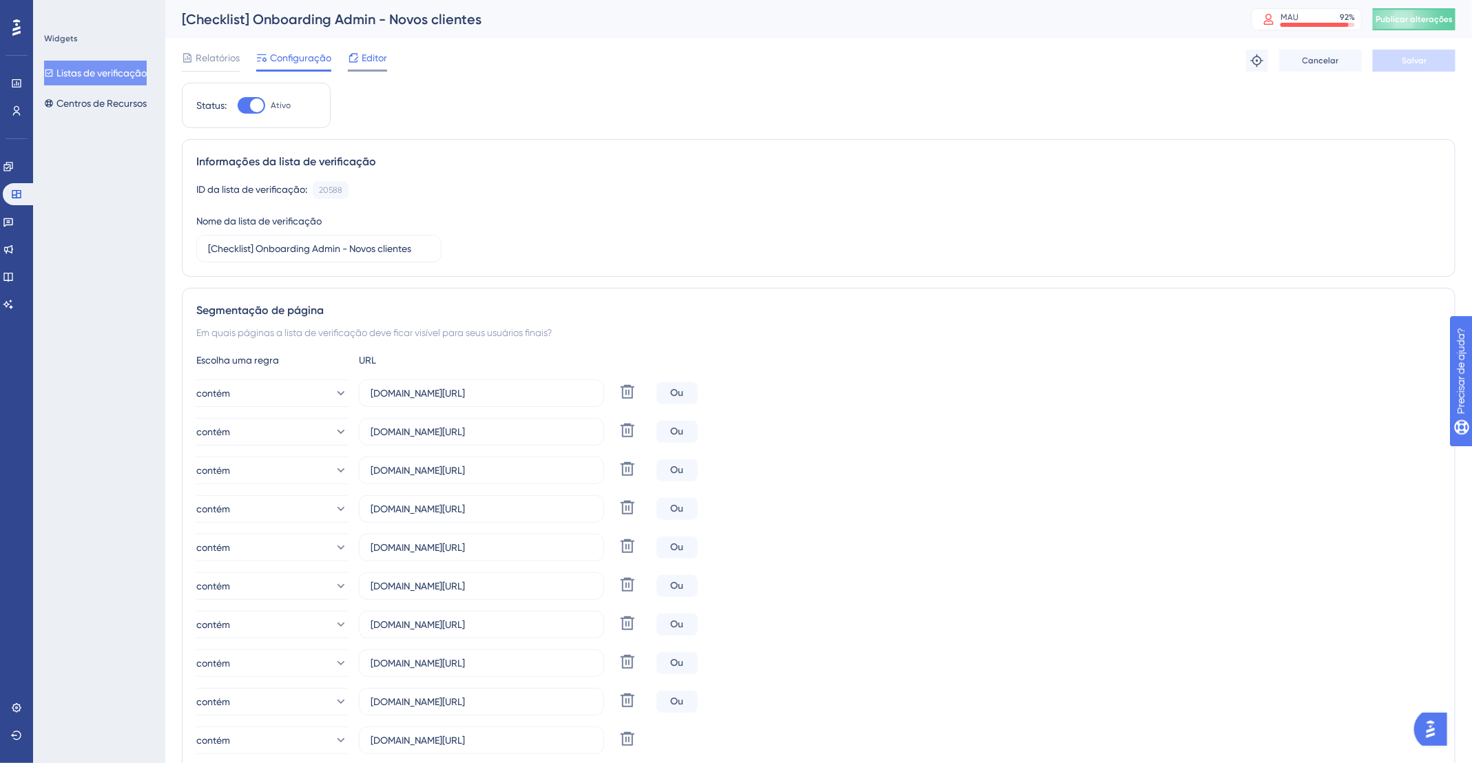
click at [355, 53] on icon at bounding box center [353, 57] width 9 height 9
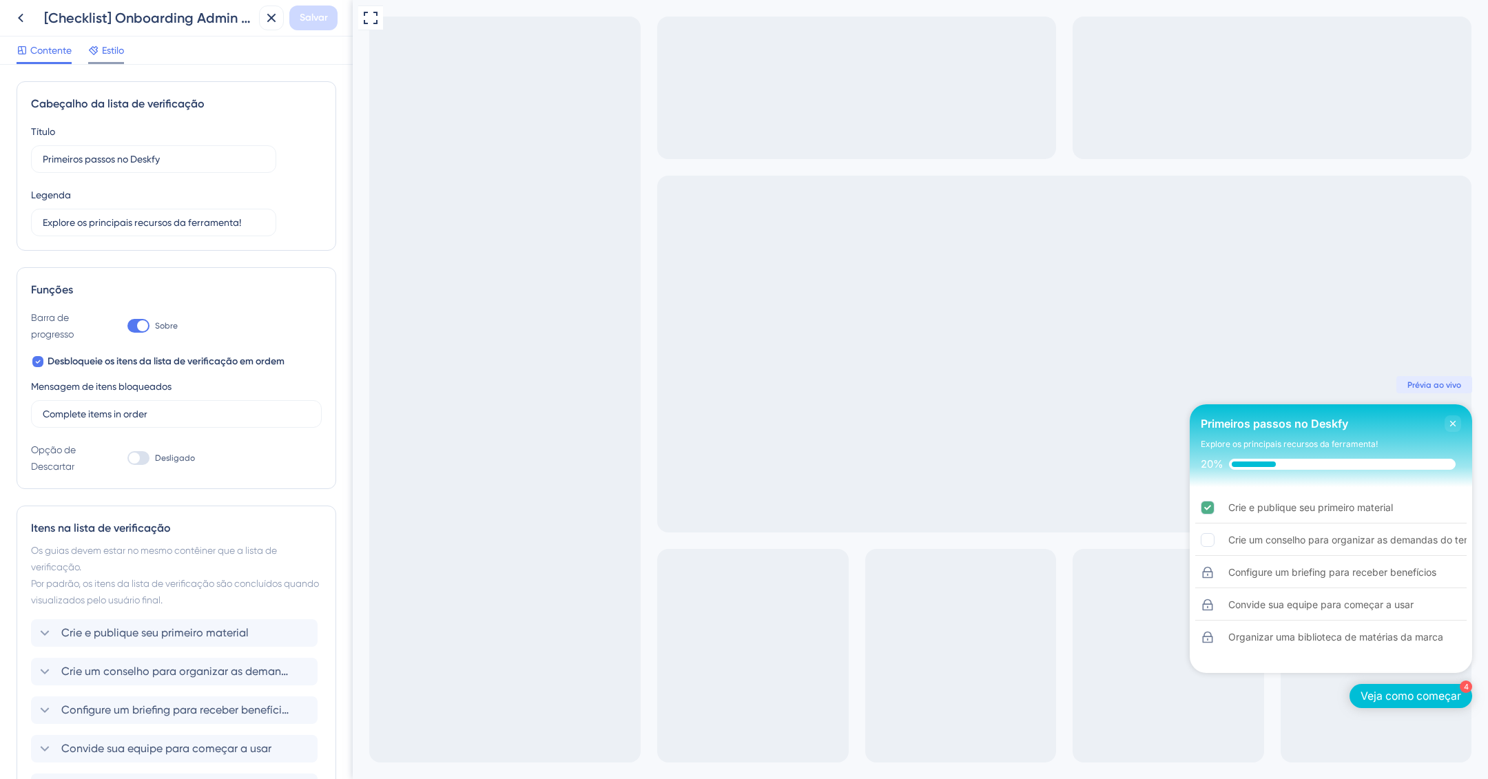
click at [104, 54] on font "Estilo" at bounding box center [113, 50] width 22 height 11
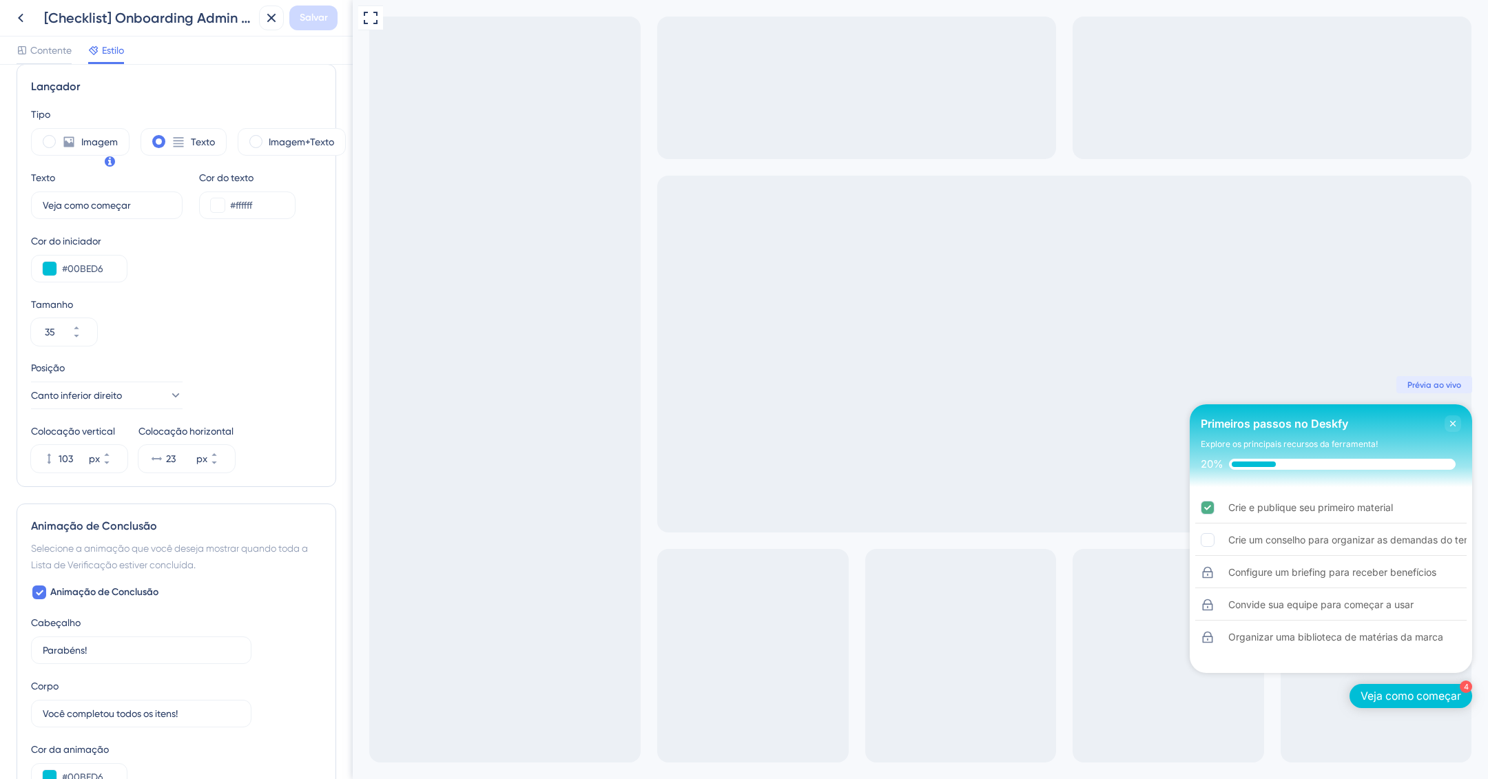
scroll to position [401, 0]
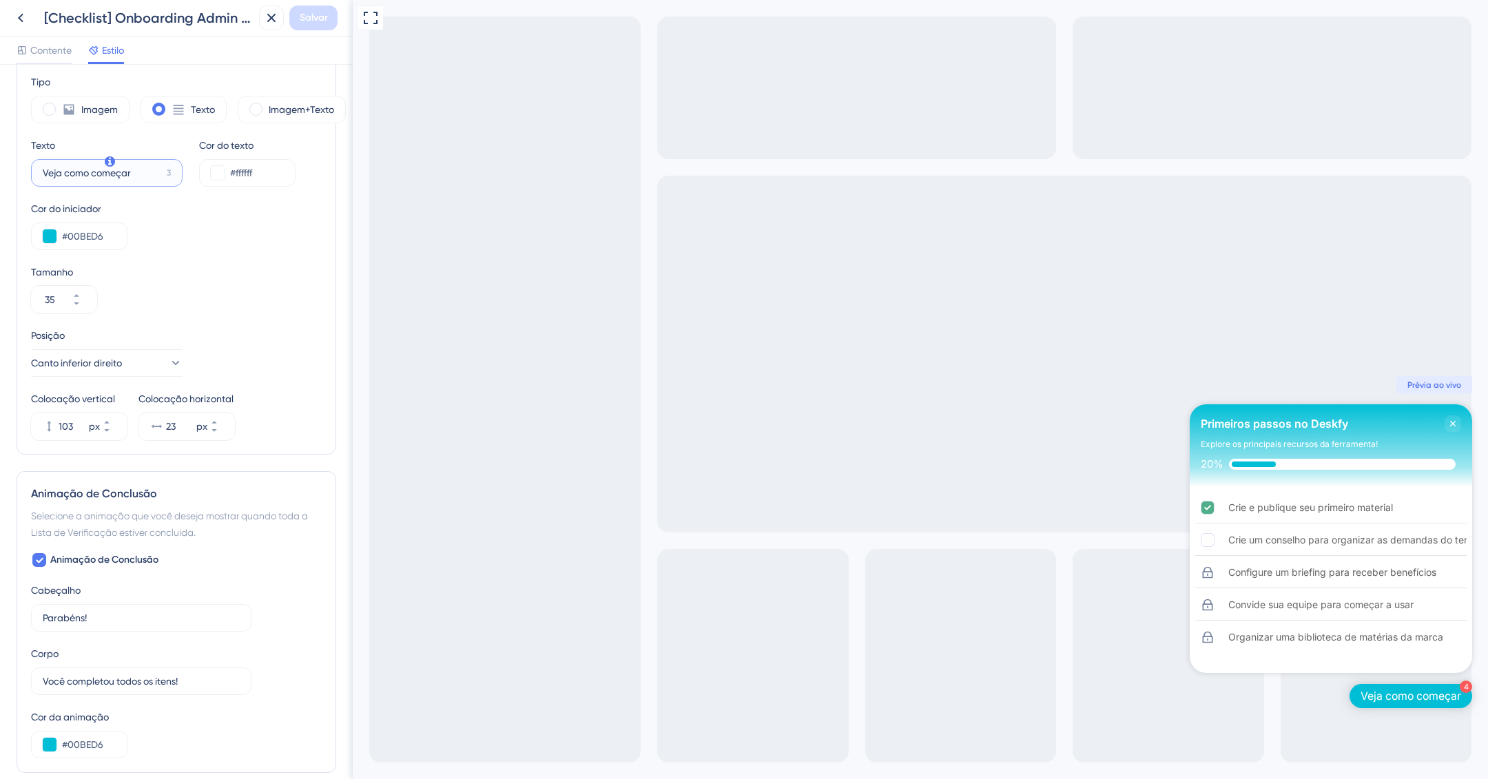
click at [101, 180] on input "Veja como começar" at bounding box center [102, 172] width 118 height 15
type input "Primeiro passos"
click at [308, 19] on font "Salvar" at bounding box center [314, 18] width 28 height 12
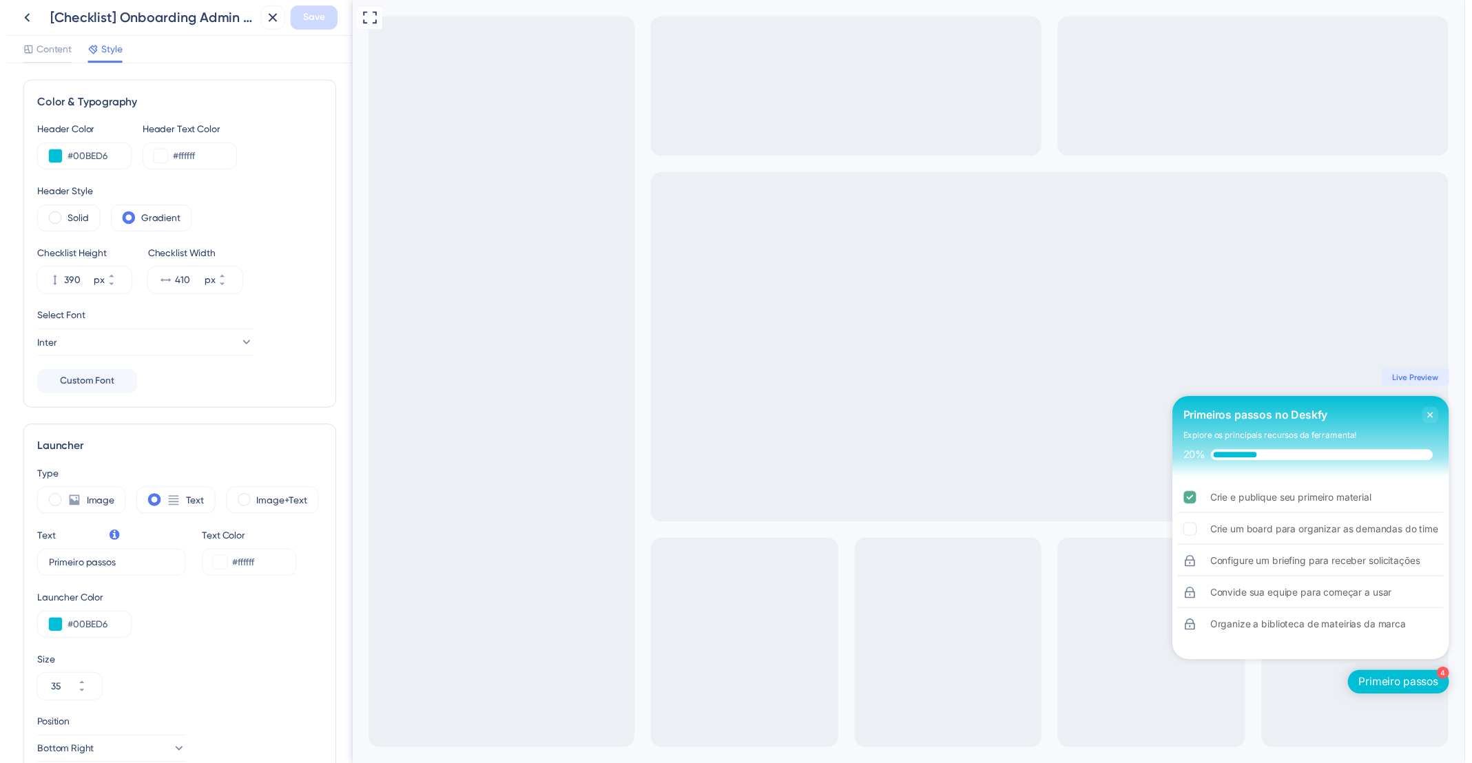
scroll to position [0, 0]
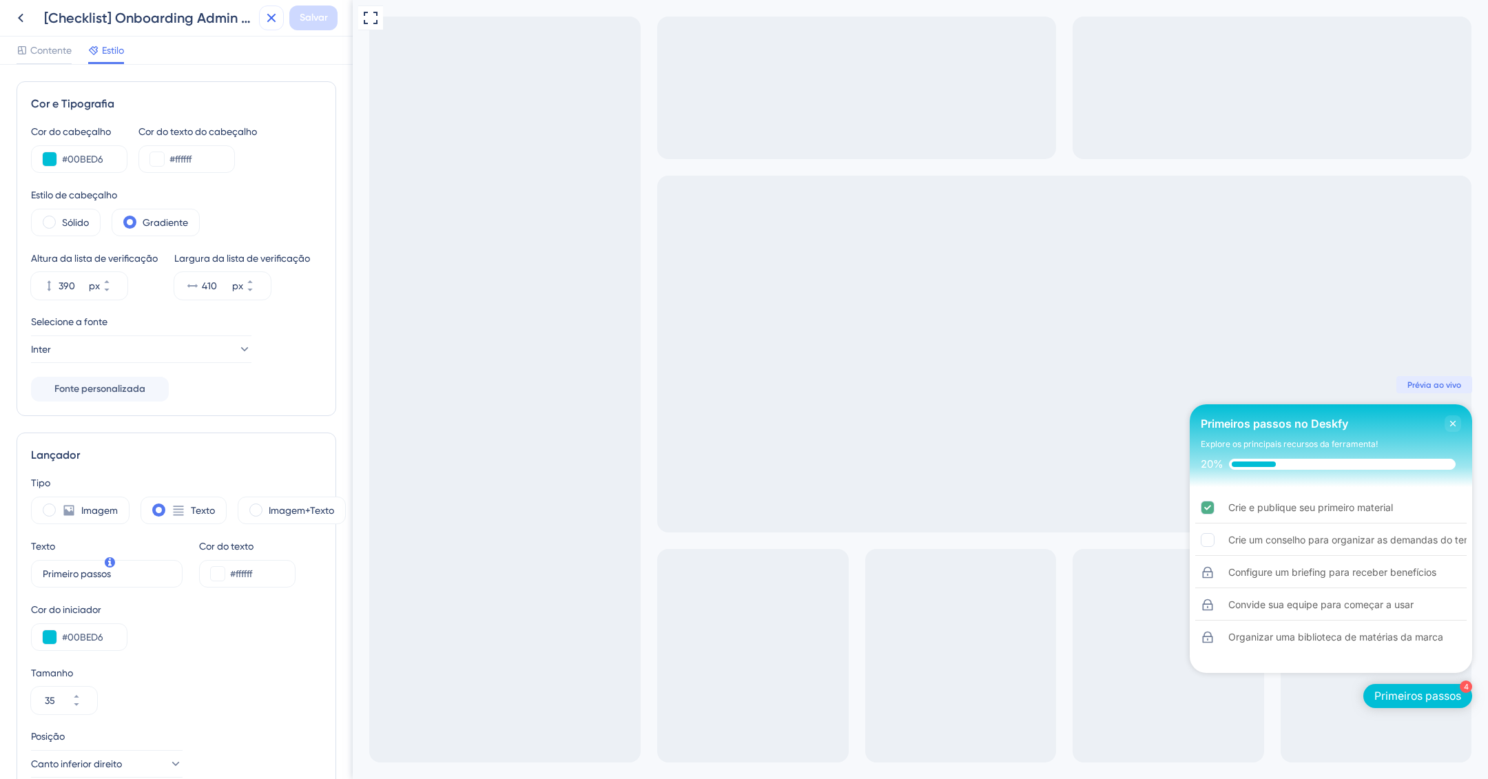
click at [273, 18] on button at bounding box center [271, 18] width 25 height 25
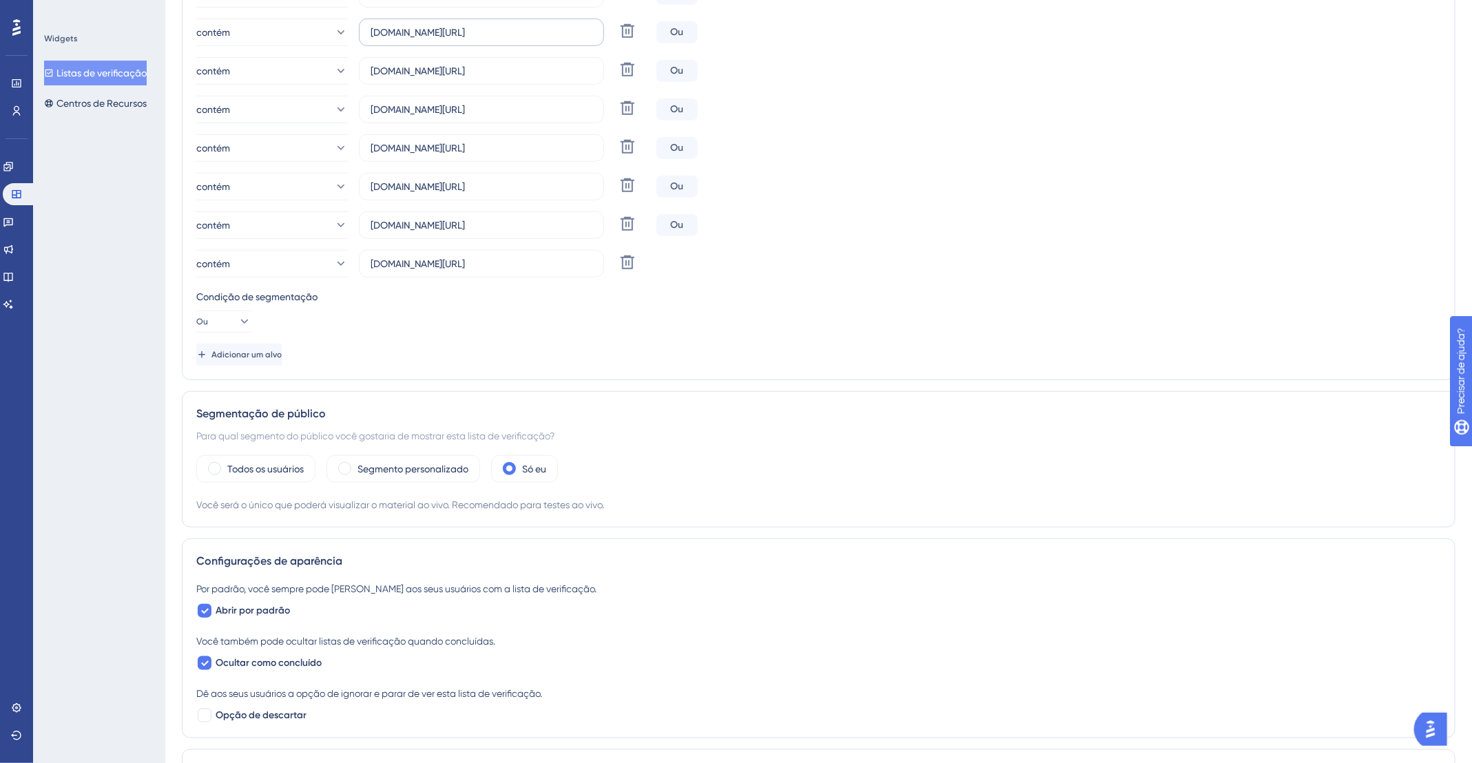
scroll to position [682, 0]
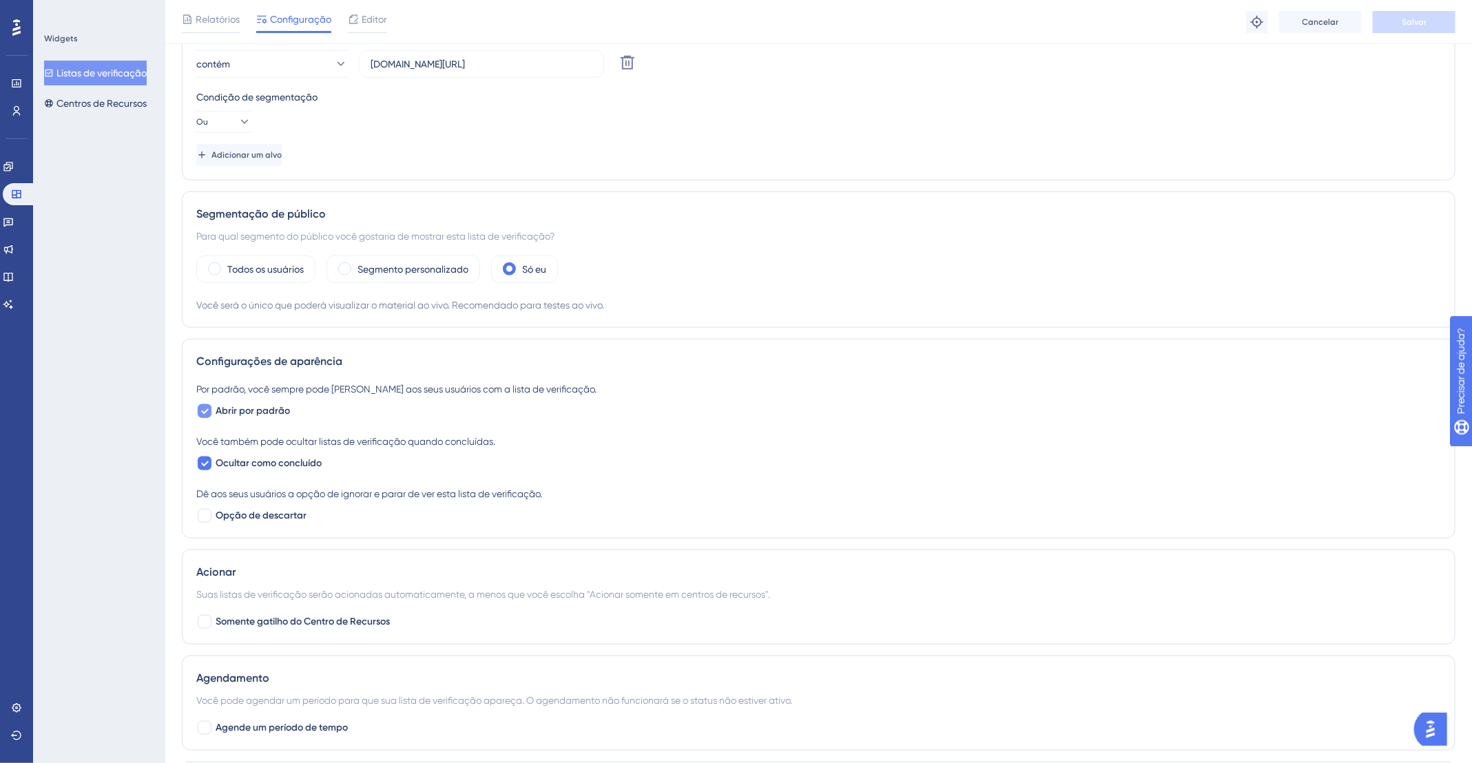
click at [203, 413] on icon at bounding box center [204, 411] width 8 height 11
checkbox input "false"
click at [1412, 19] on font "Salvar" at bounding box center [1414, 22] width 25 height 10
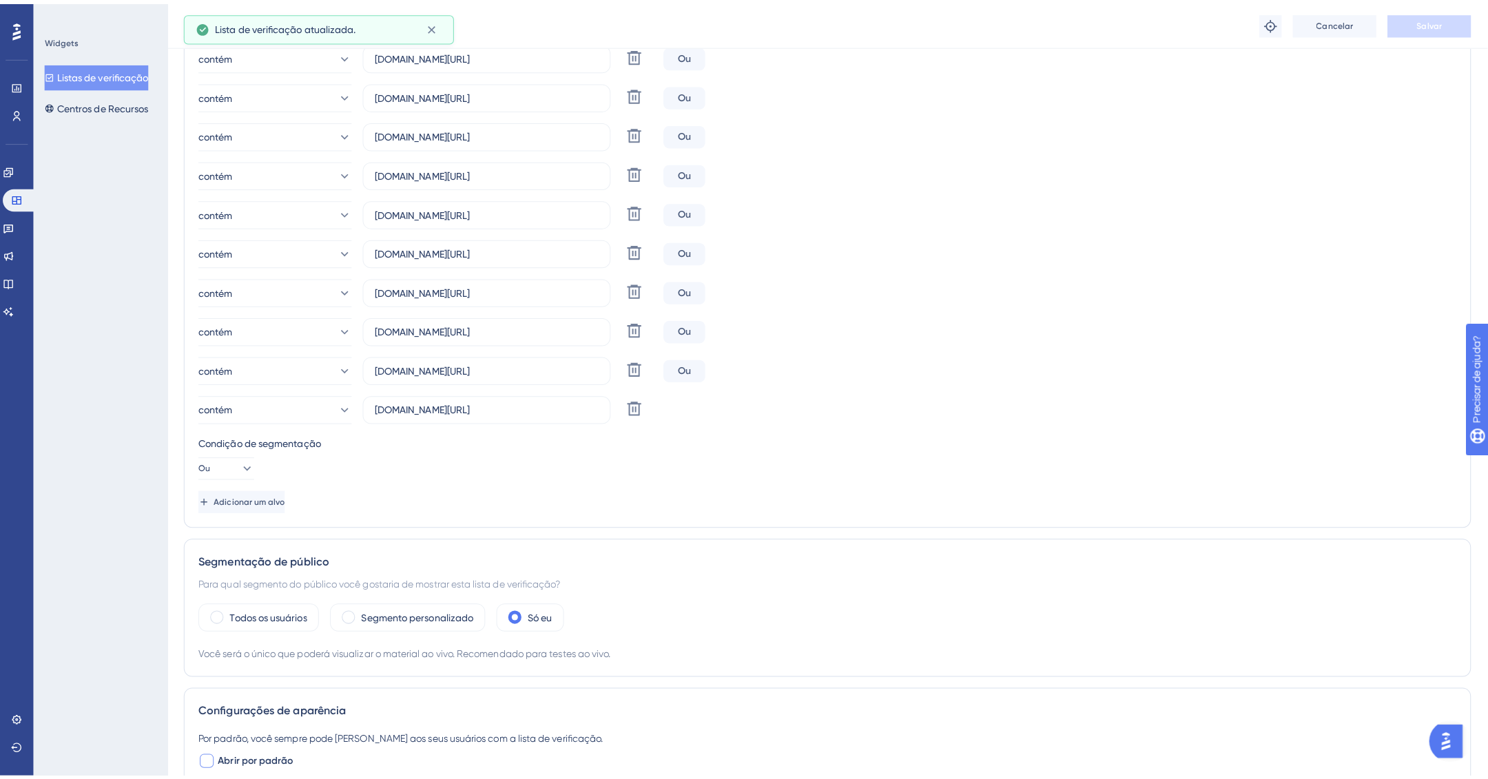
scroll to position [0, 0]
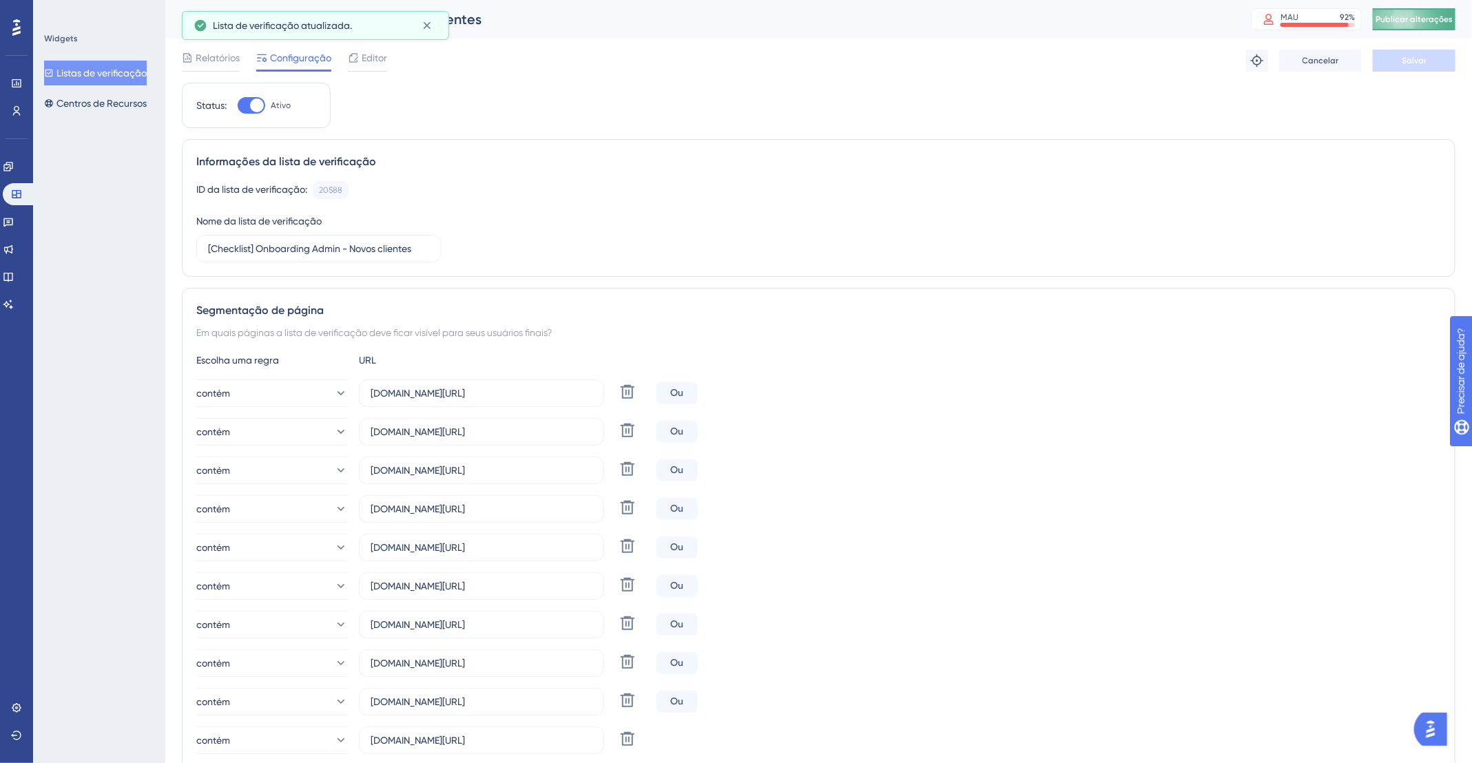
click at [1411, 14] on font "Publicar alterações" at bounding box center [1413, 19] width 77 height 10
click at [364, 54] on font "Editor" at bounding box center [374, 57] width 25 height 11
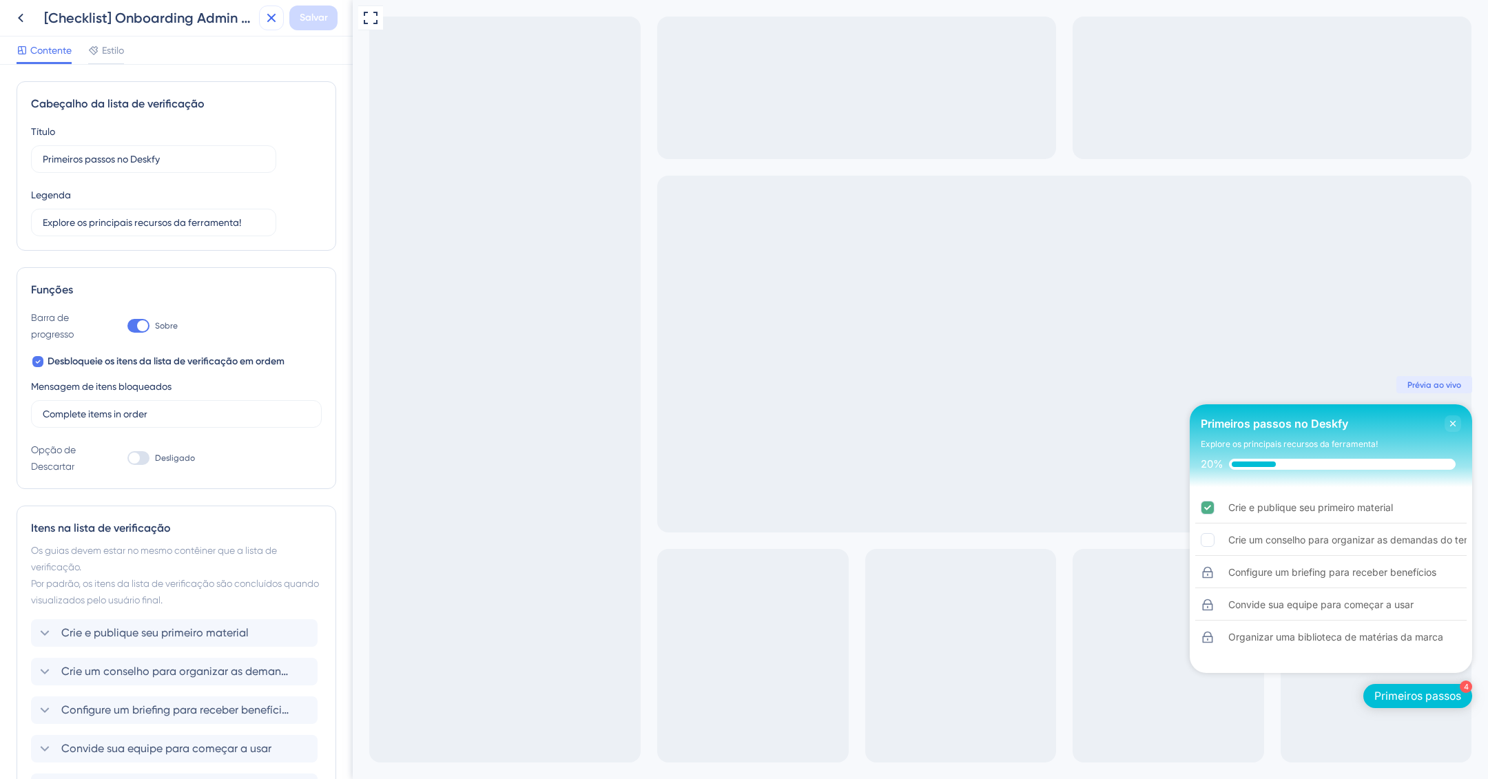
click at [271, 14] on icon at bounding box center [271, 18] width 17 height 17
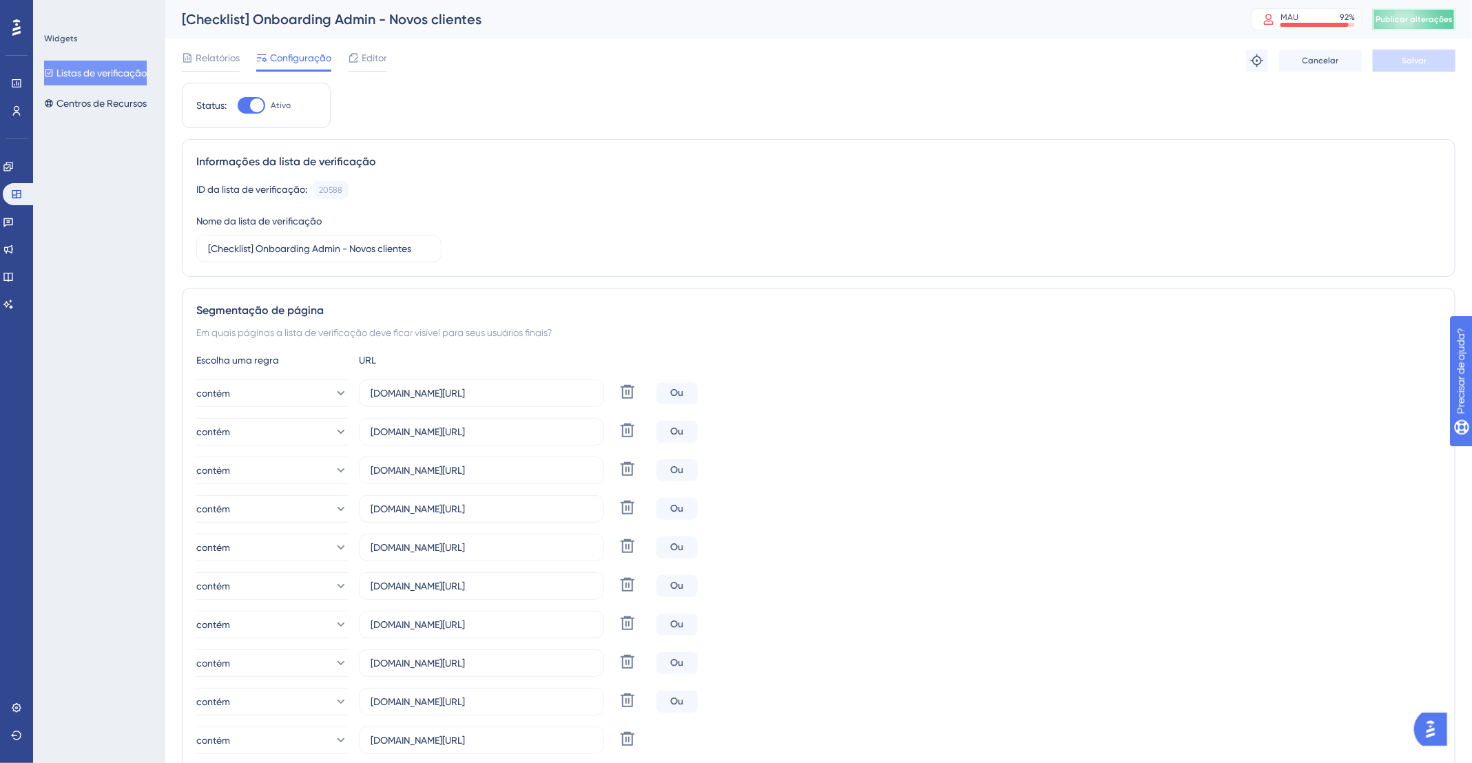
click at [1421, 14] on span "Publicar alterações" at bounding box center [1413, 19] width 77 height 11
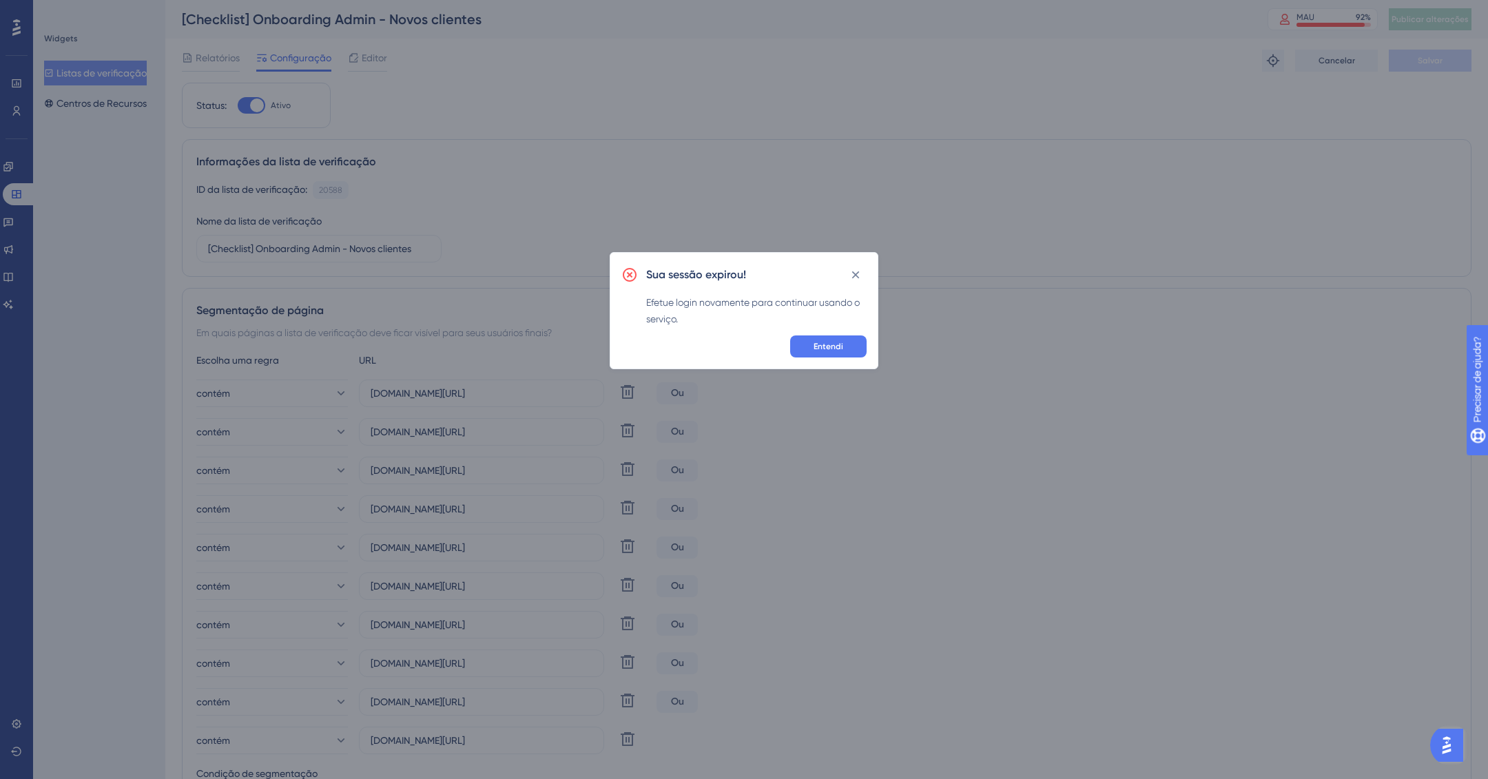
click at [824, 333] on div "Sua sessão expirou! Efetue login novamente para continuar usando o serviço. Ent…" at bounding box center [744, 310] width 269 height 117
click at [827, 339] on button "Entendi" at bounding box center [828, 346] width 76 height 22
